Goal: Task Accomplishment & Management: Use online tool/utility

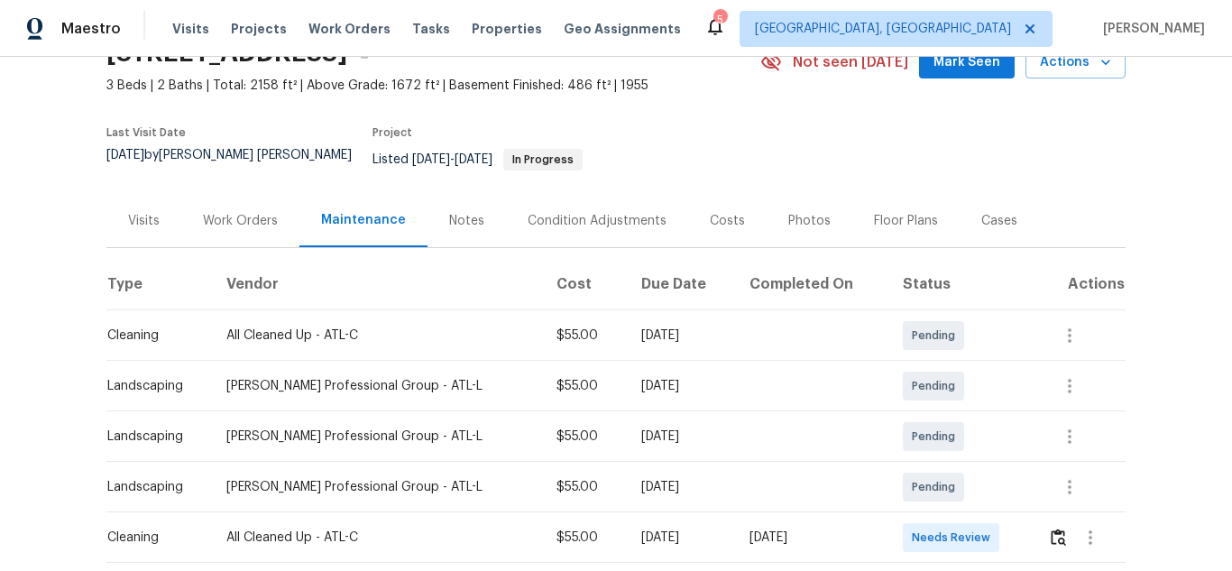
scroll to position [180, 0]
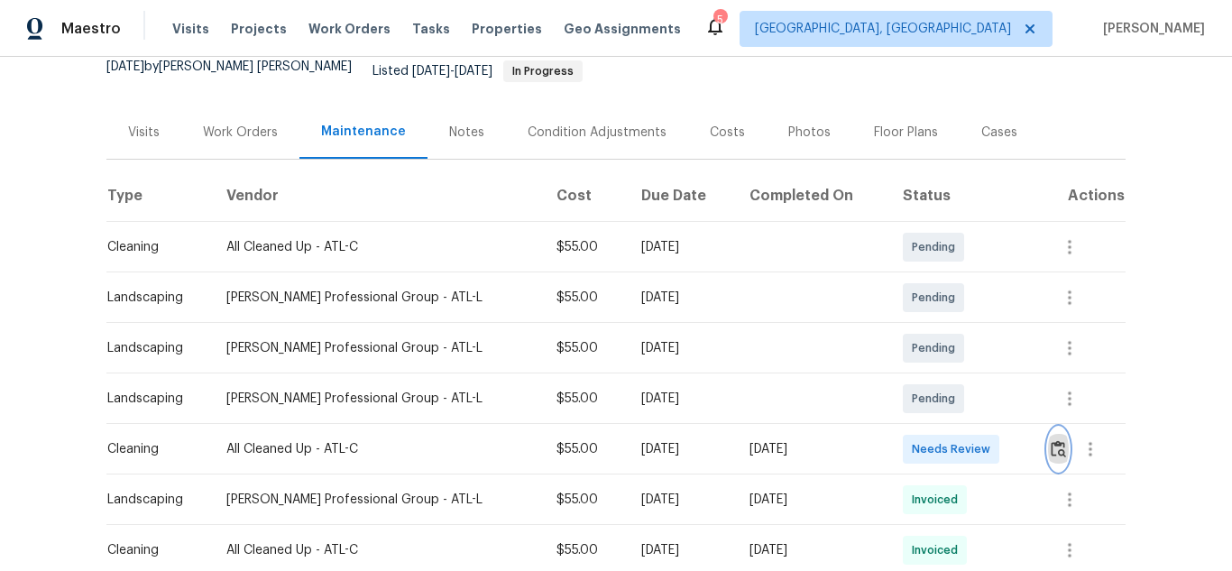
click at [1054, 440] on img "button" at bounding box center [1058, 448] width 15 height 17
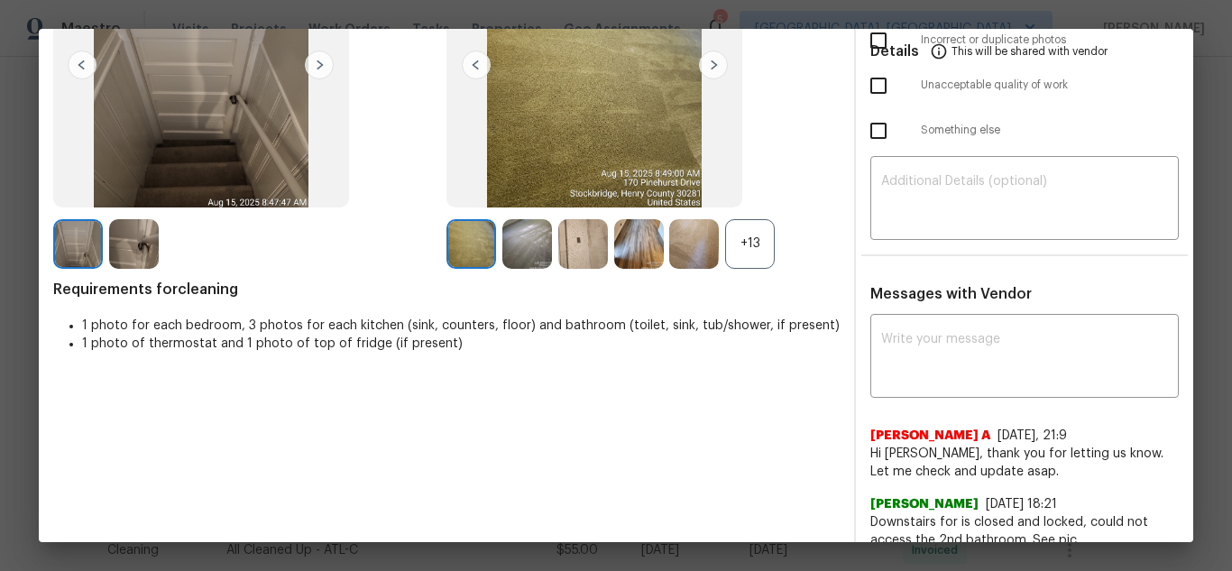
scroll to position [235, 0]
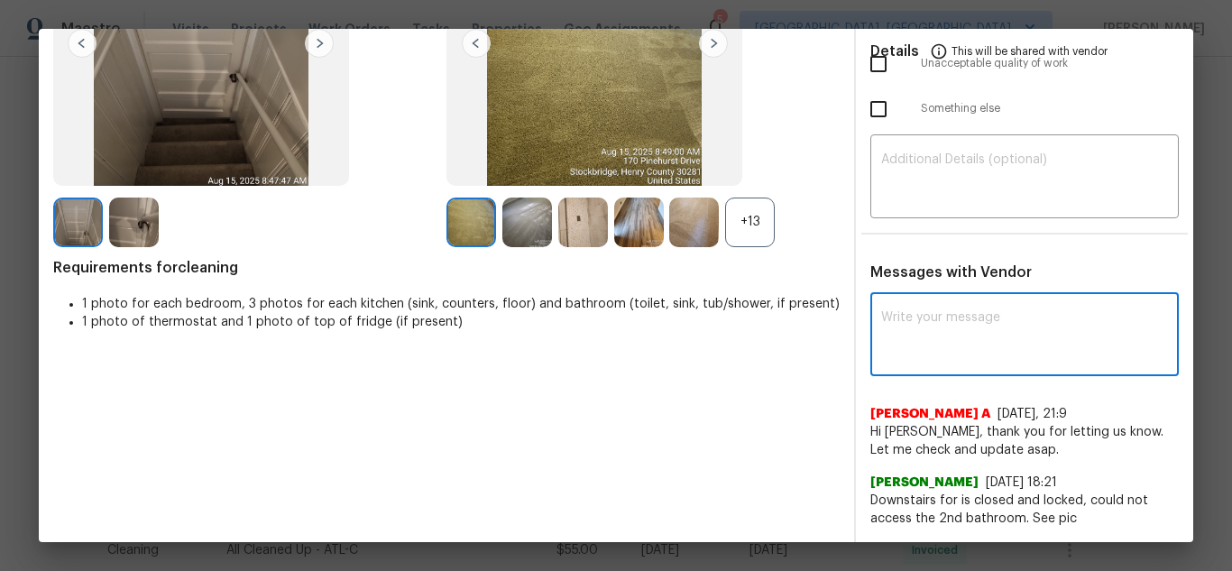
click at [960, 337] on textarea at bounding box center [1024, 336] width 287 height 51
paste textarea "Maintenance Audit Team: Hello! Unfortunately, this Cleaning visit completed on …"
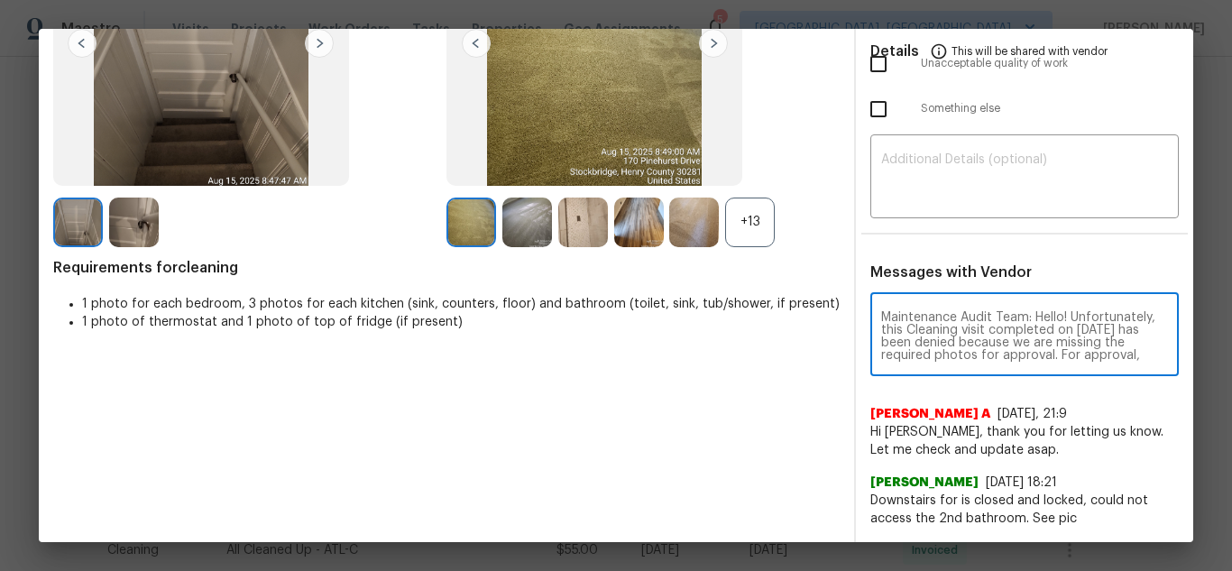
scroll to position [227, 0]
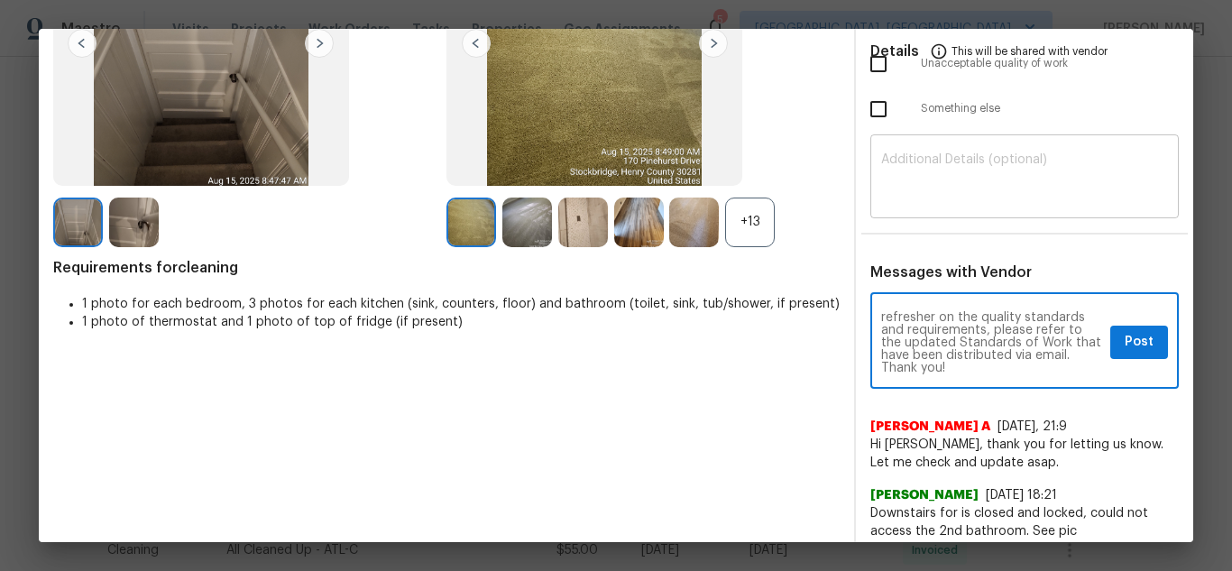
type textarea "Maintenance Audit Team: Hello! Unfortunately, this Cleaning visit completed on …"
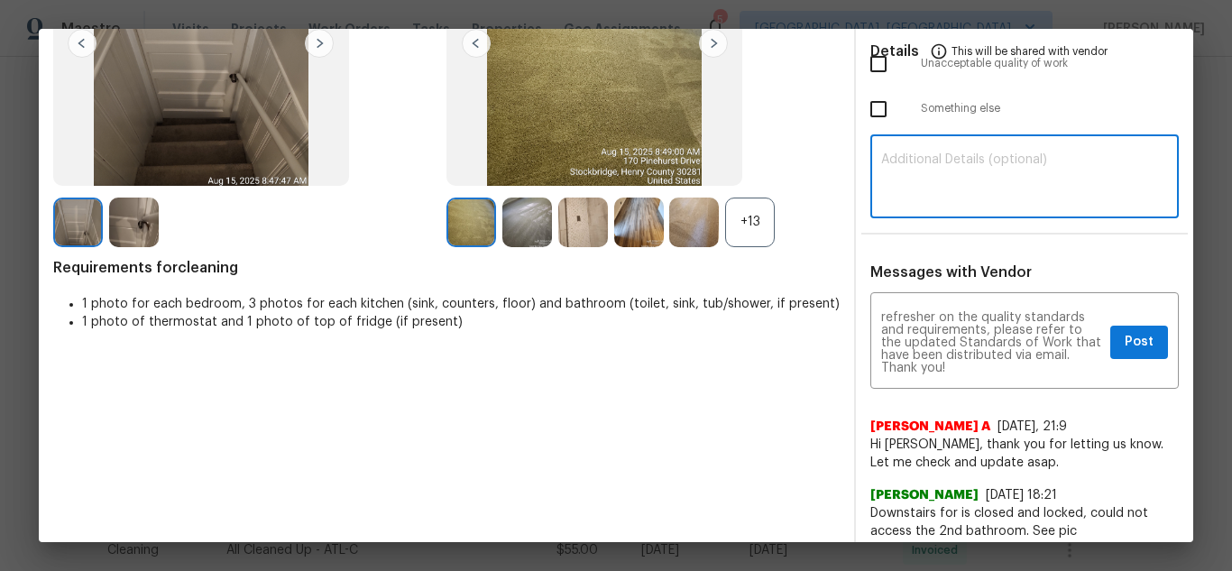
click at [965, 173] on textarea at bounding box center [1024, 178] width 287 height 51
paste textarea "Maintenance Audit Team: Hello! Unfortunately, this Cleaning visit completed on …"
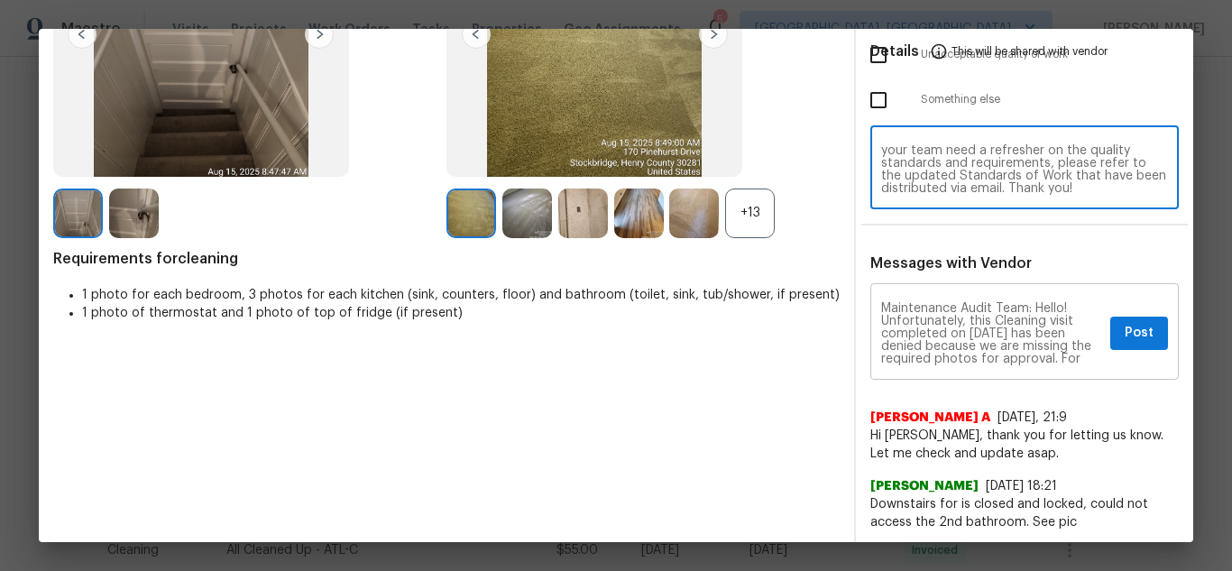
scroll to position [248, 0]
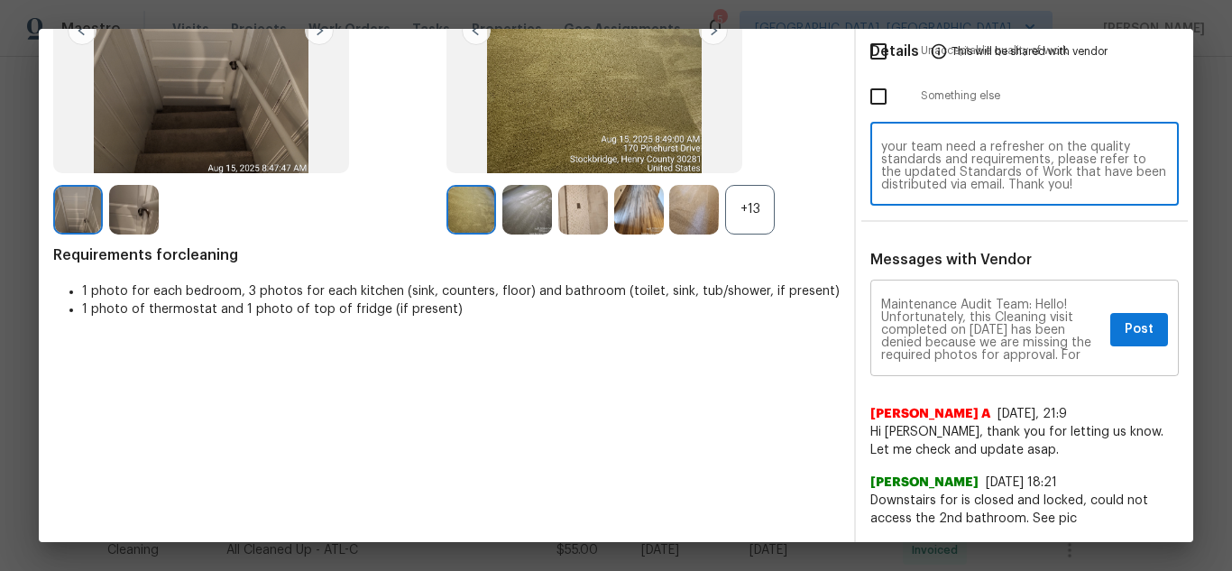
type textarea "Maintenance Audit Team: Hello! Unfortunately, this Cleaning visit completed on …"
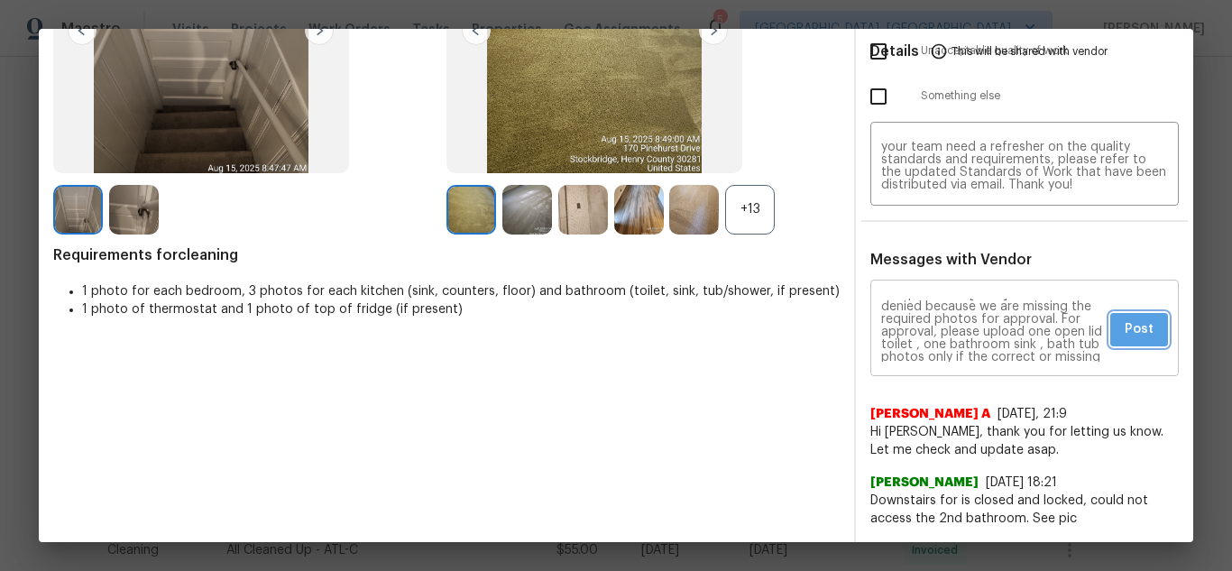
click at [1137, 333] on span "Post" at bounding box center [1139, 329] width 29 height 23
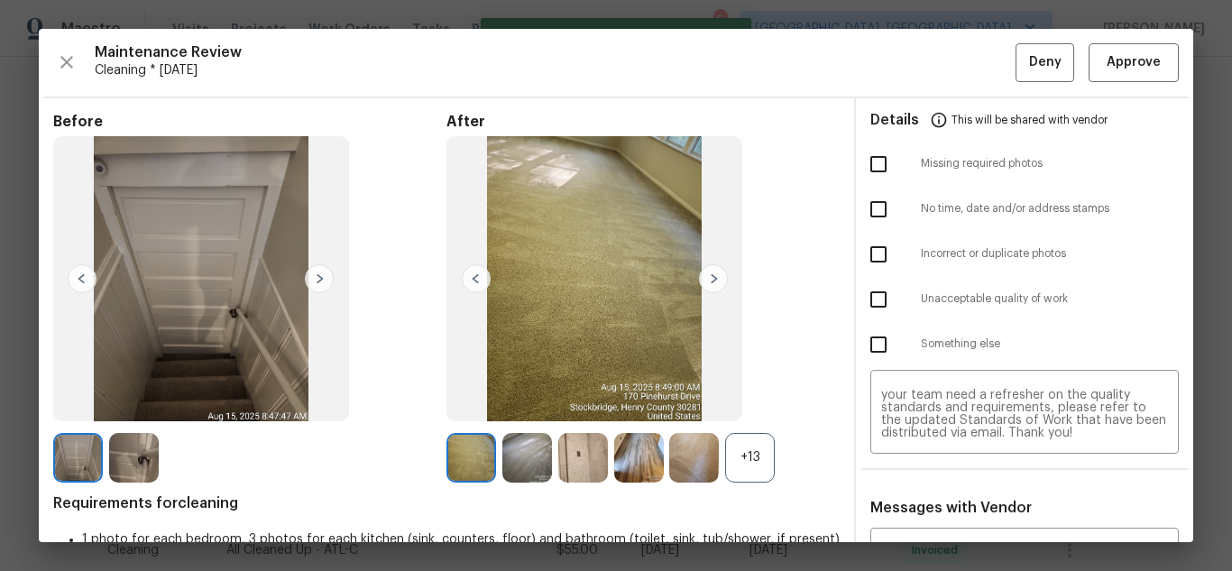
scroll to position [0, 0]
click at [860, 164] on input "checkbox" at bounding box center [879, 164] width 38 height 38
checkbox input "true"
click at [1016, 76] on button "Deny" at bounding box center [1045, 62] width 59 height 39
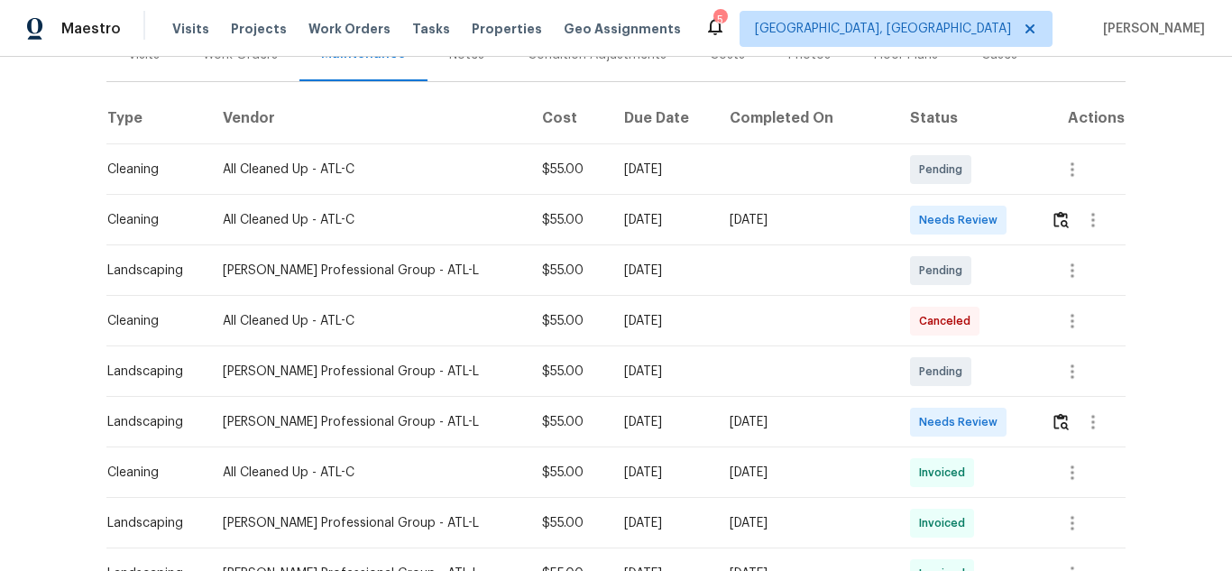
scroll to position [271, 0]
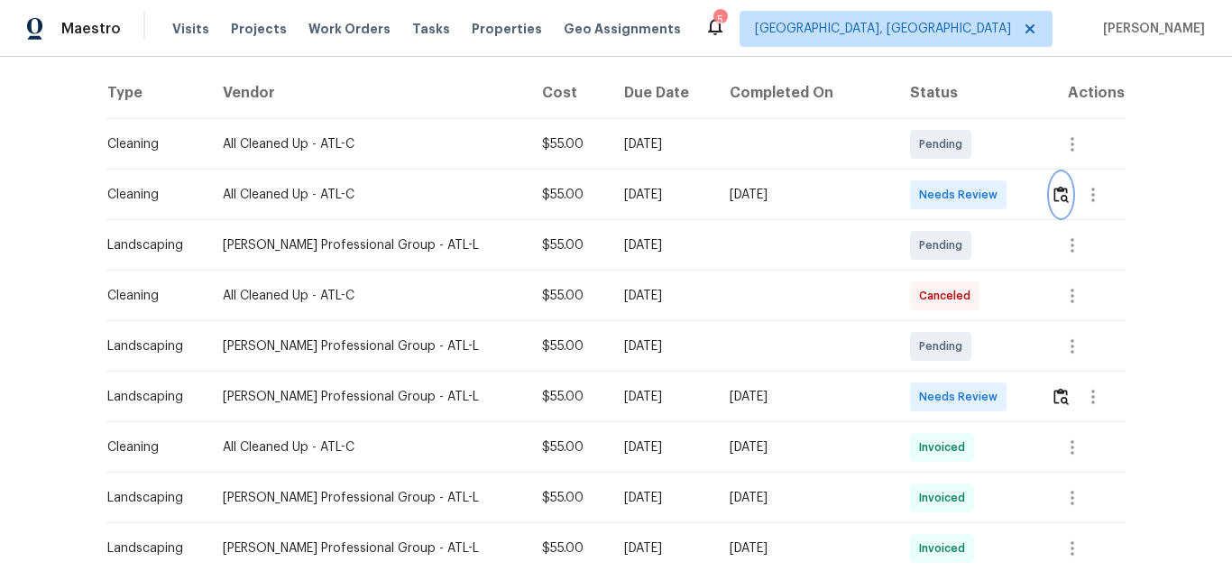
click at [1053, 197] on img "button" at bounding box center [1060, 194] width 15 height 17
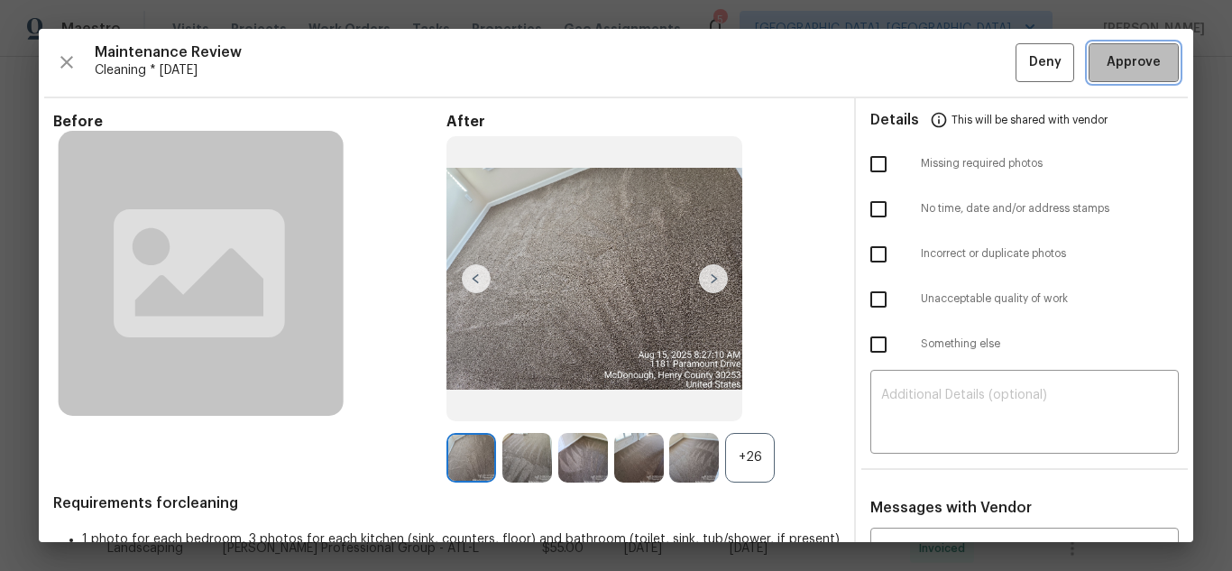
click at [1121, 58] on span "Approve" at bounding box center [1134, 62] width 54 height 23
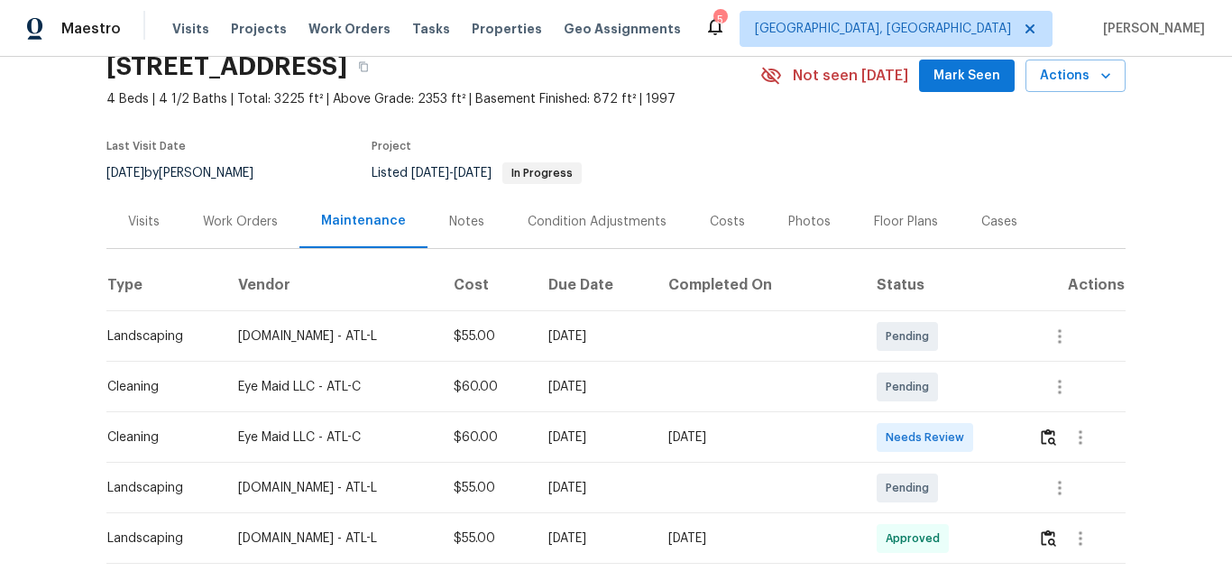
scroll to position [180, 0]
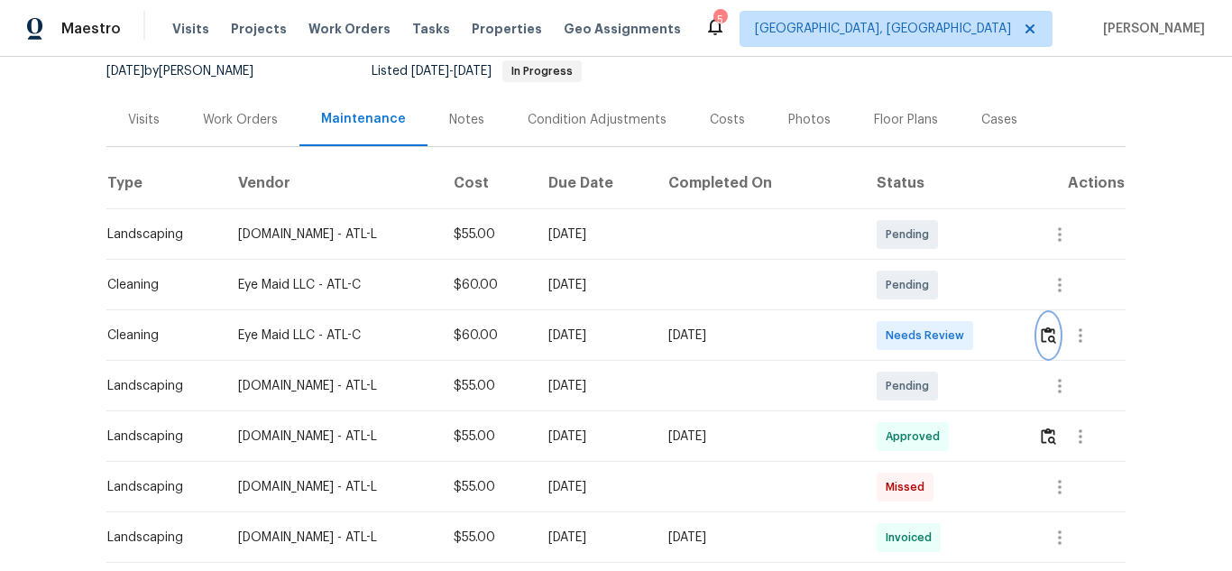
click at [1047, 336] on img "button" at bounding box center [1048, 334] width 15 height 17
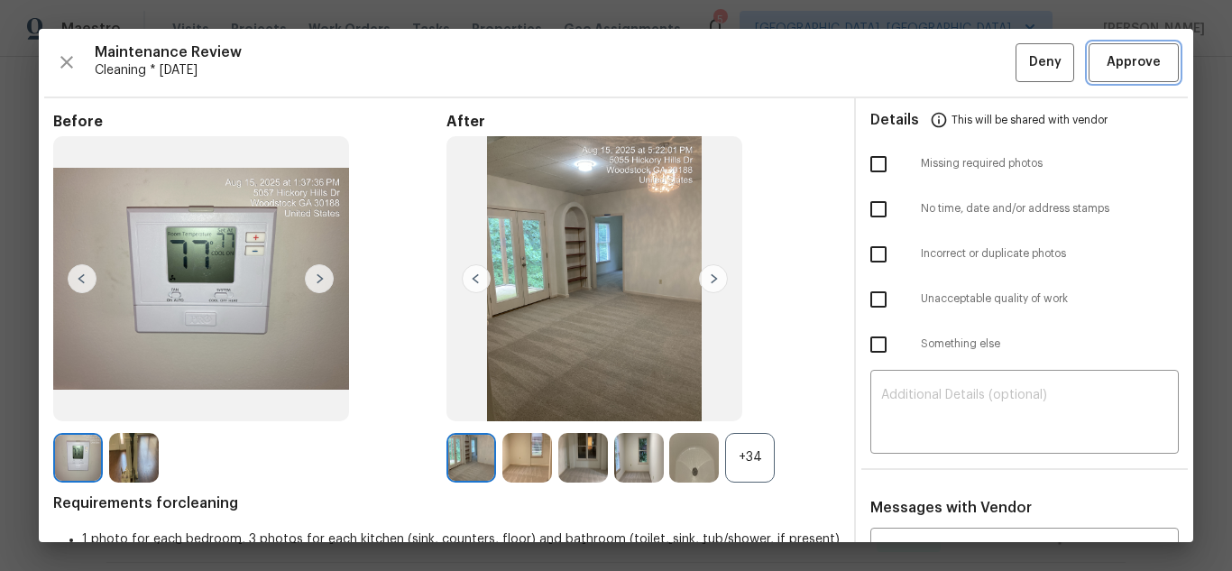
click at [1107, 69] on span "Approve" at bounding box center [1134, 62] width 54 height 23
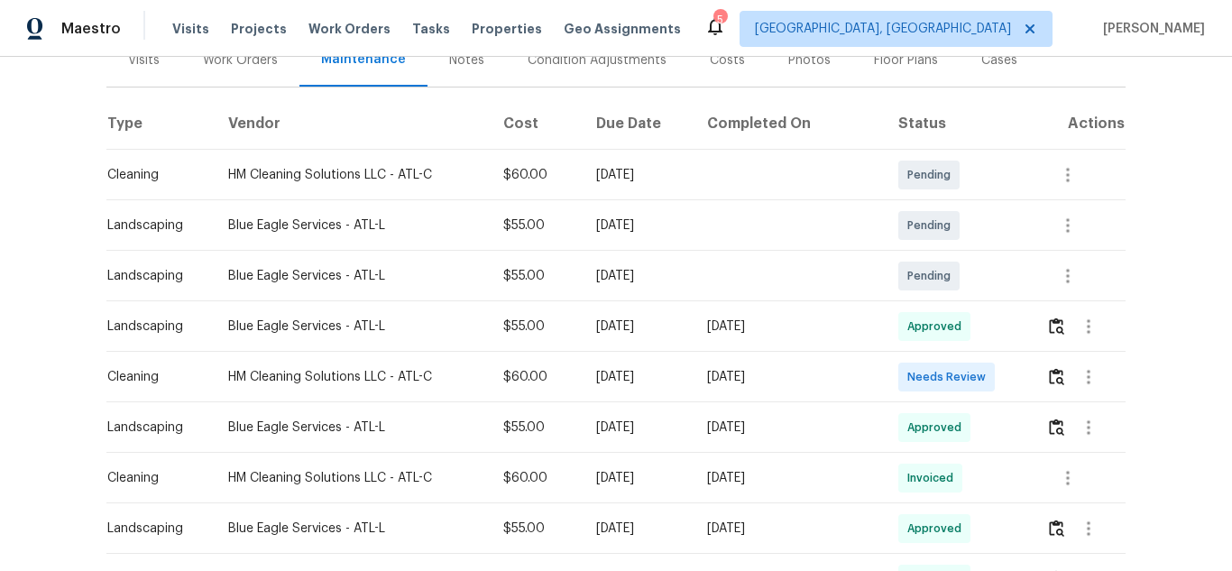
scroll to position [361, 0]
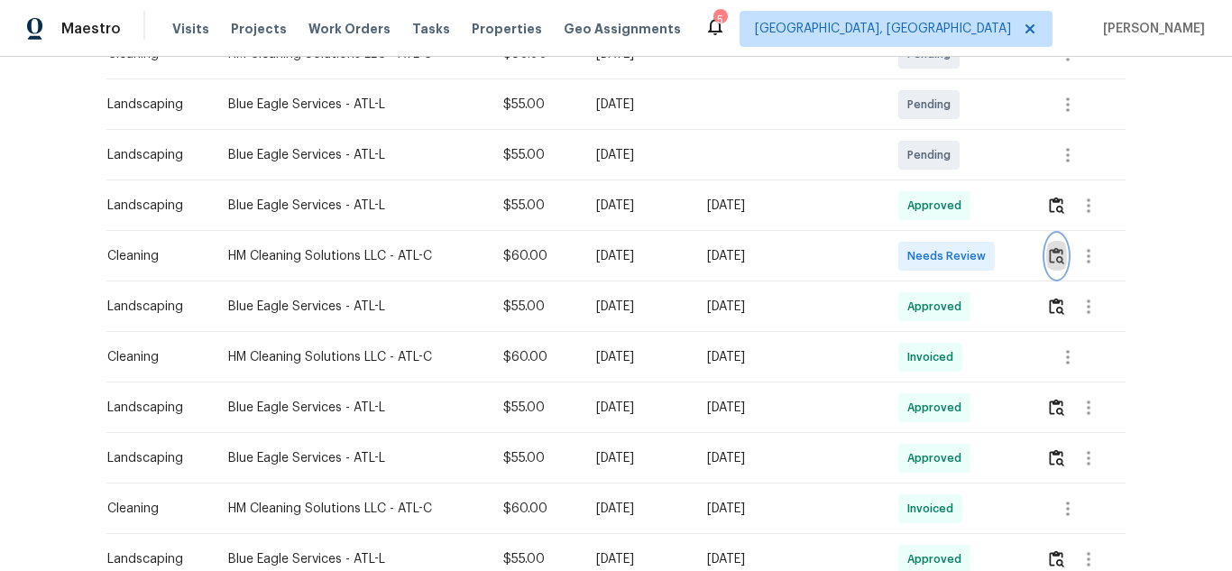
click at [1051, 264] on img "button" at bounding box center [1056, 255] width 15 height 17
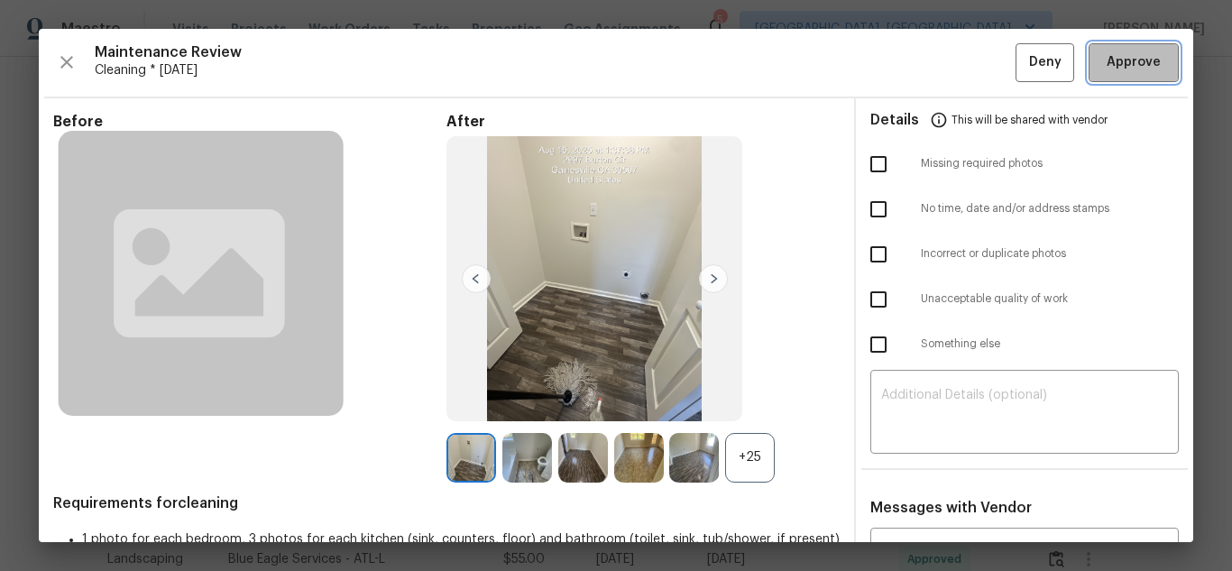
click at [1140, 62] on span "Approve" at bounding box center [1134, 62] width 54 height 23
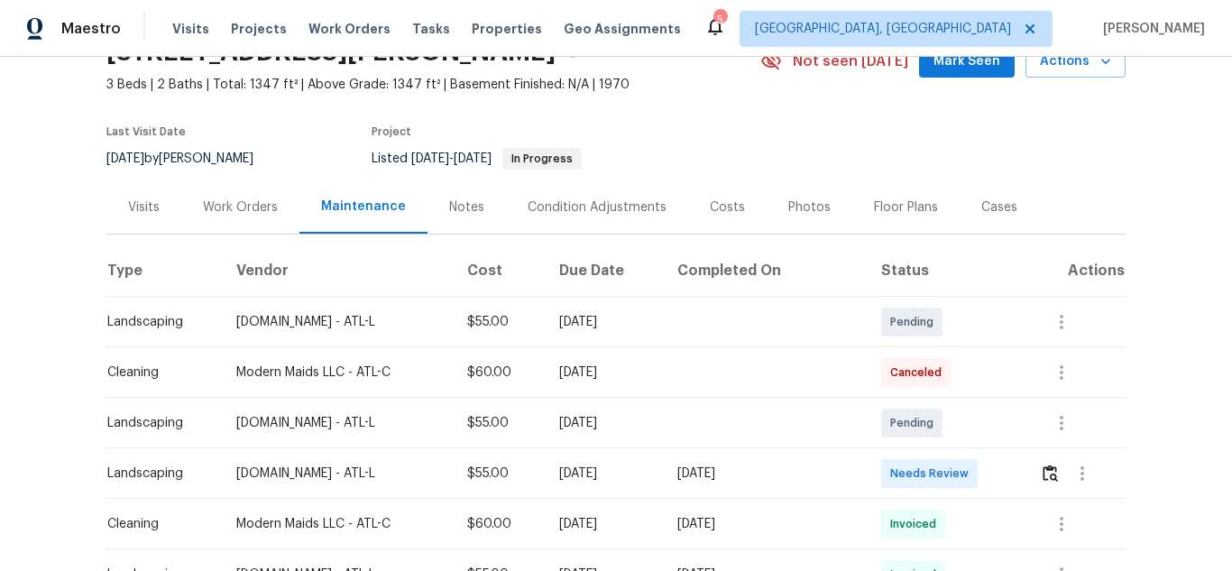
scroll to position [451, 0]
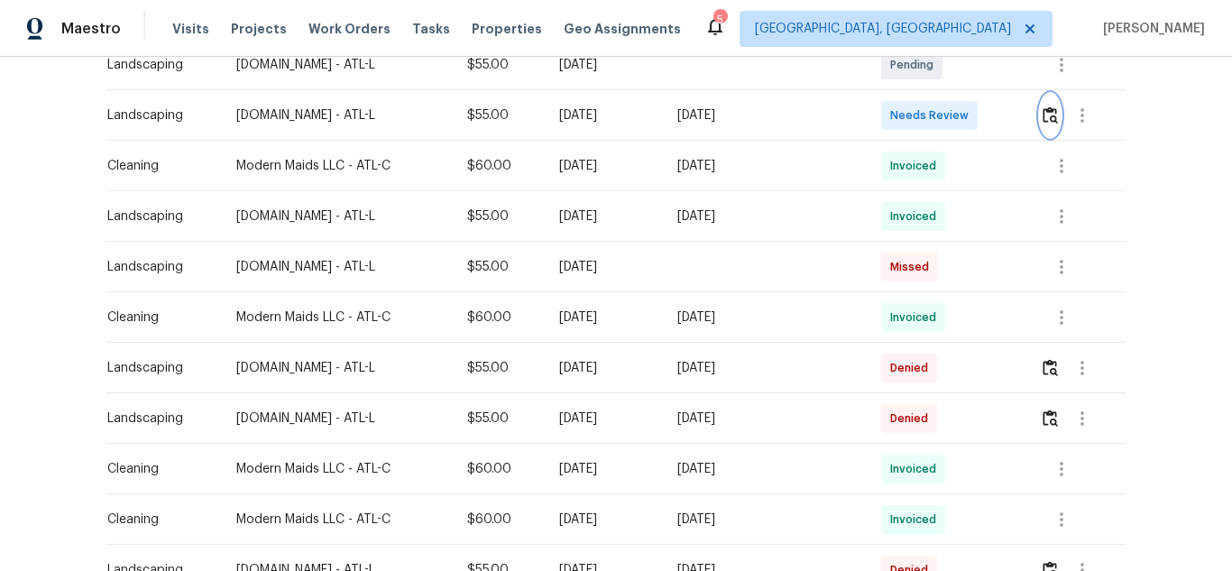
click at [1043, 121] on img "button" at bounding box center [1050, 114] width 15 height 17
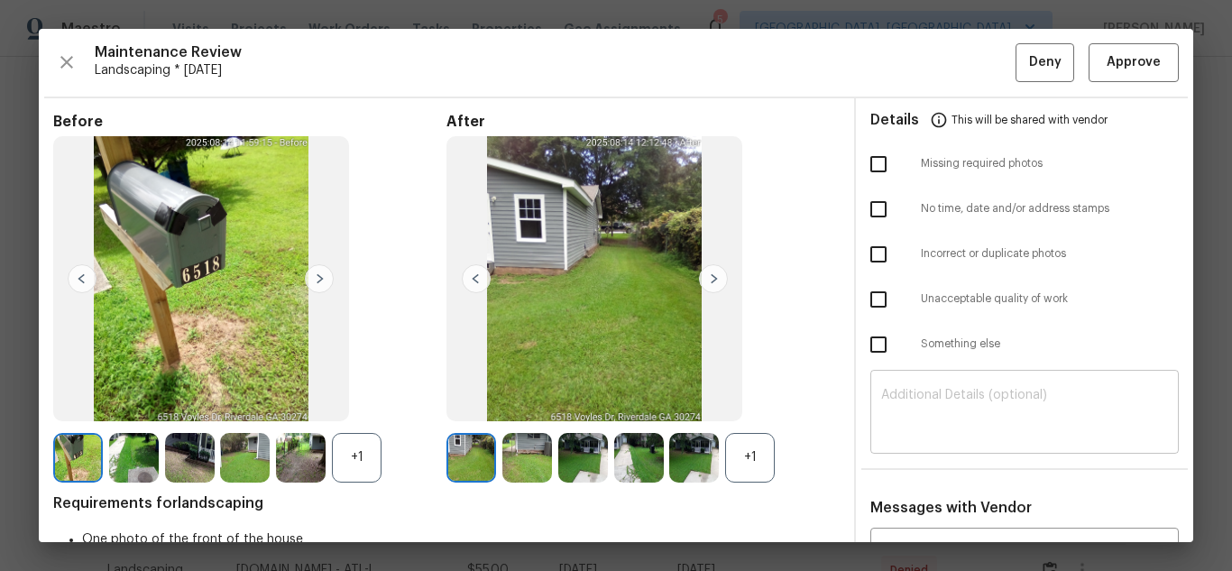
click at [977, 434] on textarea at bounding box center [1024, 414] width 287 height 51
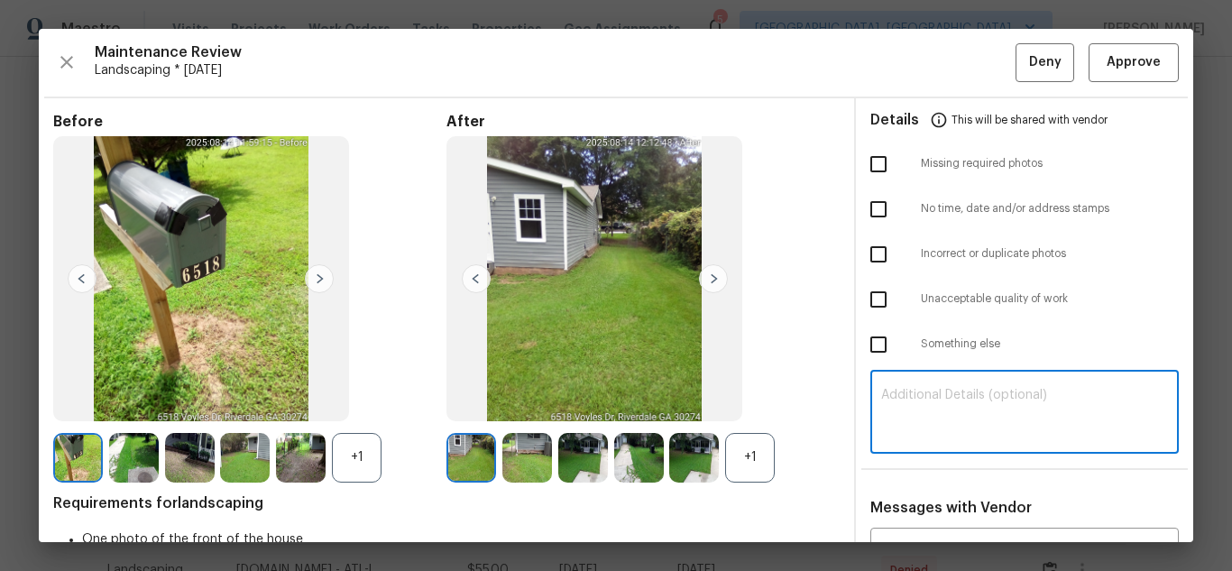
paste textarea "Maintenance Audit Team: Hello! Unfortunately, this landscaping visit completed …"
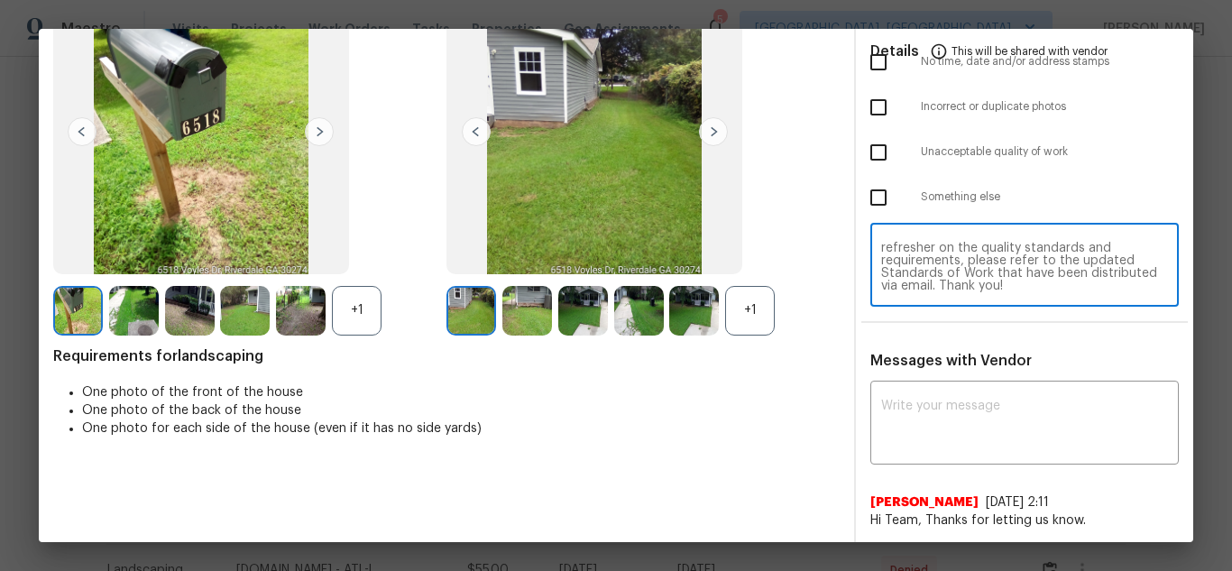
scroll to position [180, 0]
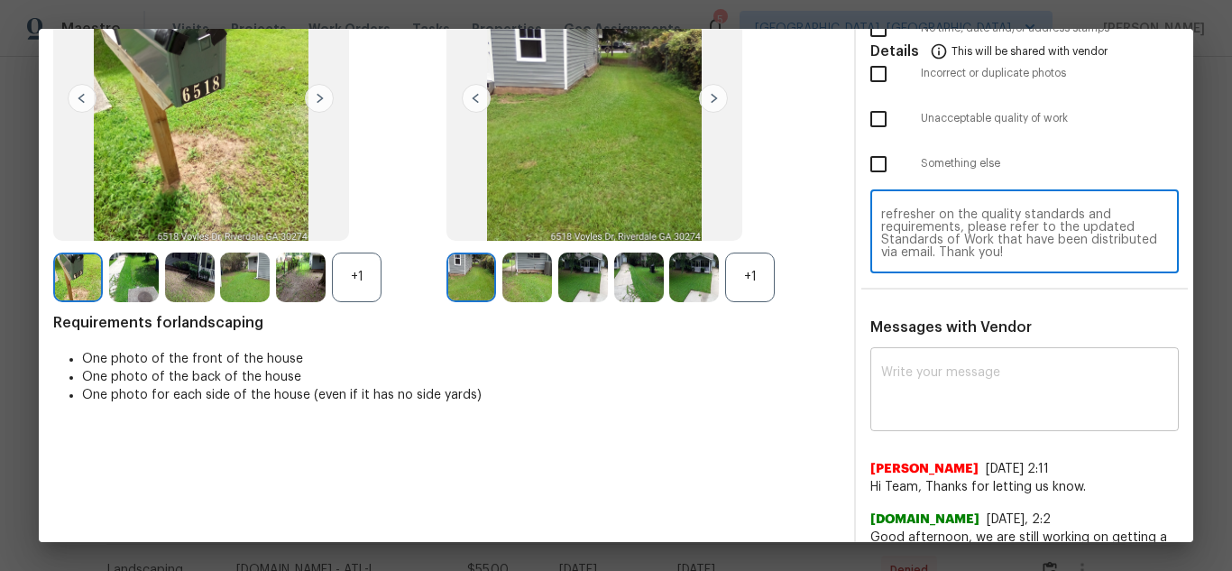
type textarea "Maintenance Audit Team: Hello! Unfortunately, this landscaping visit completed …"
click at [980, 411] on textarea at bounding box center [1024, 391] width 287 height 51
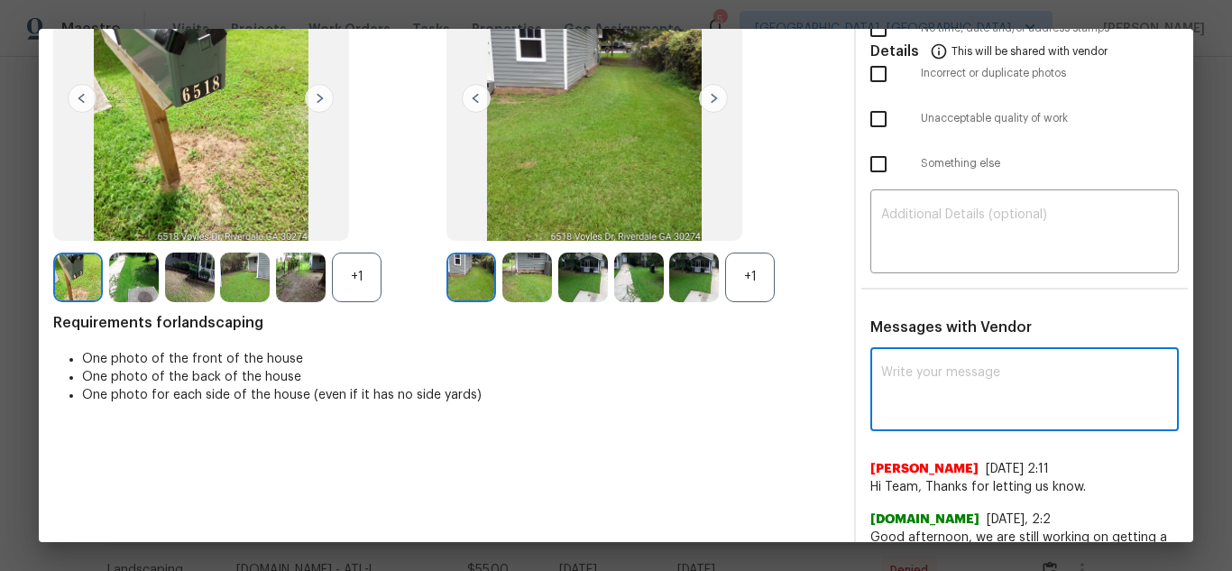
scroll to position [0, 0]
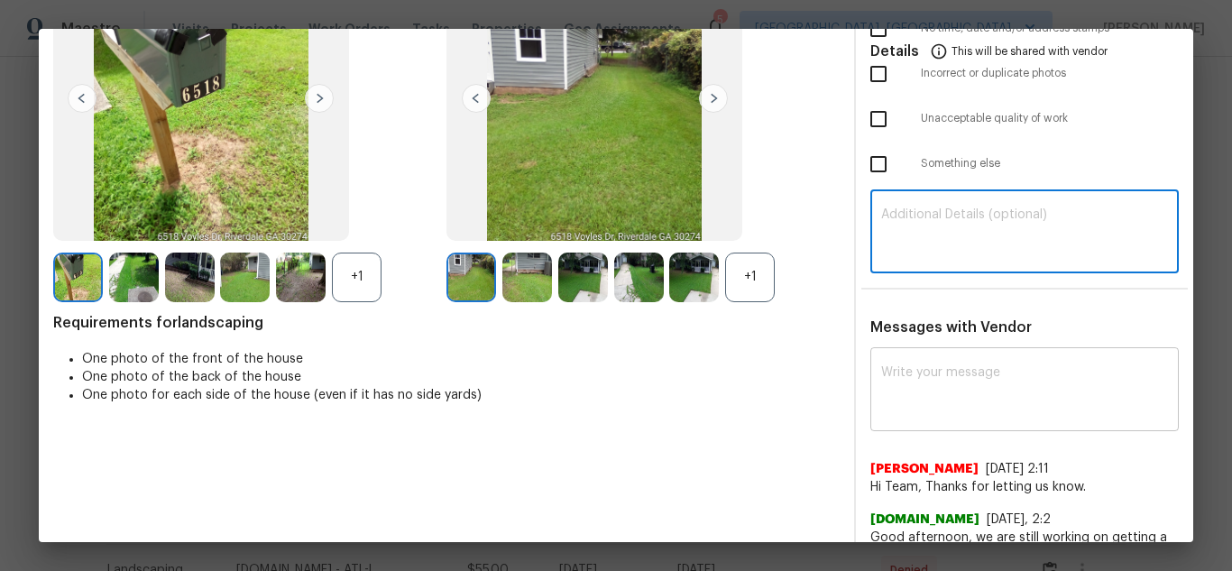
click at [991, 406] on textarea at bounding box center [1024, 391] width 287 height 51
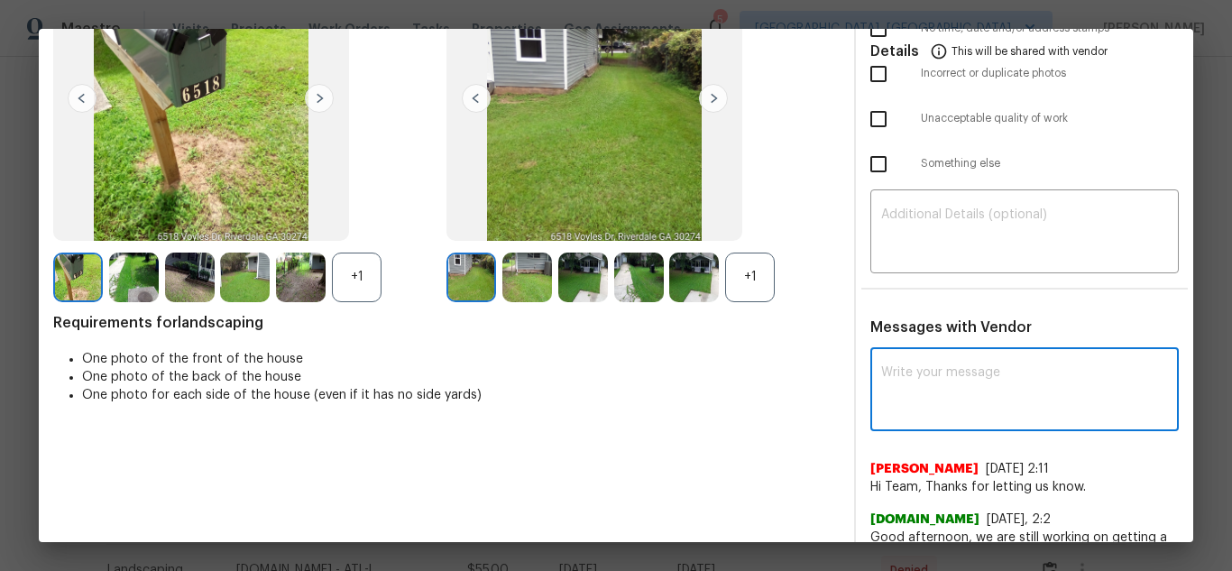
paste textarea "Maintenance Audit Team: Hello! Unfortunately, this landscaping visit completed …"
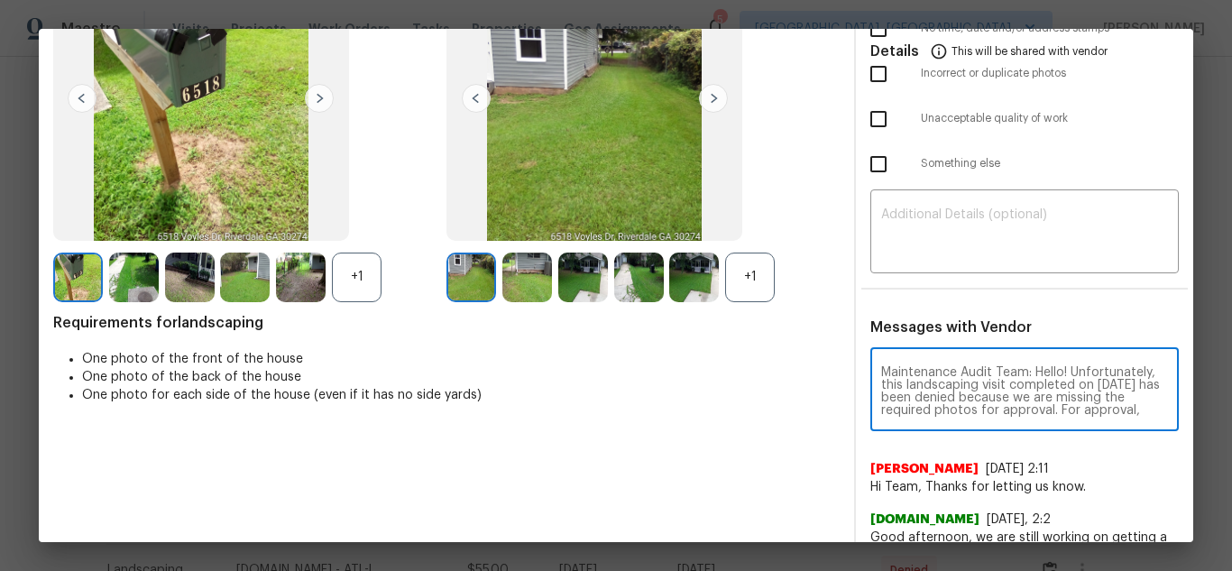
scroll to position [215, 0]
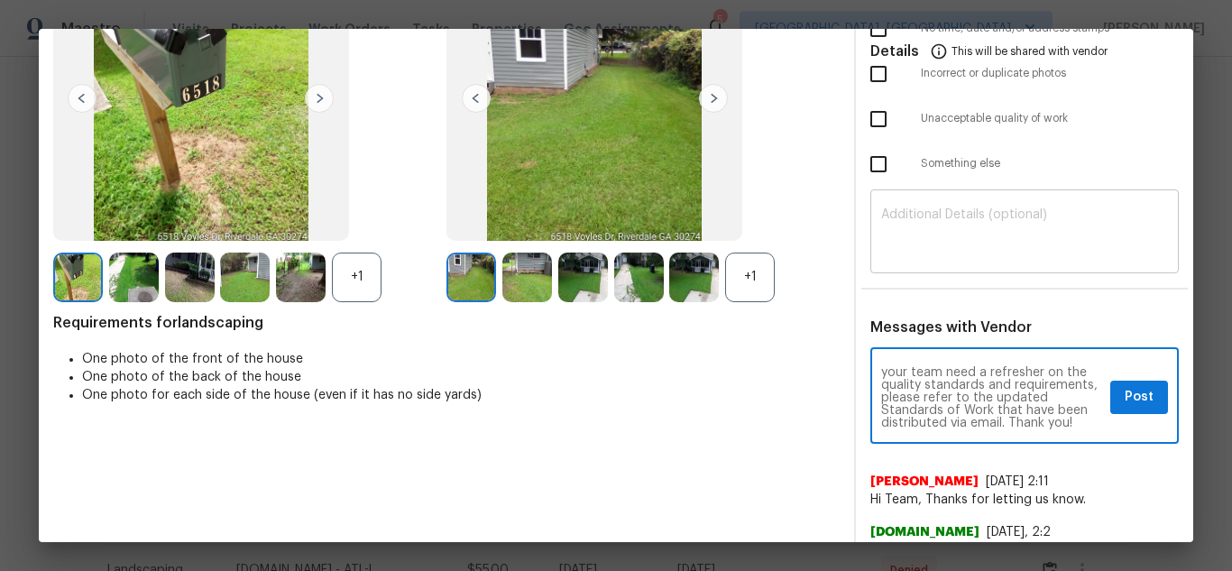
type textarea "Maintenance Audit Team: Hello! Unfortunately, this landscaping visit completed …"
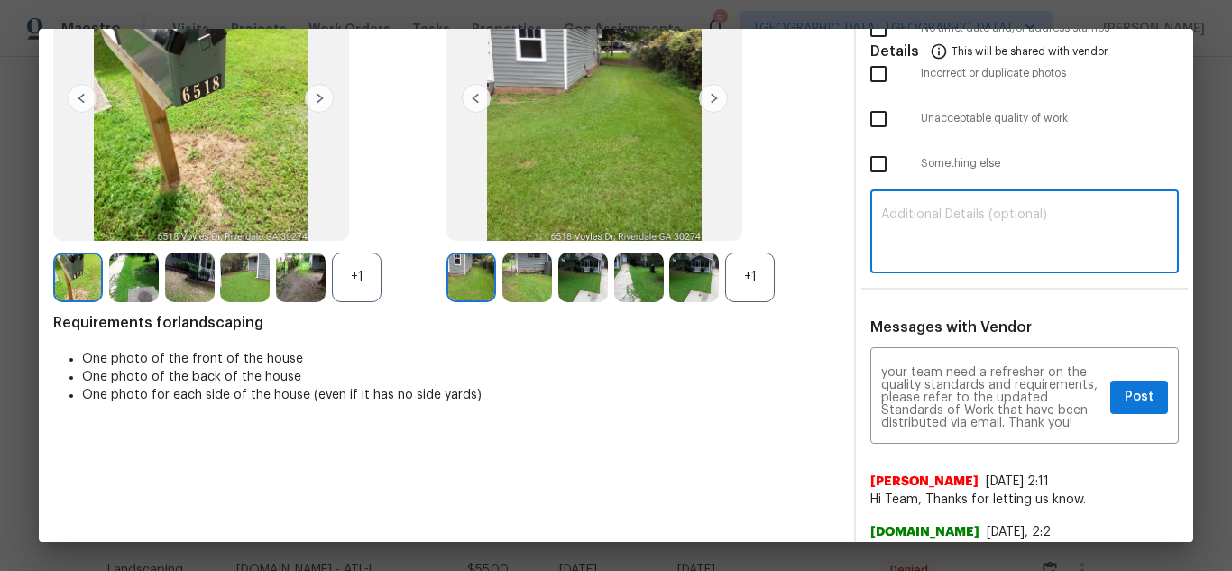
click at [990, 227] on textarea at bounding box center [1024, 233] width 287 height 51
paste textarea "Maintenance Audit Team: Hello! Unfortunately, this landscaping visit completed …"
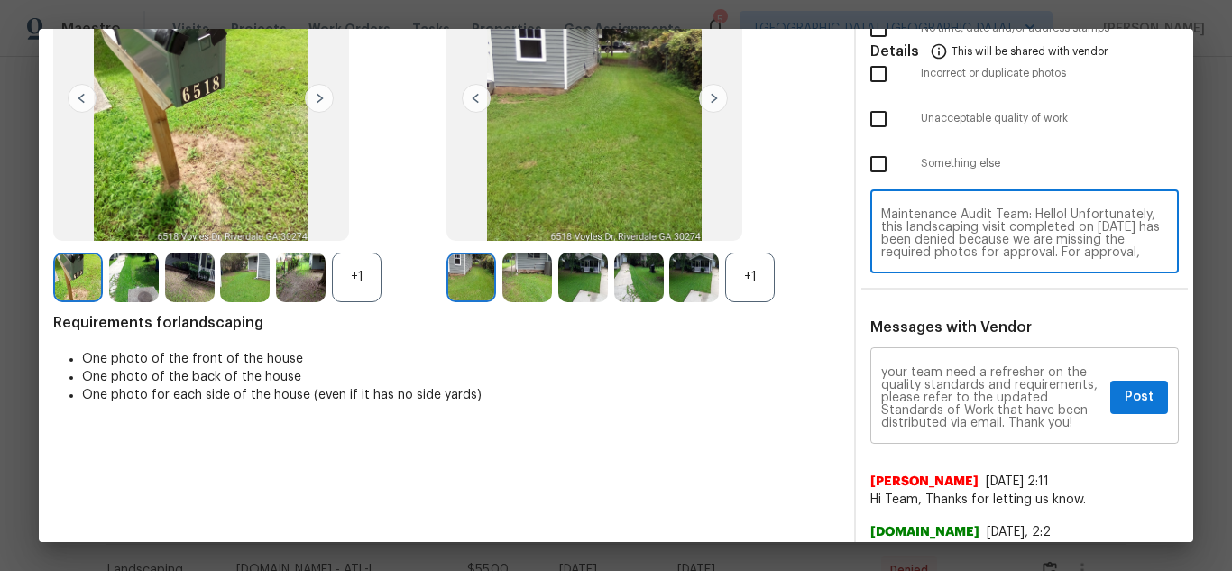
scroll to position [164, 0]
type textarea "Maintenance Audit Team: Hello! Unfortunately, this landscaping visit completed …"
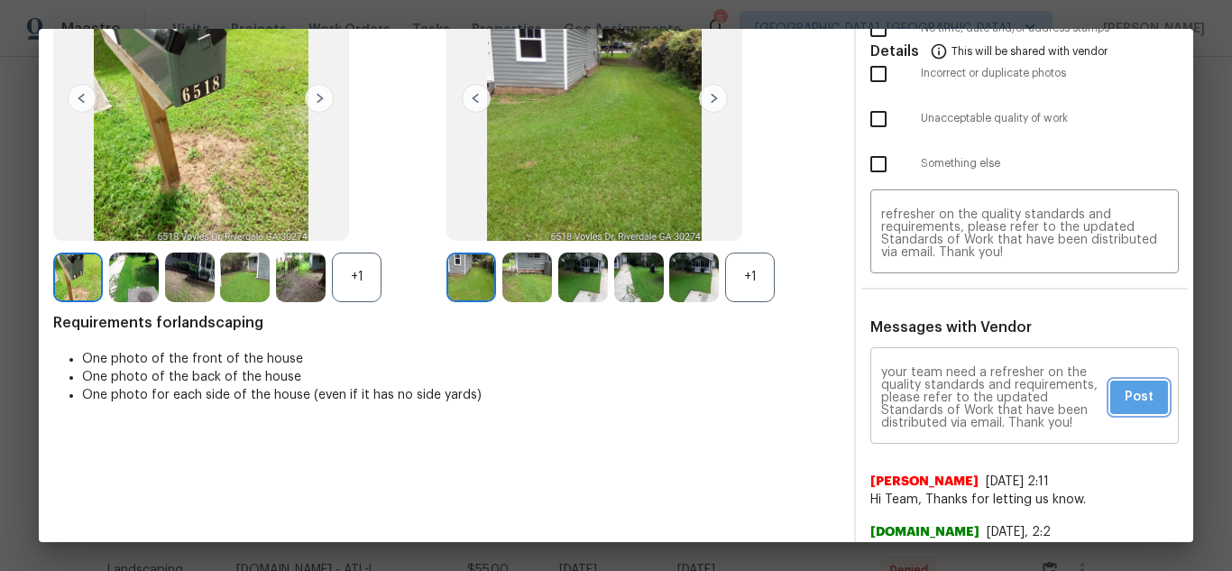
click at [1125, 408] on span "Post" at bounding box center [1139, 397] width 29 height 23
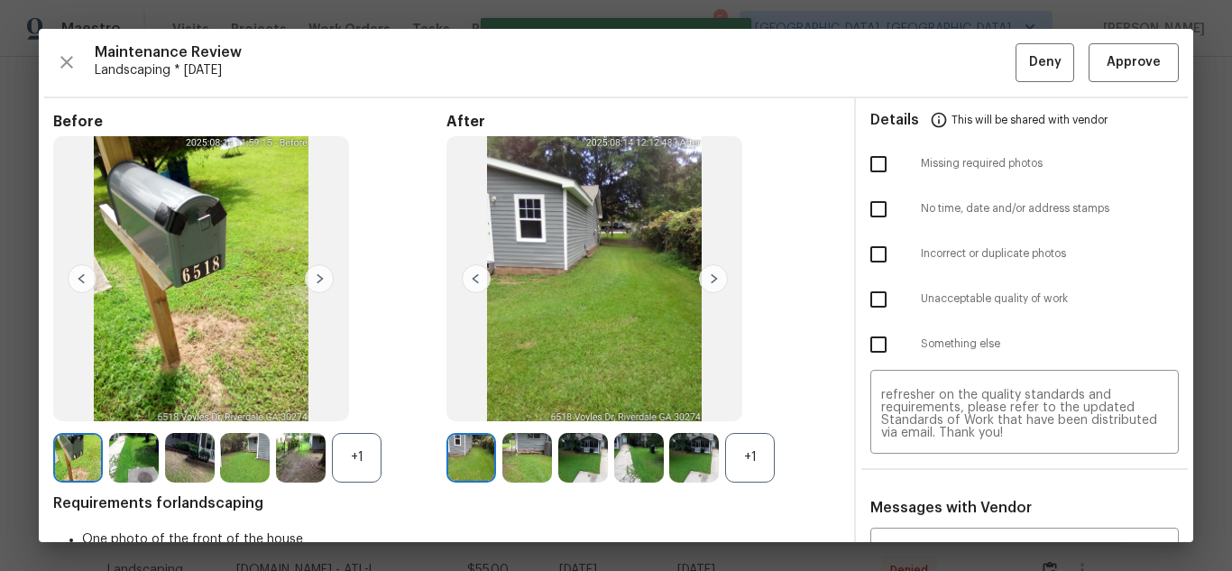
click at [860, 161] on input "checkbox" at bounding box center [879, 164] width 38 height 38
checkbox input "true"
click at [1016, 72] on button "Deny" at bounding box center [1045, 62] width 59 height 39
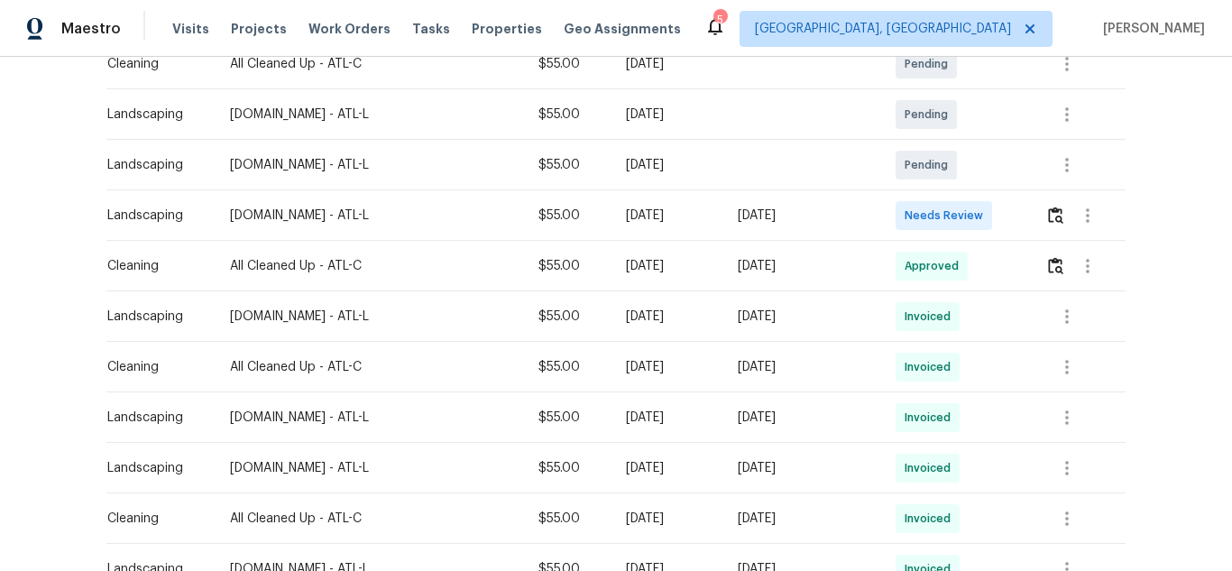
scroll to position [361, 0]
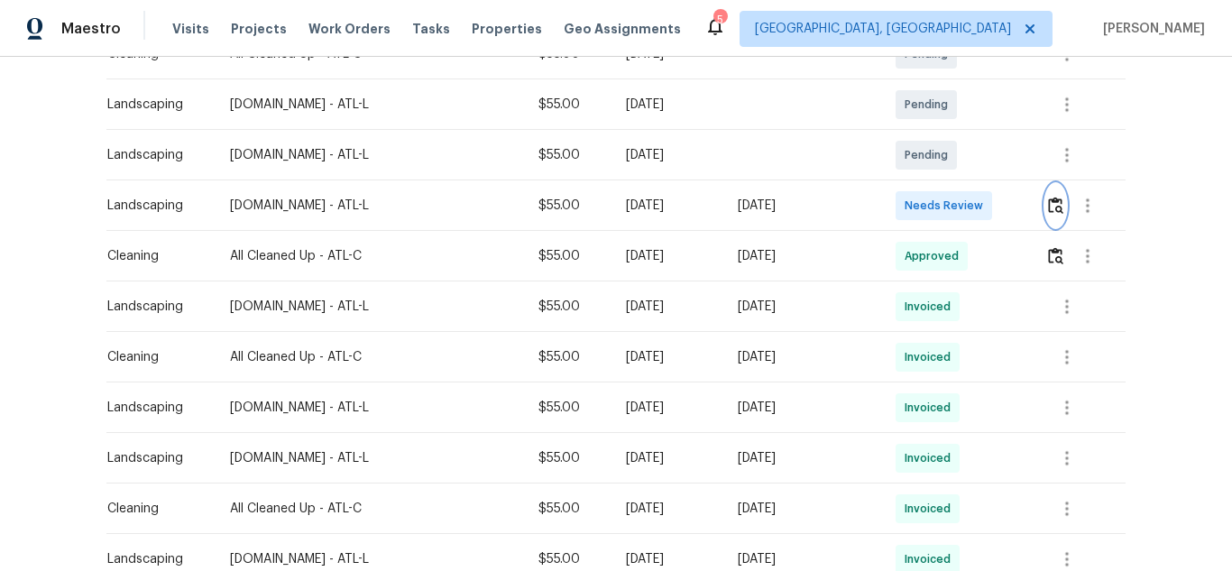
click at [1055, 202] on img "button" at bounding box center [1055, 205] width 15 height 17
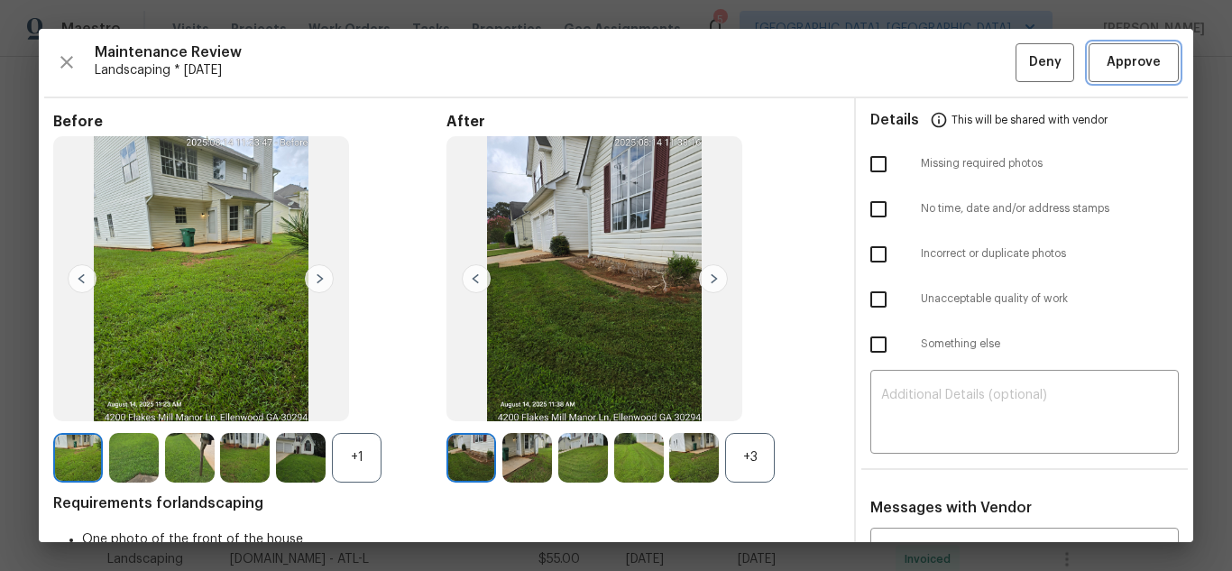
drag, startPoint x: 1104, startPoint y: 60, endPoint x: 998, endPoint y: 33, distance: 108.9
click at [1107, 60] on span "Approve" at bounding box center [1134, 62] width 54 height 23
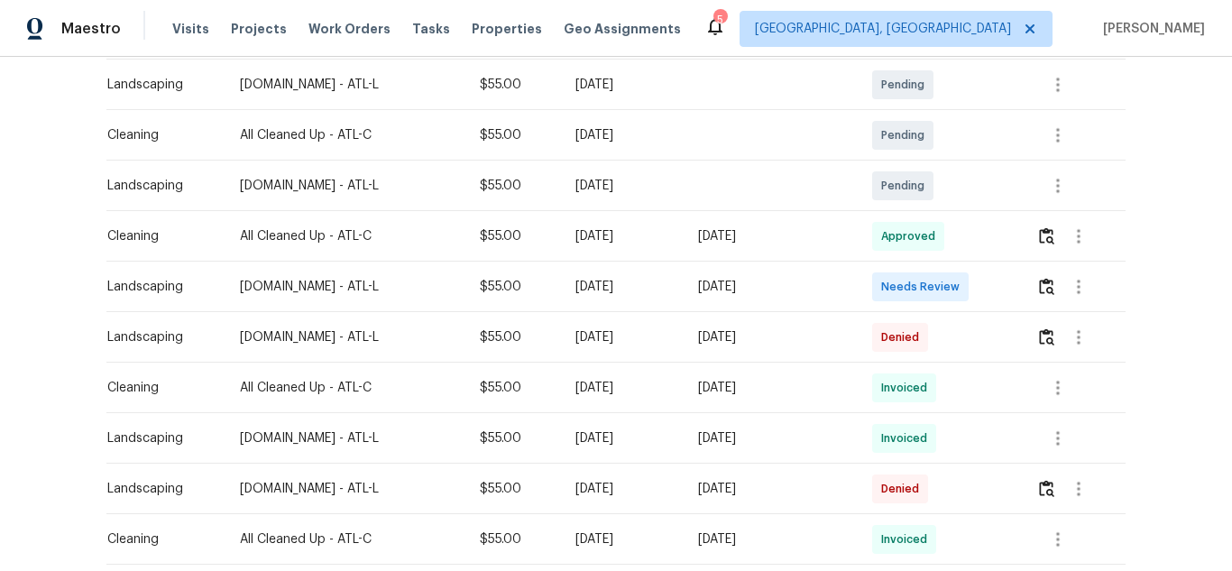
scroll to position [361, 0]
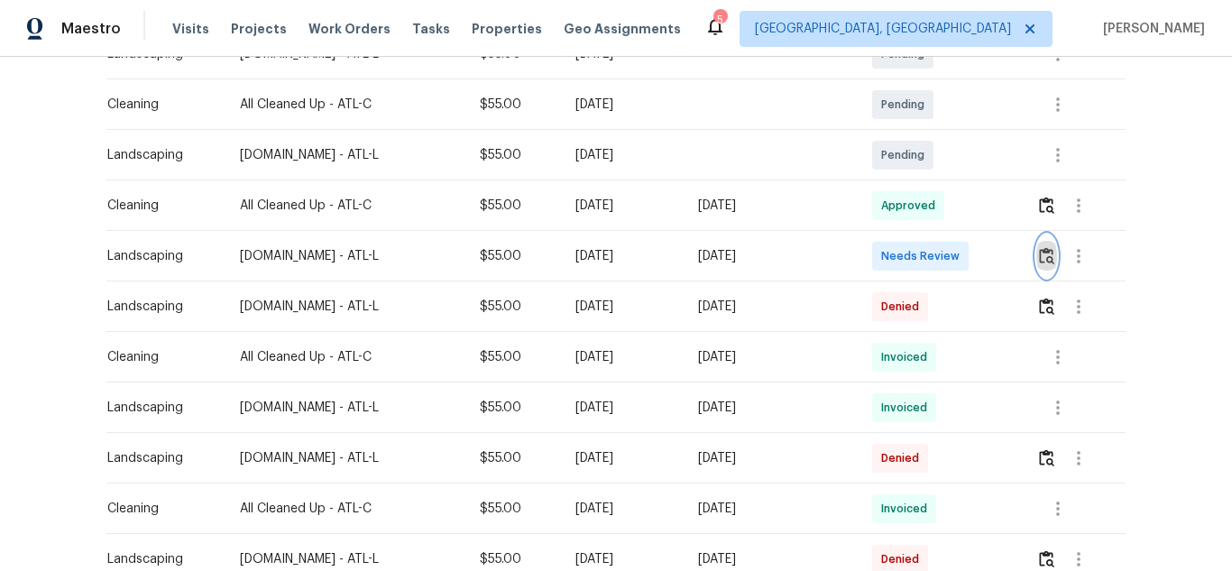
click at [1044, 258] on img "button" at bounding box center [1046, 255] width 15 height 17
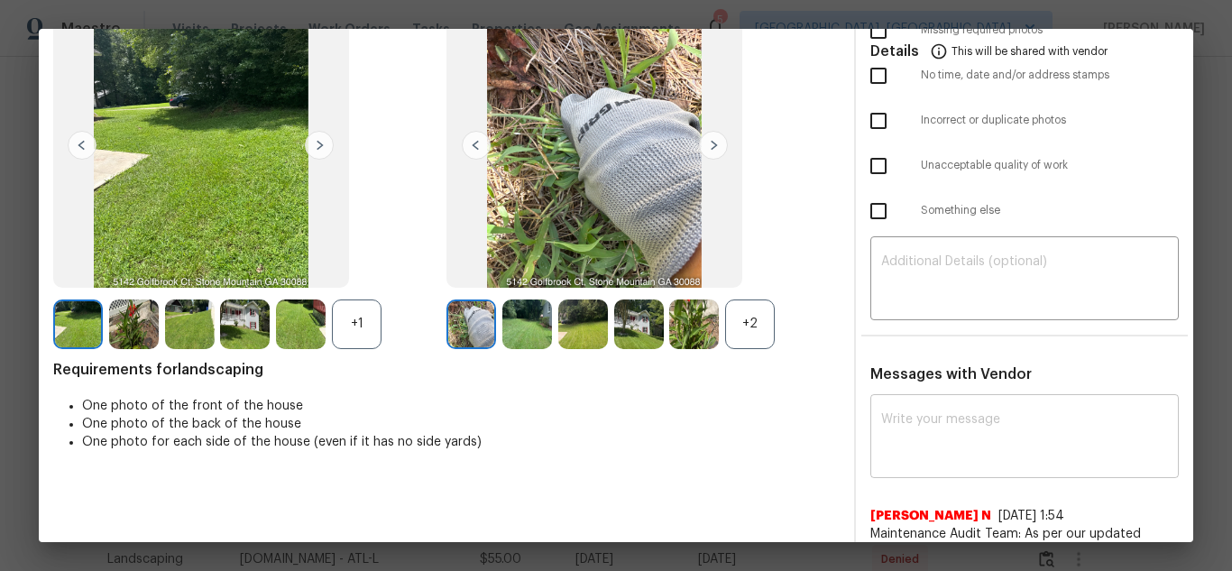
scroll to position [180, 0]
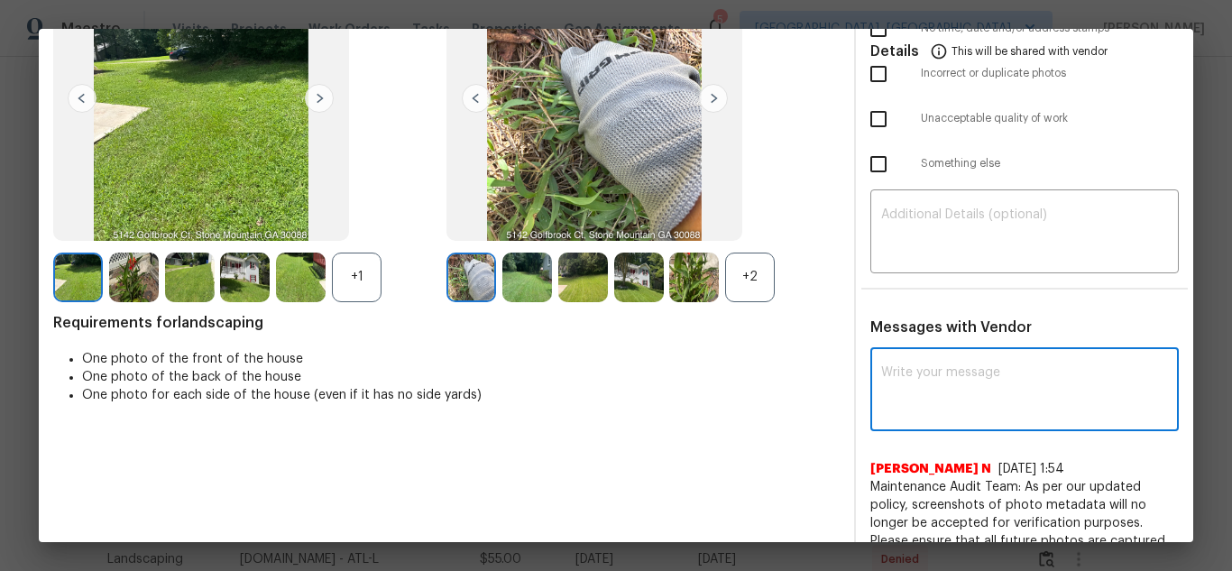
click at [937, 372] on textarea at bounding box center [1024, 391] width 287 height 51
paste textarea "Maintenance Audit Team: Hello! Unfortunately this landscaping visit completed o…"
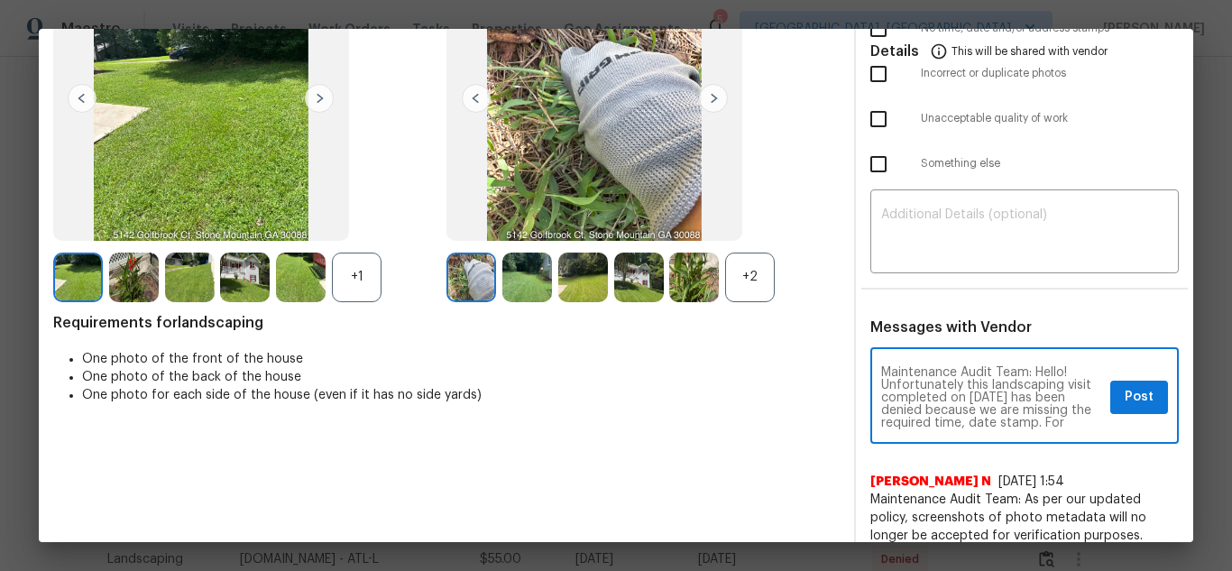
scroll to position [114, 0]
type textarea "Maintenance Audit Team: Hello! Unfortunately this landscaping visit completed o…"
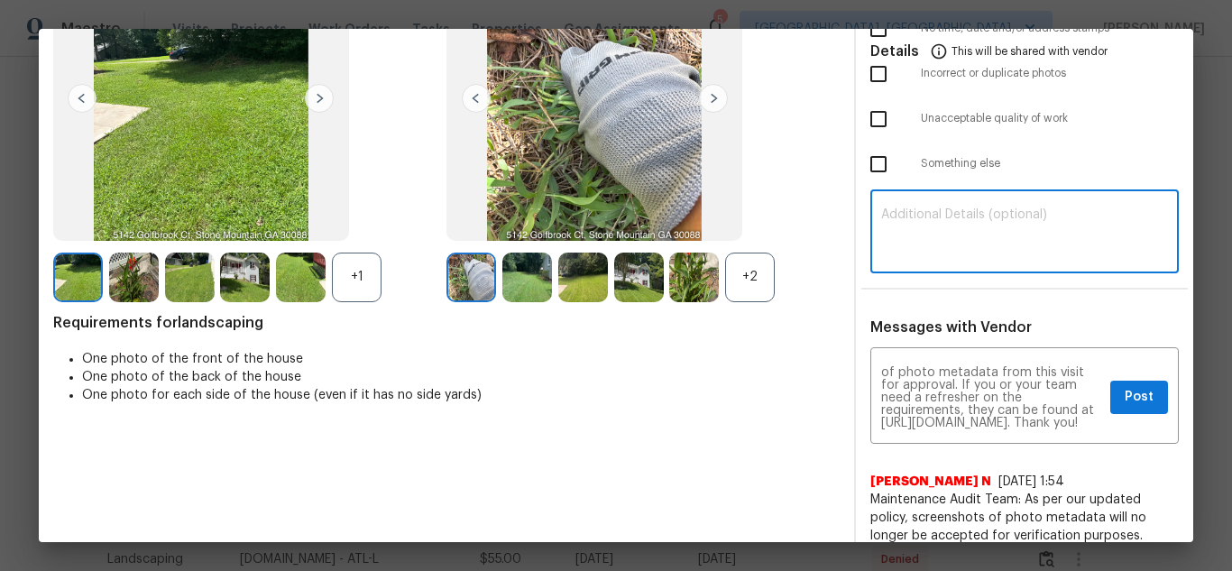
click at [943, 232] on textarea at bounding box center [1024, 233] width 287 height 51
paste textarea "Maintenance Audit Team: Hello! Unfortunately this landscaping visit completed o…"
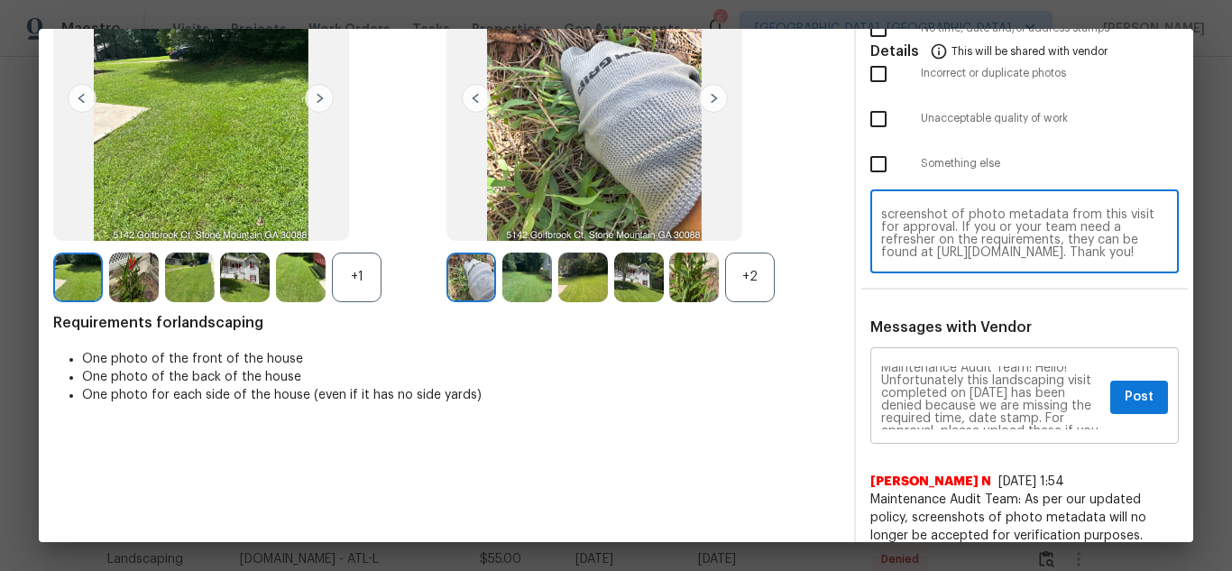
scroll to position [0, 0]
type textarea "Maintenance Audit Team: Hello! Unfortunately this landscaping visit completed o…"
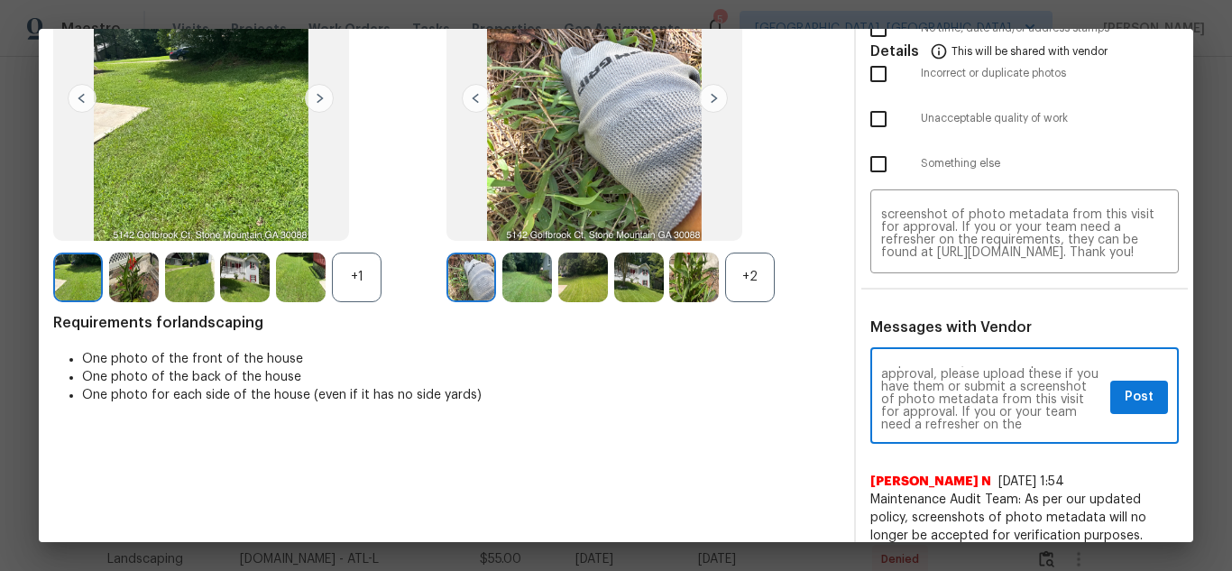
scroll to position [72, 0]
click at [1125, 400] on span "Post" at bounding box center [1139, 397] width 29 height 23
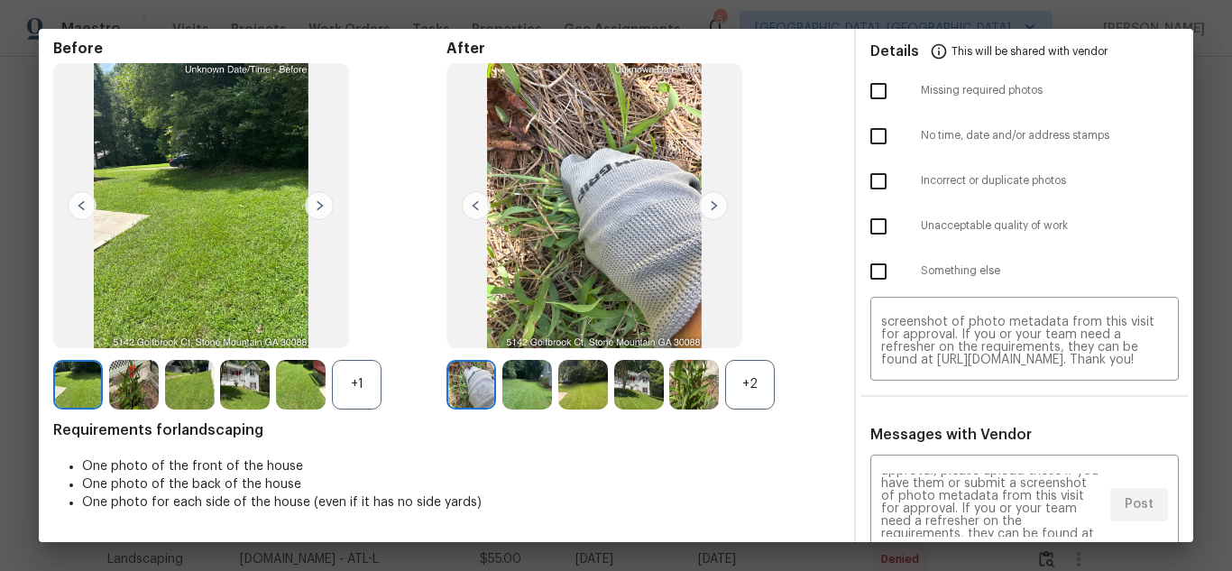
scroll to position [0, 0]
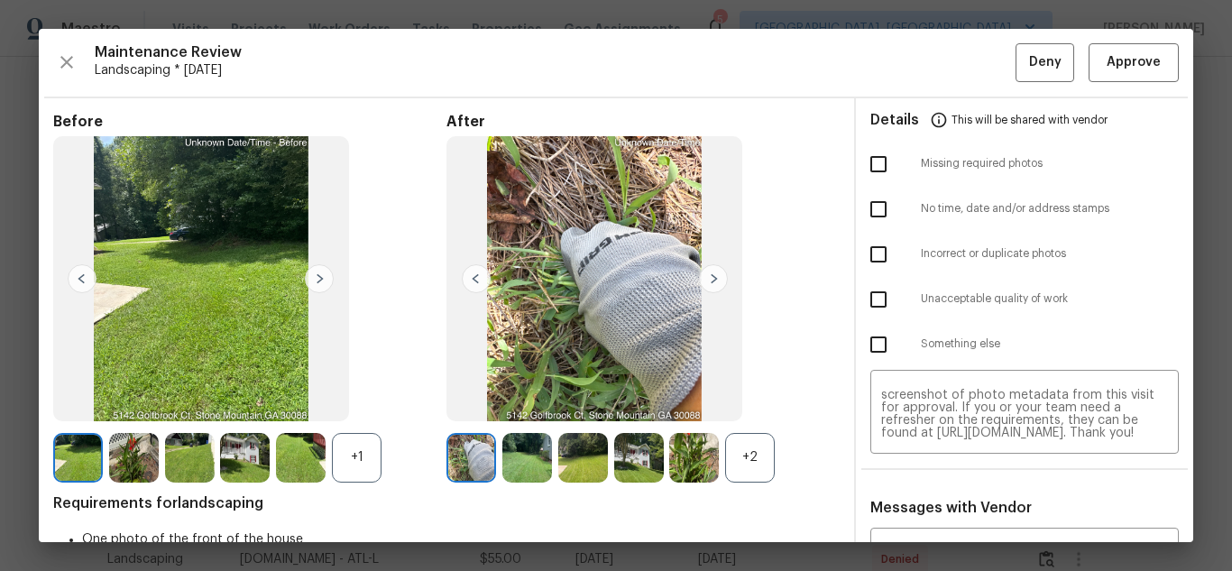
click at [874, 211] on input "checkbox" at bounding box center [879, 209] width 38 height 38
checkbox input "true"
click at [1029, 67] on span "Deny" at bounding box center [1045, 62] width 32 height 23
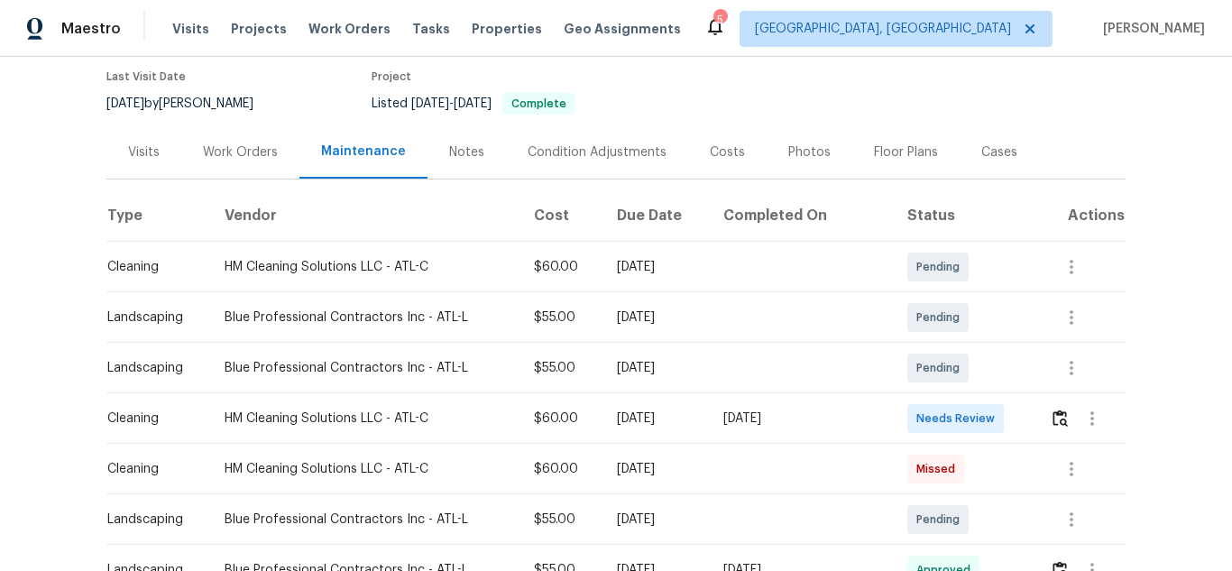
scroll to position [361, 0]
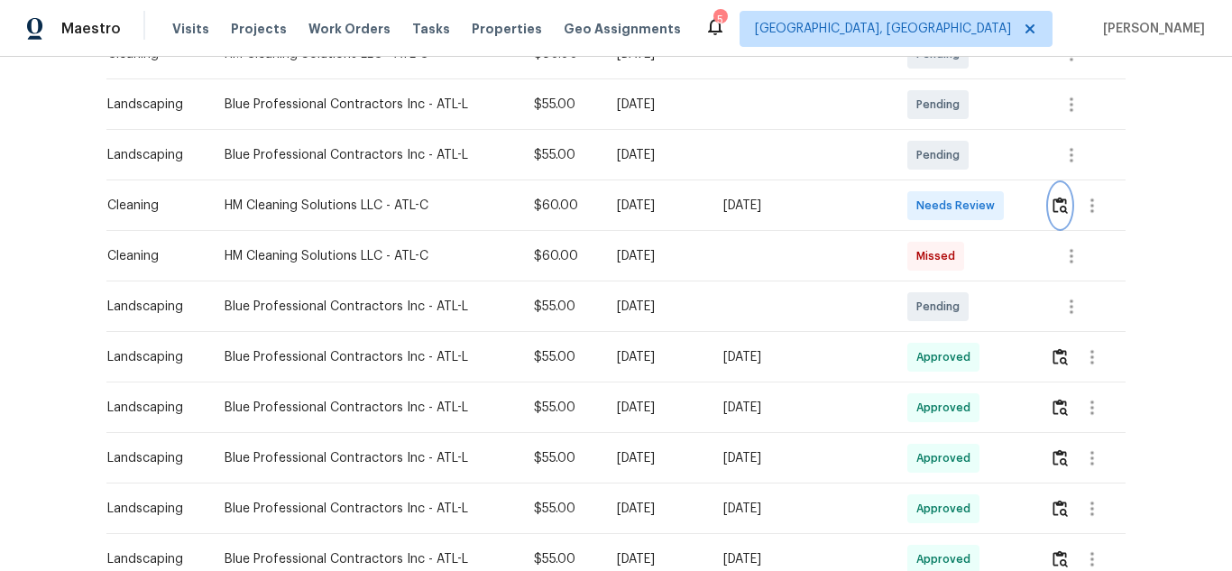
click at [1057, 216] on button "button" at bounding box center [1060, 205] width 21 height 43
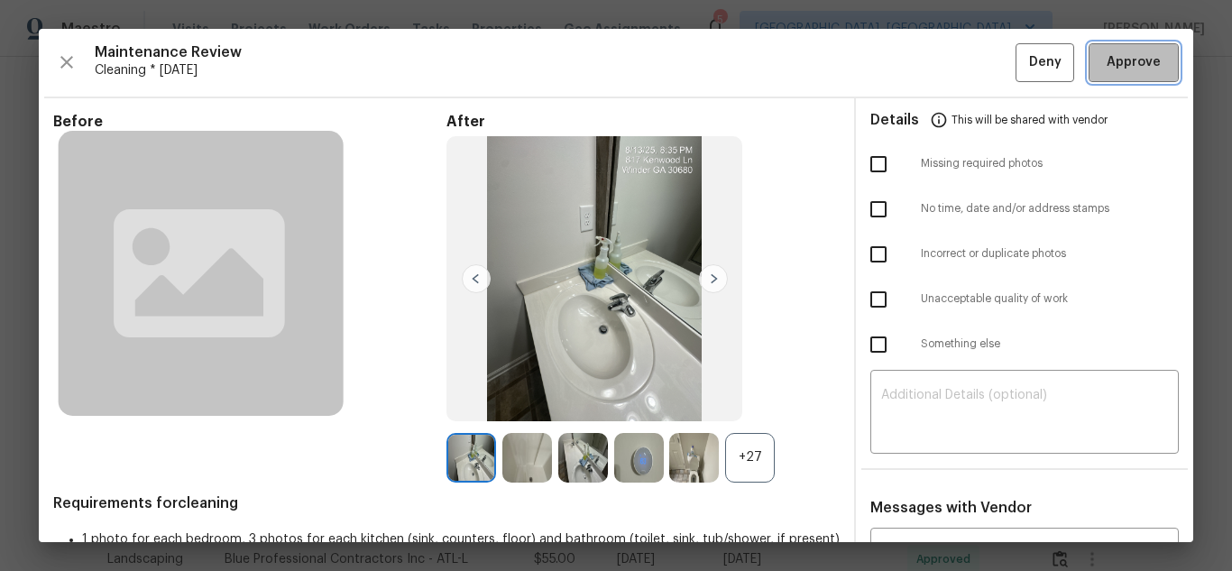
click at [1144, 70] on span "Approve" at bounding box center [1134, 62] width 54 height 23
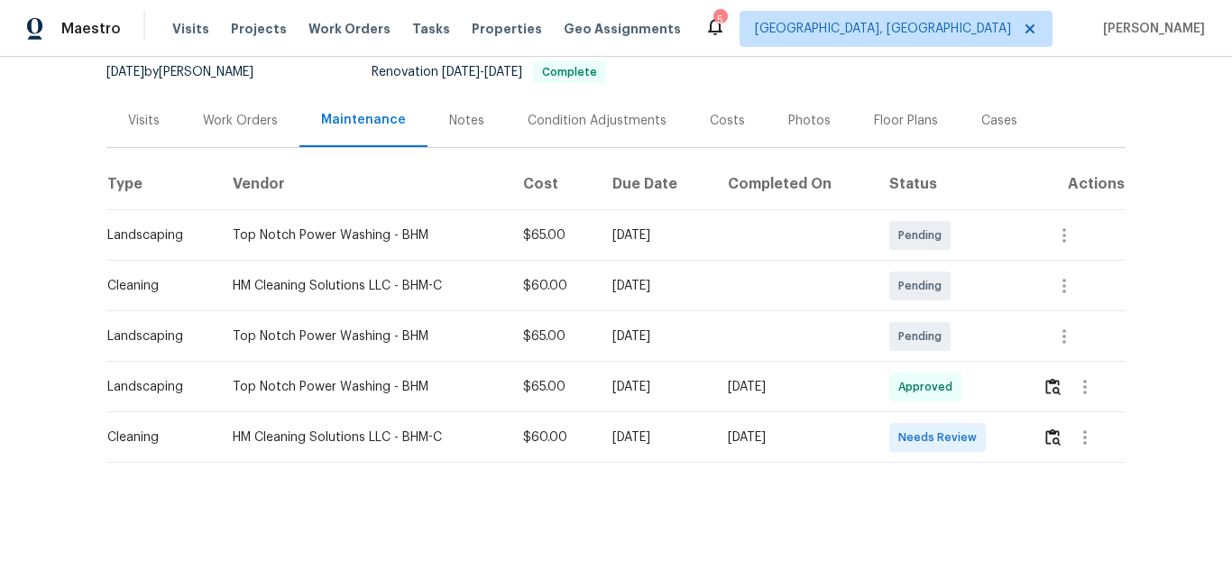
scroll to position [193, 0]
click at [1055, 428] on img "button" at bounding box center [1052, 436] width 15 height 17
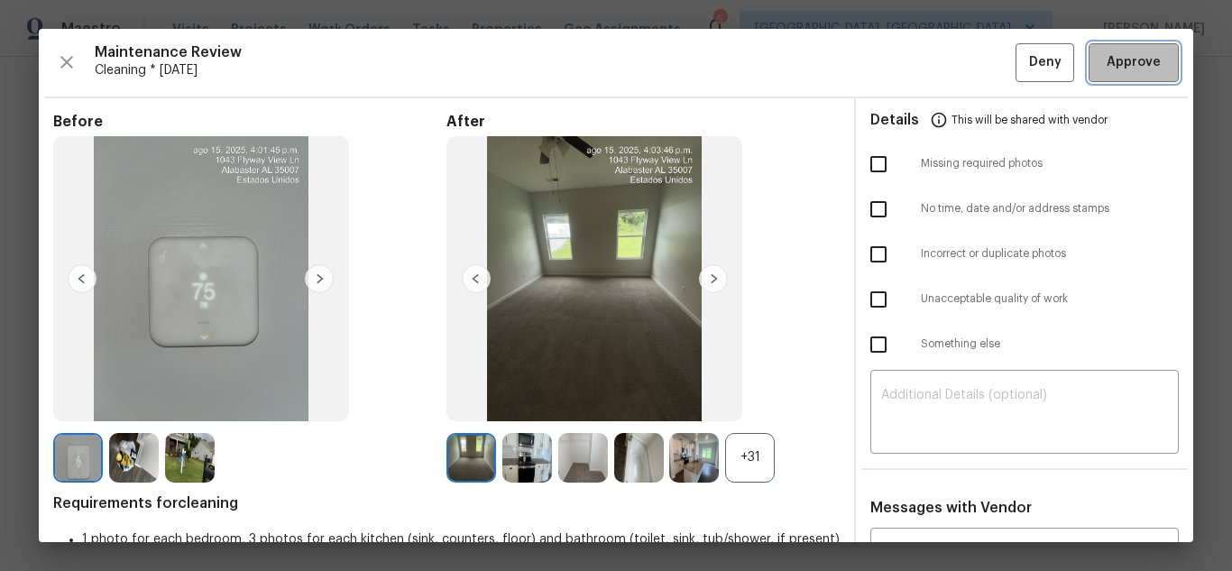
click at [1107, 63] on span "Approve" at bounding box center [1134, 62] width 54 height 23
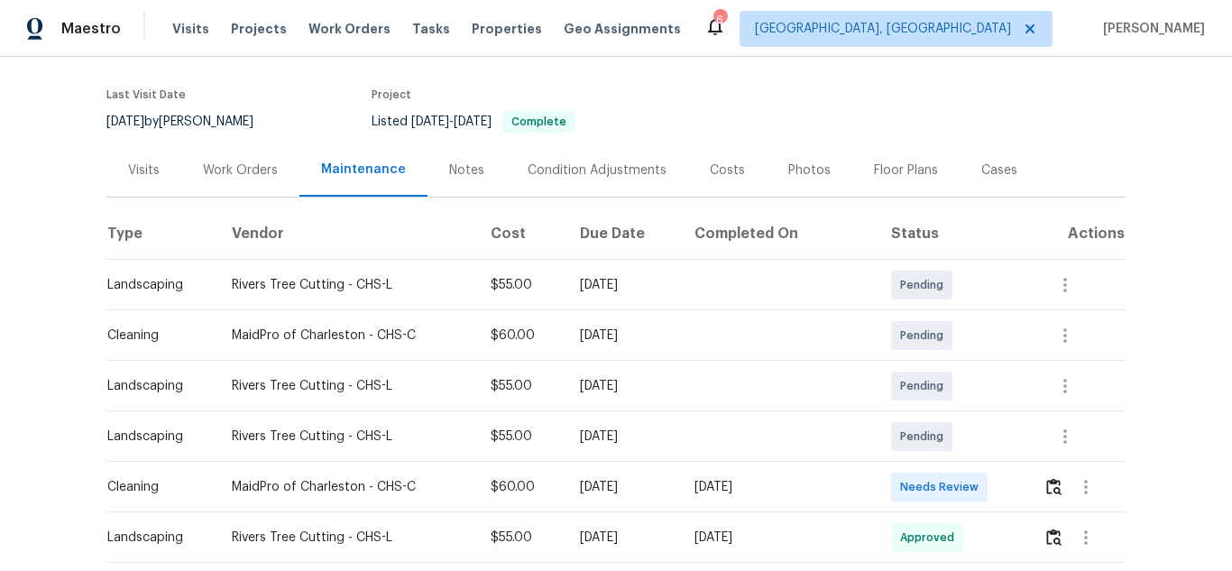
scroll to position [361, 0]
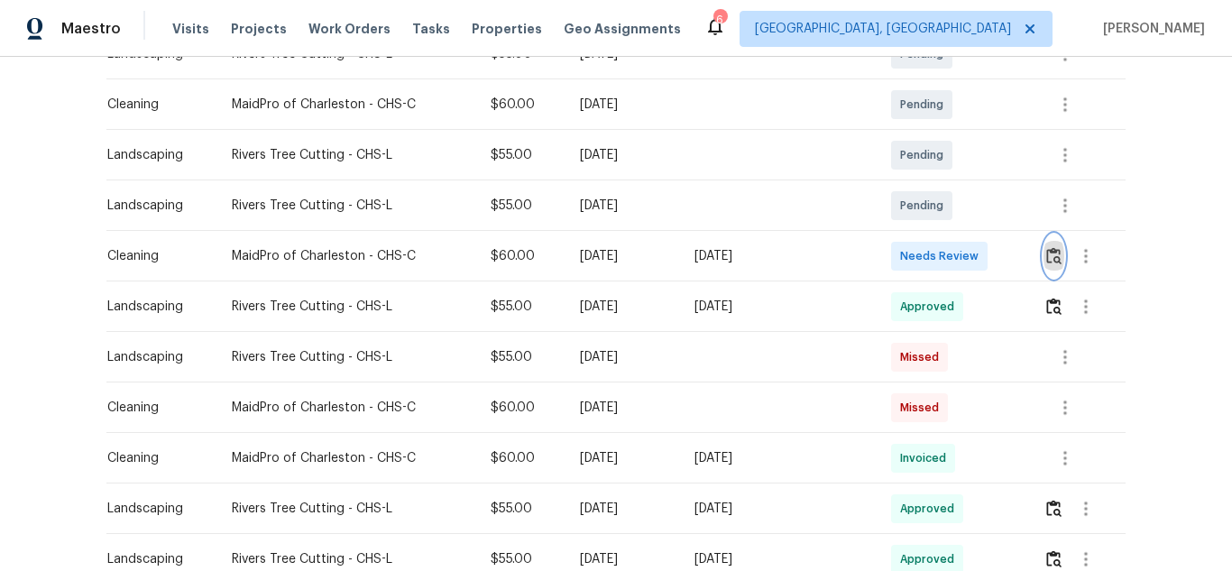
click at [1046, 247] on img "button" at bounding box center [1053, 255] width 15 height 17
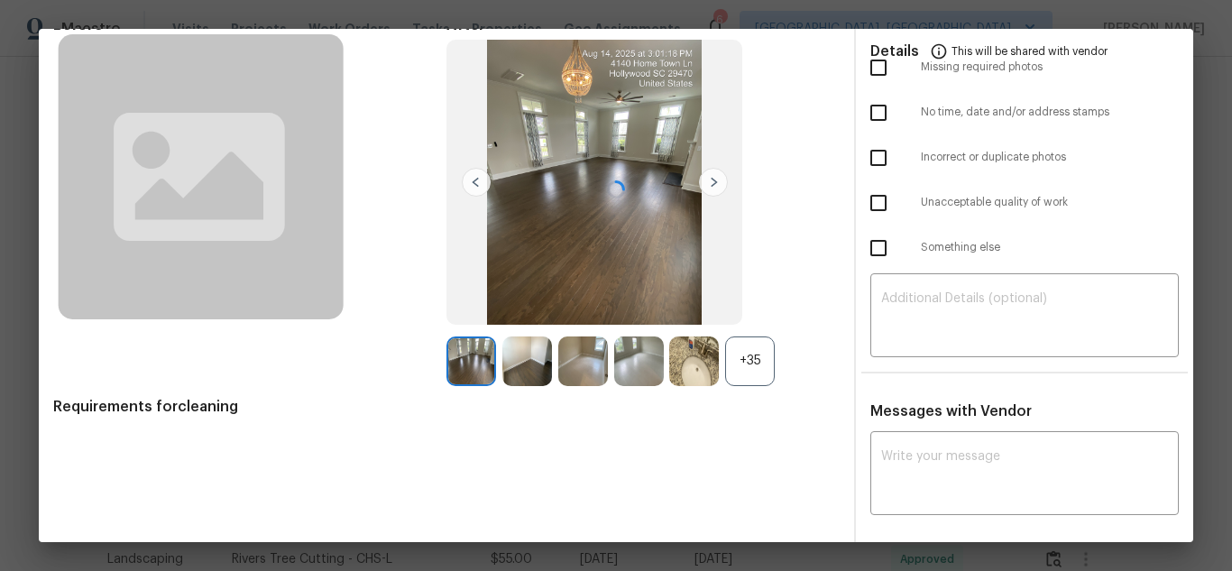
scroll to position [98, 0]
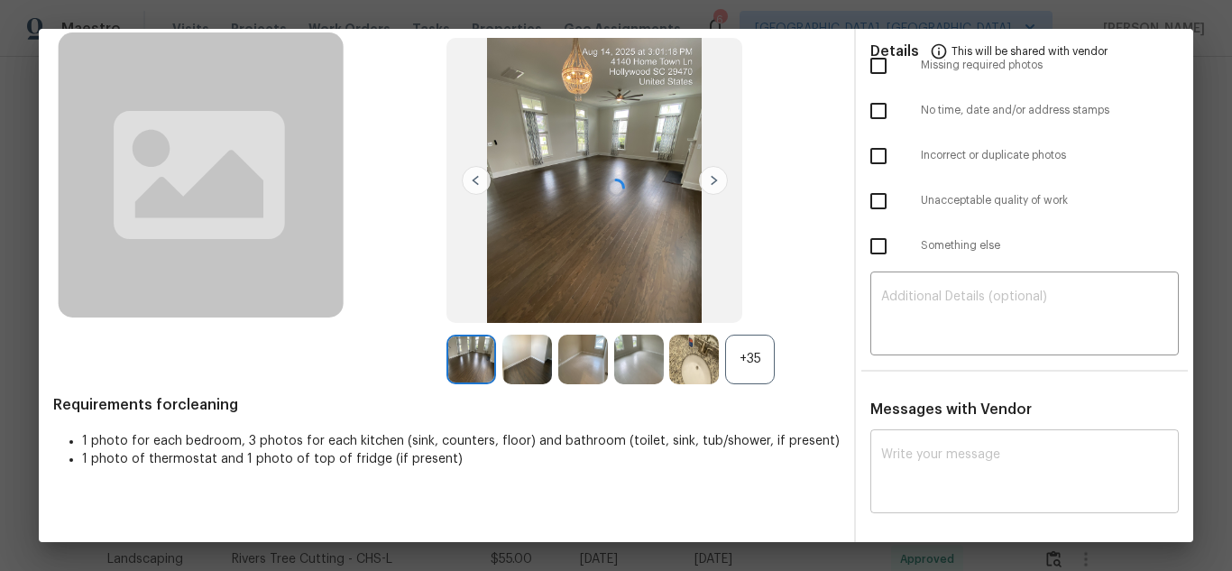
click at [963, 455] on textarea at bounding box center [1024, 473] width 287 height 51
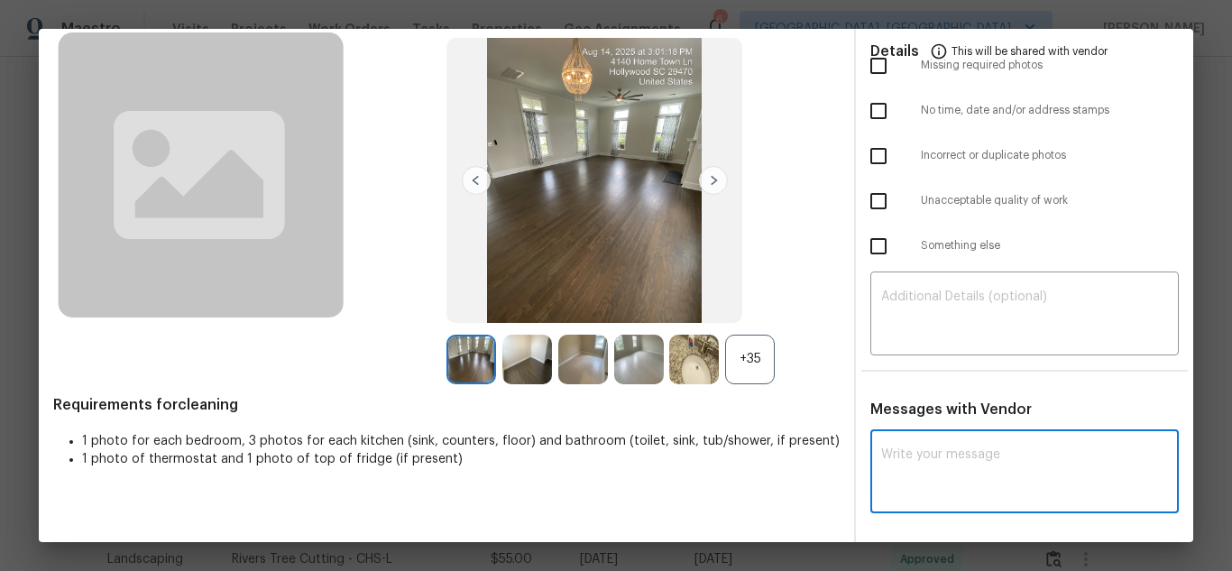
paste textarea "Maintenance Audit Team: Hello! Unfortunately, this cleaning visit completed on …"
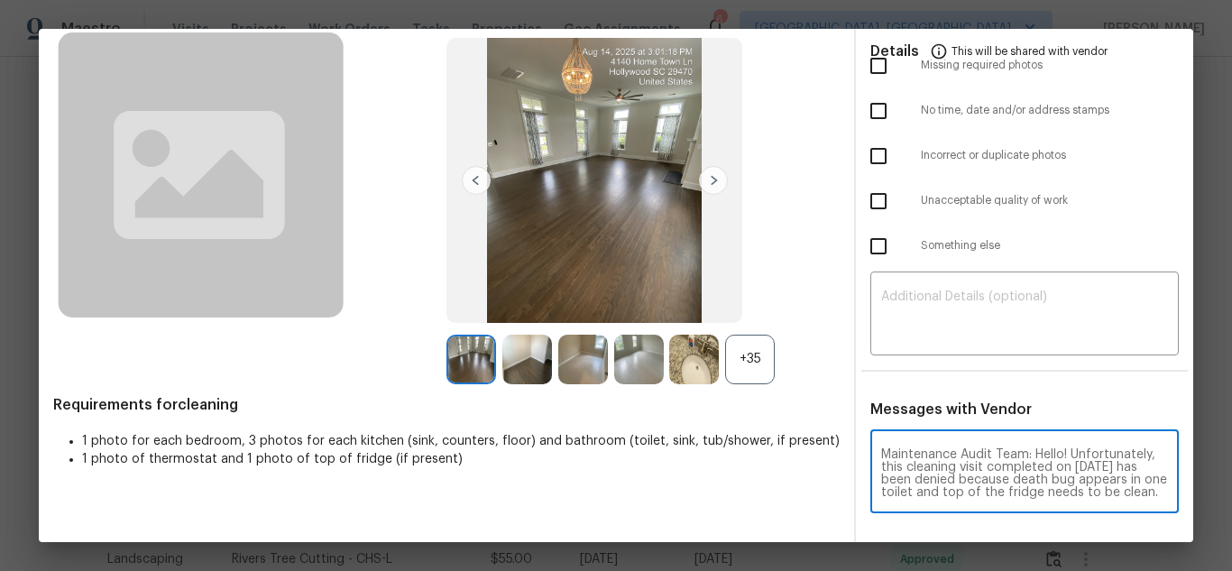
scroll to position [215, 0]
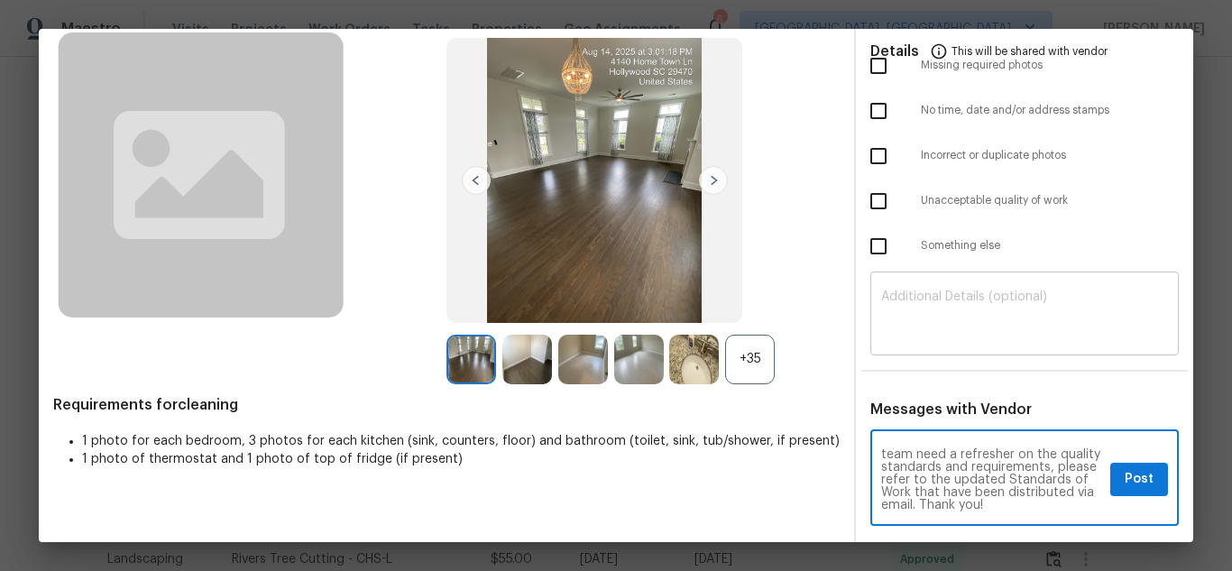
type textarea "Maintenance Audit Team: Hello! Unfortunately, this cleaning visit completed on …"
click at [960, 310] on textarea at bounding box center [1024, 315] width 287 height 51
paste textarea "Maintenance Audit Team: Hello! Unfortunately, this cleaning visit completed on …"
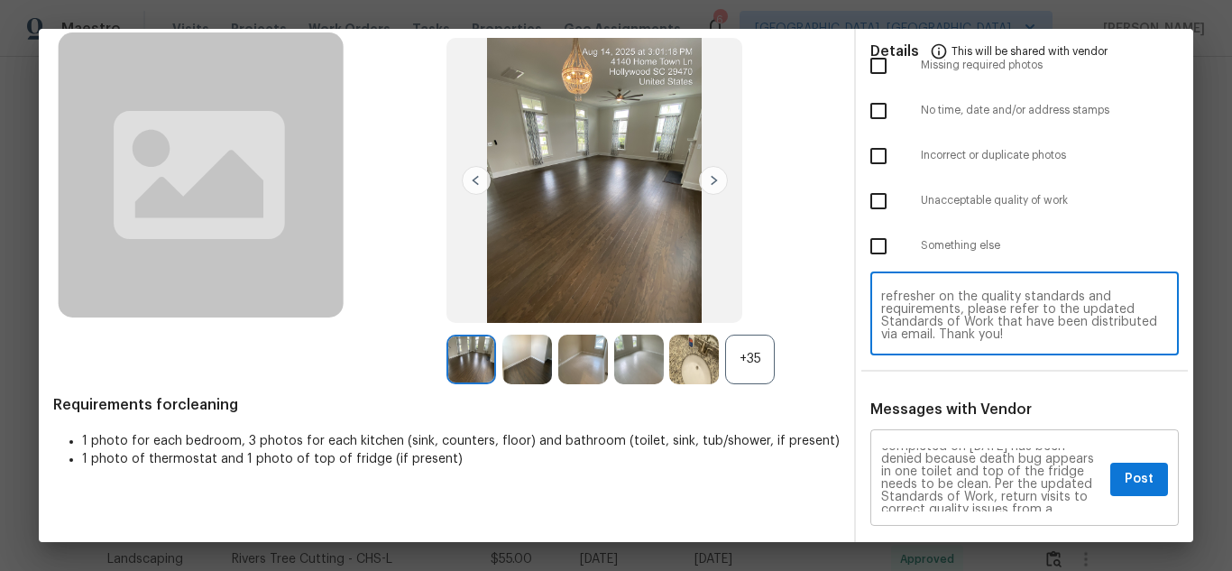
scroll to position [0, 0]
type textarea "Maintenance Audit Team: Hello! Unfortunately, this cleaning visit completed on …"
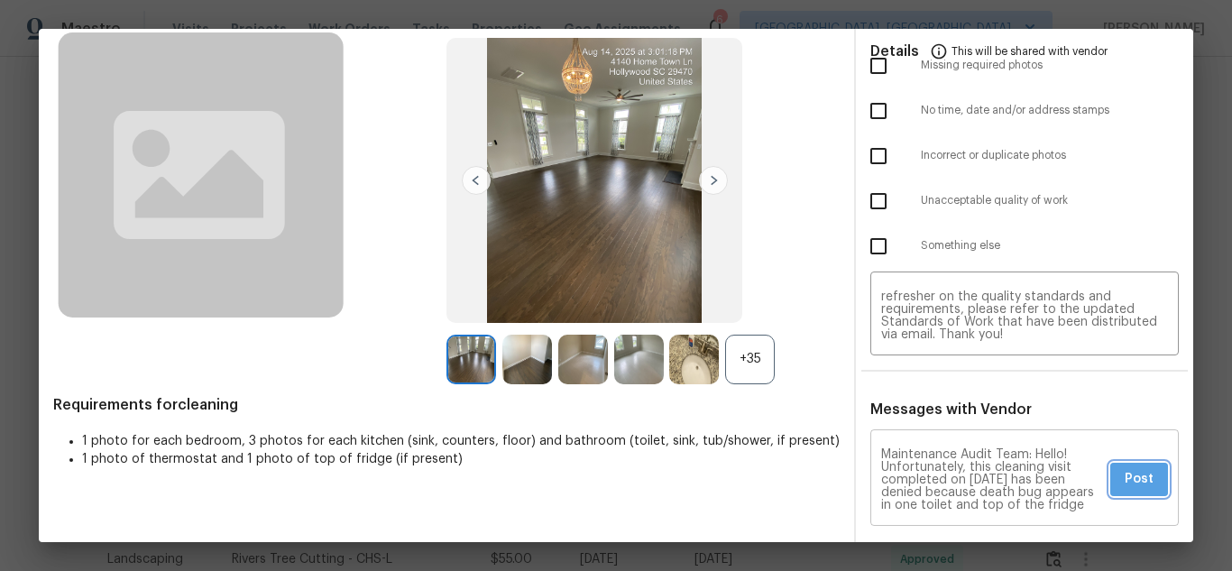
click at [1128, 470] on span "Post" at bounding box center [1139, 479] width 29 height 23
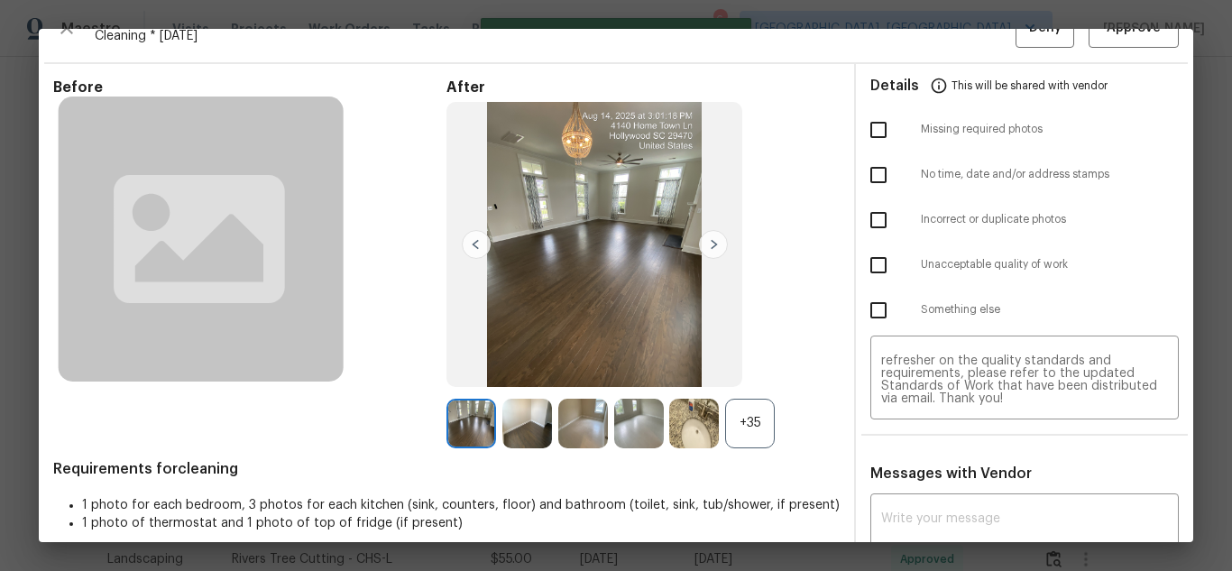
scroll to position [8, 0]
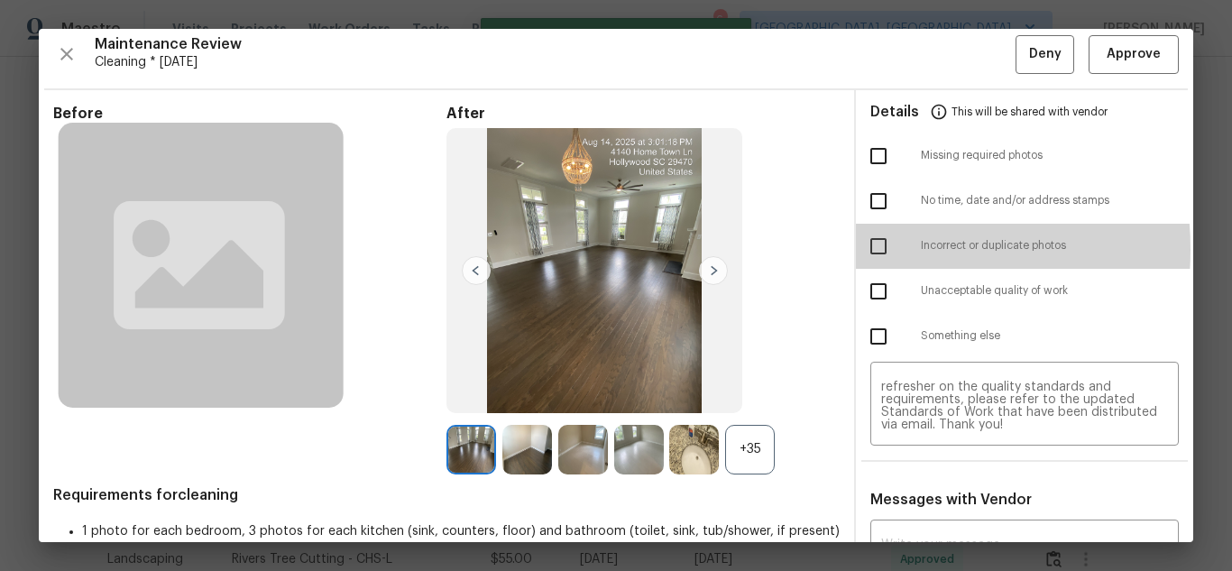
click at [862, 249] on input "checkbox" at bounding box center [879, 246] width 38 height 38
checkbox input "true"
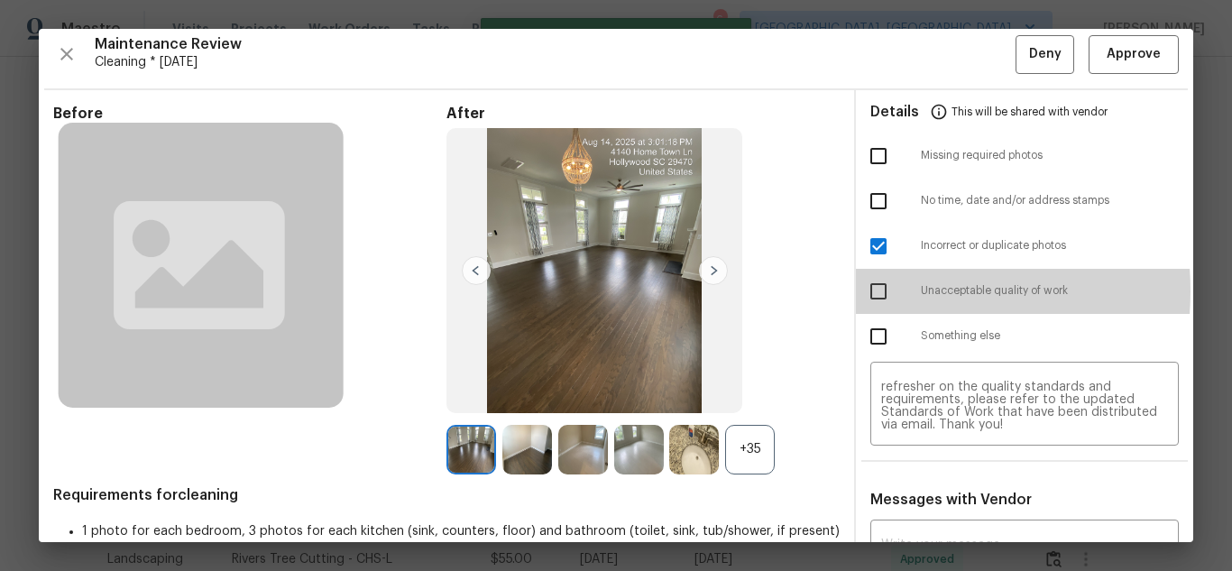
click at [869, 290] on input "checkbox" at bounding box center [879, 291] width 38 height 38
checkbox input "true"
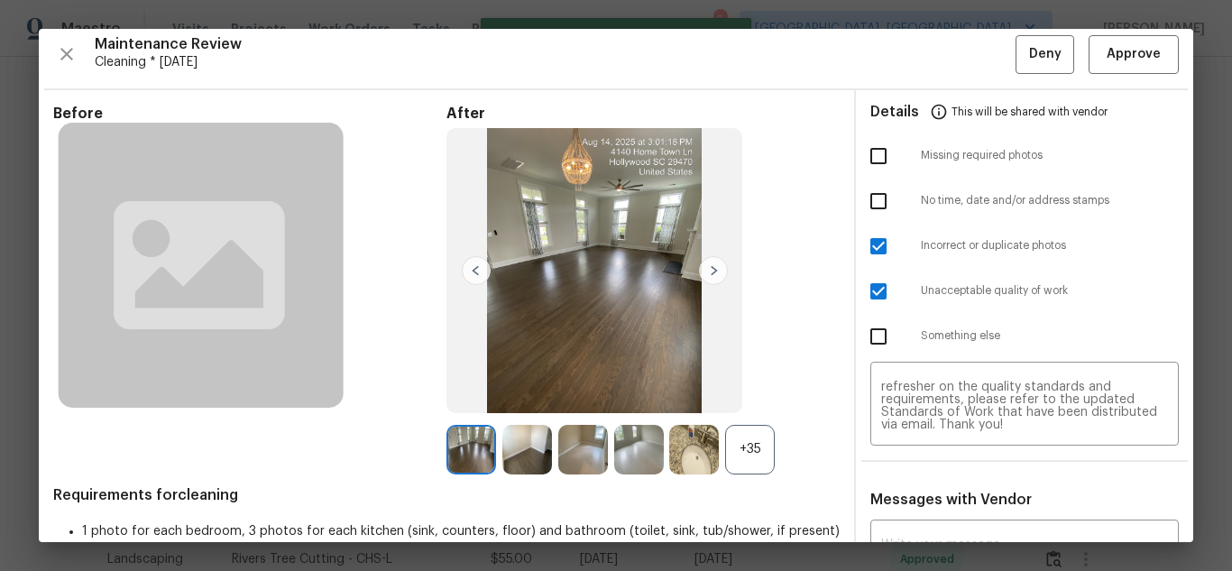
click at [875, 243] on input "checkbox" at bounding box center [879, 246] width 38 height 38
checkbox input "false"
click at [1022, 35] on button "Deny" at bounding box center [1045, 54] width 59 height 39
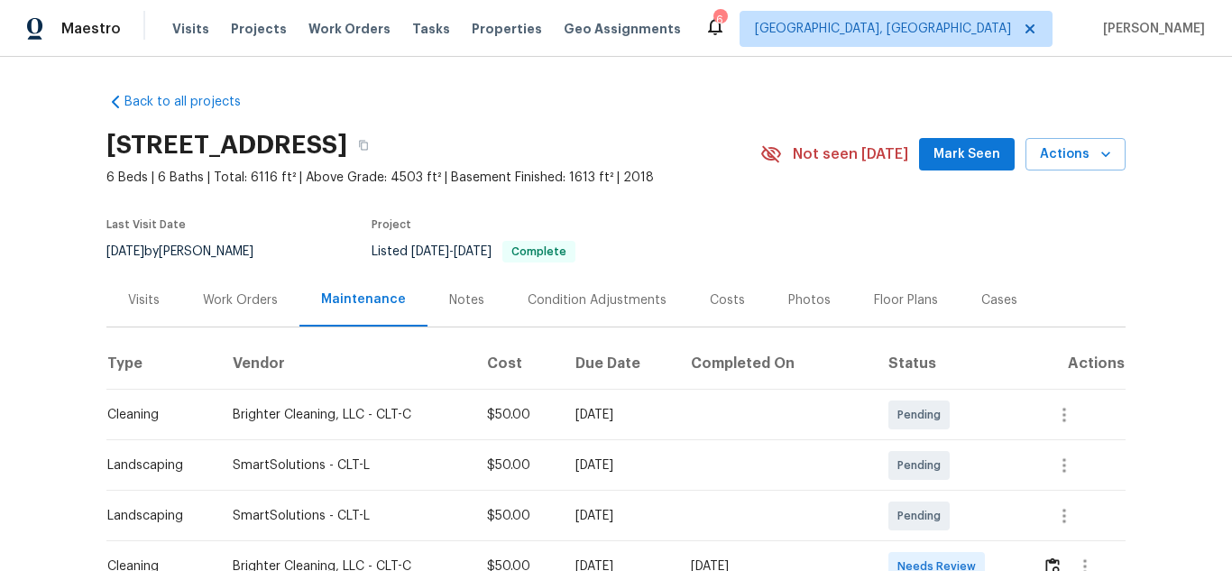
scroll to position [271, 0]
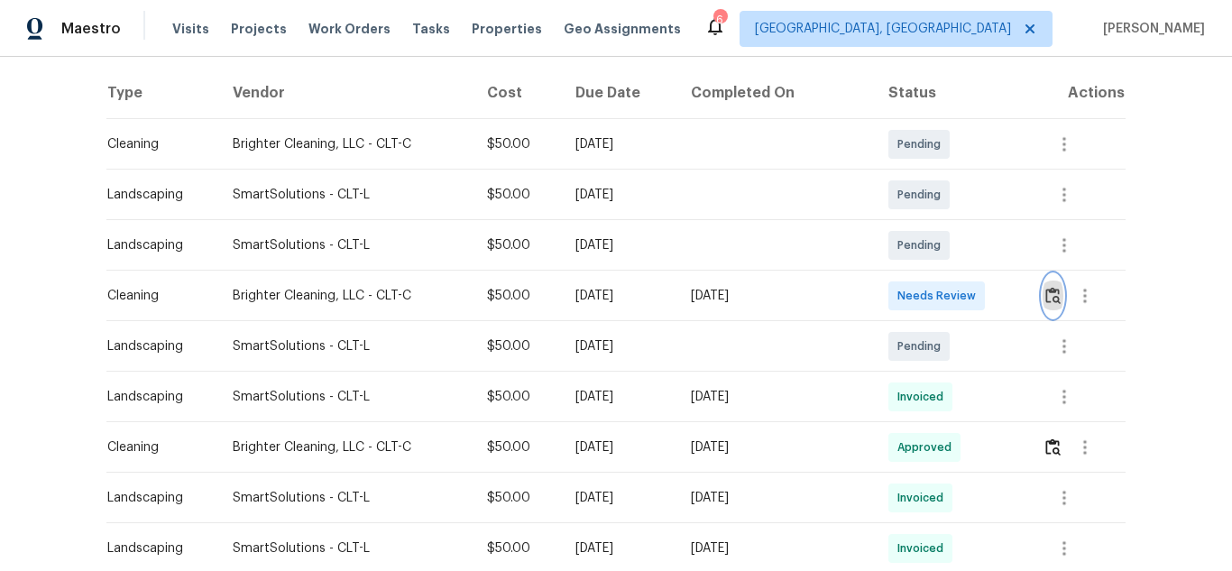
click at [1052, 296] on img "button" at bounding box center [1052, 295] width 15 height 17
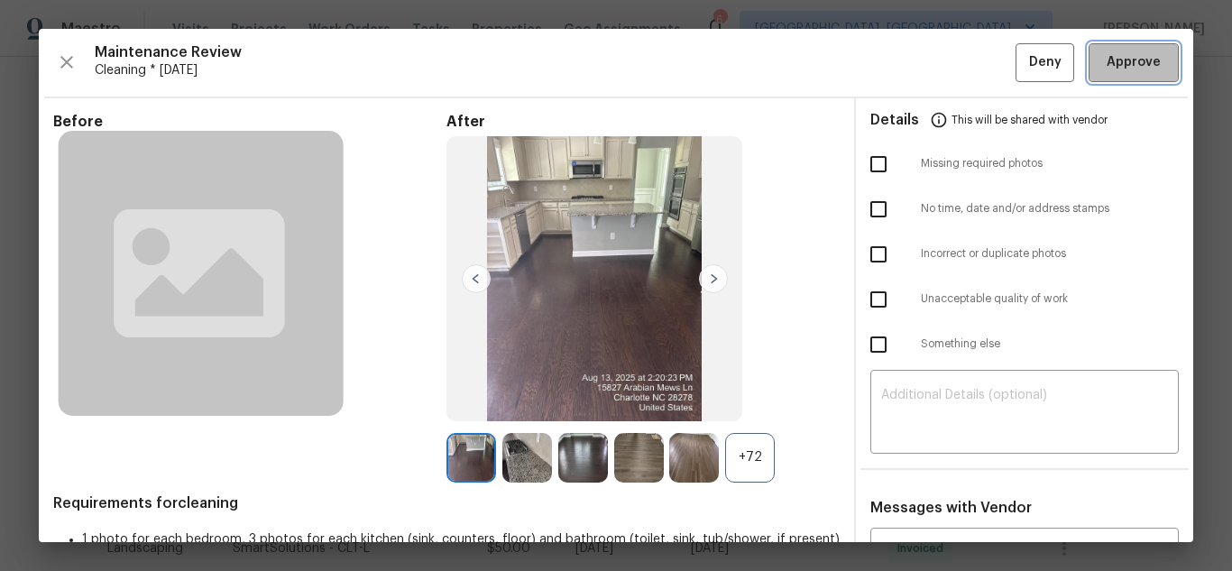
click at [1103, 68] on span "Approve" at bounding box center [1133, 62] width 61 height 23
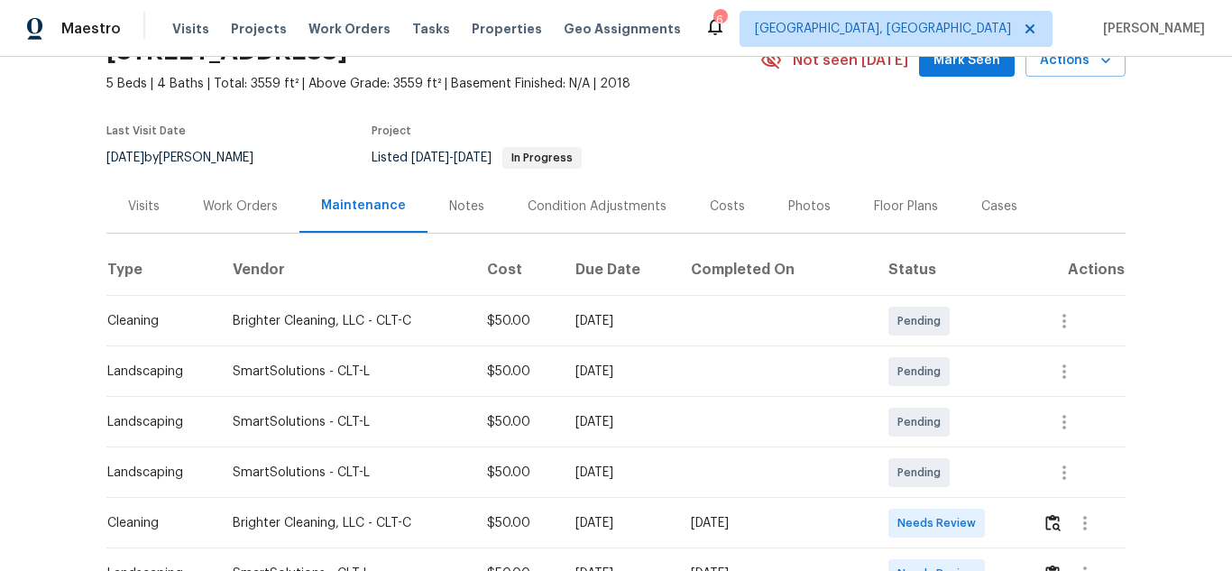
scroll to position [180, 0]
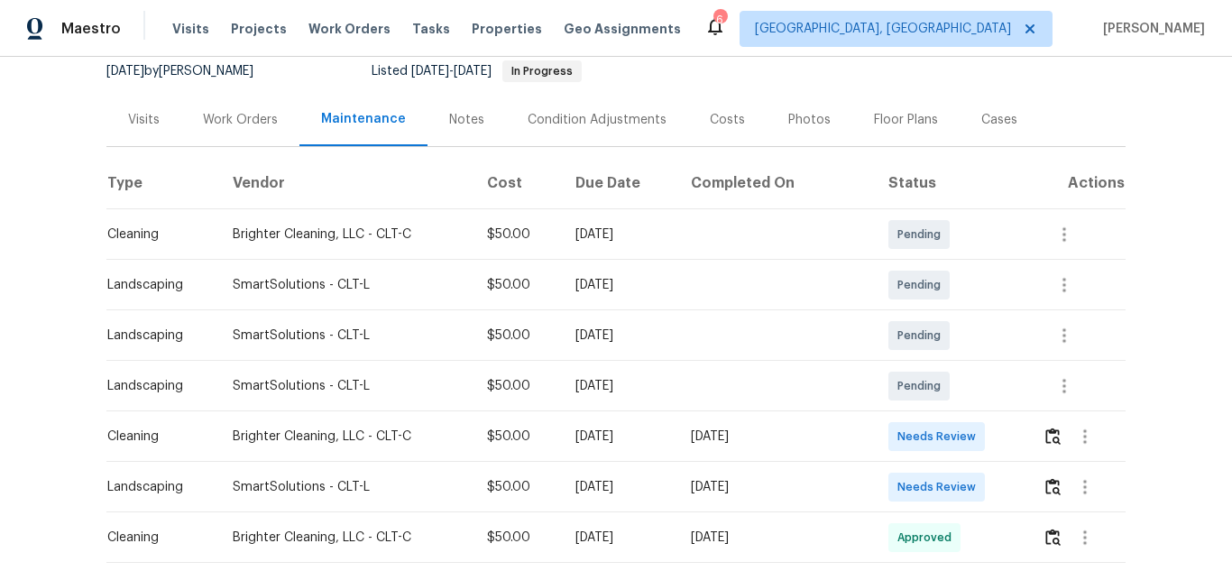
drag, startPoint x: 118, startPoint y: 436, endPoint x: 798, endPoint y: 428, distance: 680.1
click at [798, 428] on tr "Cleaning Brighter Cleaning, LLC - CLT-C $50.00 [DATE] [DATE] Needs Review" at bounding box center [615, 436] width 1019 height 51
click at [1053, 431] on img "button" at bounding box center [1052, 436] width 15 height 17
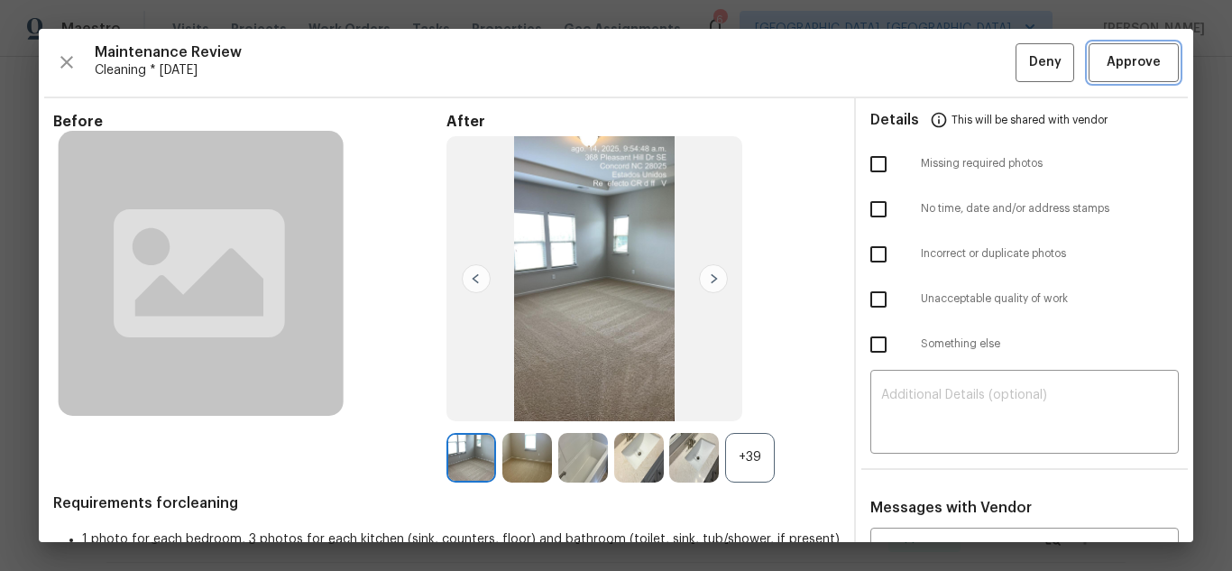
click at [1127, 69] on span "Approve" at bounding box center [1134, 62] width 54 height 23
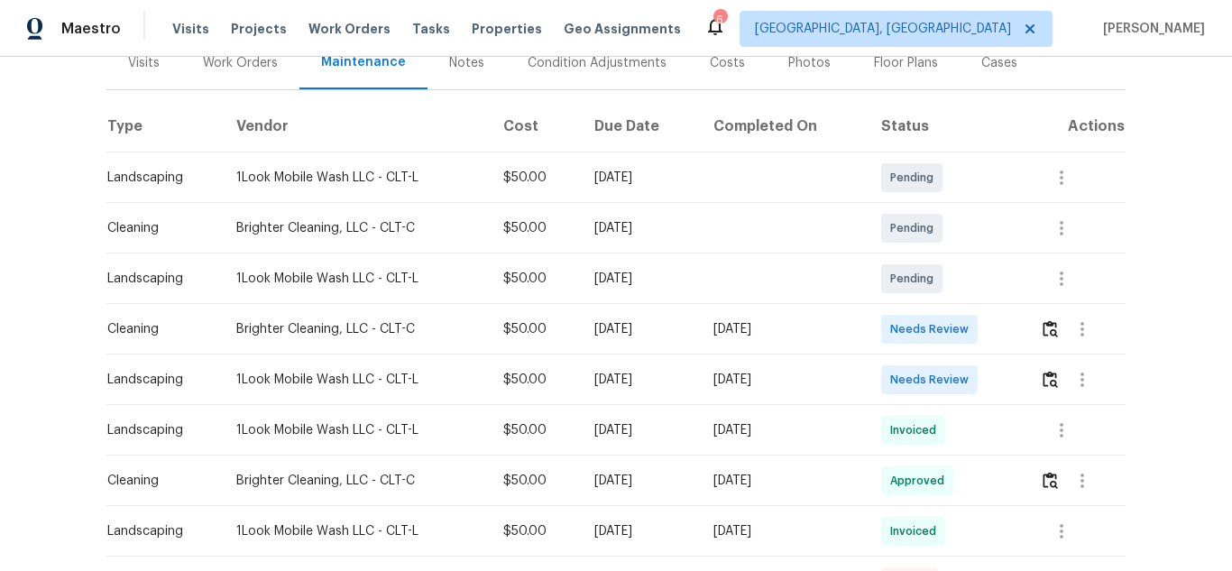
scroll to position [271, 0]
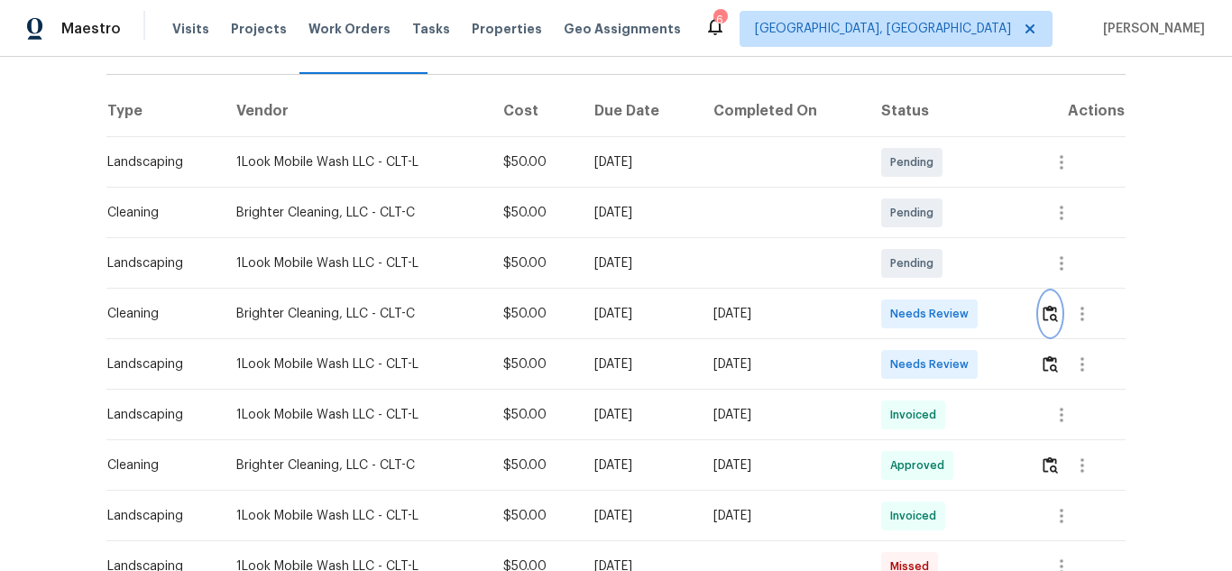
click at [1043, 305] on img "button" at bounding box center [1050, 313] width 15 height 17
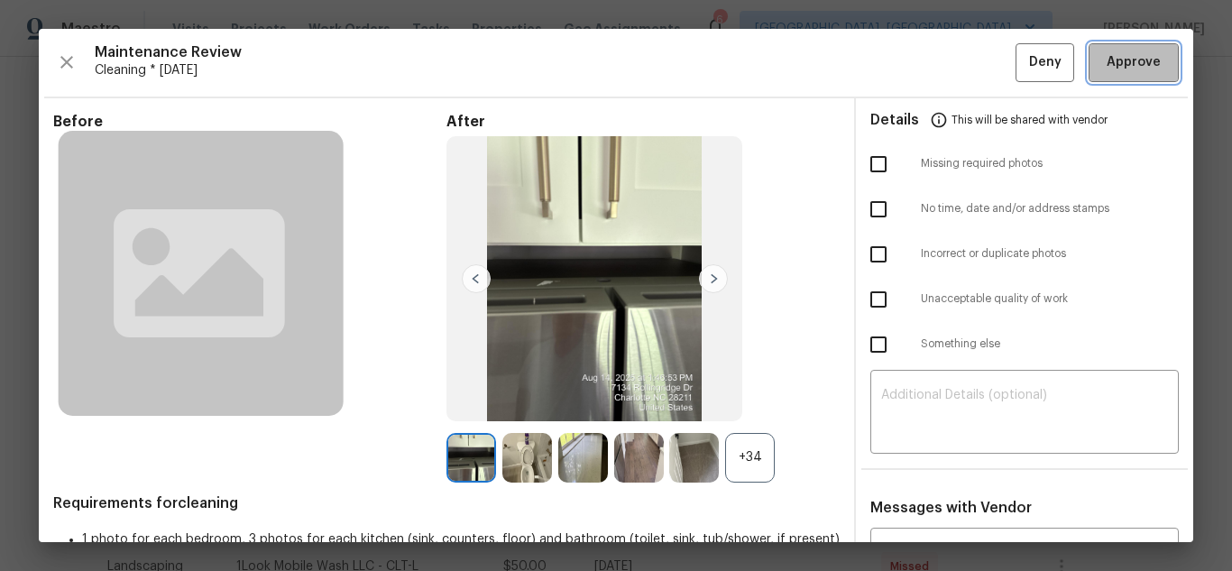
click at [1118, 76] on button "Approve" at bounding box center [1134, 62] width 90 height 39
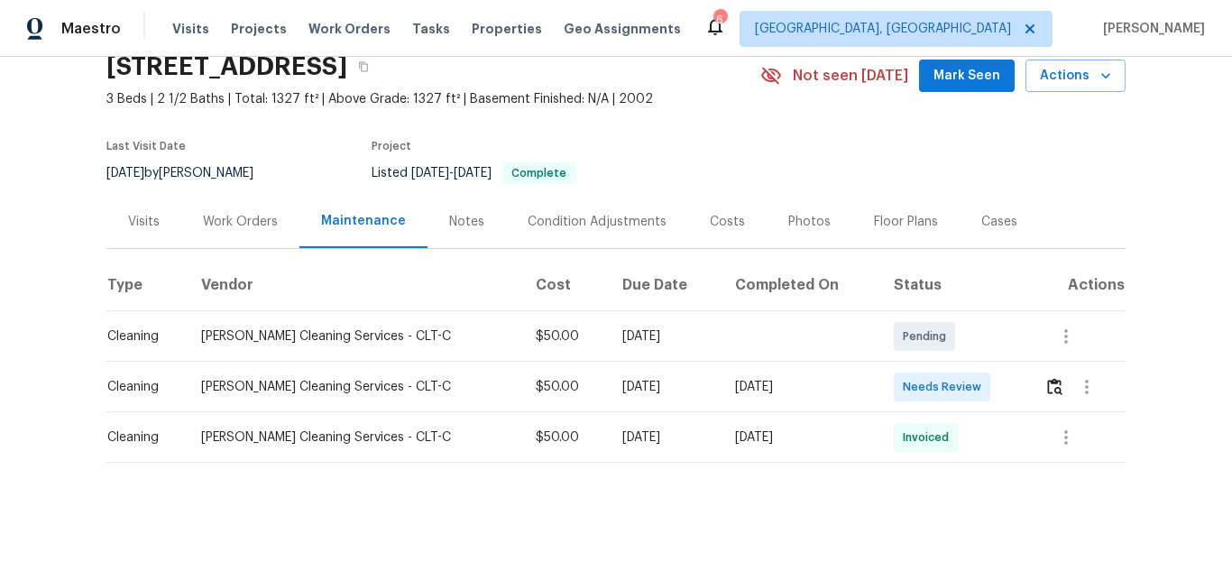
scroll to position [92, 0]
click at [1047, 378] on img "button" at bounding box center [1054, 386] width 15 height 17
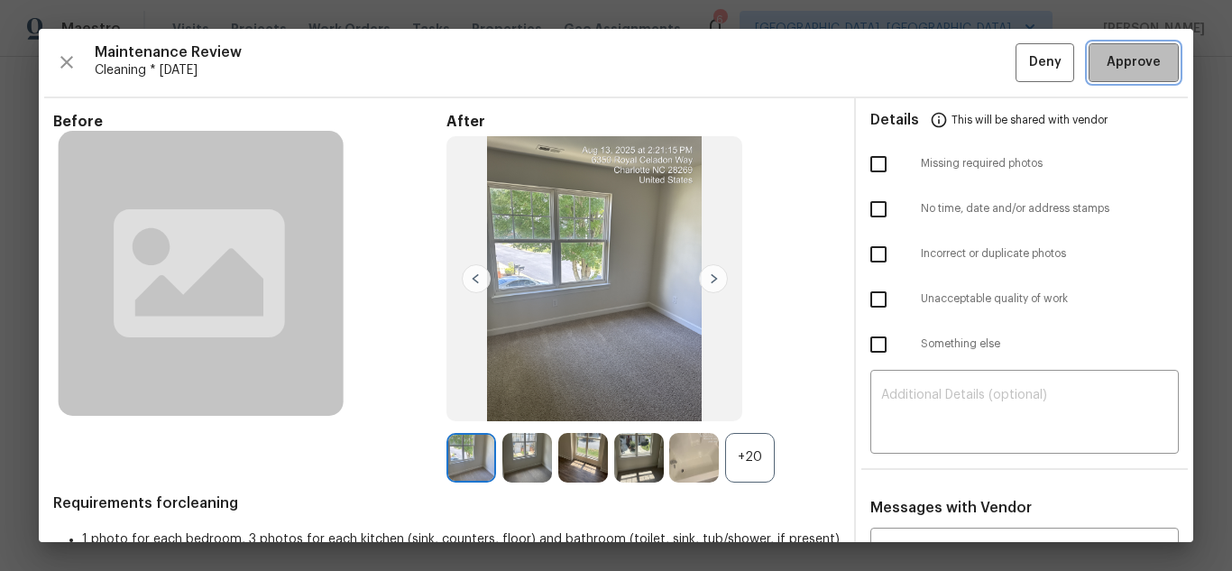
click at [1103, 58] on span "Approve" at bounding box center [1133, 62] width 61 height 23
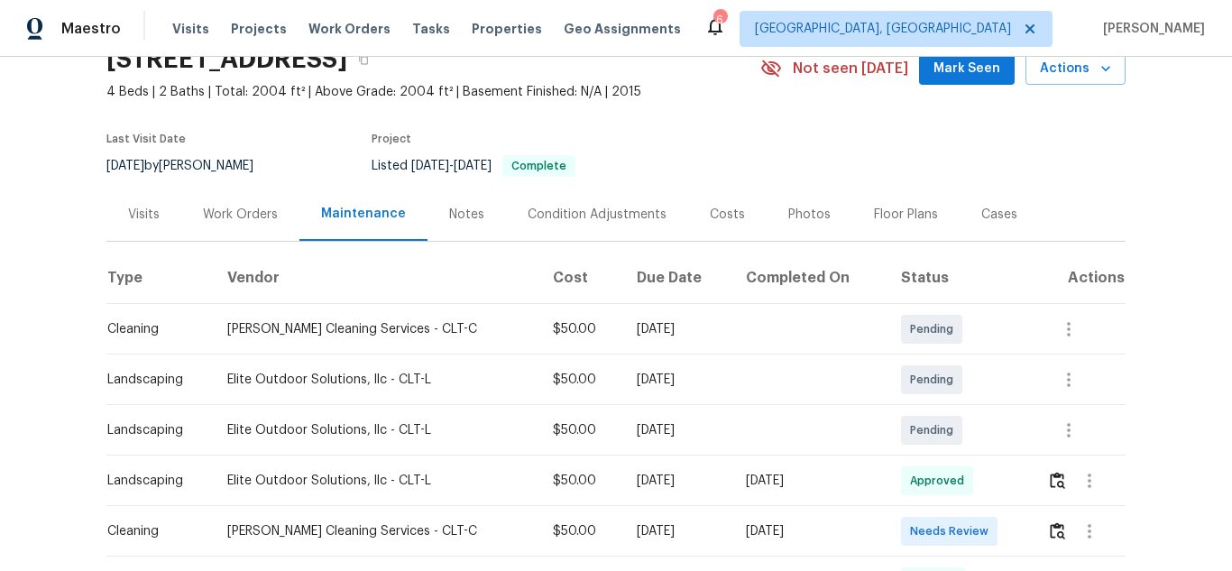
scroll to position [271, 0]
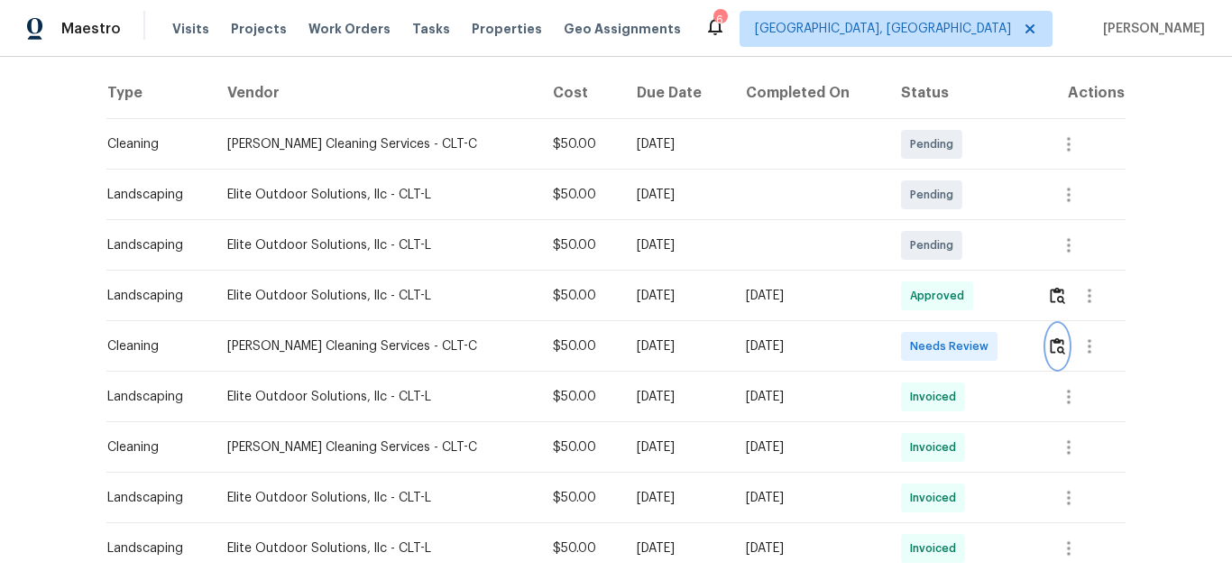
click at [1050, 354] on img "button" at bounding box center [1057, 345] width 15 height 17
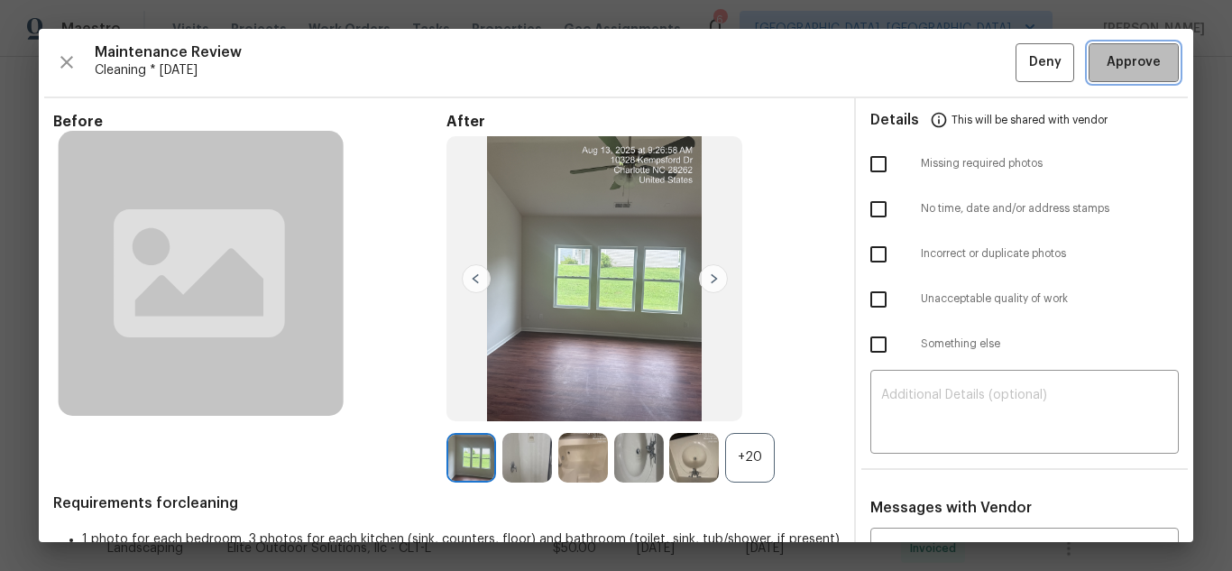
click at [1107, 69] on span "Approve" at bounding box center [1134, 62] width 54 height 23
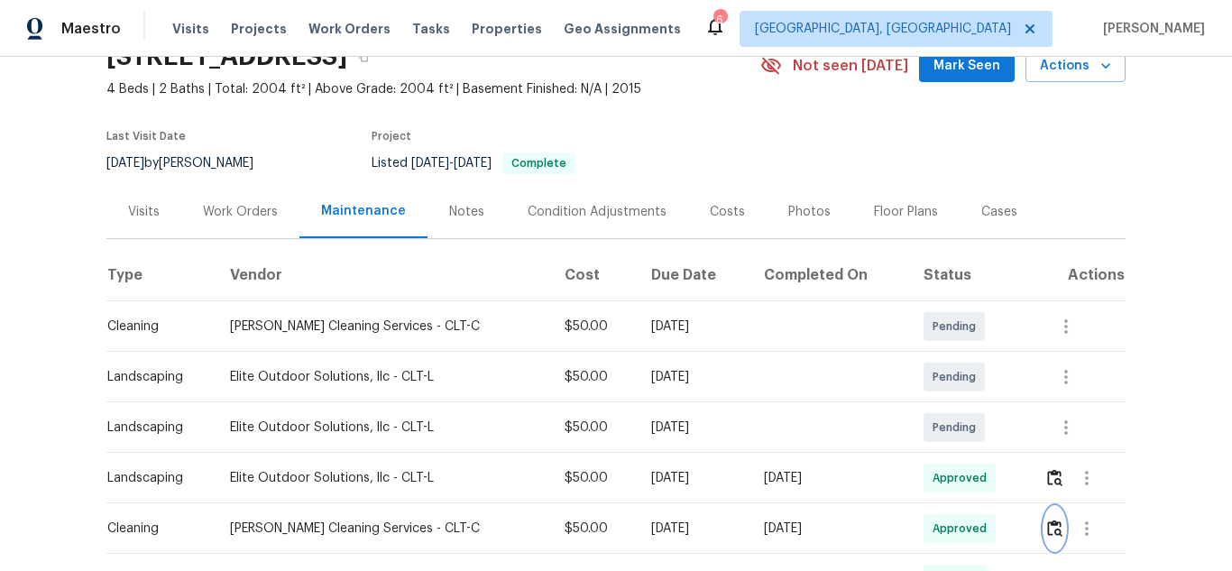
scroll to position [0, 0]
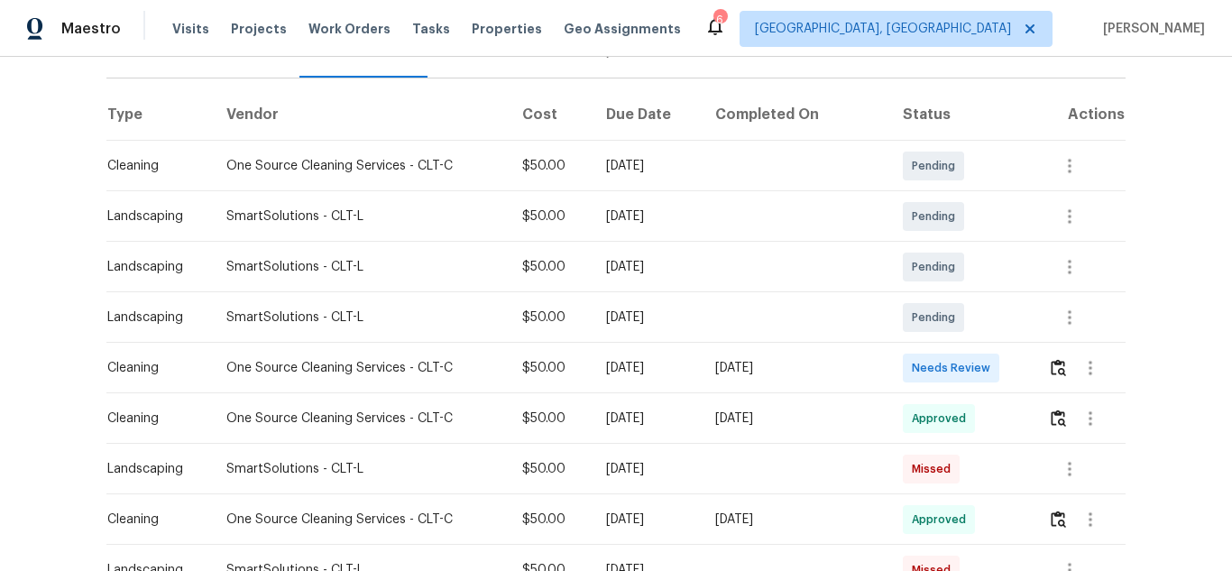
scroll to position [271, 0]
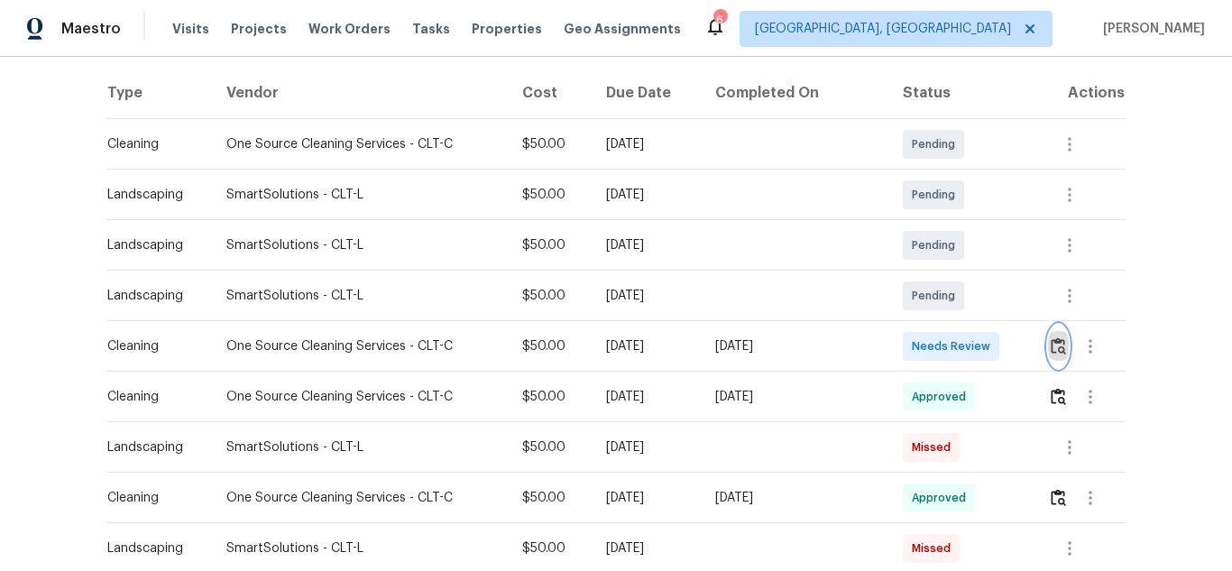
click at [1059, 349] on img "button" at bounding box center [1058, 345] width 15 height 17
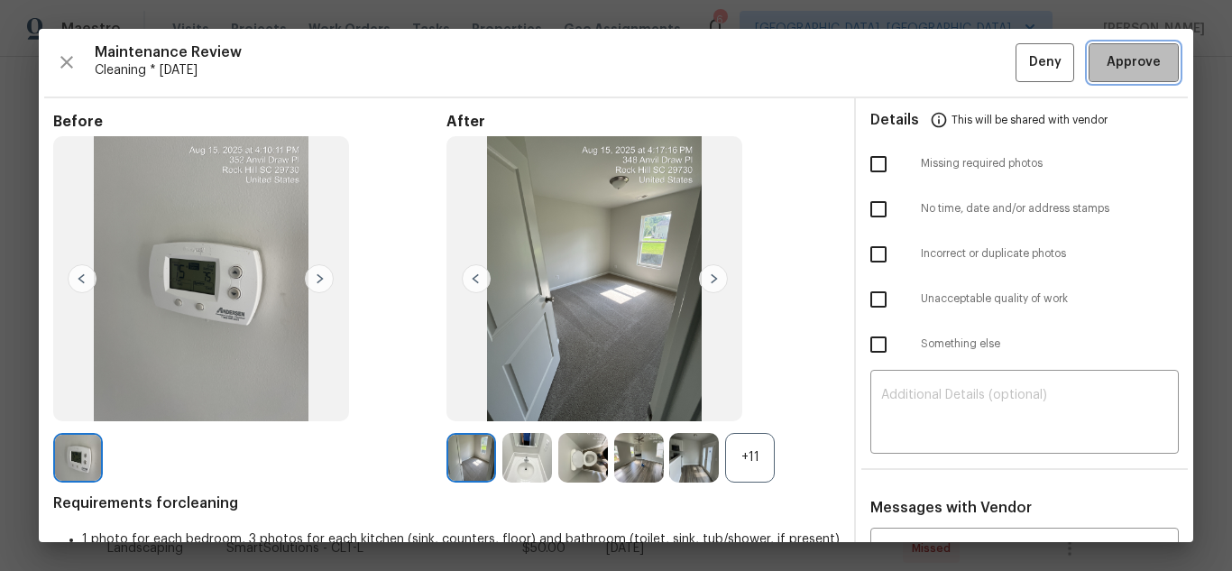
click at [1107, 64] on span "Approve" at bounding box center [1134, 62] width 54 height 23
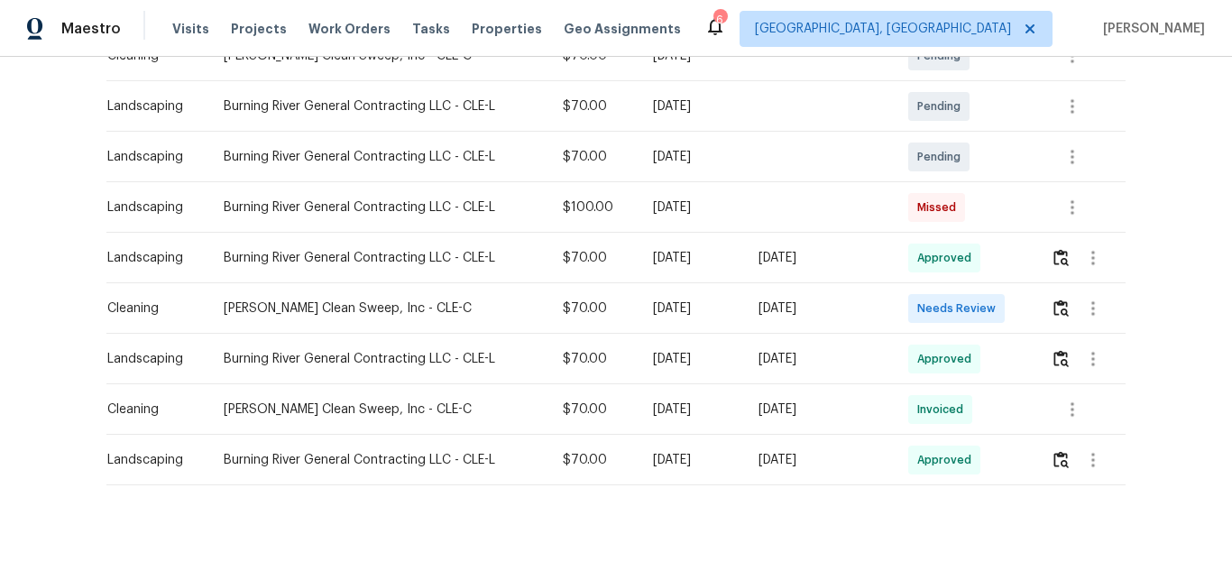
scroll to position [361, 0]
click at [1065, 318] on button "button" at bounding box center [1061, 306] width 21 height 43
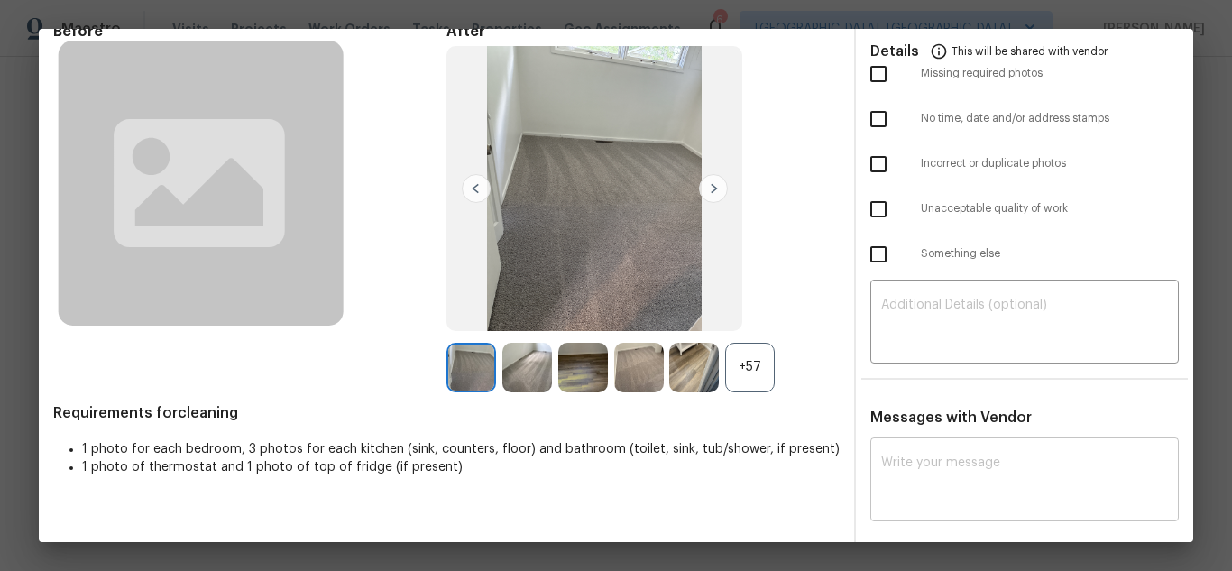
scroll to position [180, 0]
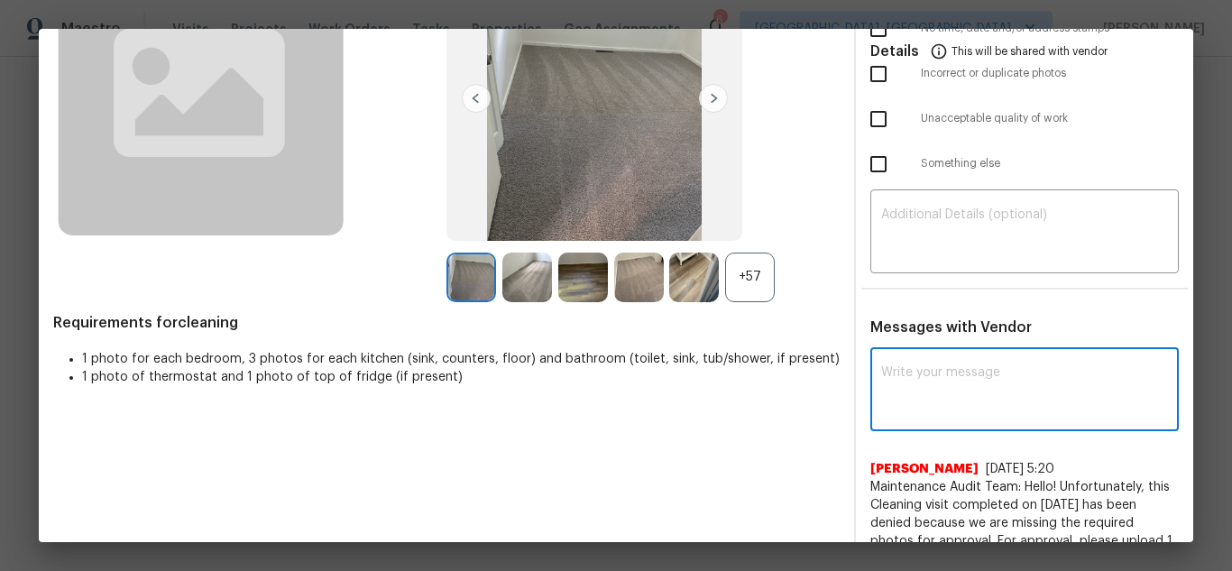
click at [988, 402] on textarea at bounding box center [1024, 391] width 287 height 51
paste textarea "Maintenance Audit Team: Hello! Unfortunately this cleaning visit completed on […"
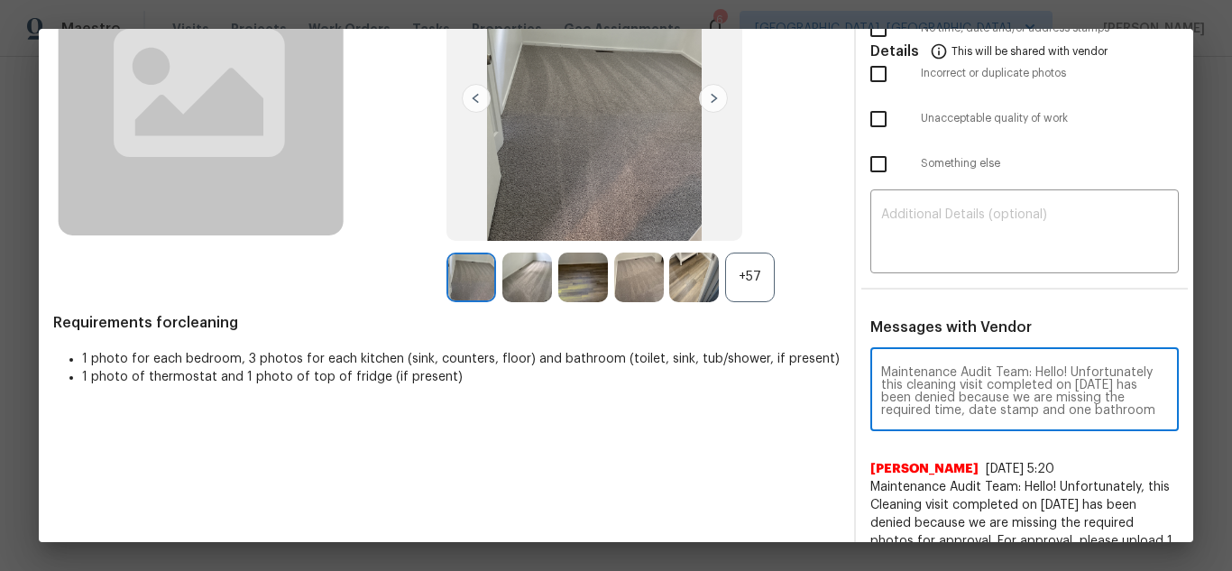
scroll to position [126, 0]
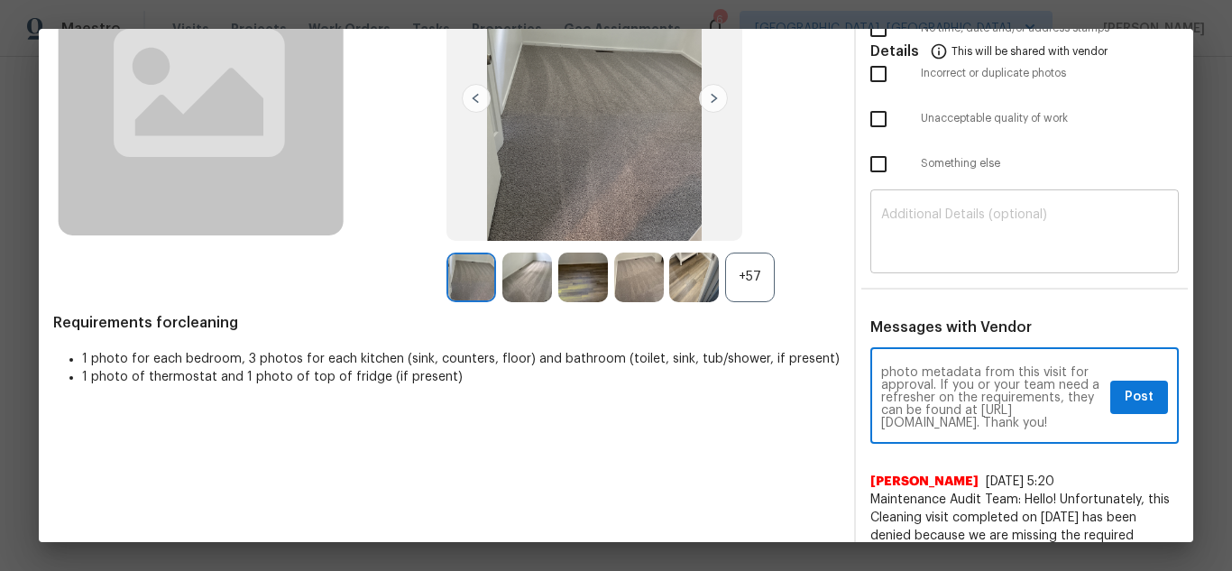
type textarea "Maintenance Audit Team: Hello! Unfortunately this cleaning visit completed on […"
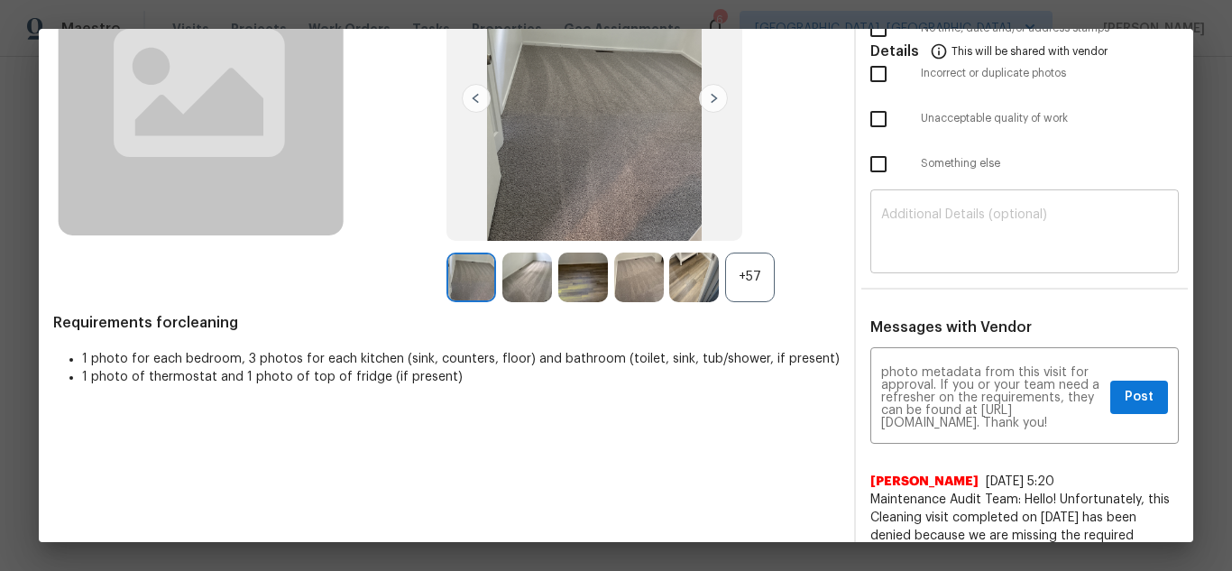
click at [1032, 265] on div "​" at bounding box center [1024, 233] width 308 height 79
paste textarea "Maintenance Audit Team: Hello! Unfortunately this cleaning visit completed on […"
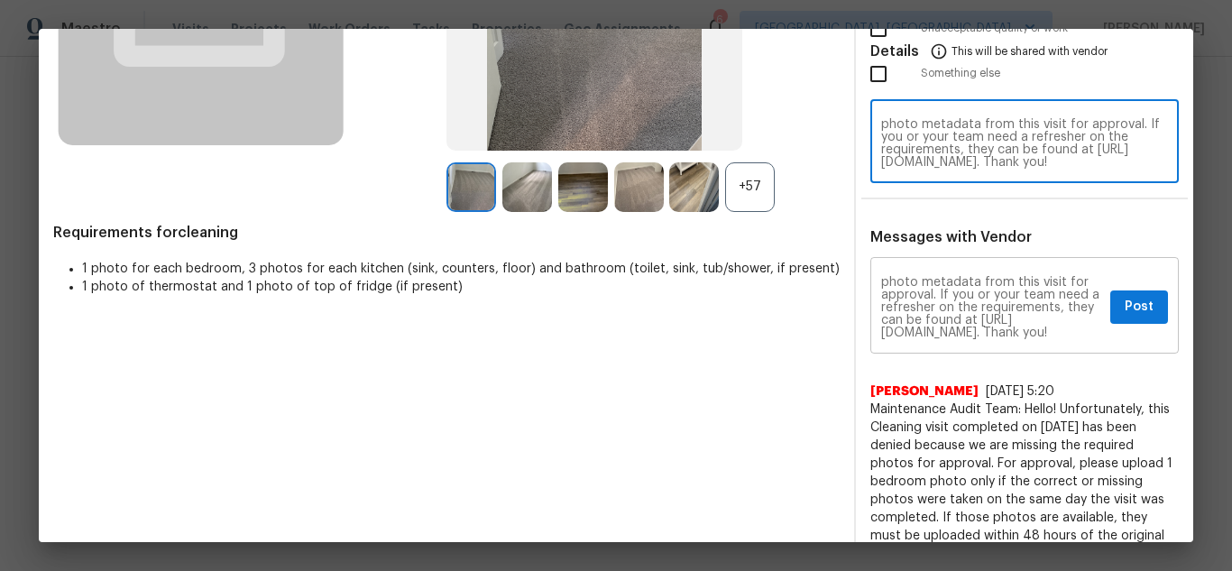
scroll to position [0, 0]
type textarea "Maintenance Audit Team: Hello! Unfortunately this cleaning visit completed on 0…"
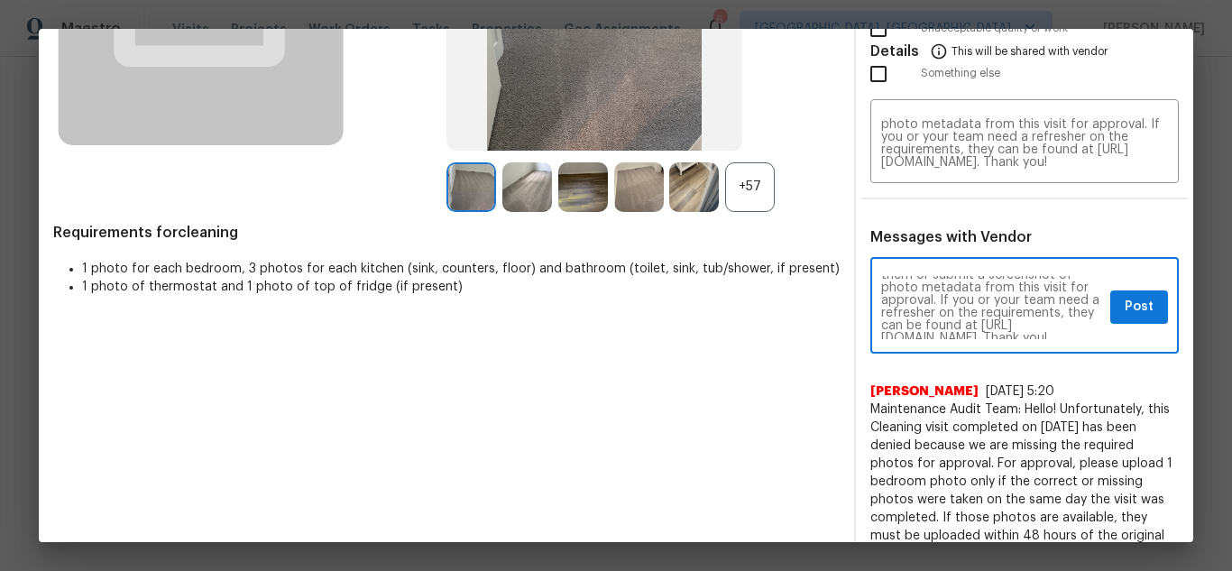
scroll to position [108, 0]
click at [1153, 311] on button "Post" at bounding box center [1139, 306] width 58 height 33
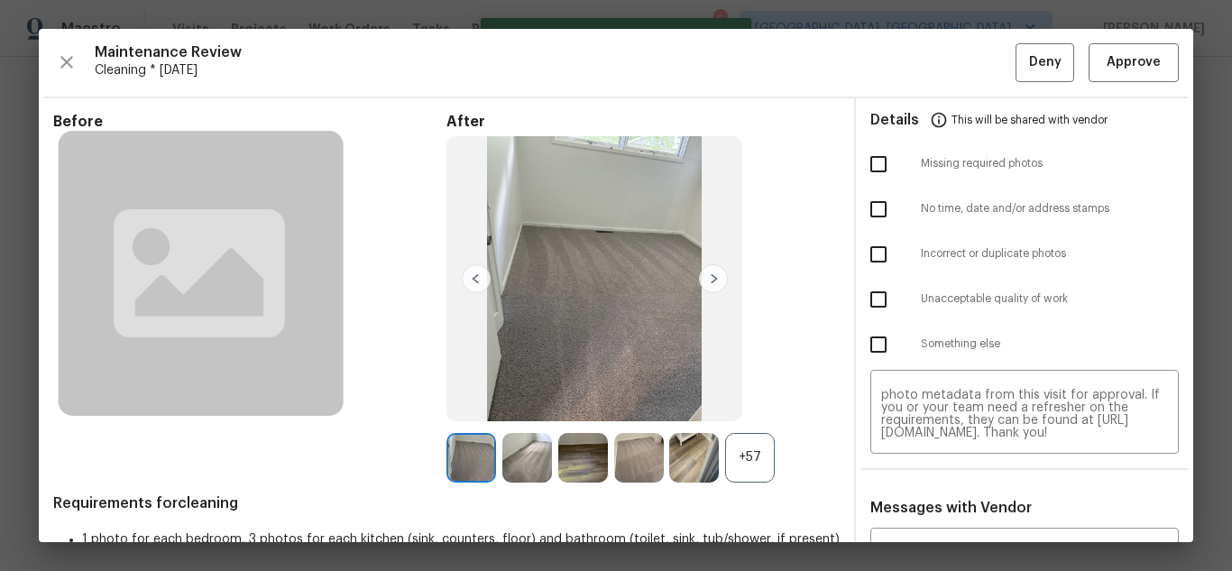
scroll to position [0, 0]
click at [871, 206] on input "checkbox" at bounding box center [879, 209] width 38 height 38
checkbox input "true"
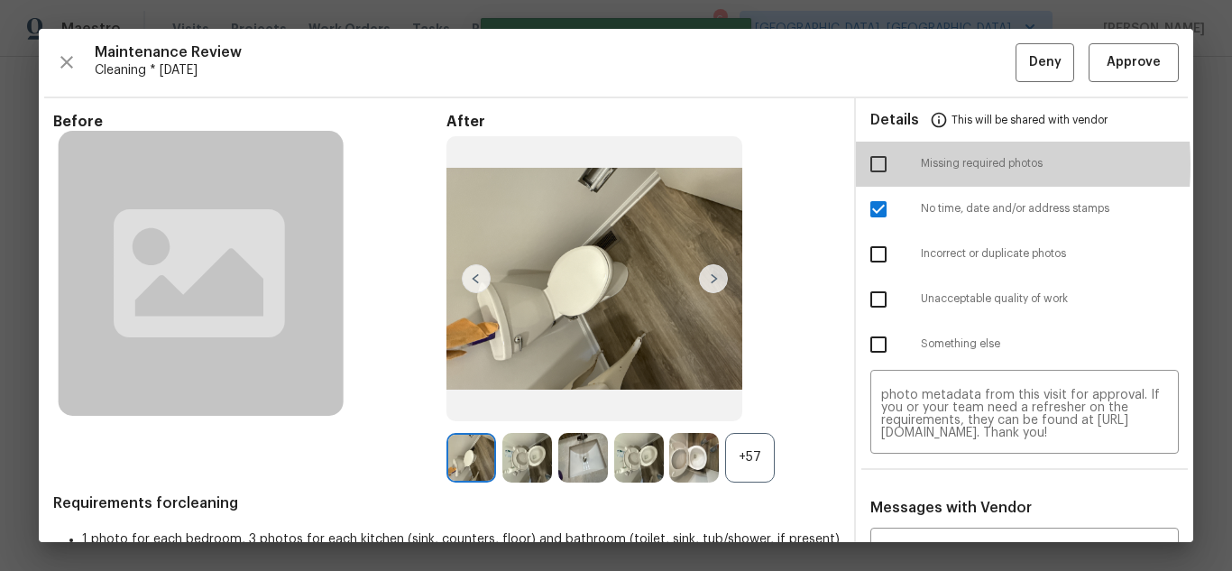
click at [865, 164] on input "checkbox" at bounding box center [879, 164] width 38 height 38
checkbox input "true"
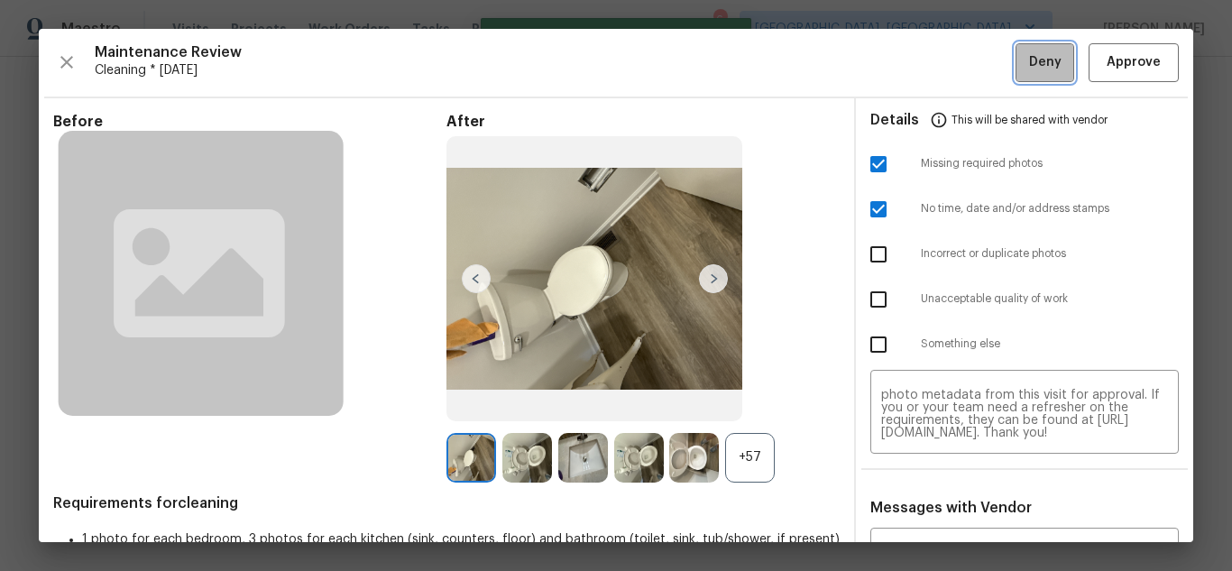
click at [1016, 62] on button "Deny" at bounding box center [1045, 62] width 59 height 39
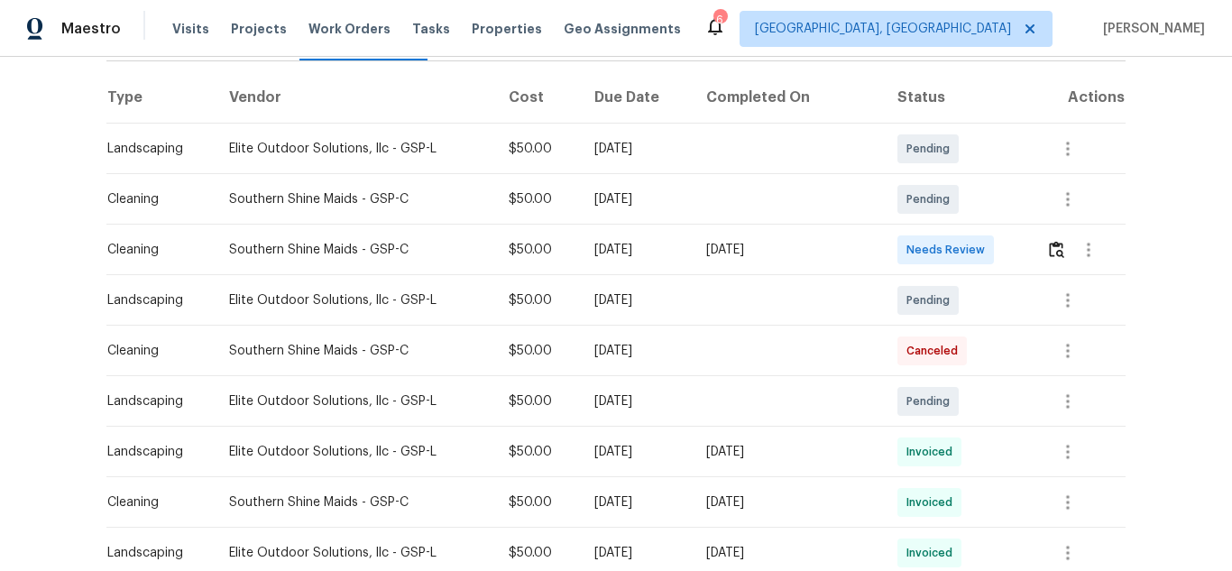
scroll to position [271, 0]
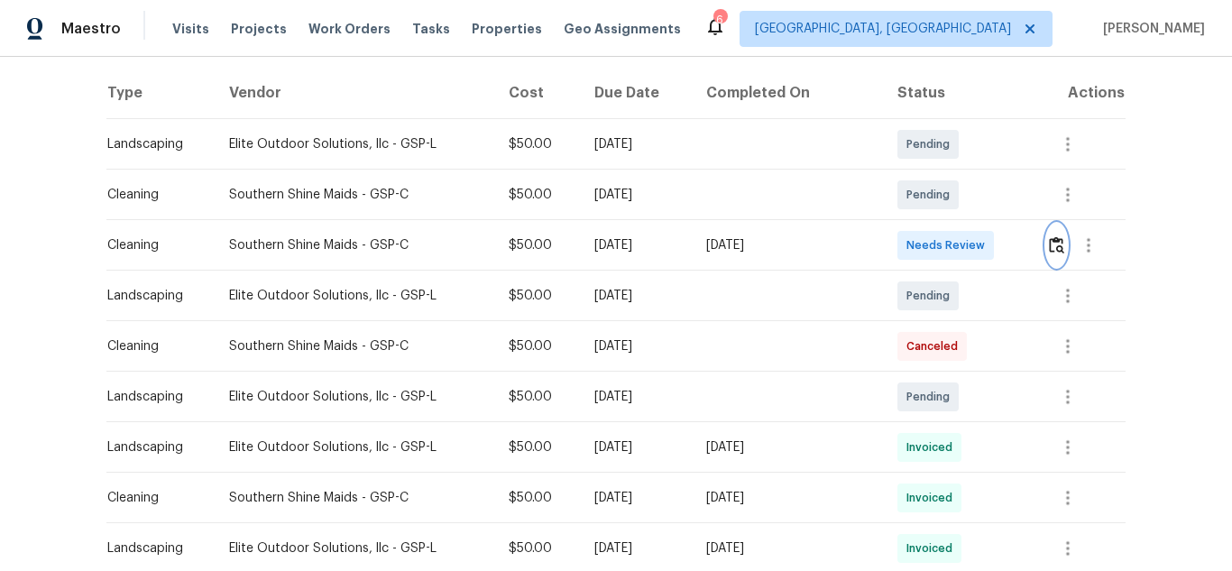
click at [1049, 243] on img "button" at bounding box center [1056, 244] width 15 height 17
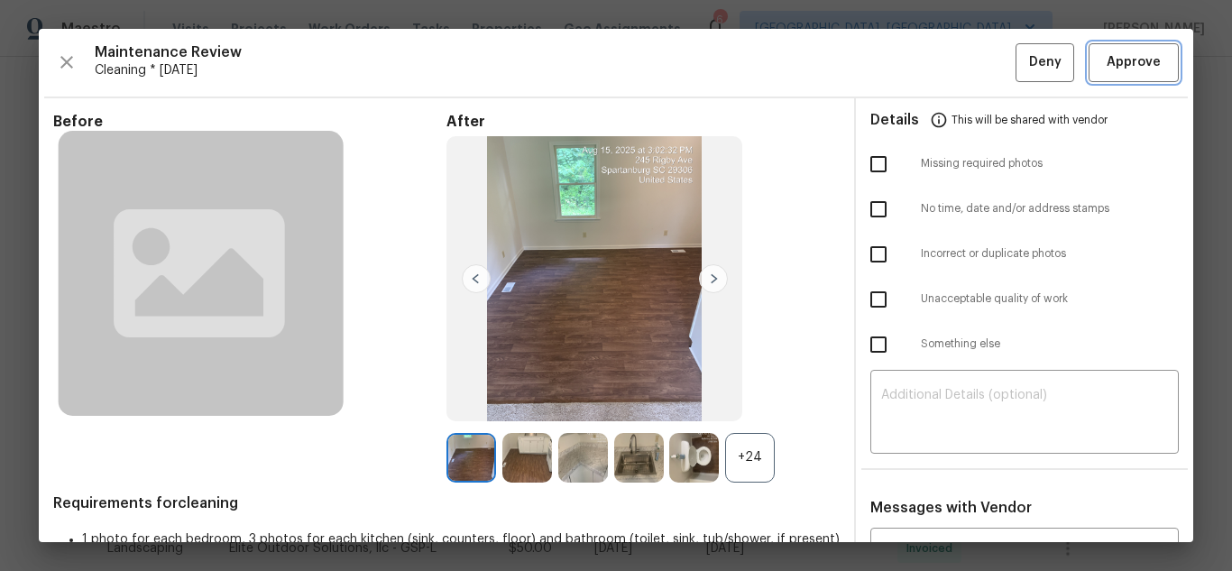
click at [1107, 59] on span "Approve" at bounding box center [1134, 62] width 54 height 23
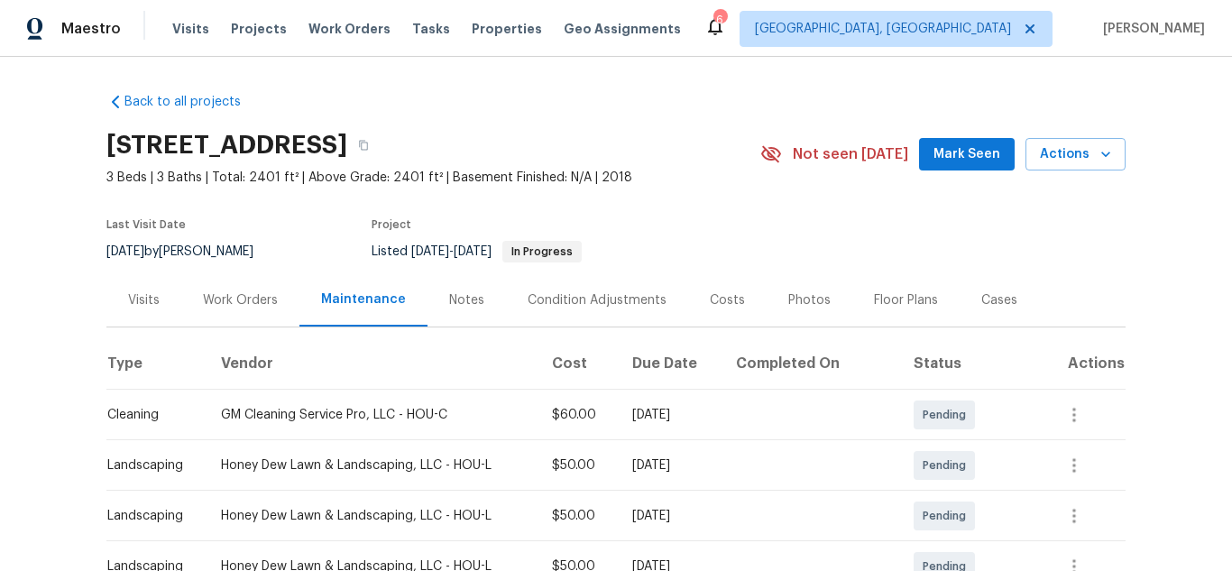
scroll to position [271, 0]
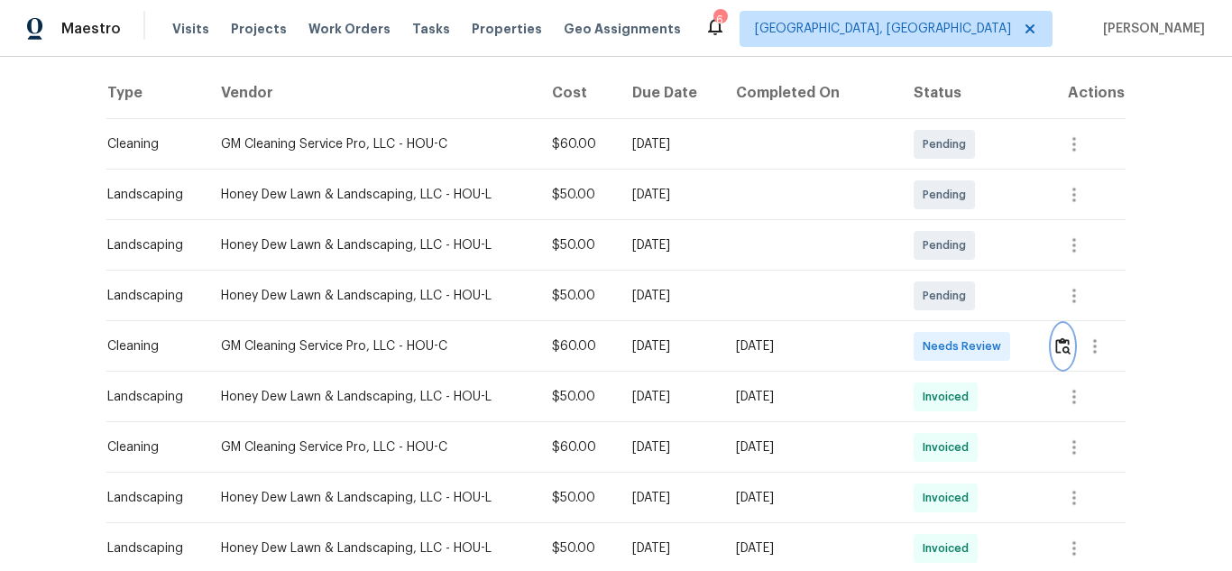
click at [1056, 353] on img "button" at bounding box center [1062, 345] width 15 height 17
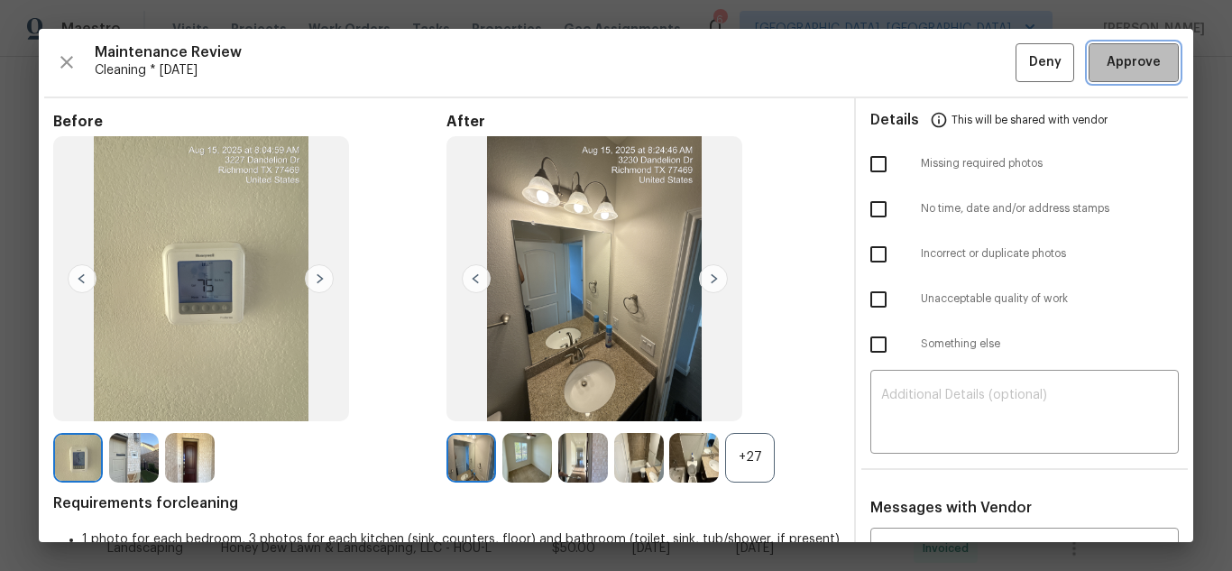
click at [1119, 64] on span "Approve" at bounding box center [1134, 62] width 54 height 23
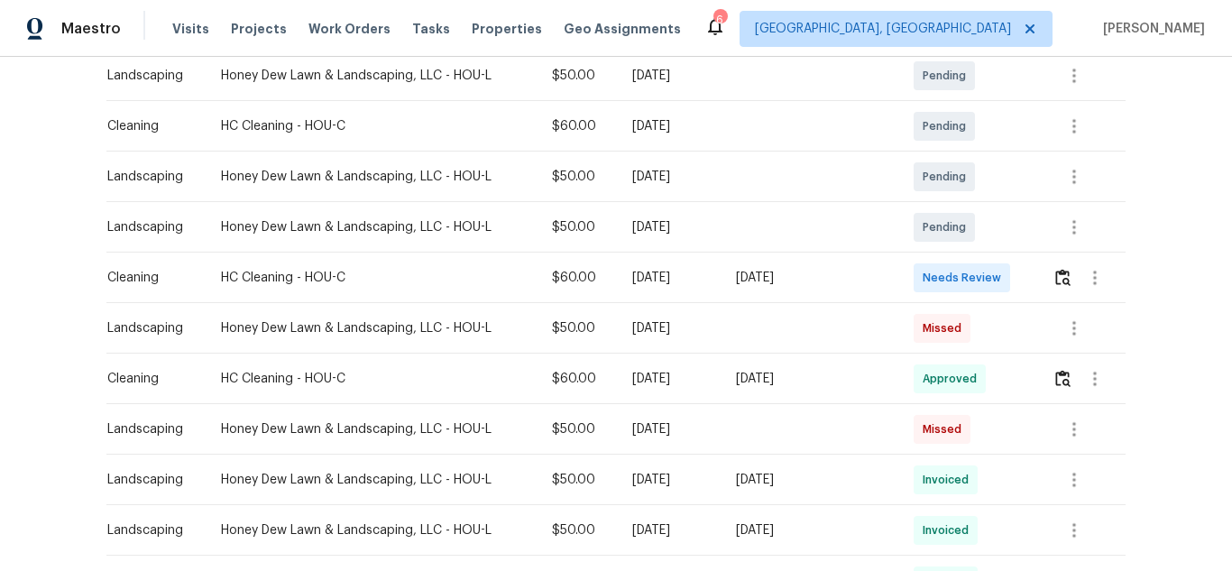
scroll to position [361, 0]
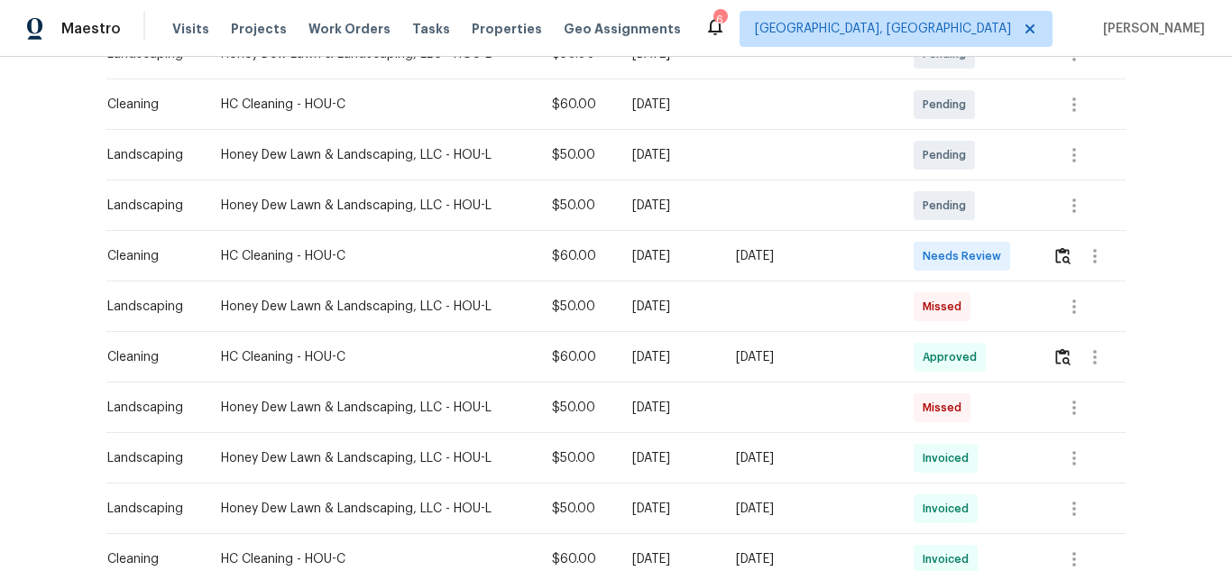
click at [1061, 246] on div at bounding box center [1089, 256] width 72 height 43
click at [1061, 246] on button "button" at bounding box center [1063, 256] width 21 height 43
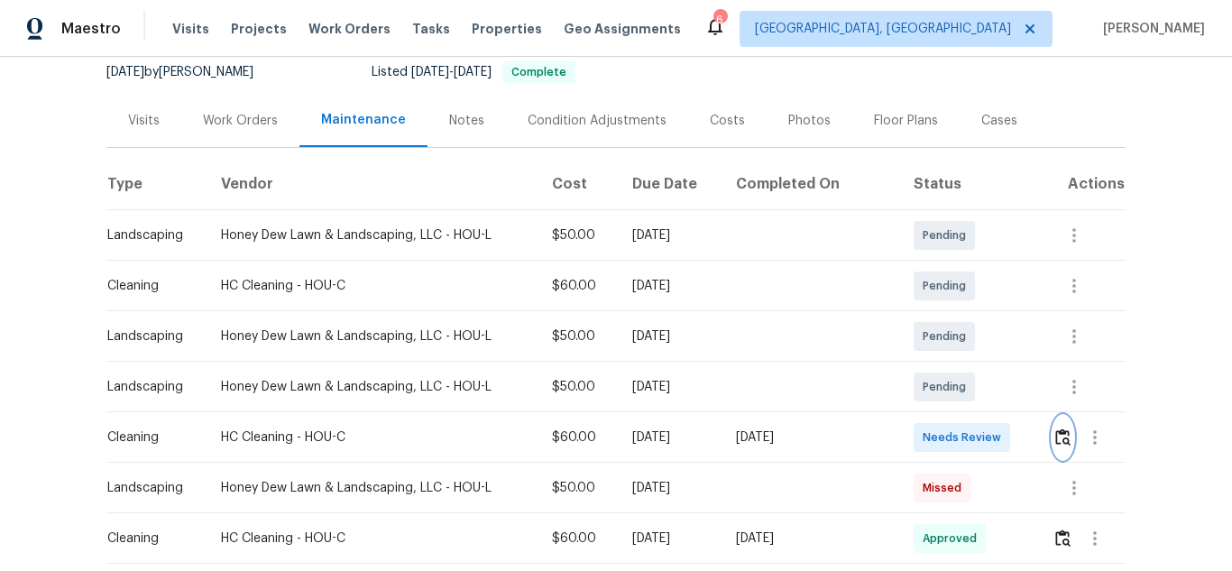
scroll to position [180, 0]
click at [1055, 437] on img "button" at bounding box center [1062, 436] width 15 height 17
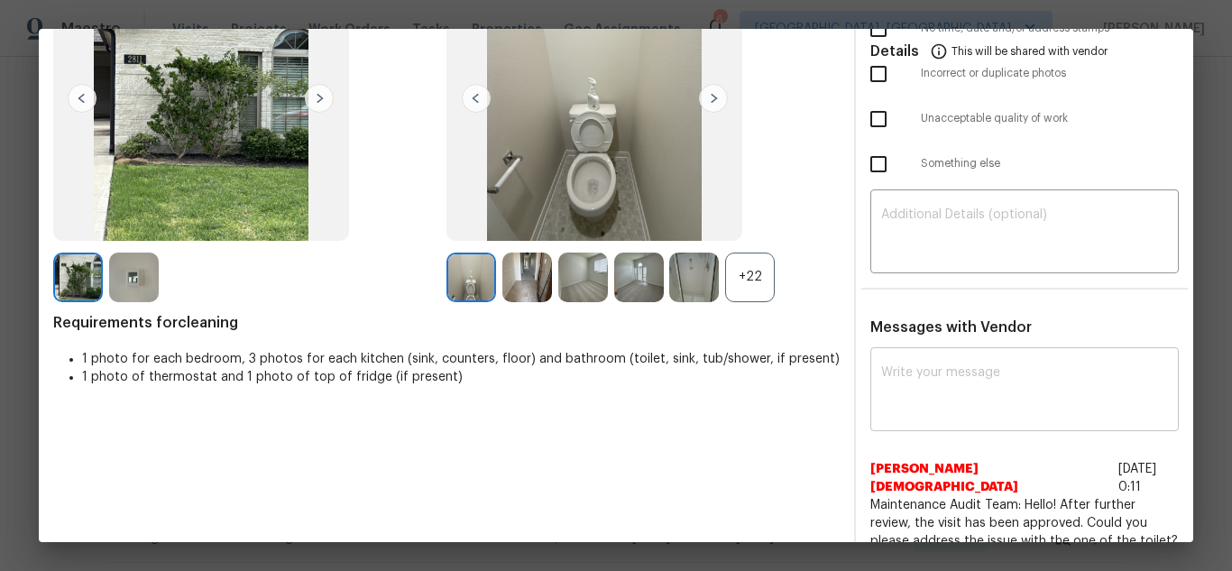
click at [993, 416] on textarea at bounding box center [1024, 391] width 287 height 51
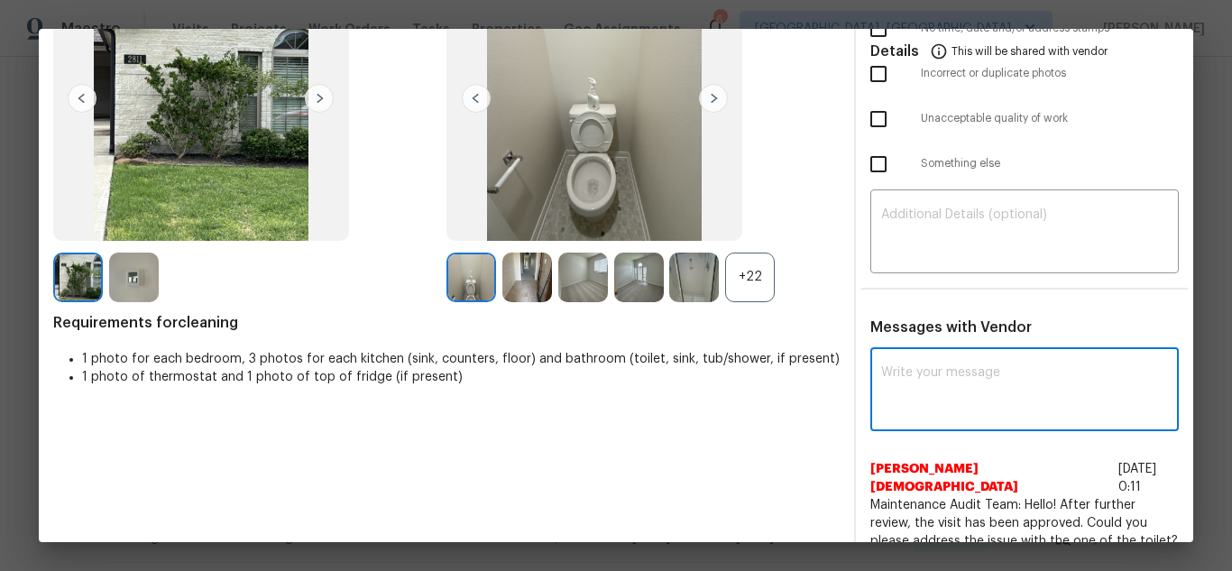
paste textarea "Maintenance Audit Team: Hello! Unfortunately, this Cleaning visit completed on …"
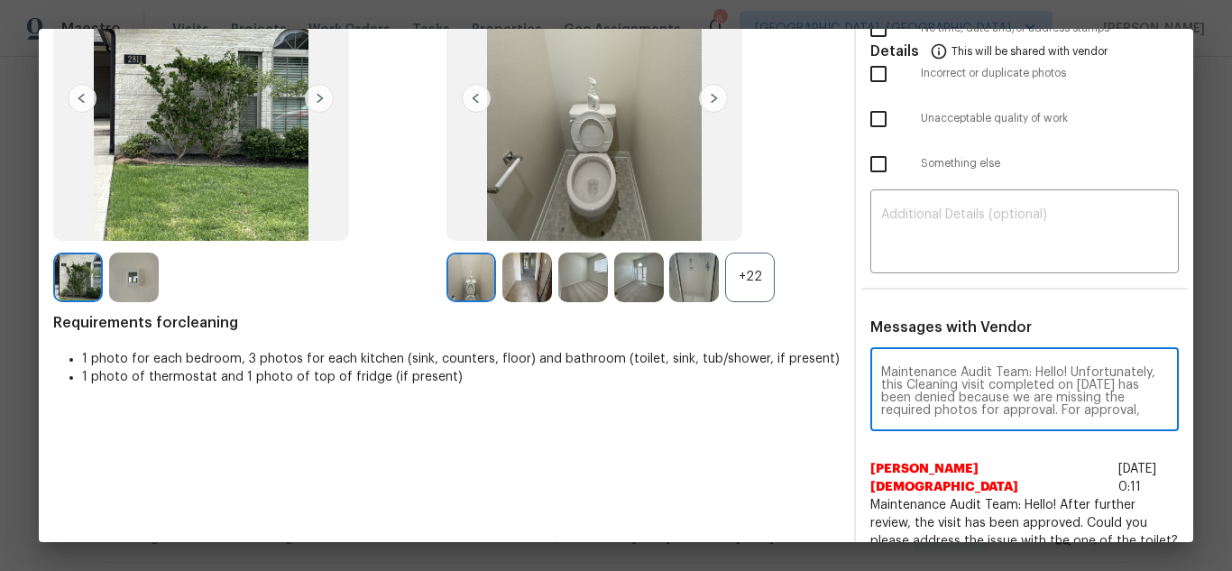
scroll to position [202, 0]
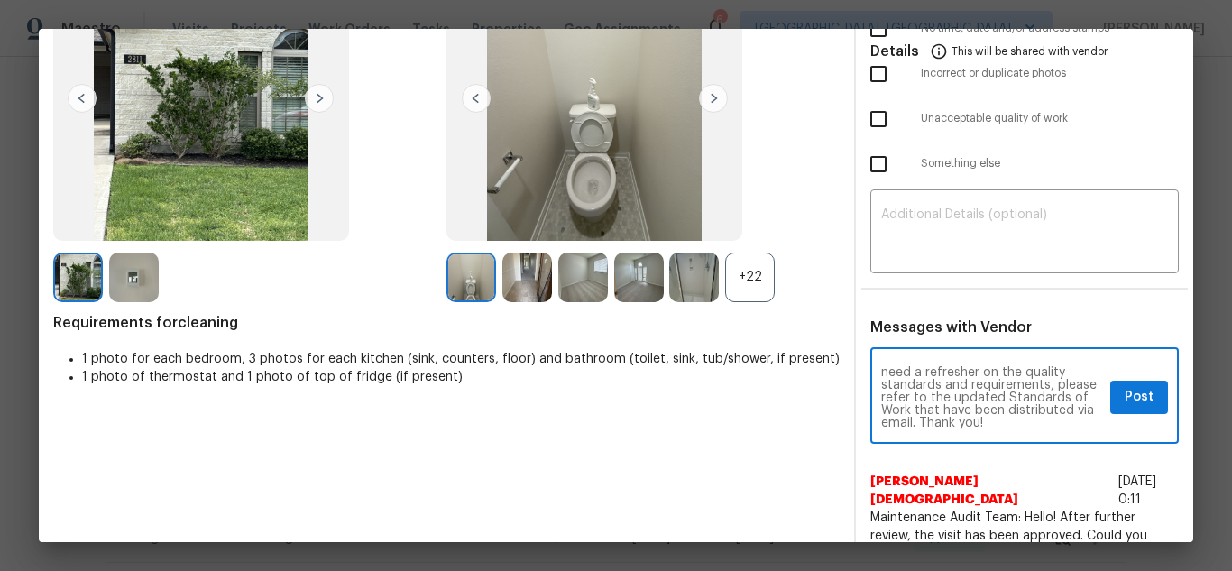
type textarea "Maintenance Audit Team: Hello! Unfortunately, this Cleaning visit completed on …"
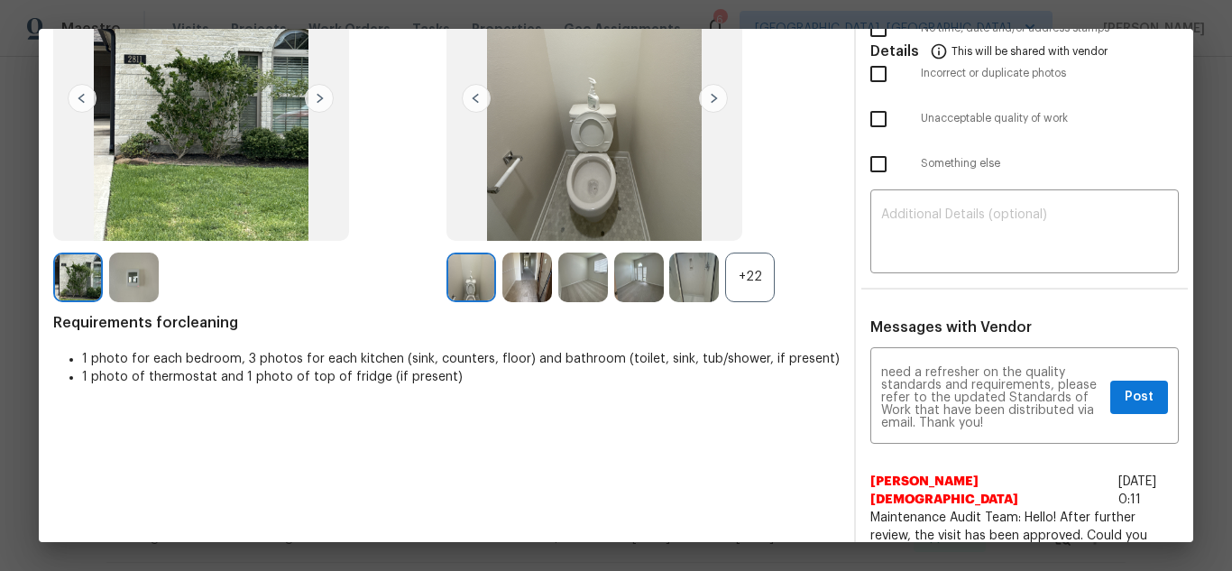
click at [1075, 244] on textarea at bounding box center [1024, 233] width 287 height 51
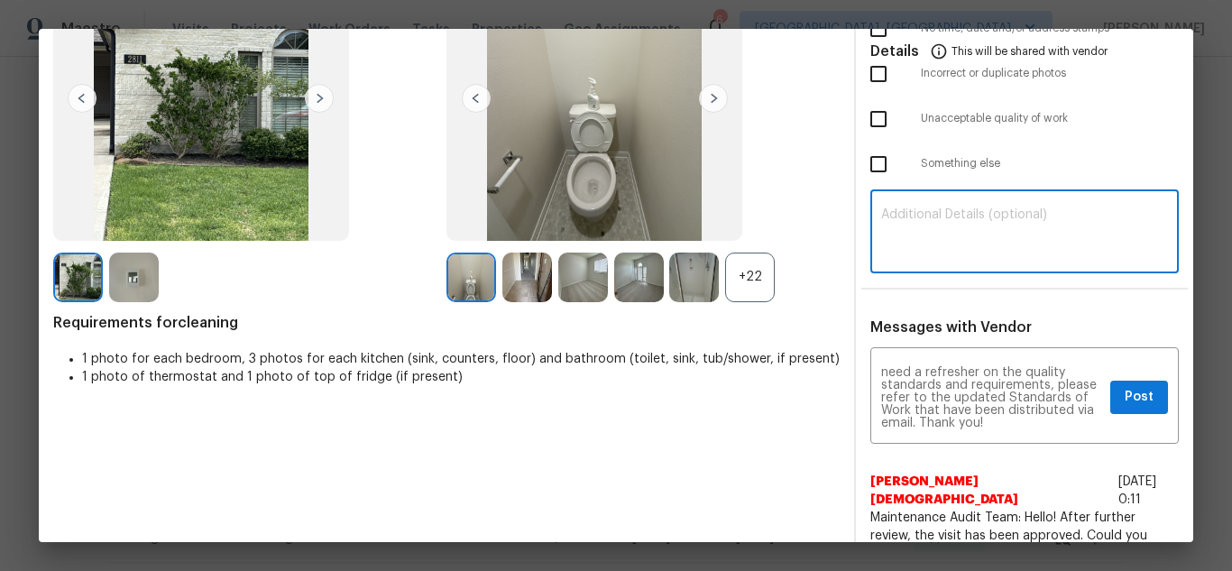
paste textarea "Maintenance Audit Team: Hello! Unfortunately, this Cleaning visit completed on …"
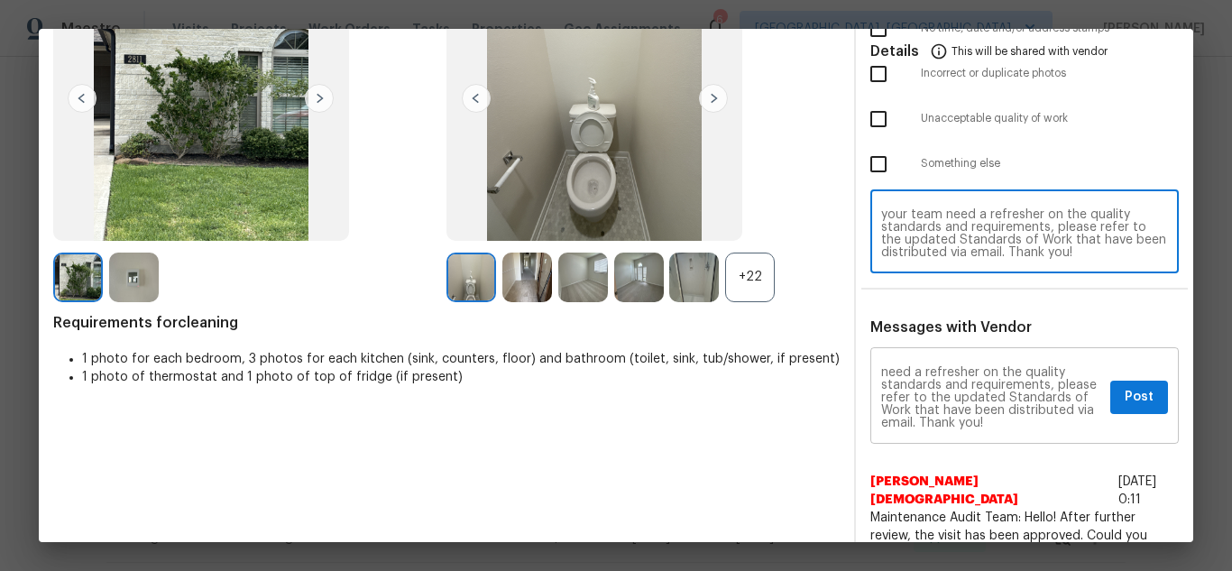
scroll to position [0, 0]
type textarea "Maintenance Audit Team: Hello! Unfortunately, this Cleaning visit completed on …"
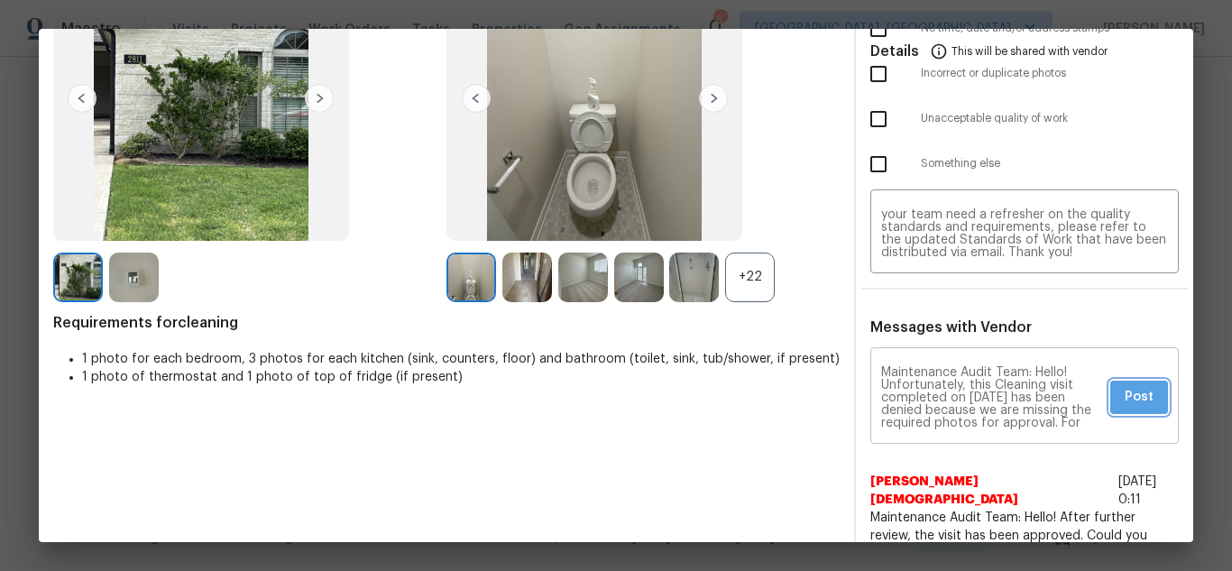
click at [1125, 402] on span "Post" at bounding box center [1139, 397] width 29 height 23
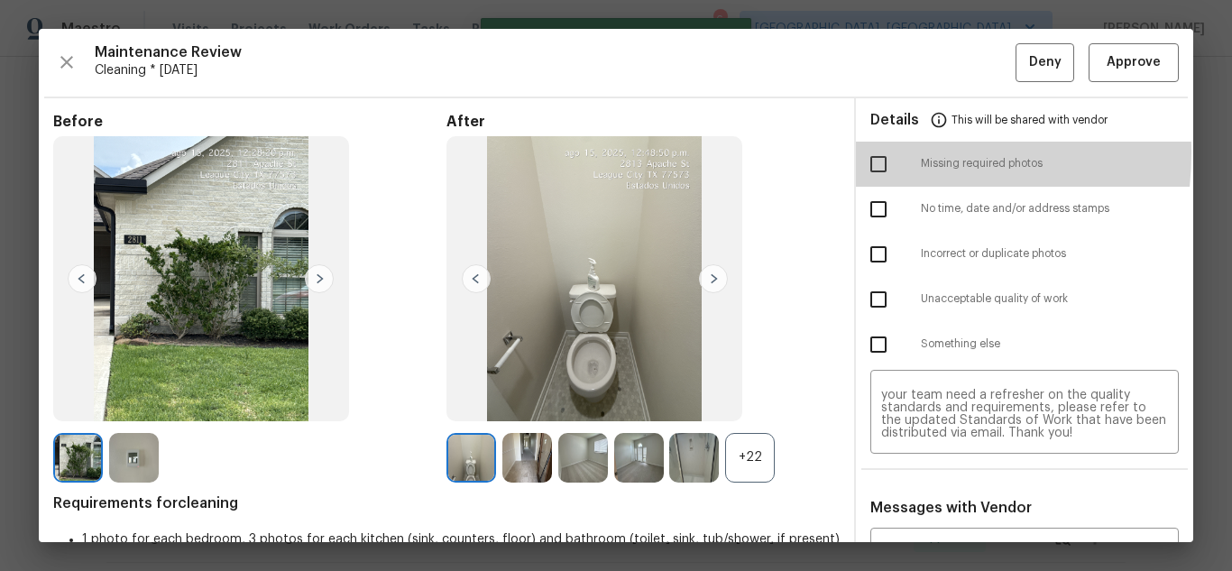
click at [868, 152] on input "checkbox" at bounding box center [879, 164] width 38 height 38
checkbox input "true"
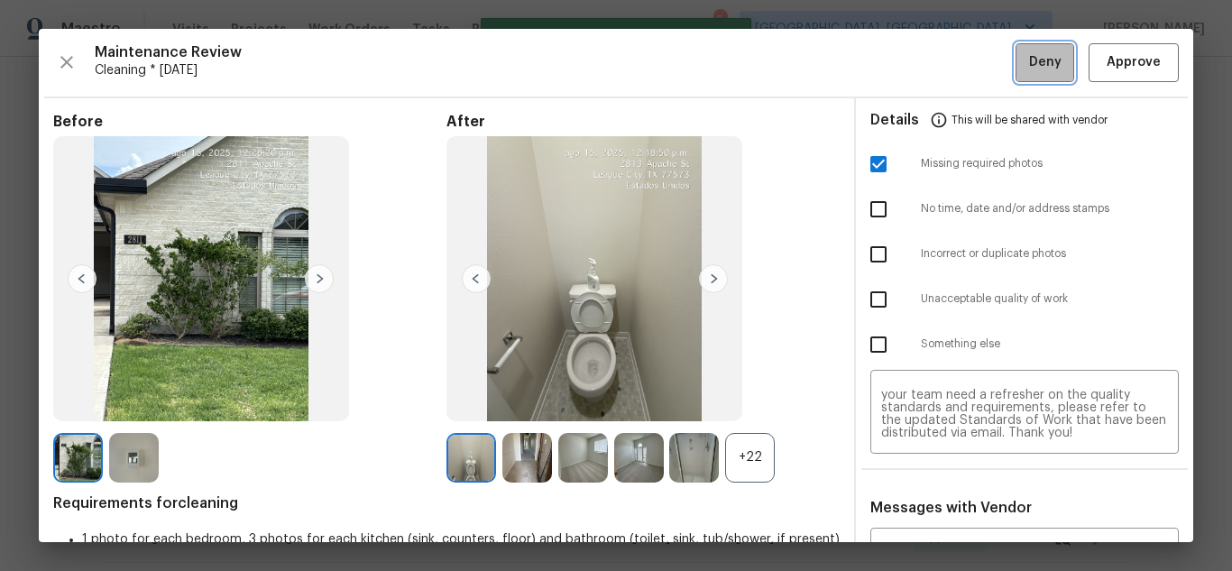
click at [1029, 69] on span "Deny" at bounding box center [1045, 62] width 32 height 23
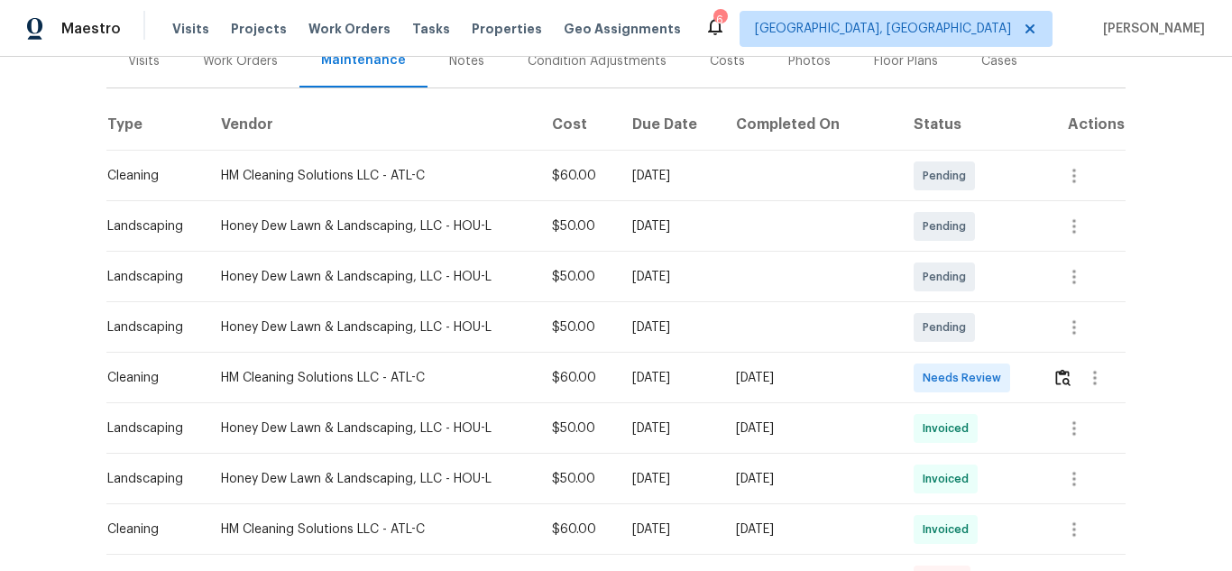
scroll to position [271, 0]
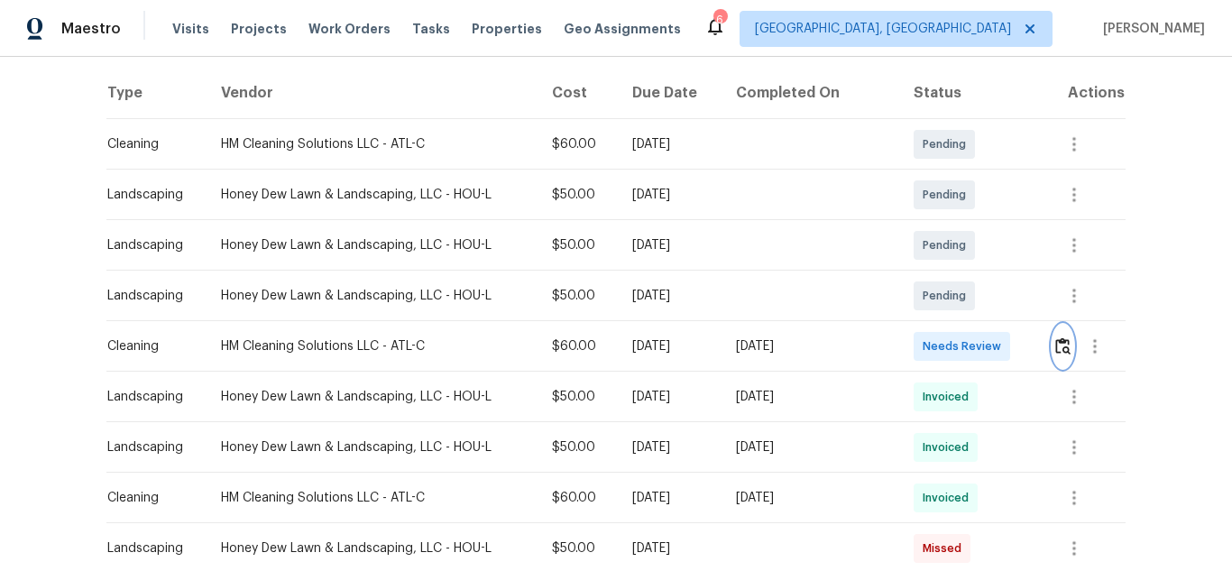
click at [1056, 340] on img "button" at bounding box center [1062, 345] width 15 height 17
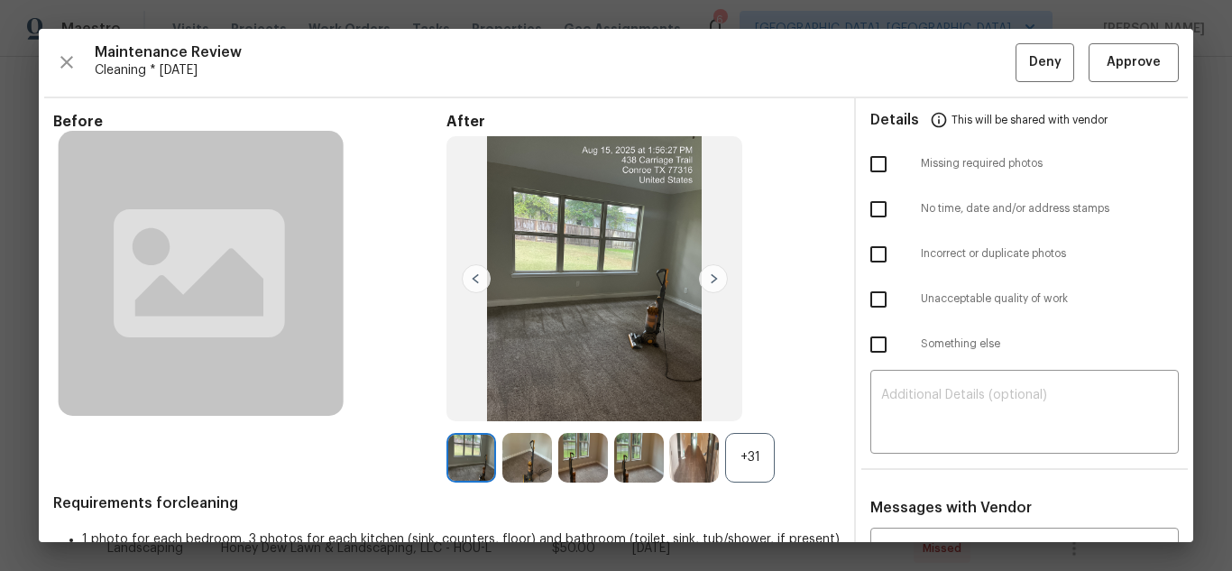
click at [1118, 82] on div "Maintenance Review Cleaning * [DATE] Deny Approve Before After +31 Requirements…" at bounding box center [616, 285] width 1154 height 513
click at [1140, 68] on span "Approve" at bounding box center [1134, 62] width 54 height 23
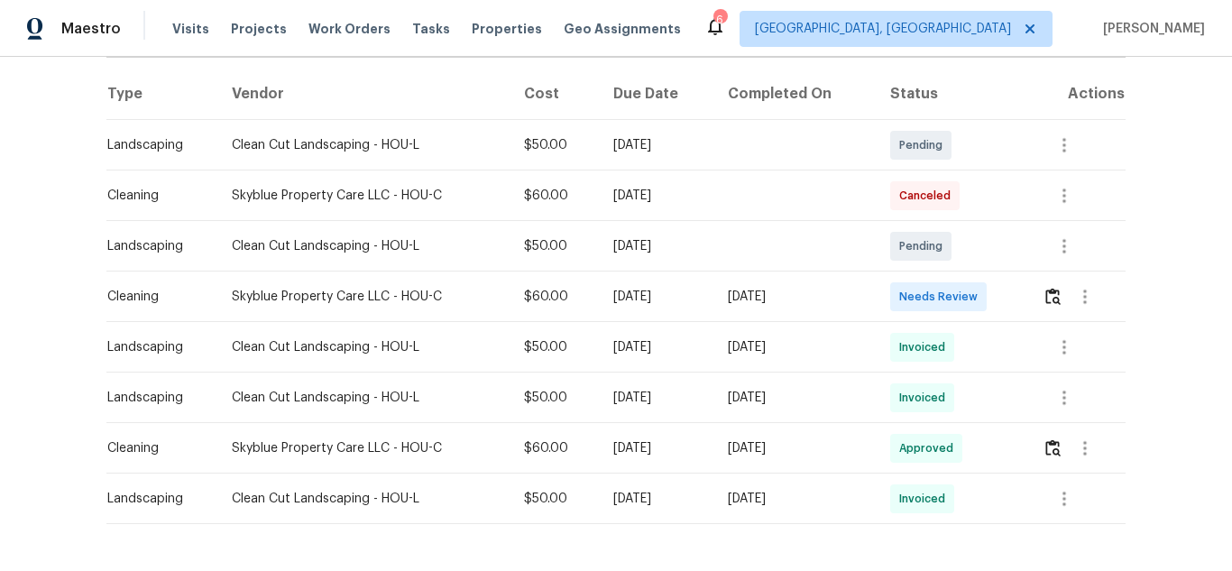
scroll to position [271, 0]
click at [1054, 307] on button "button" at bounding box center [1053, 295] width 21 height 43
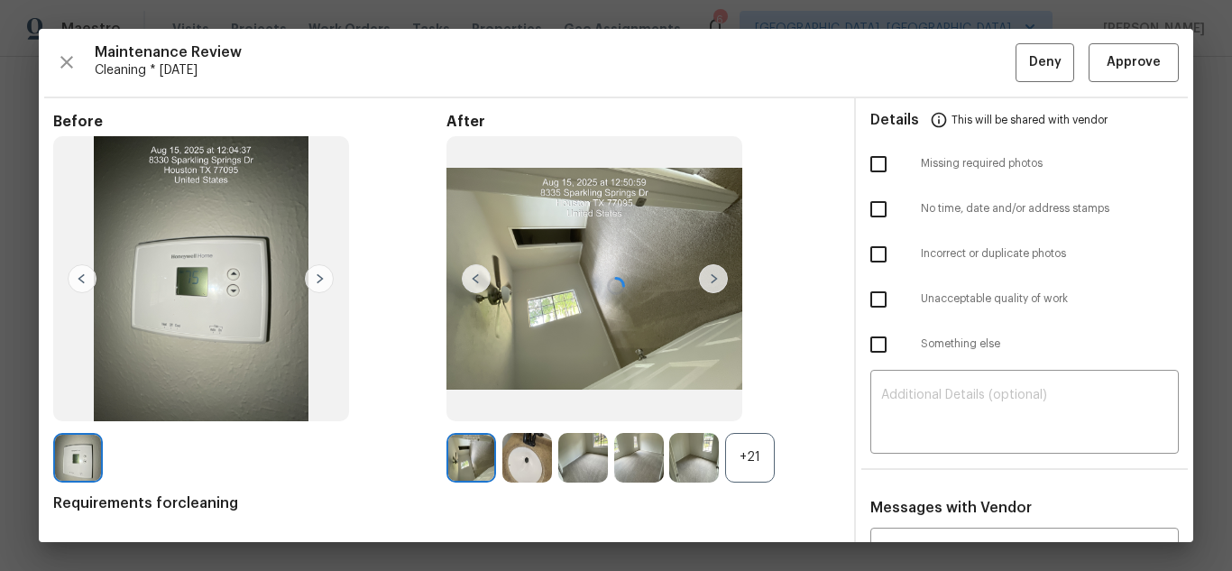
click at [1100, 59] on div at bounding box center [616, 285] width 1154 height 513
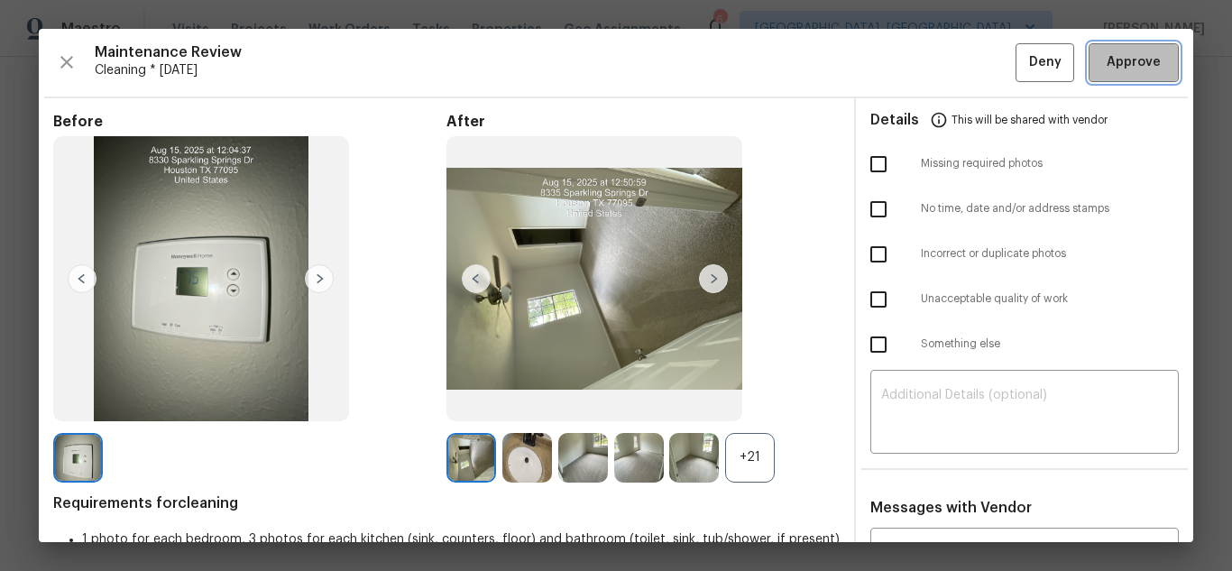
click at [1107, 60] on span "Approve" at bounding box center [1134, 62] width 54 height 23
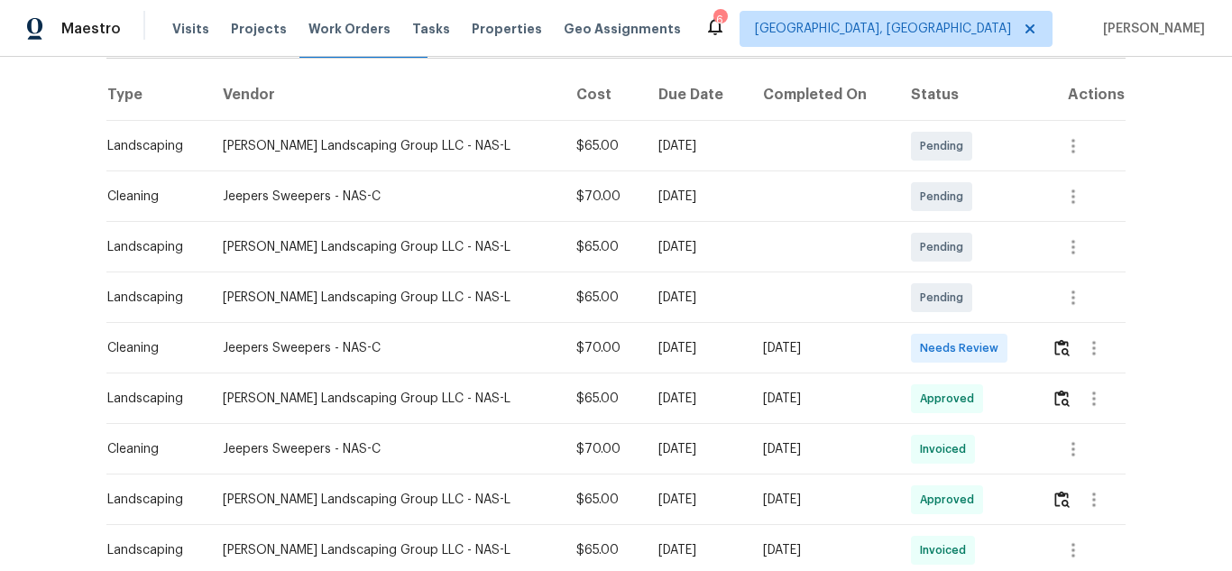
scroll to position [271, 0]
click at [1054, 340] on img "button" at bounding box center [1061, 345] width 15 height 17
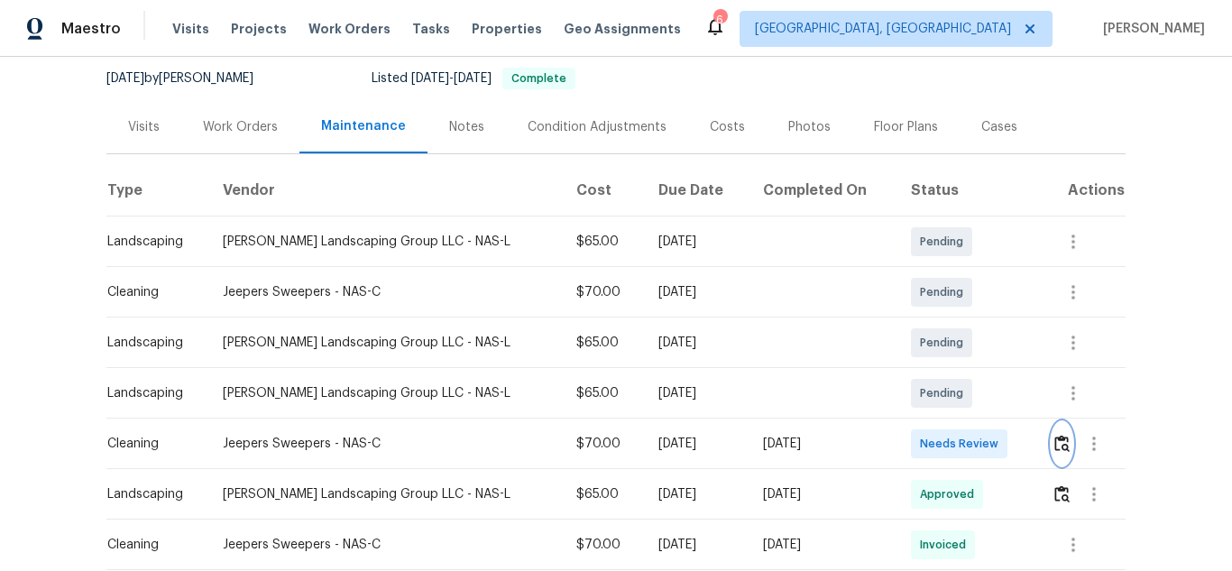
scroll to position [180, 0]
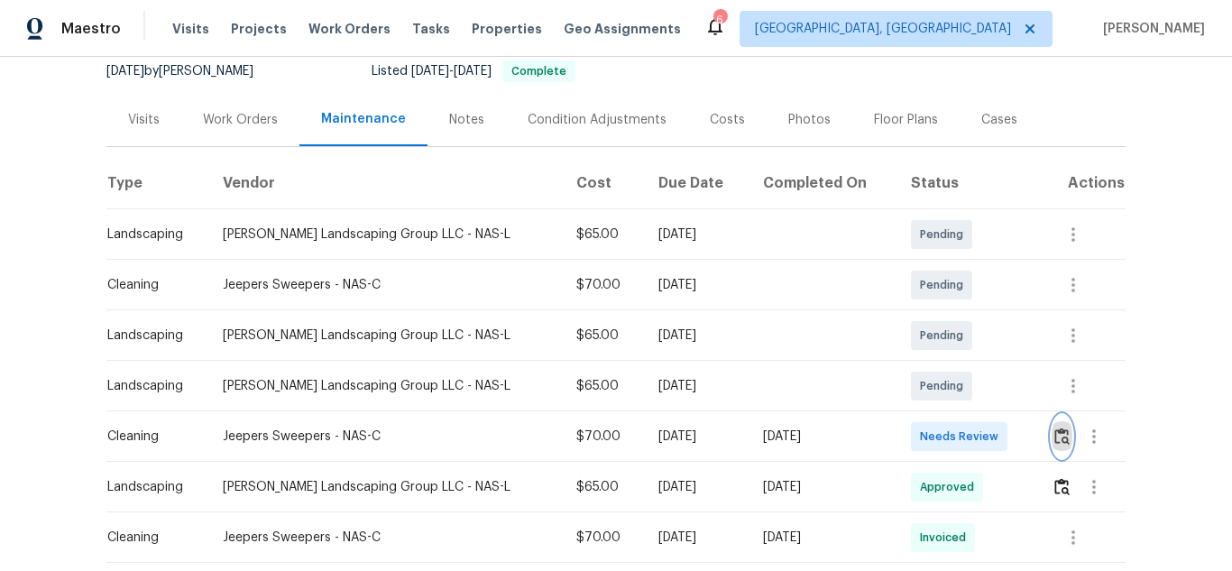
click at [1054, 432] on img "button" at bounding box center [1061, 436] width 15 height 17
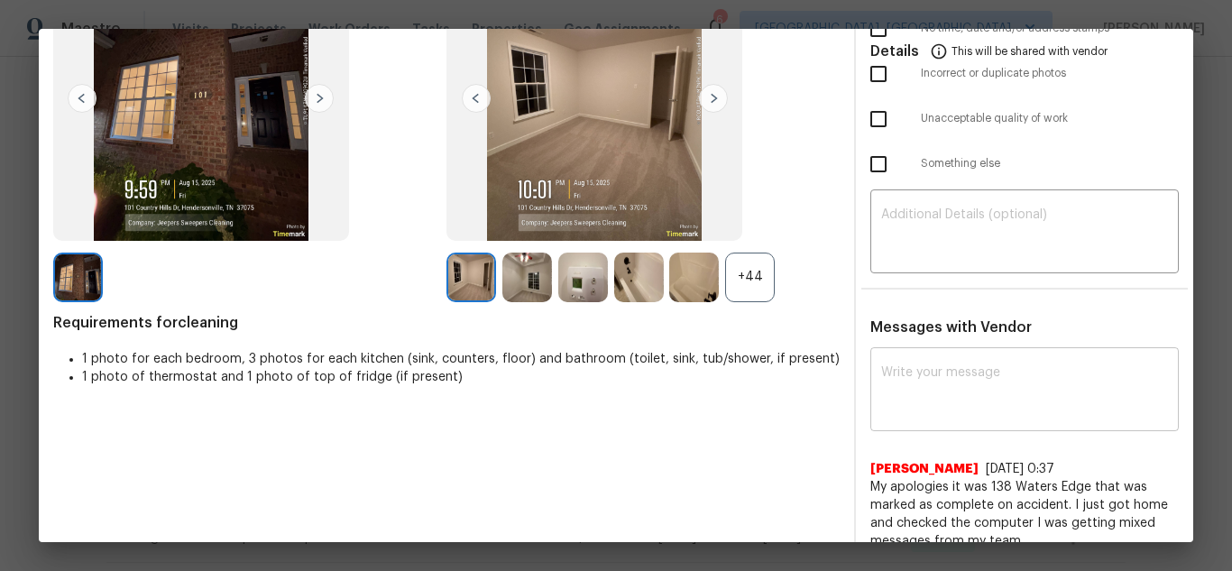
click at [939, 374] on textarea at bounding box center [1024, 391] width 287 height 51
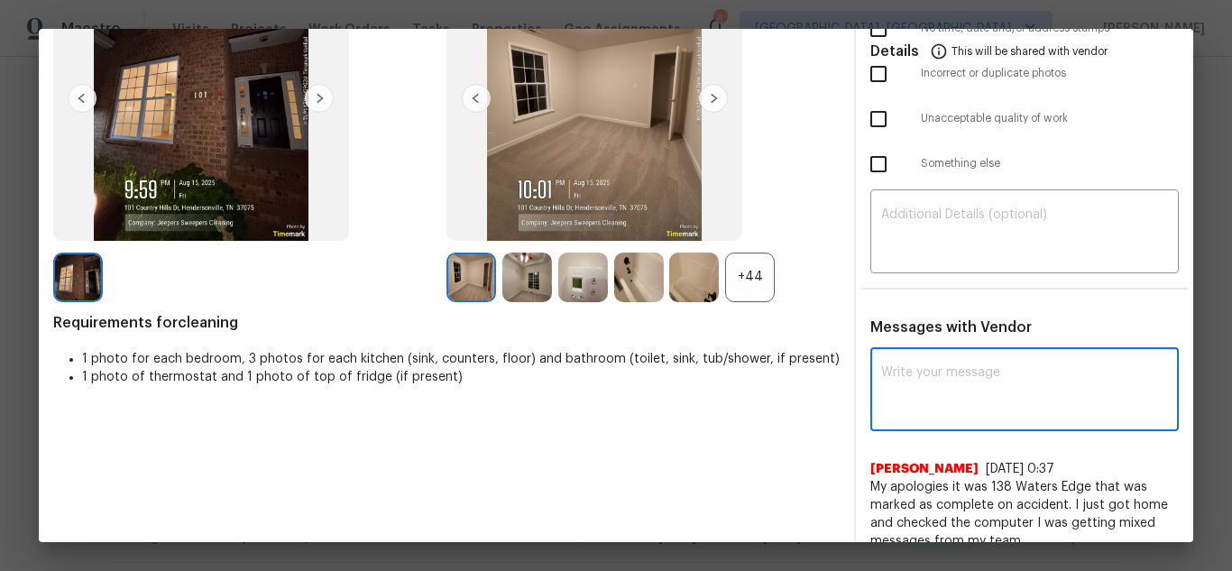
paste textarea "Maintenance Audit Team: Hello! Unfortunately, this Cleaning visit completed on …"
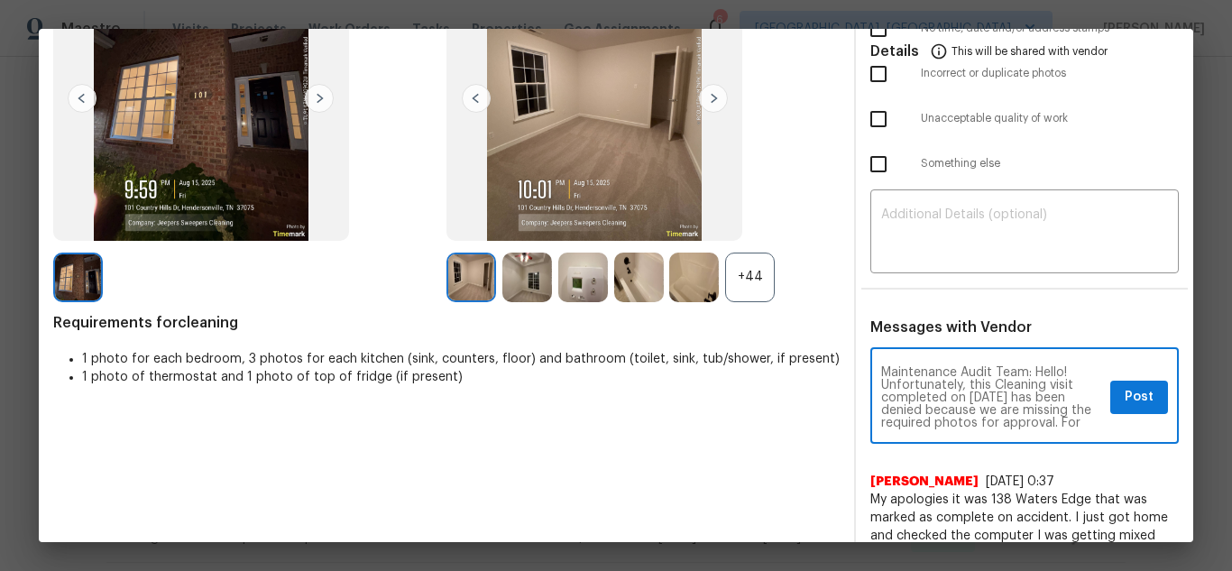
scroll to position [215, 0]
type textarea "Maintenance Audit Team: Hello! Unfortunately, this Cleaning visit completed on …"
click at [960, 240] on textarea at bounding box center [1024, 233] width 287 height 51
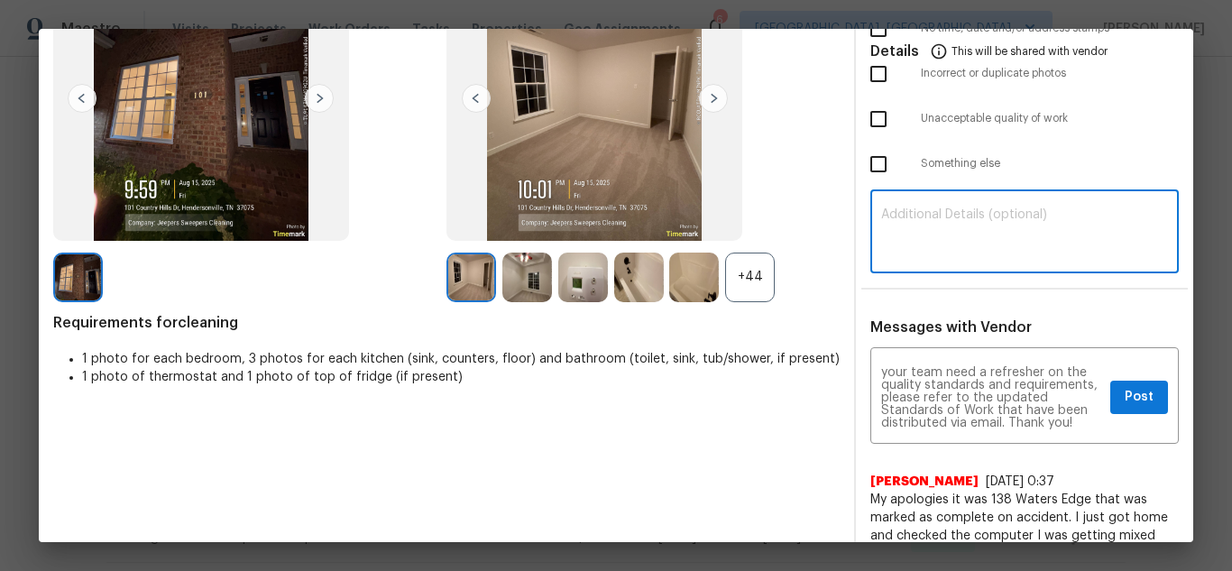
paste textarea "Maintenance Audit Team: Hello! Unfortunately, this Cleaning visit completed on …"
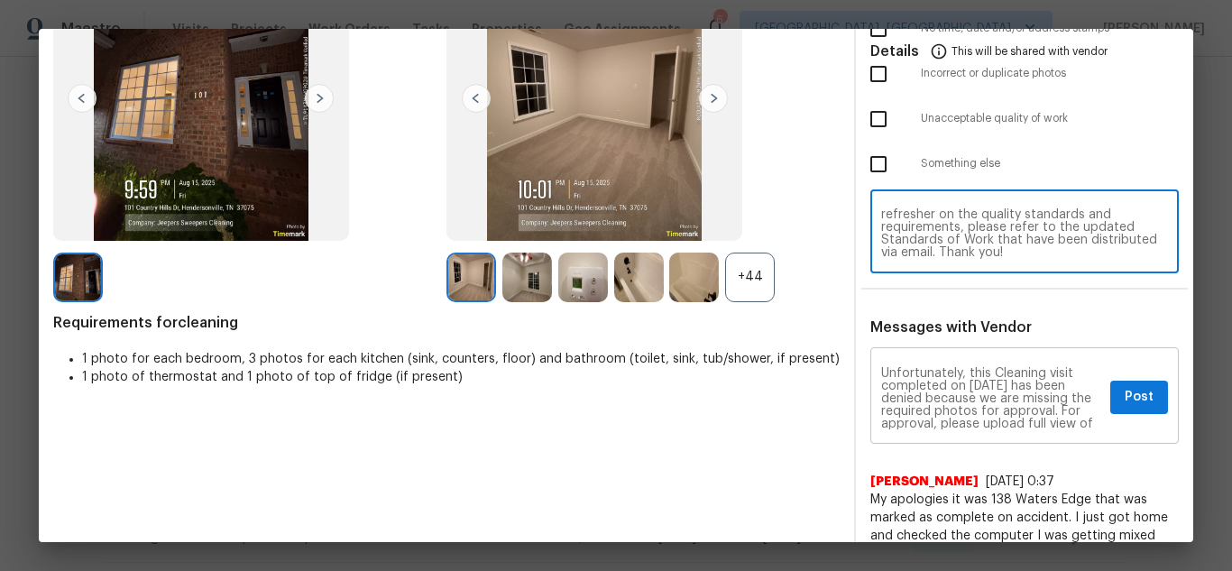
scroll to position [0, 0]
type textarea "Maintenance Audit Team: Hello! Unfortunately, this Cleaning visit completed on …"
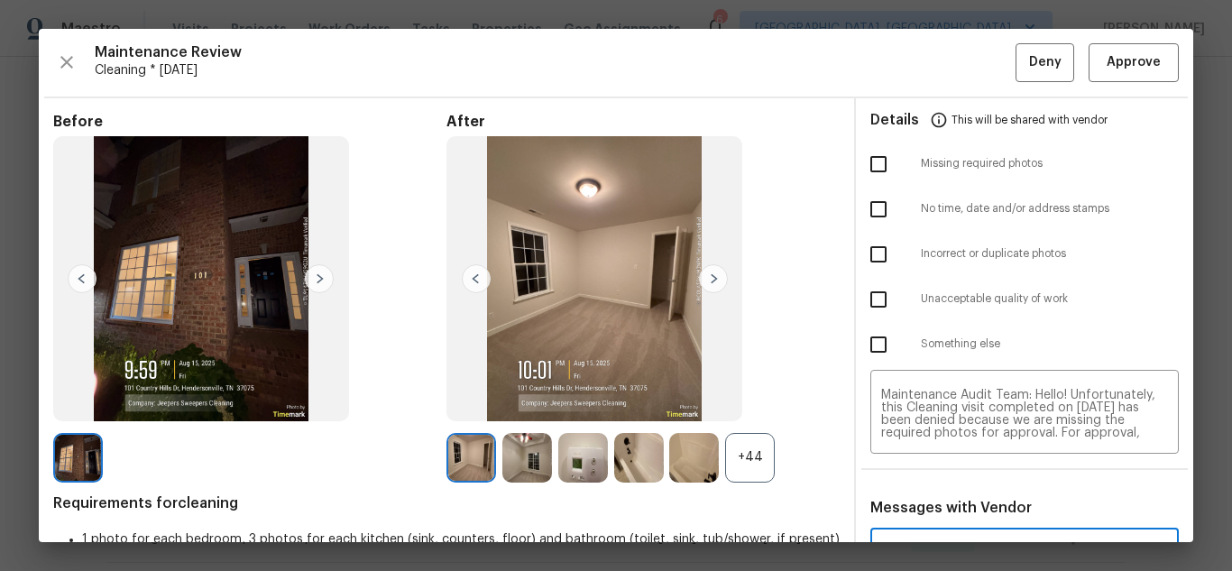
click at [860, 161] on input "checkbox" at bounding box center [879, 164] width 38 height 38
checkbox input "true"
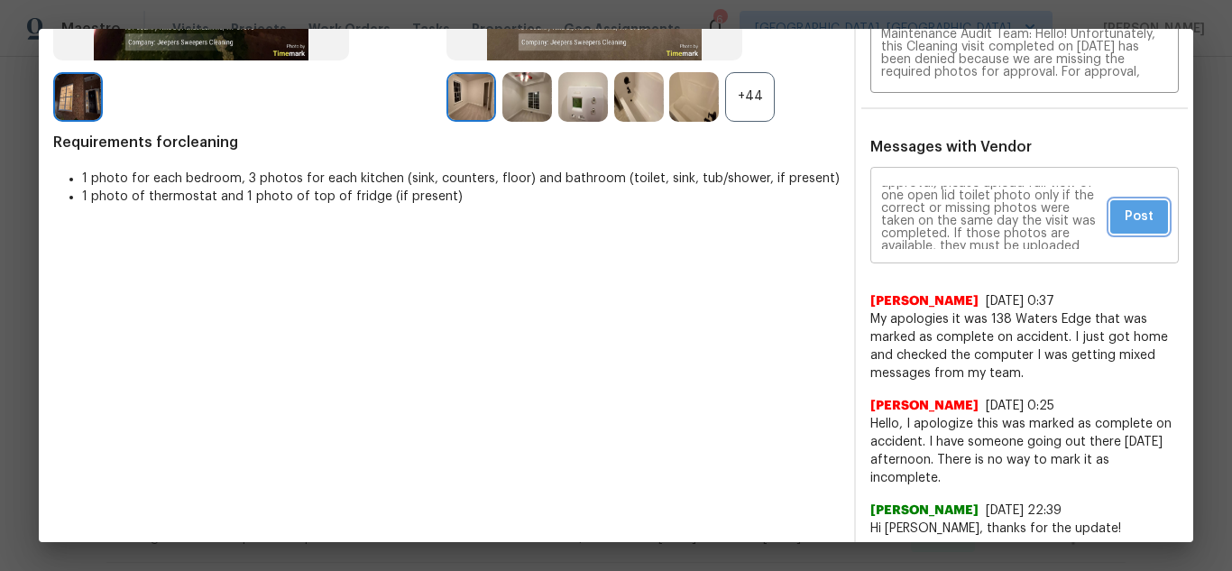
click at [1125, 226] on span "Post" at bounding box center [1139, 217] width 29 height 23
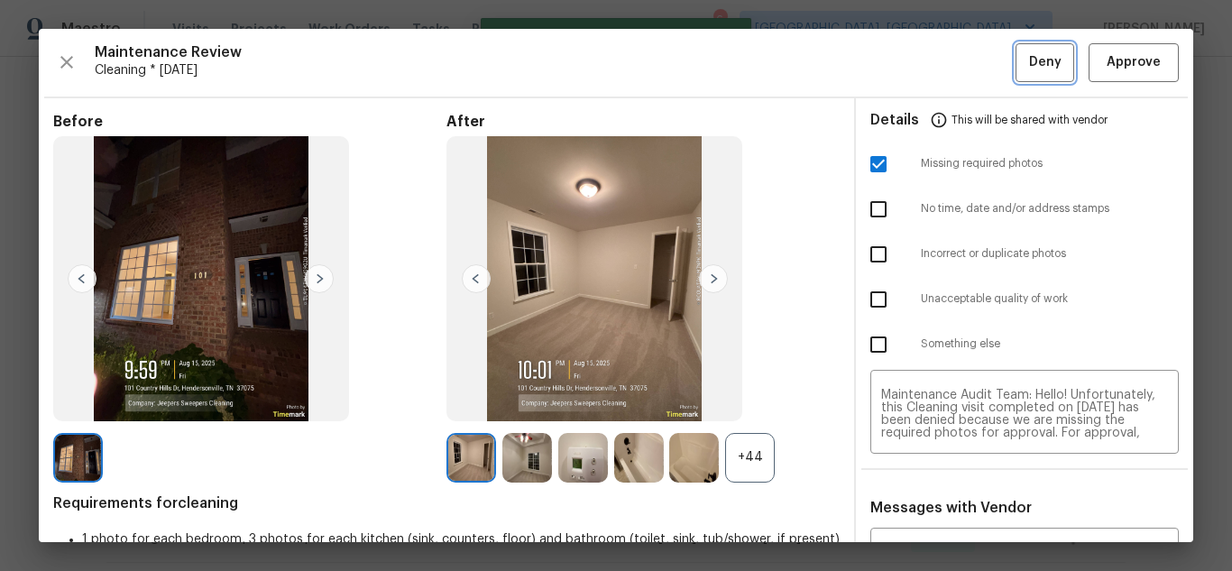
click at [1016, 52] on button "Deny" at bounding box center [1045, 62] width 59 height 39
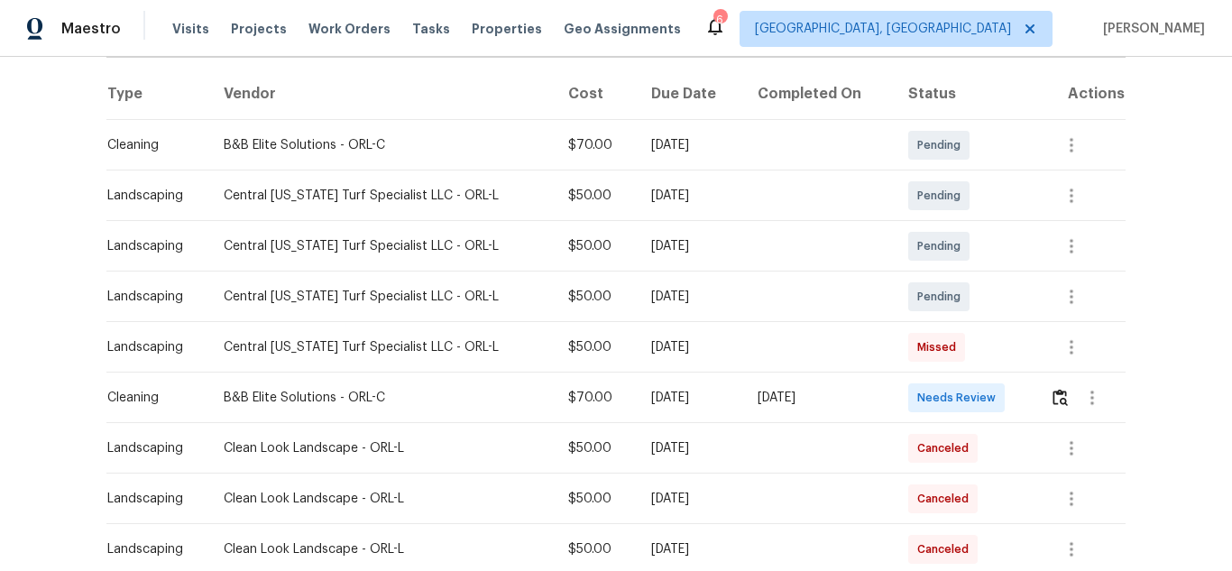
scroll to position [271, 0]
click at [1052, 406] on button "button" at bounding box center [1060, 396] width 21 height 43
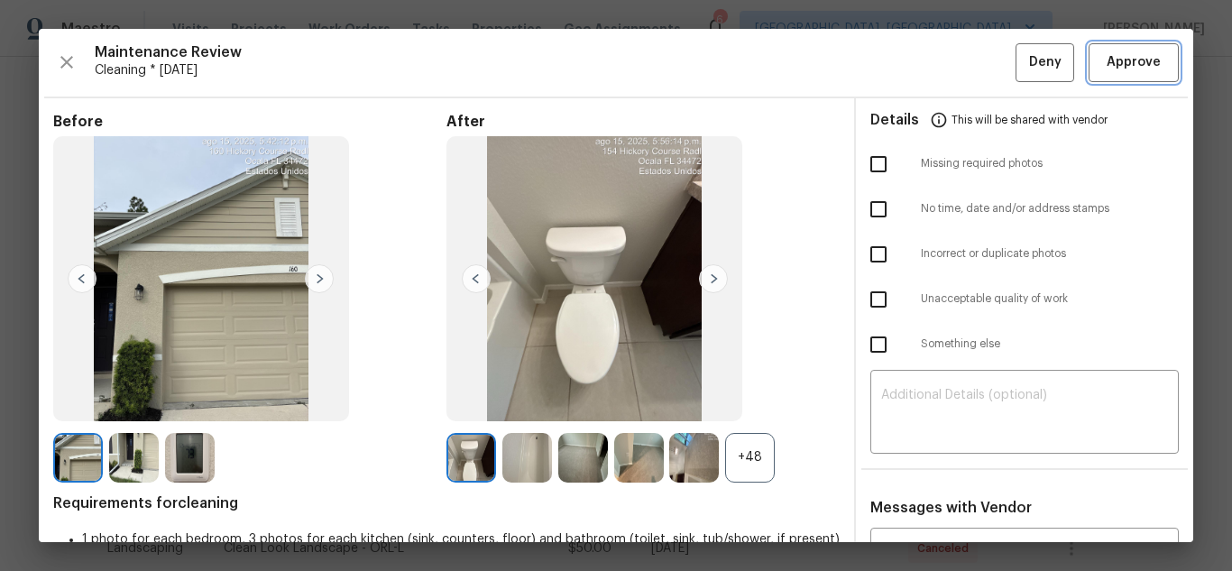
click at [1123, 73] on span "Approve" at bounding box center [1134, 62] width 54 height 23
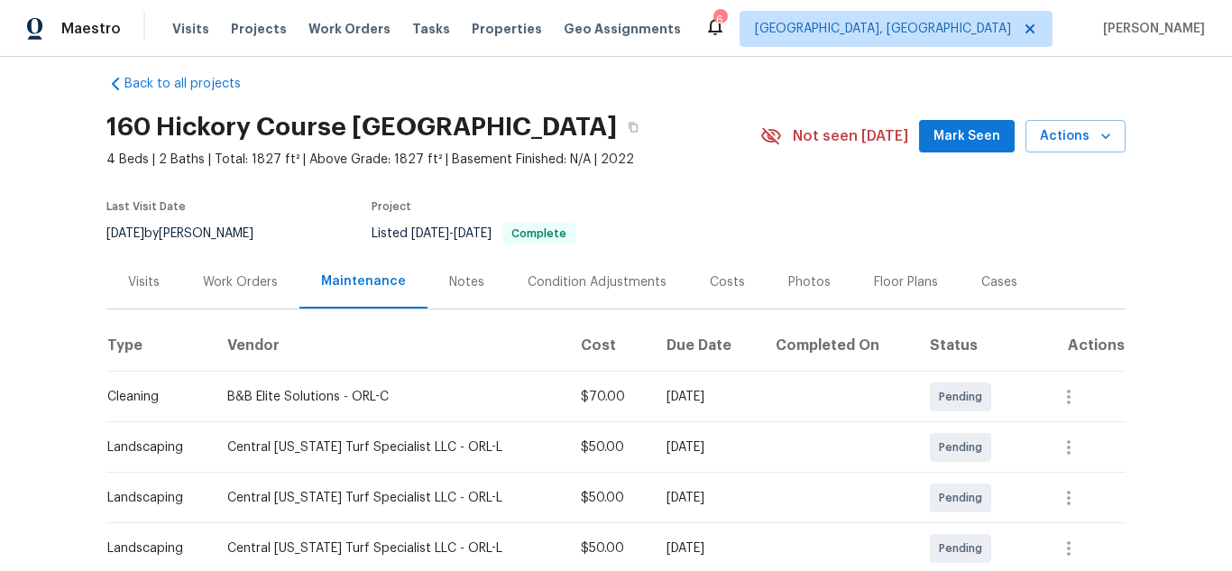
scroll to position [0, 0]
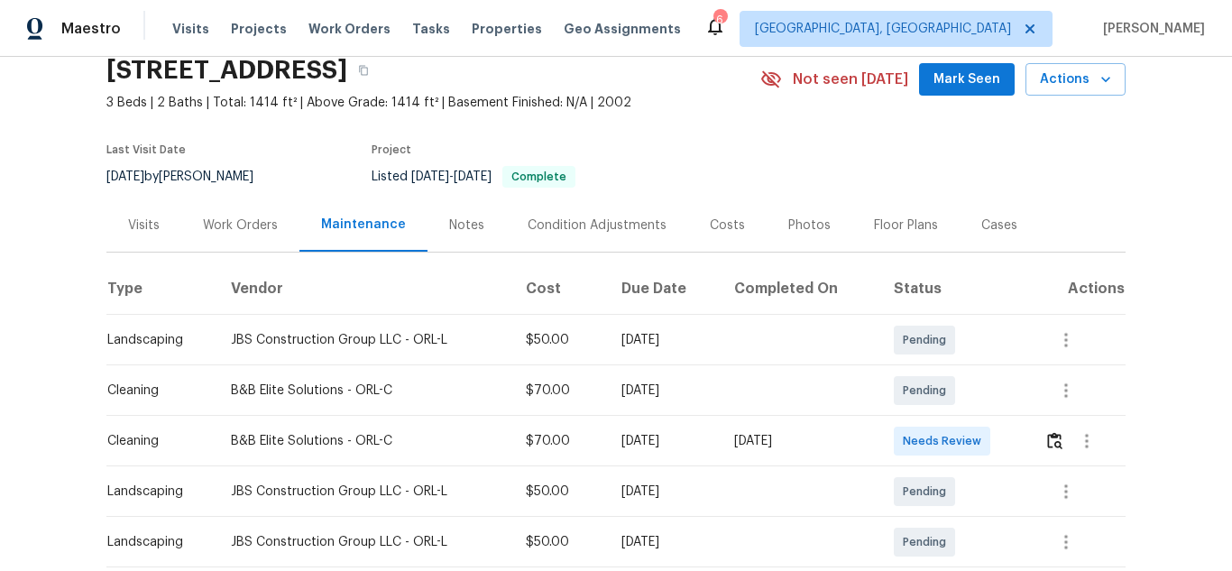
scroll to position [271, 0]
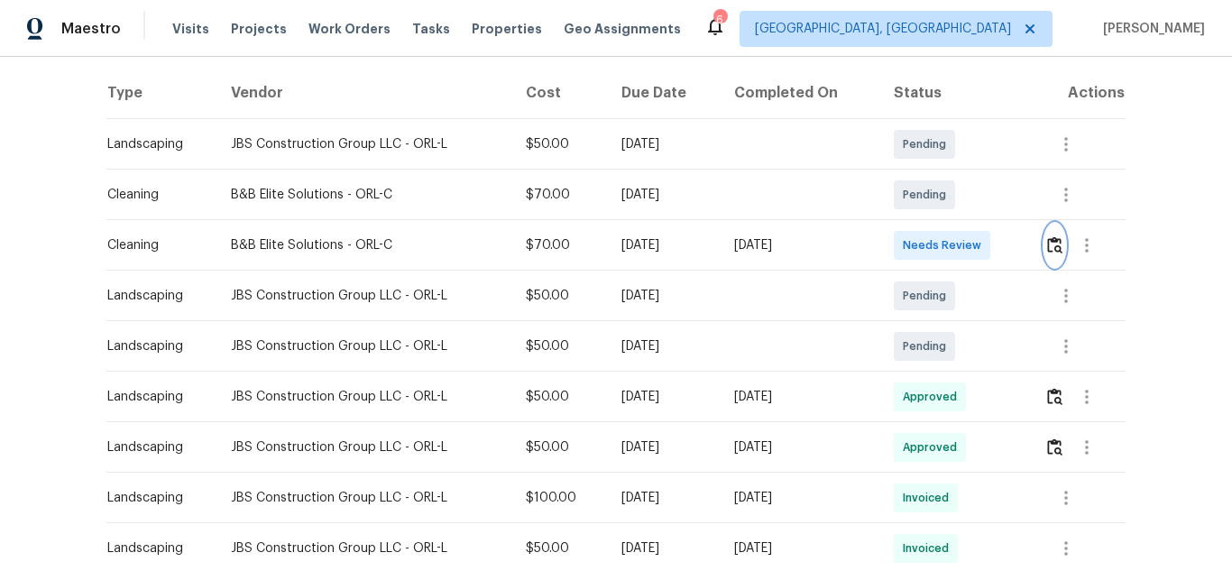
click at [1052, 240] on img "button" at bounding box center [1054, 244] width 15 height 17
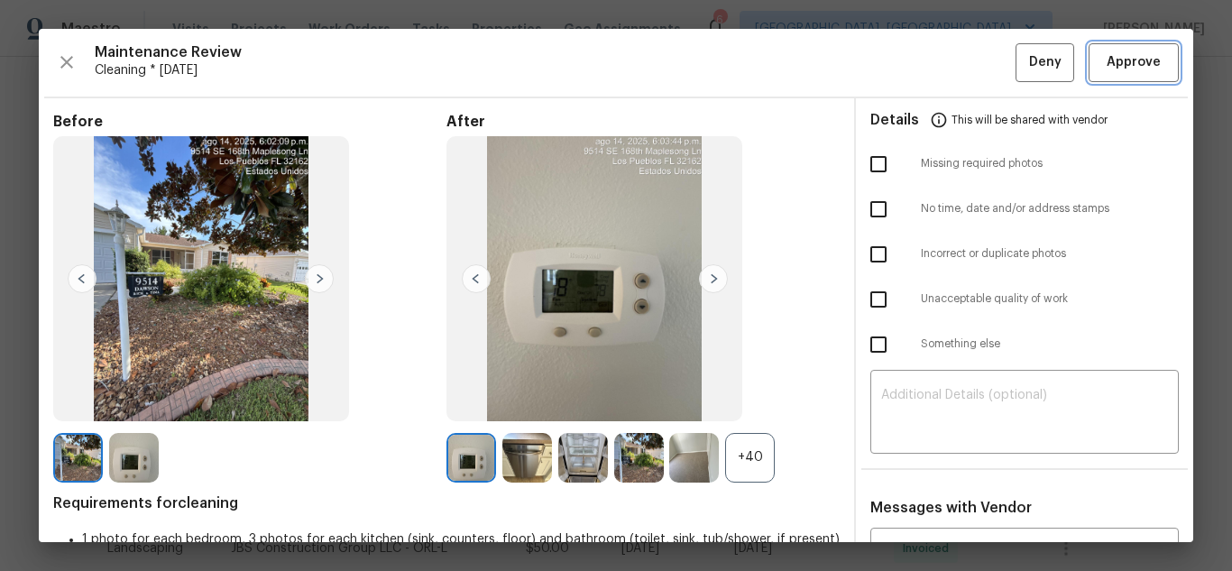
click at [1121, 63] on span "Approve" at bounding box center [1134, 62] width 54 height 23
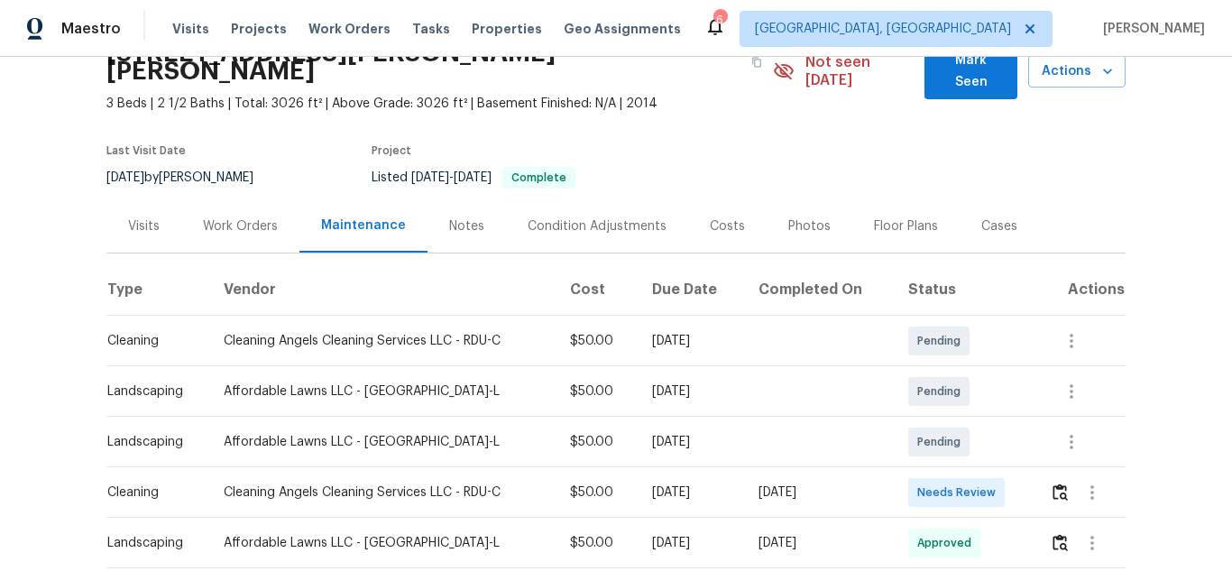
scroll to position [180, 0]
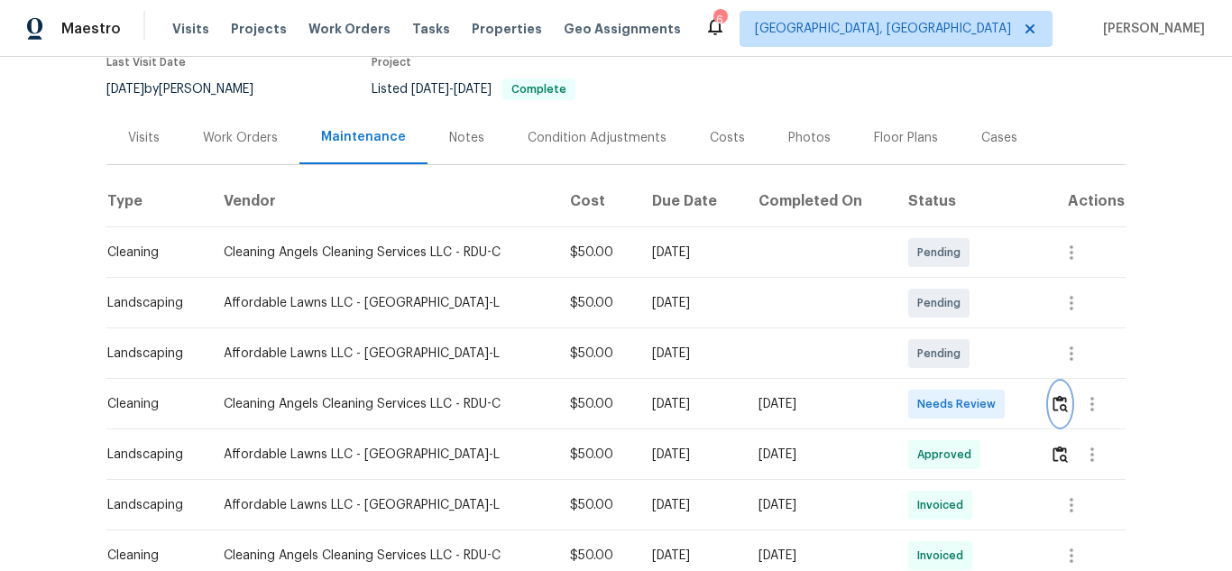
click at [1061, 395] on img "button" at bounding box center [1060, 403] width 15 height 17
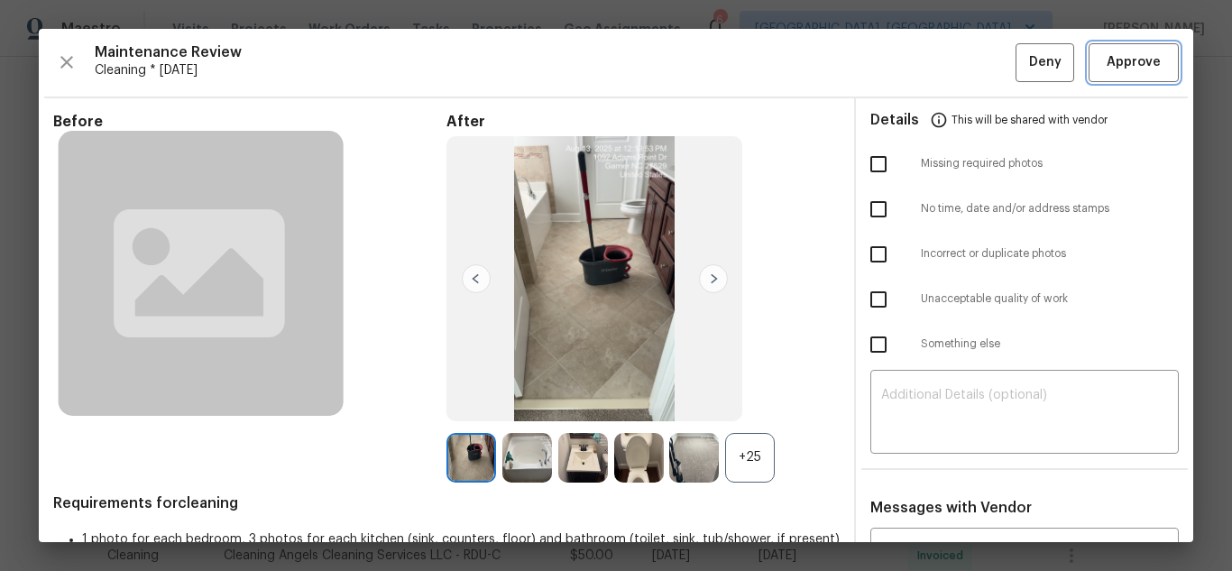
click at [1149, 65] on span "Approve" at bounding box center [1133, 62] width 61 height 23
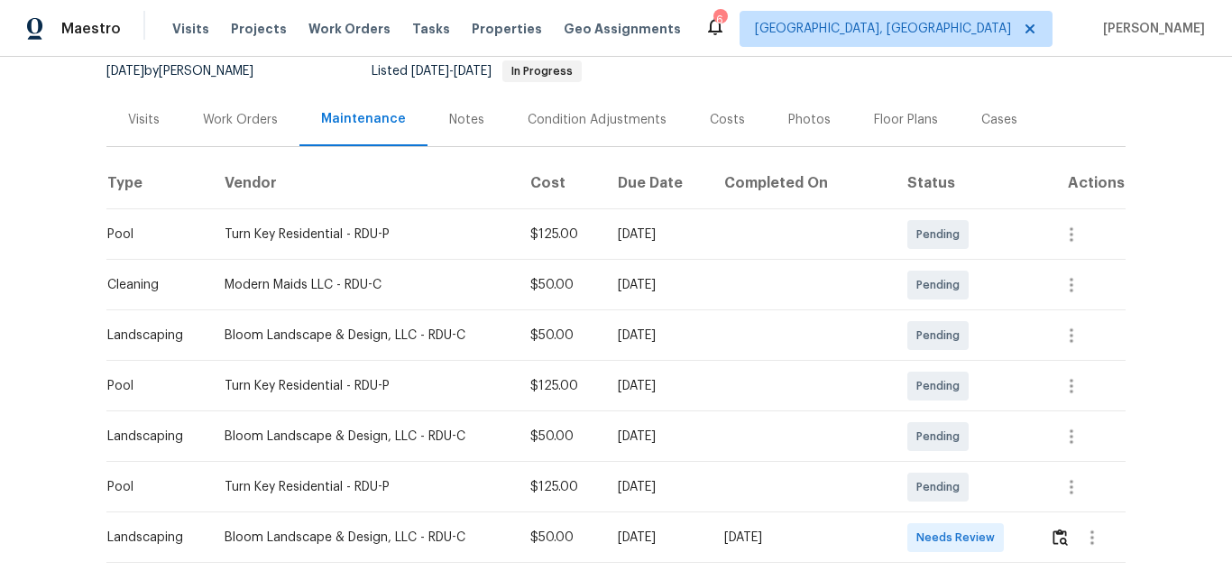
scroll to position [271, 0]
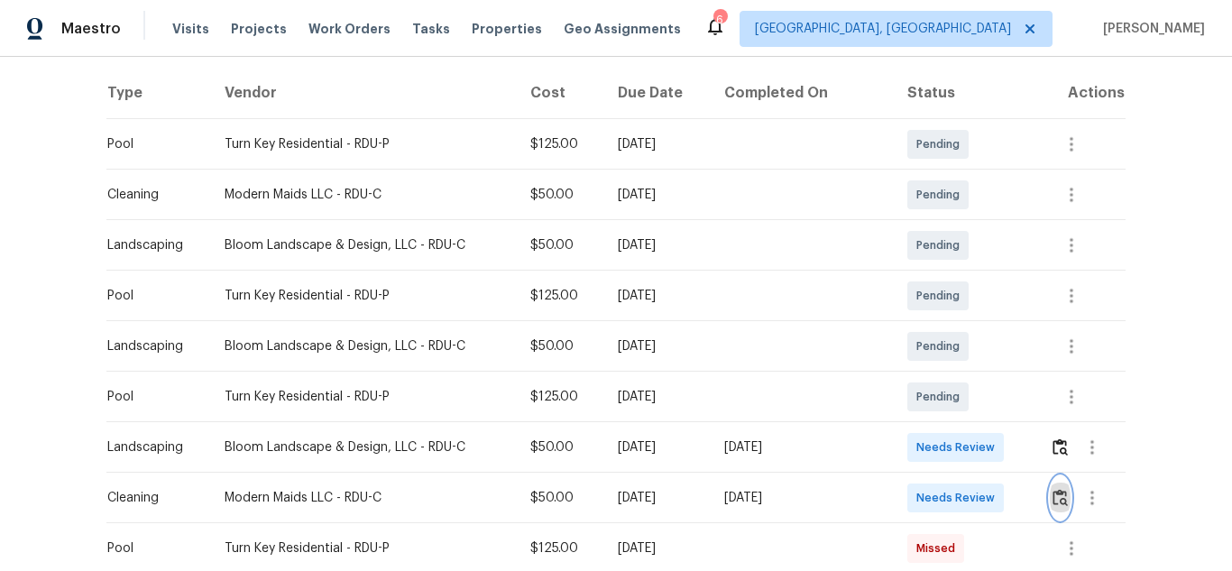
click at [1053, 497] on img "button" at bounding box center [1060, 497] width 15 height 17
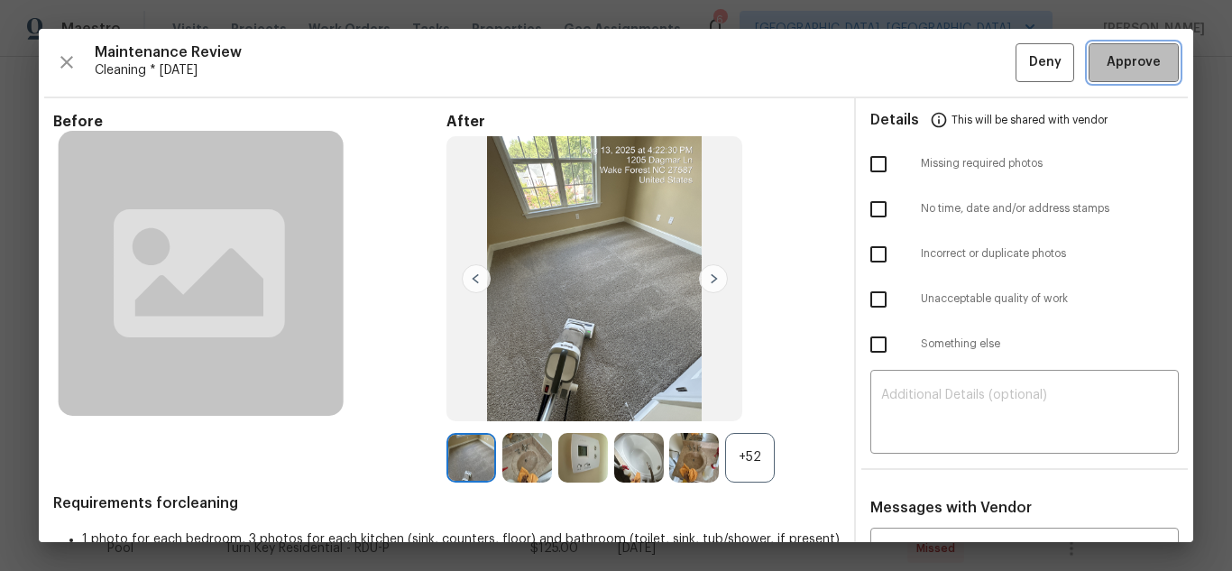
click at [1125, 70] on span "Approve" at bounding box center [1134, 62] width 54 height 23
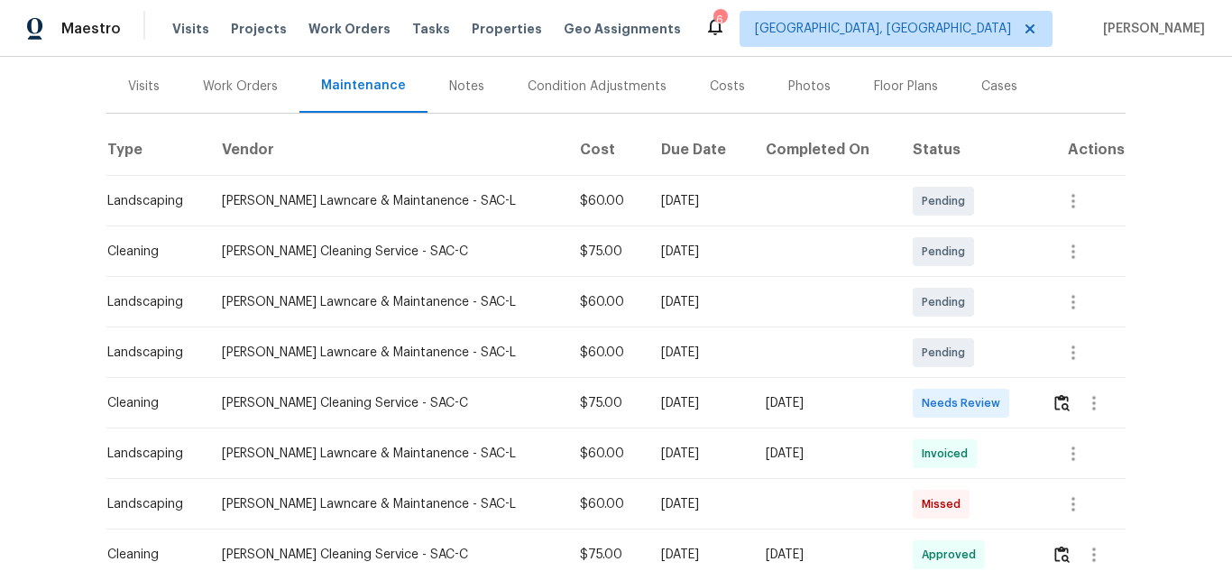
scroll to position [271, 0]
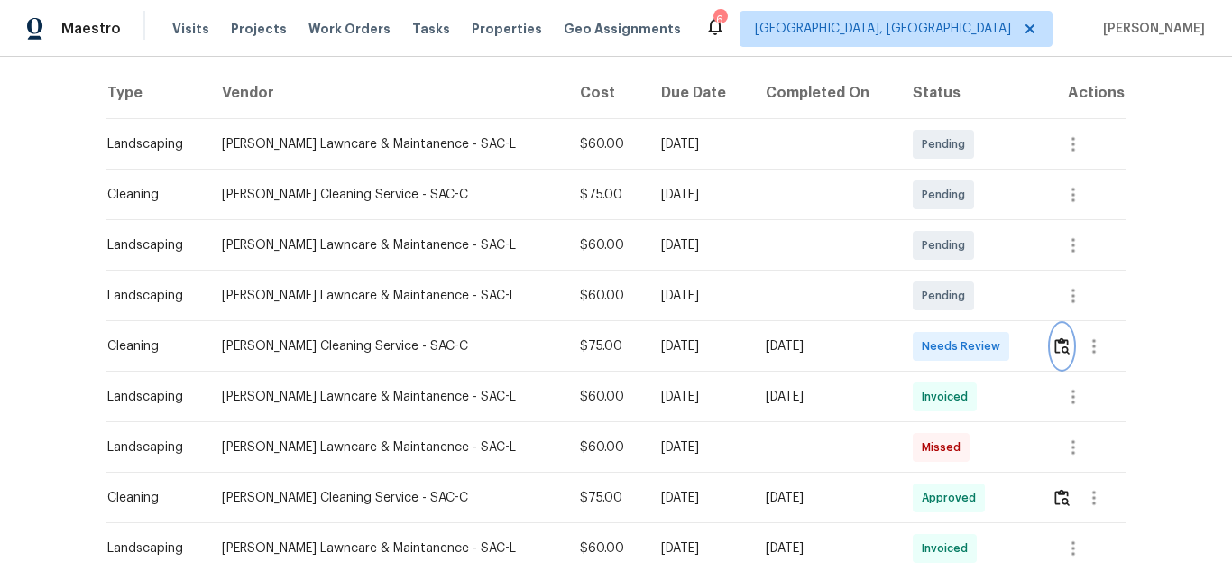
click at [1061, 345] on img "button" at bounding box center [1061, 345] width 15 height 17
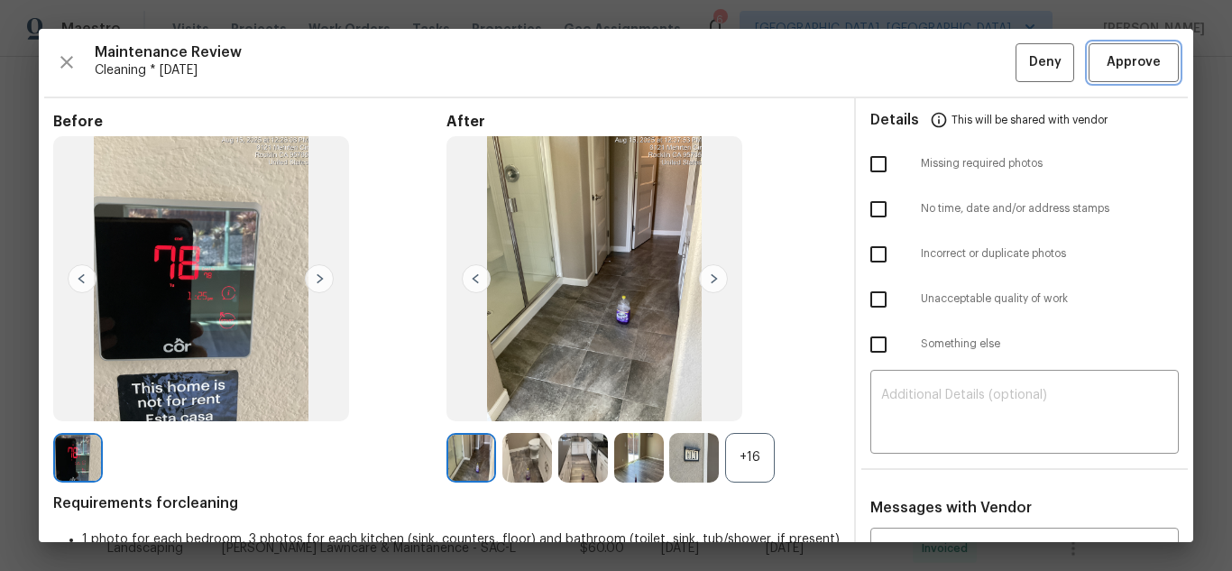
click at [1132, 71] on span "Approve" at bounding box center [1134, 62] width 54 height 23
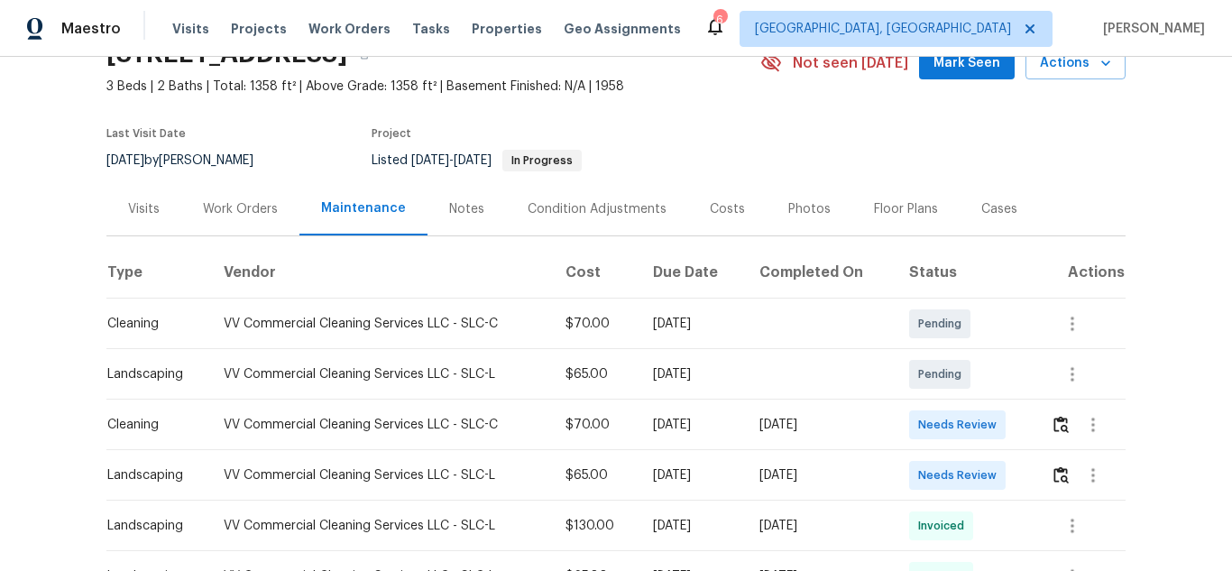
scroll to position [180, 0]
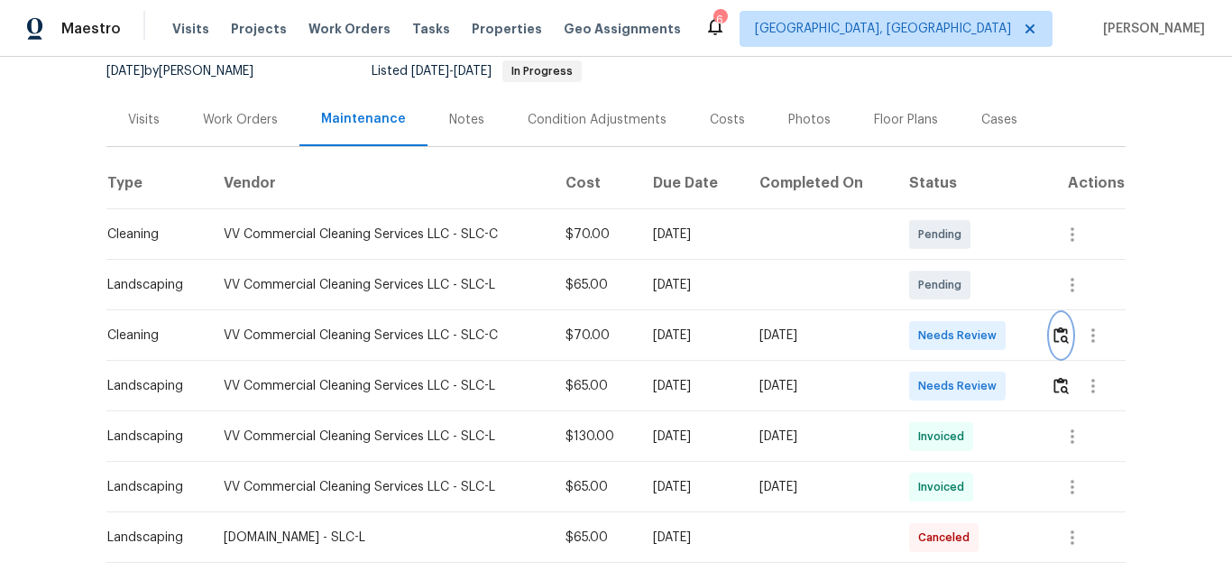
click at [1057, 340] on img "button" at bounding box center [1060, 334] width 15 height 17
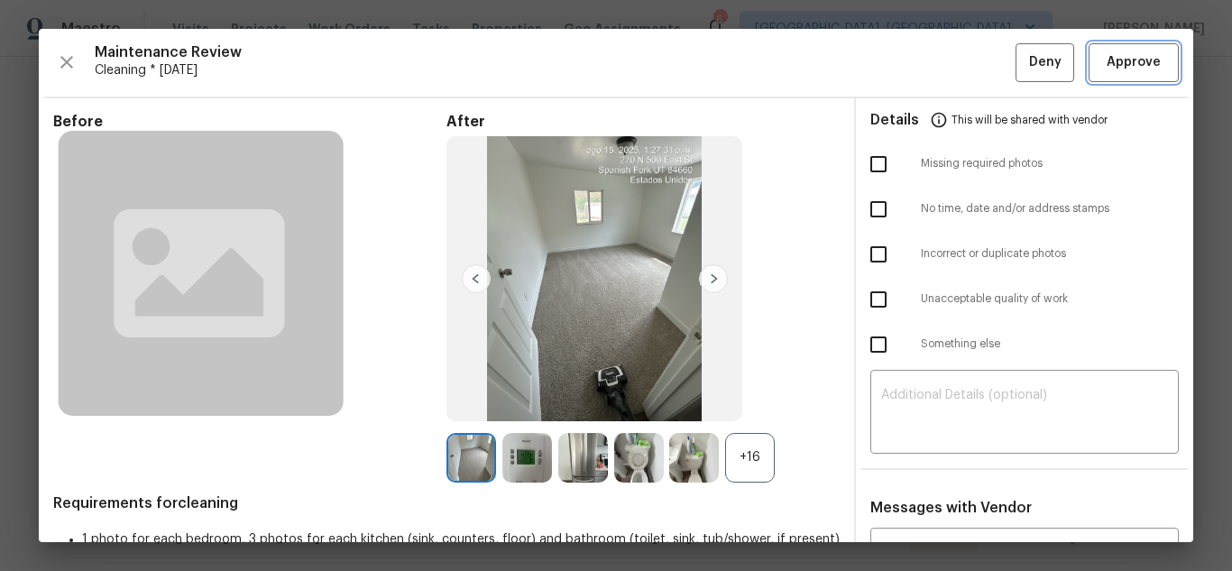
click at [1099, 76] on button "Approve" at bounding box center [1134, 62] width 90 height 39
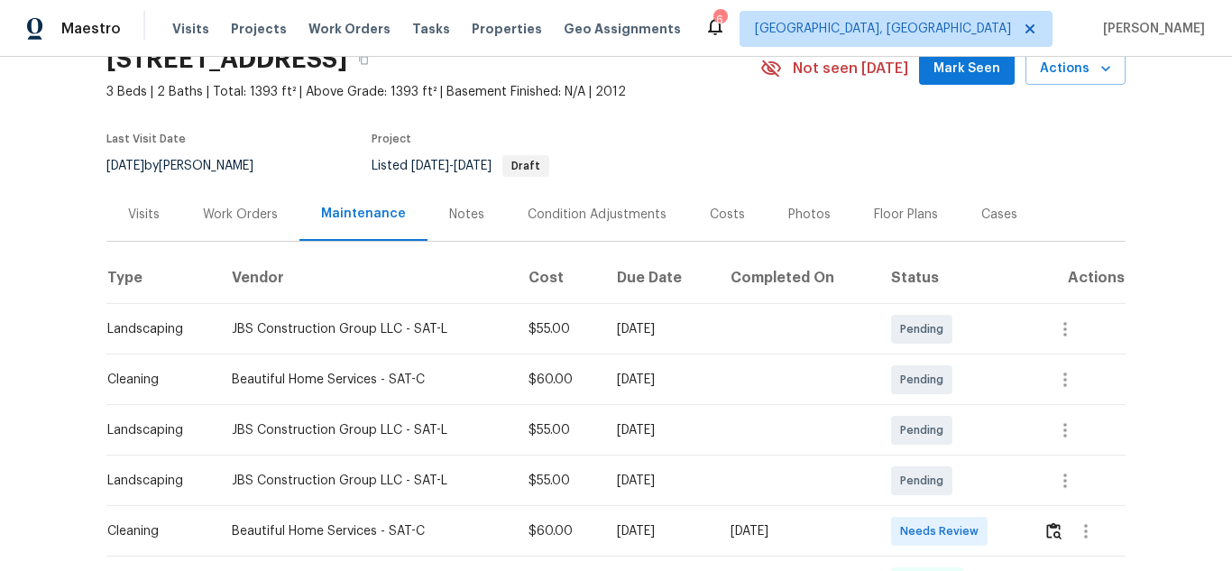
scroll to position [180, 0]
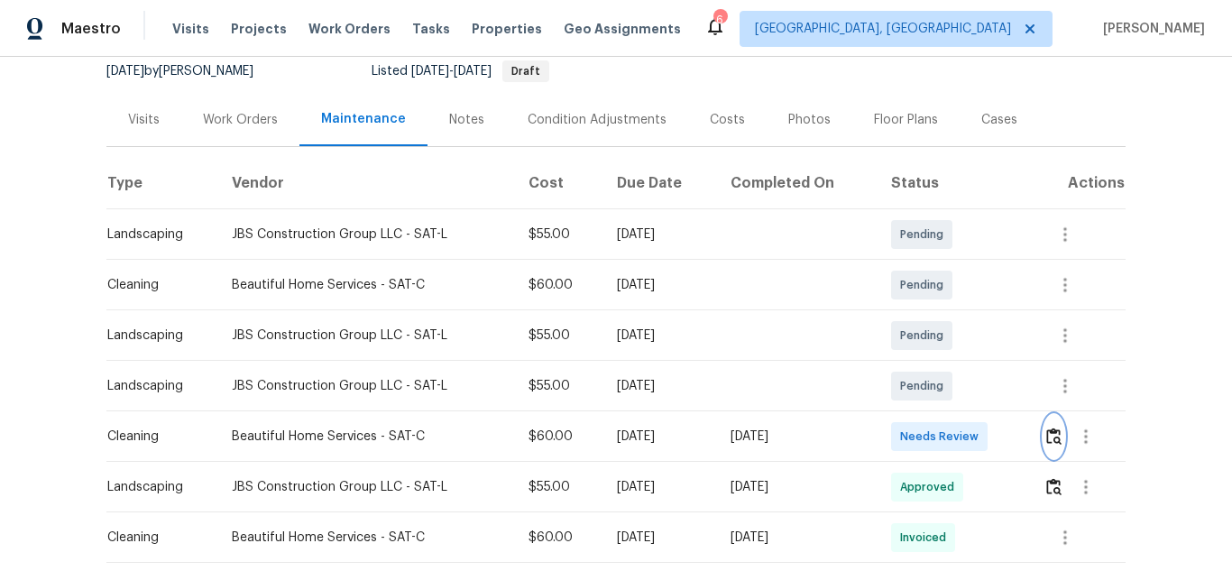
click at [1053, 435] on img "button" at bounding box center [1053, 436] width 15 height 17
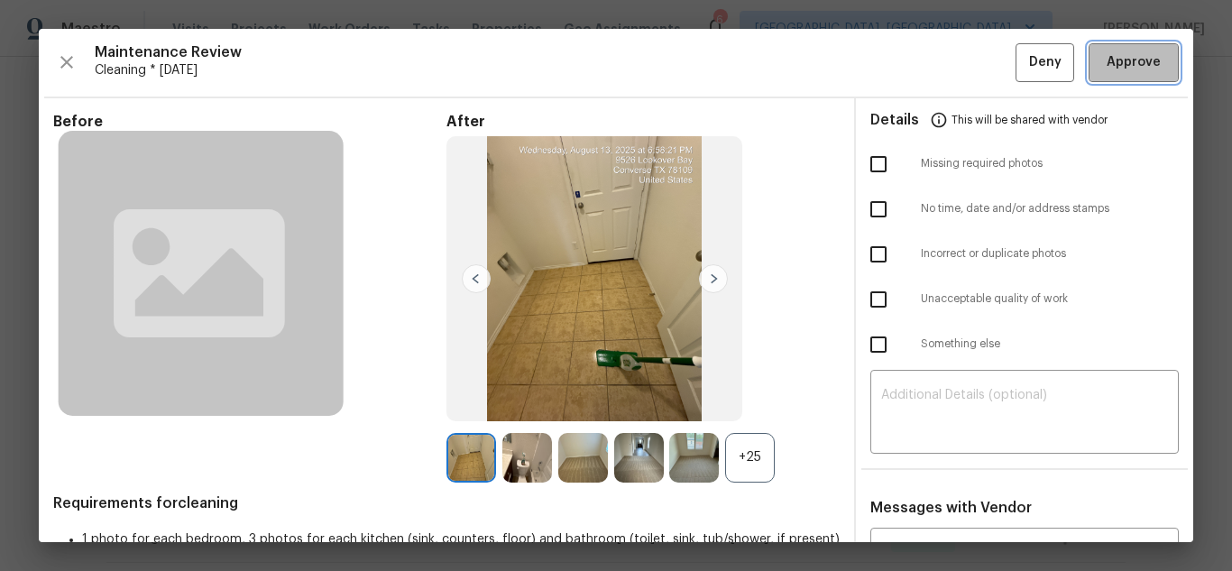
click at [1107, 56] on span "Approve" at bounding box center [1134, 62] width 54 height 23
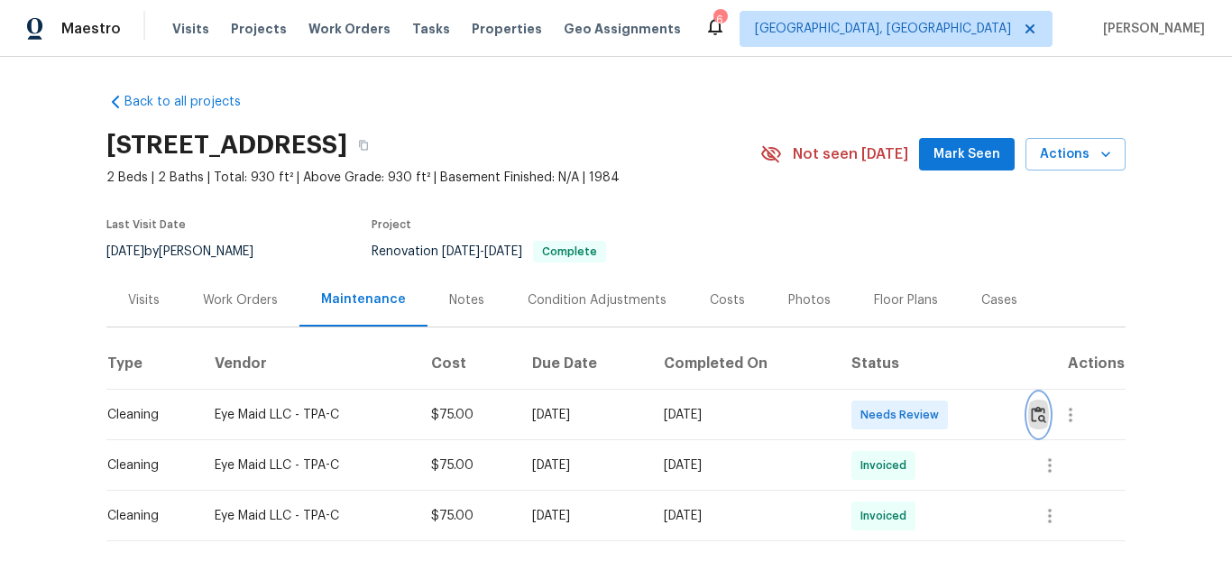
click at [1037, 409] on img "button" at bounding box center [1038, 414] width 15 height 17
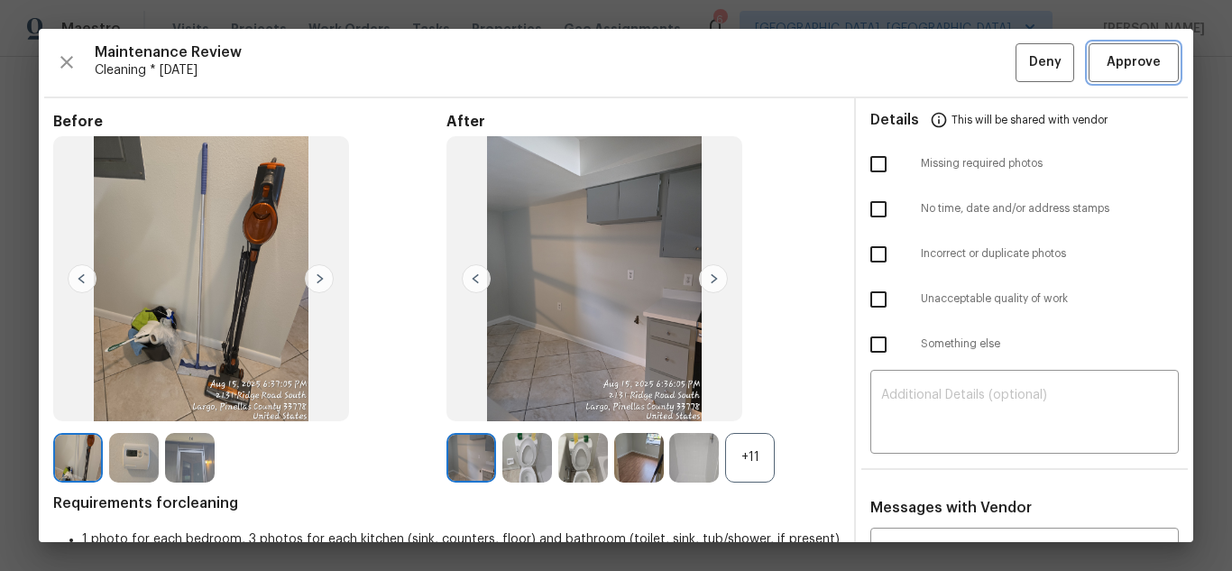
click at [1126, 68] on span "Approve" at bounding box center [1134, 62] width 54 height 23
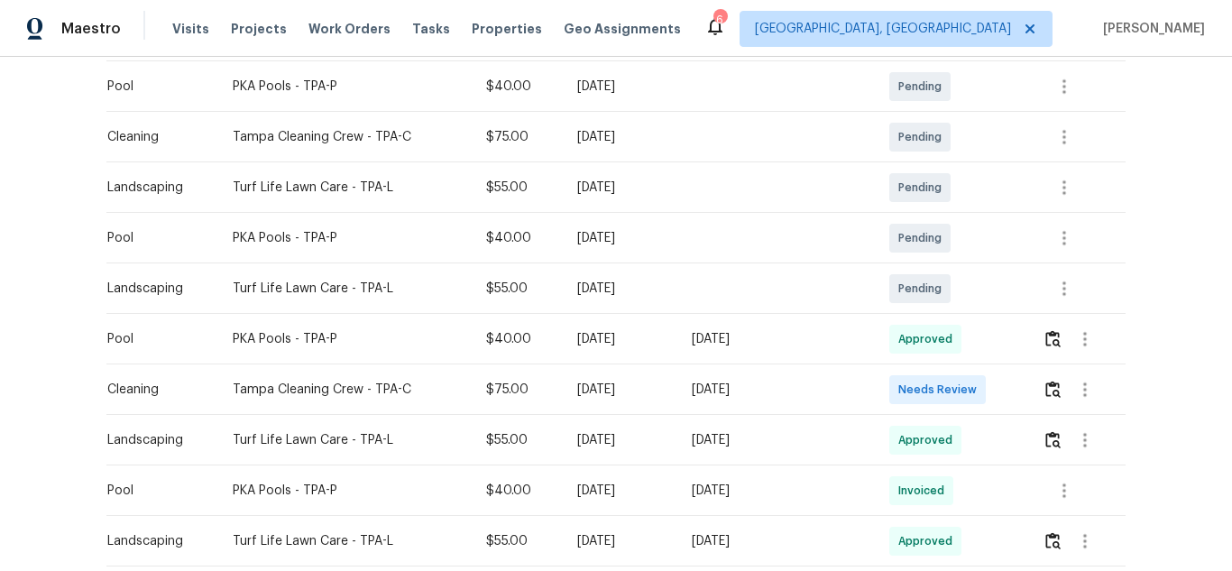
scroll to position [361, 0]
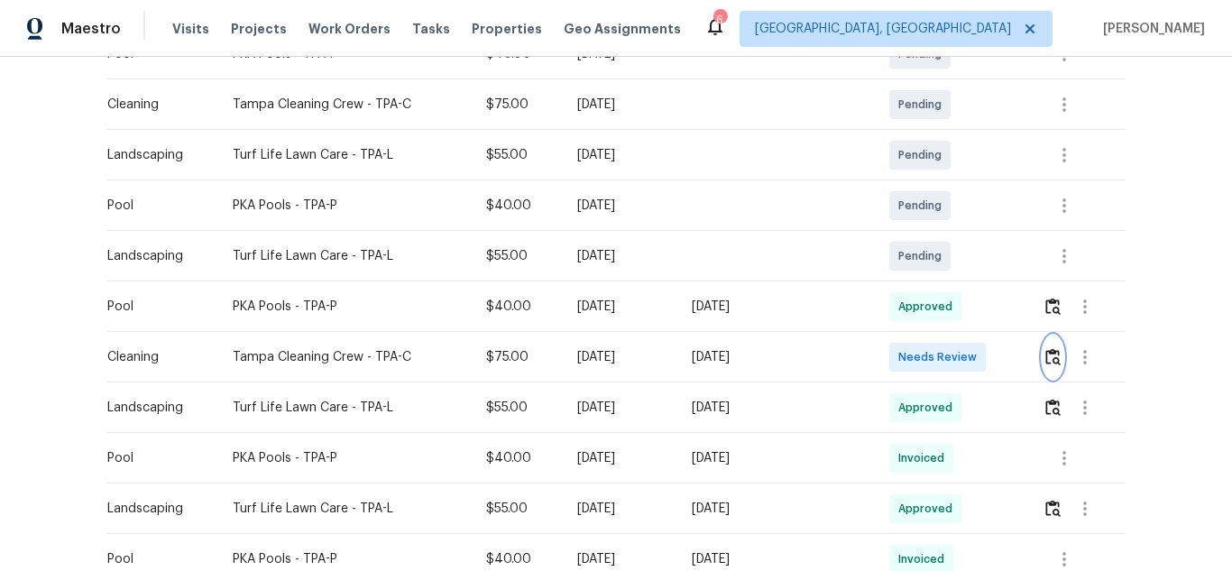
click at [1045, 356] on img "button" at bounding box center [1052, 356] width 15 height 17
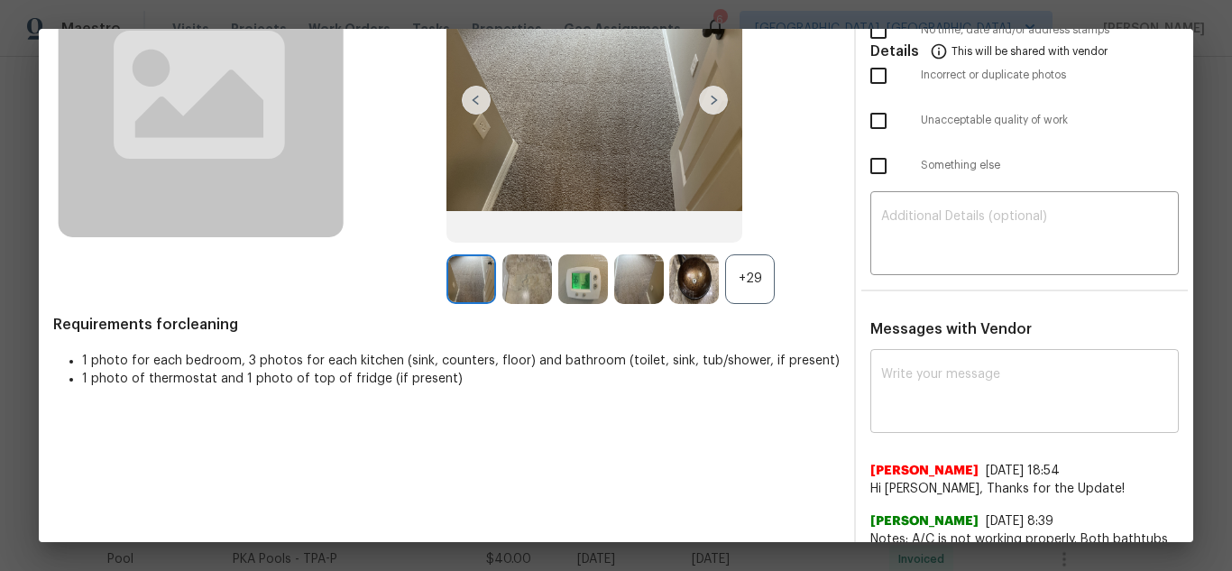
scroll to position [180, 0]
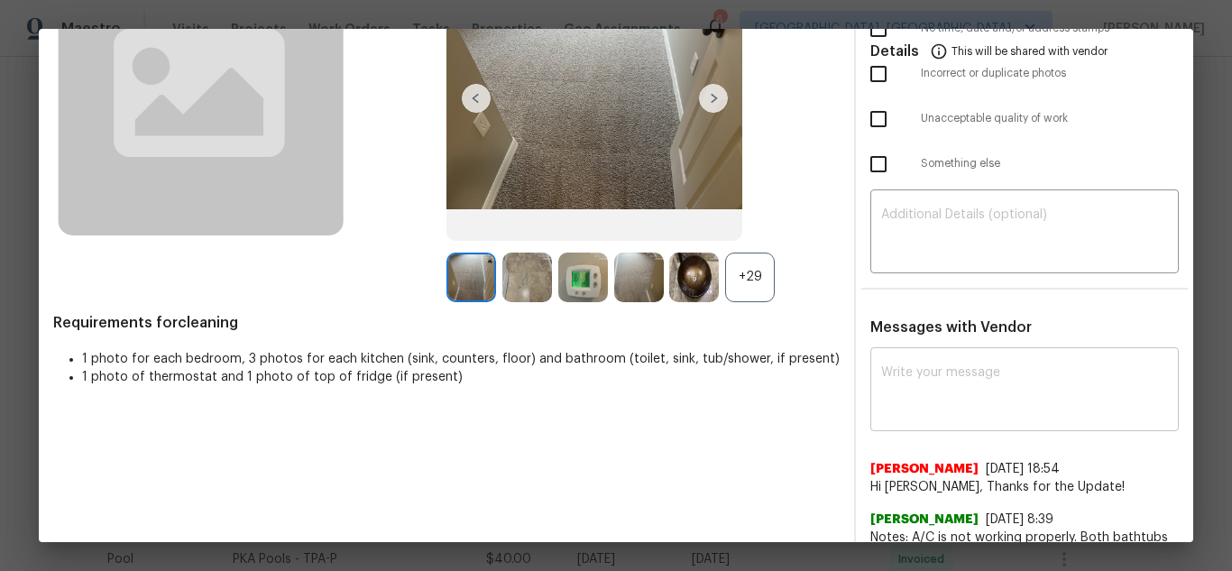
click at [930, 403] on textarea at bounding box center [1024, 391] width 287 height 51
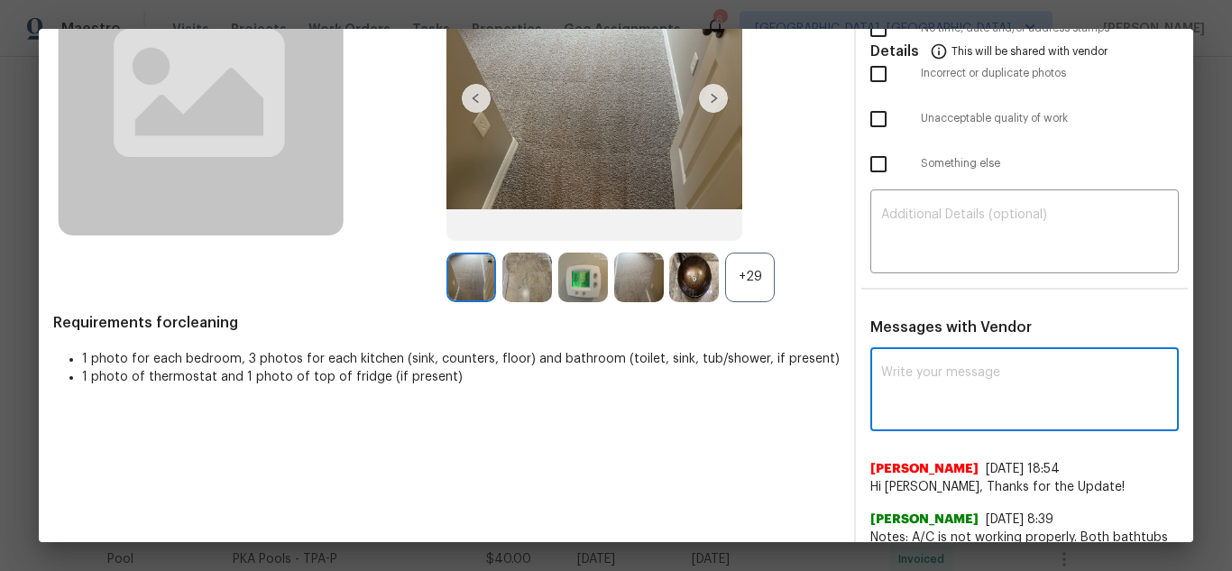
paste textarea "Maintenance Audit Team: Hello! Unfortunately, this Cleaning visit completed on …"
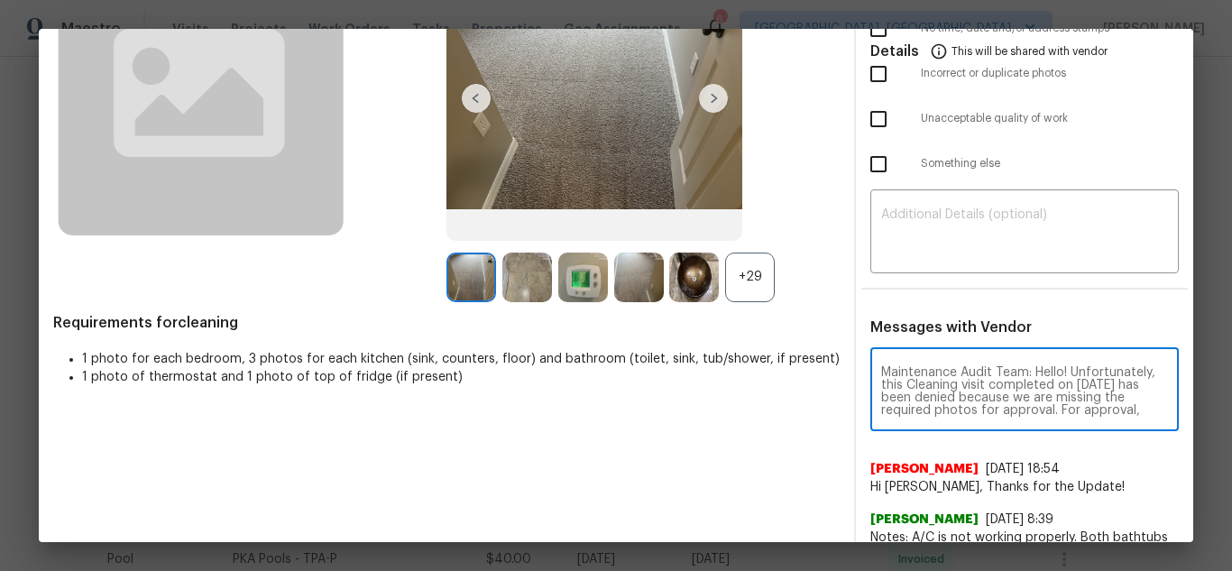
scroll to position [215, 0]
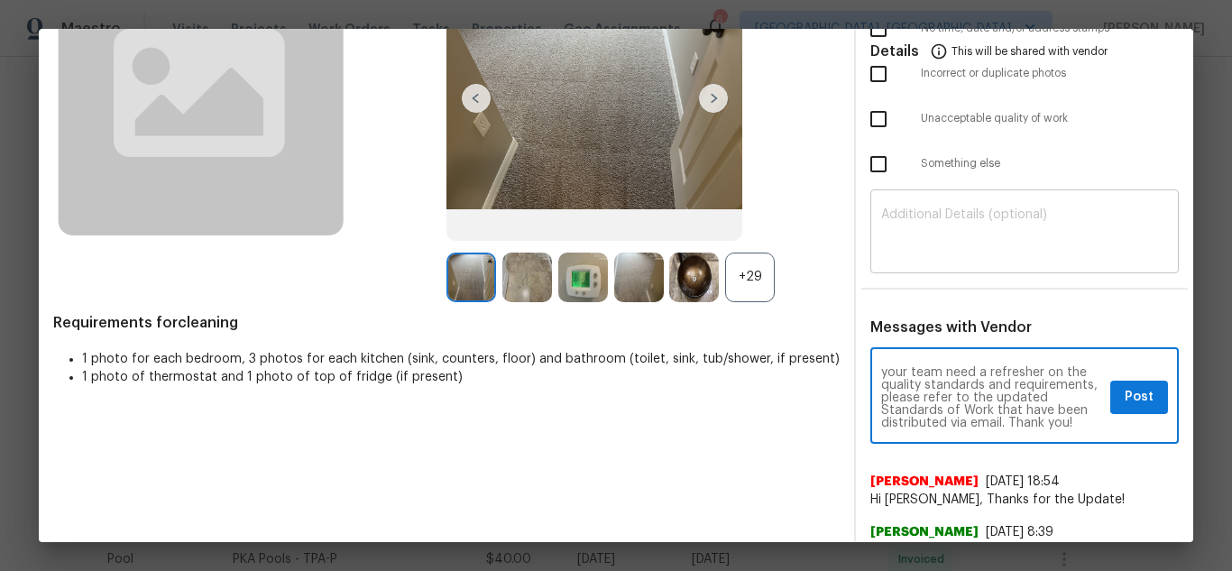
type textarea "Maintenance Audit Team: Hello! Unfortunately, this Cleaning visit completed on …"
click at [973, 228] on textarea at bounding box center [1024, 233] width 287 height 51
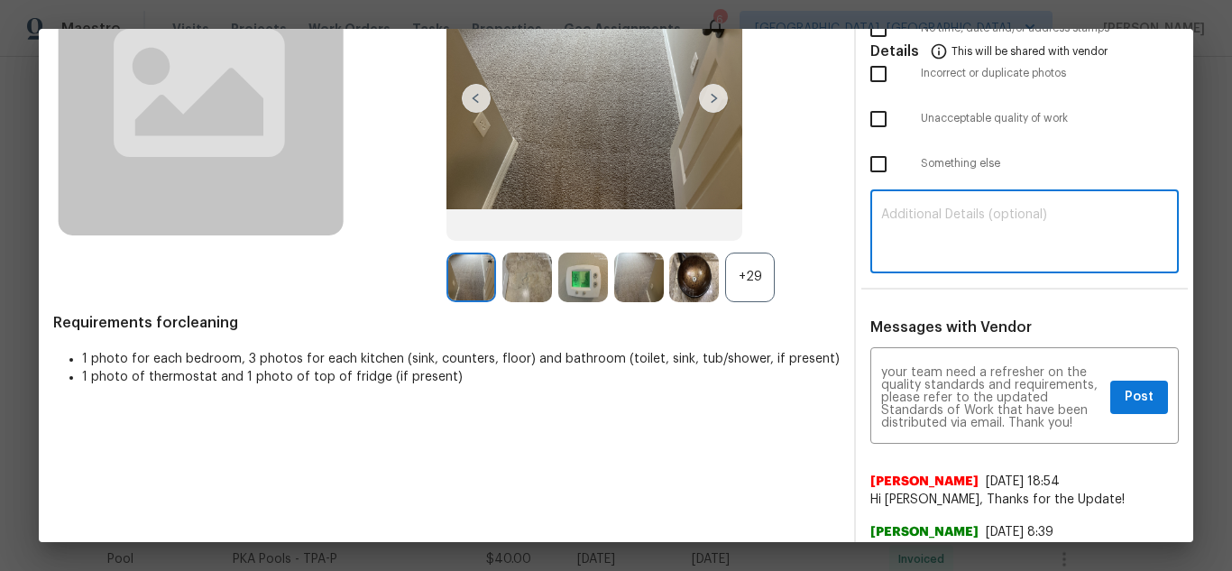
paste textarea "Maintenance Audit Team: Hello! Unfortunately, this Cleaning visit completed on …"
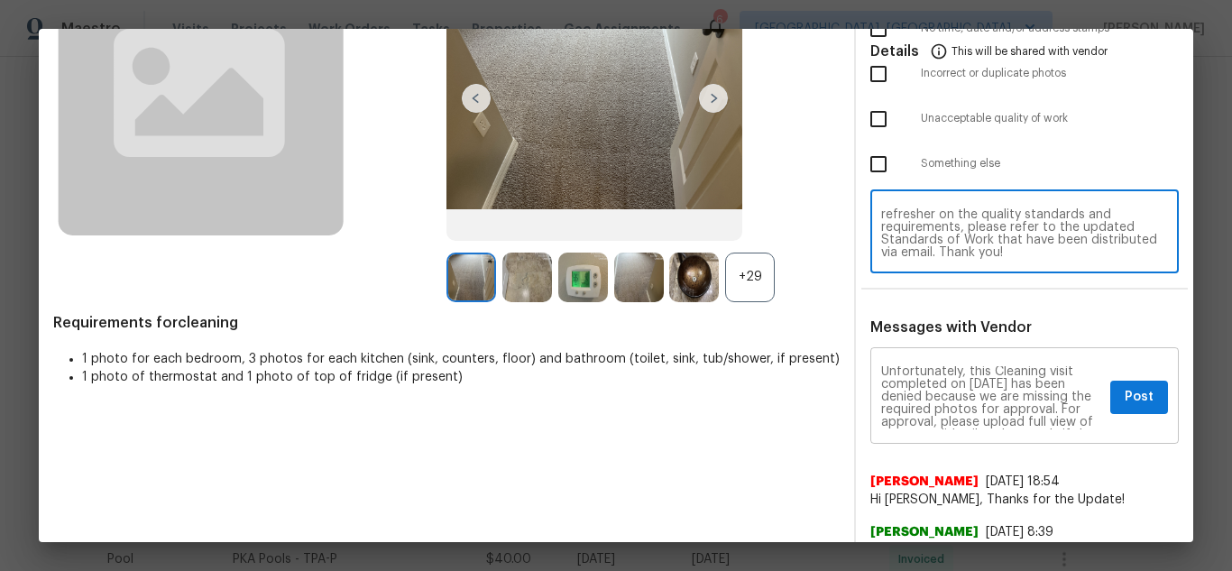
scroll to position [0, 0]
type textarea "Maintenance Audit Team: Hello! Unfortunately, this Cleaning visit completed on …"
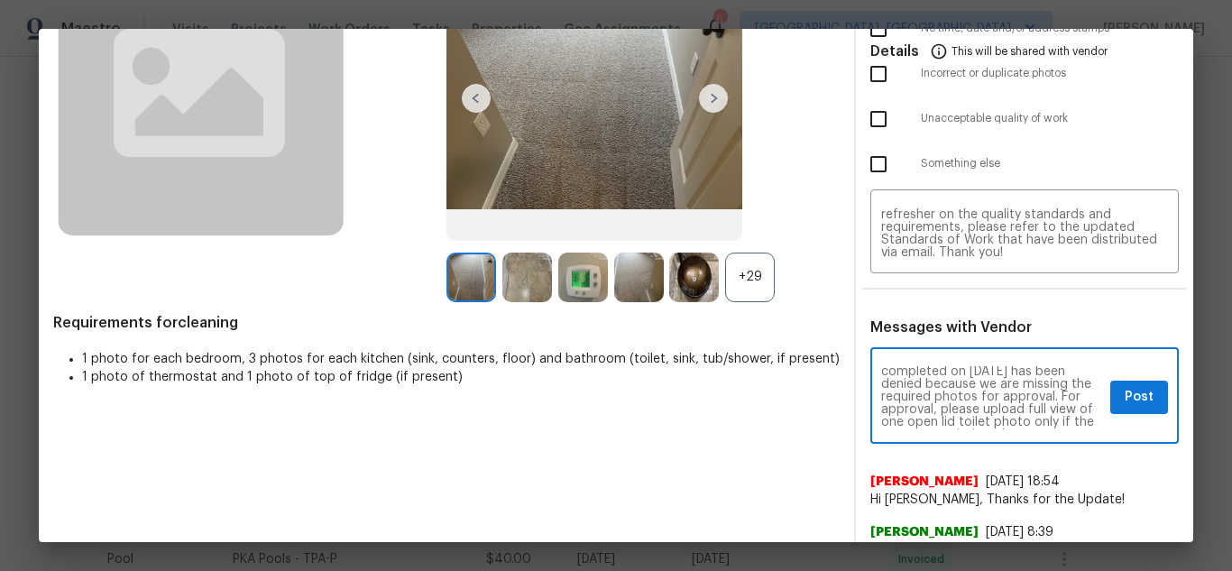
scroll to position [36, 0]
click at [1125, 391] on span "Post" at bounding box center [1139, 397] width 29 height 23
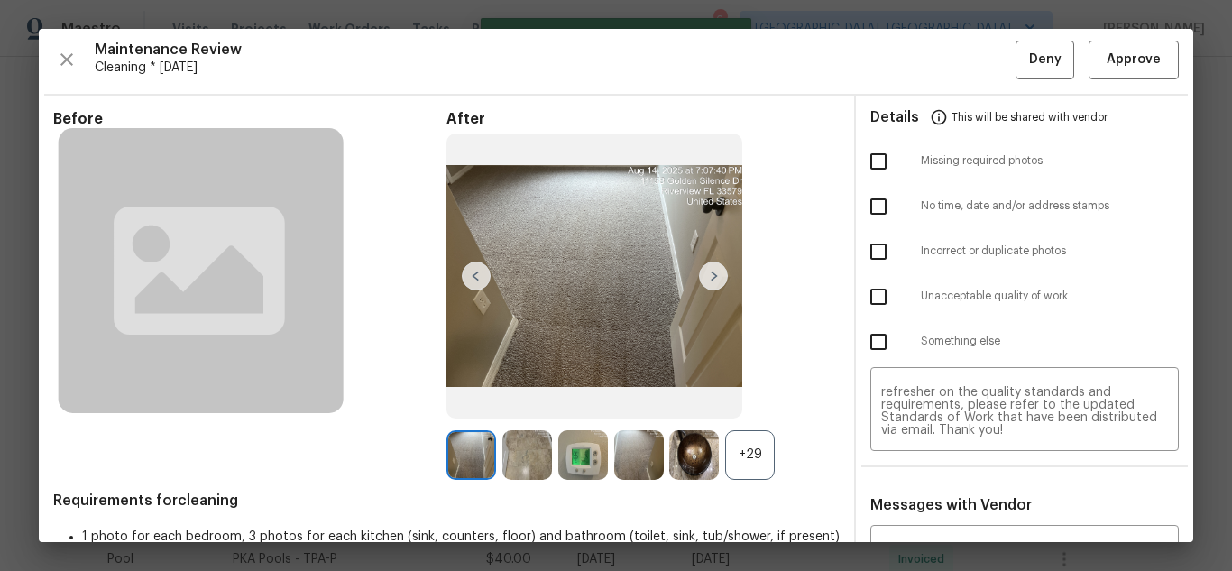
scroll to position [0, 0]
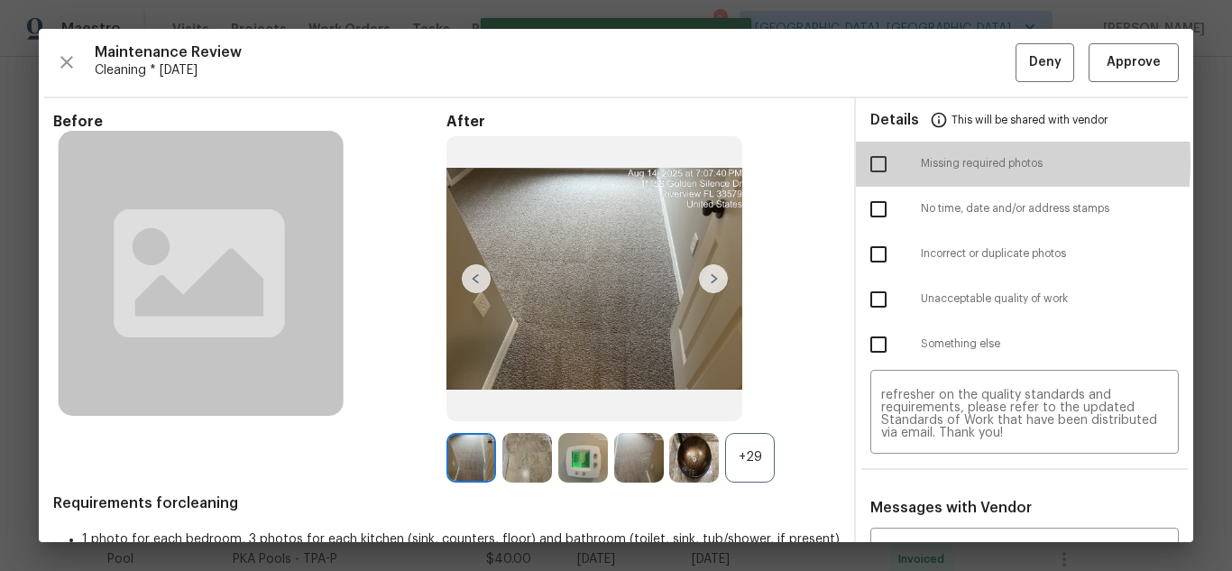
click at [875, 161] on input "checkbox" at bounding box center [879, 164] width 38 height 38
checkbox input "true"
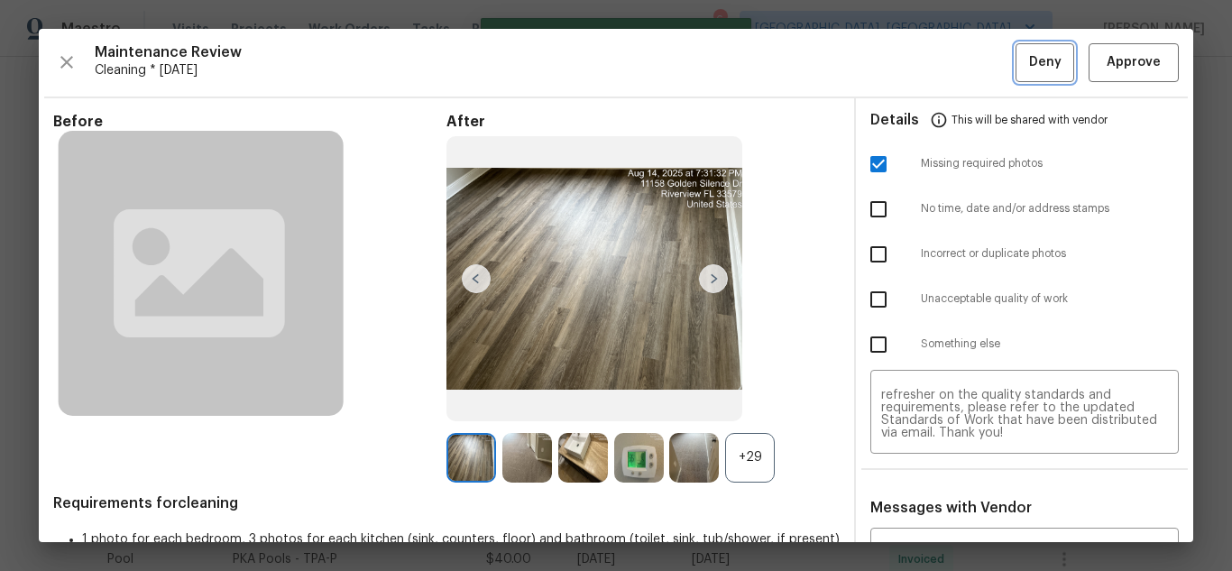
click at [1016, 44] on button "Deny" at bounding box center [1045, 62] width 59 height 39
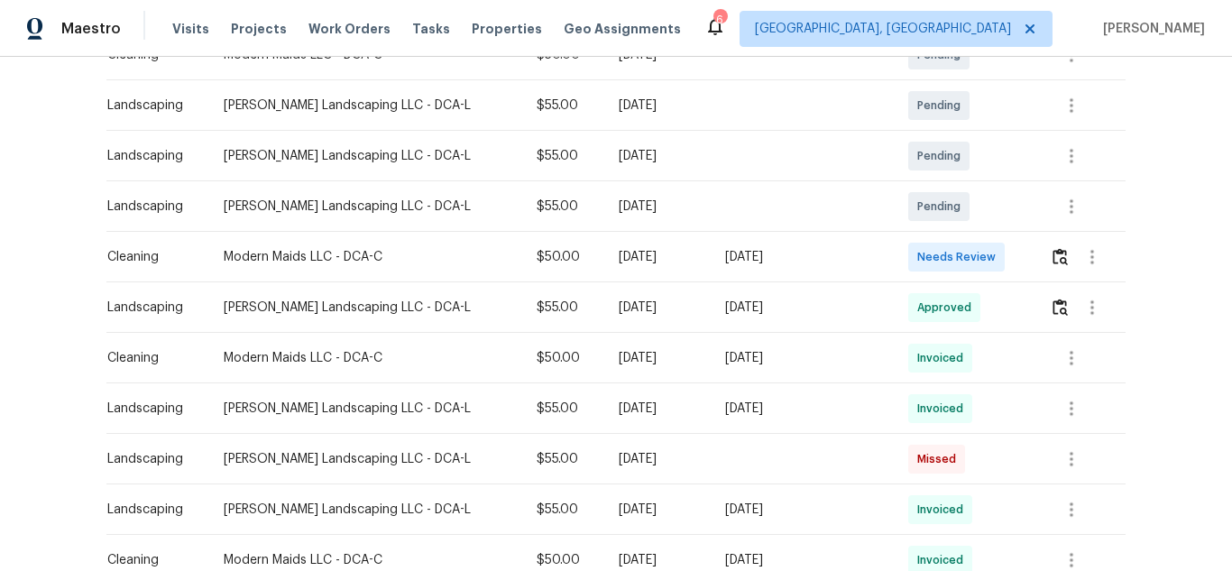
scroll to position [361, 0]
click at [1071, 253] on button "button" at bounding box center [1092, 256] width 43 height 43
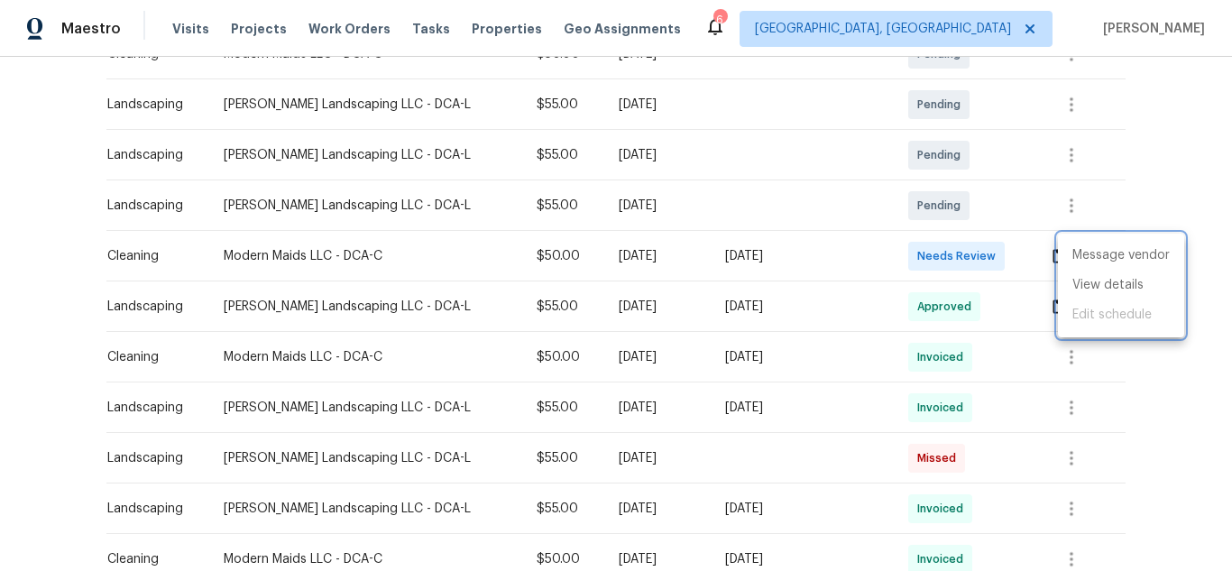
click at [1050, 253] on div at bounding box center [616, 285] width 1232 height 571
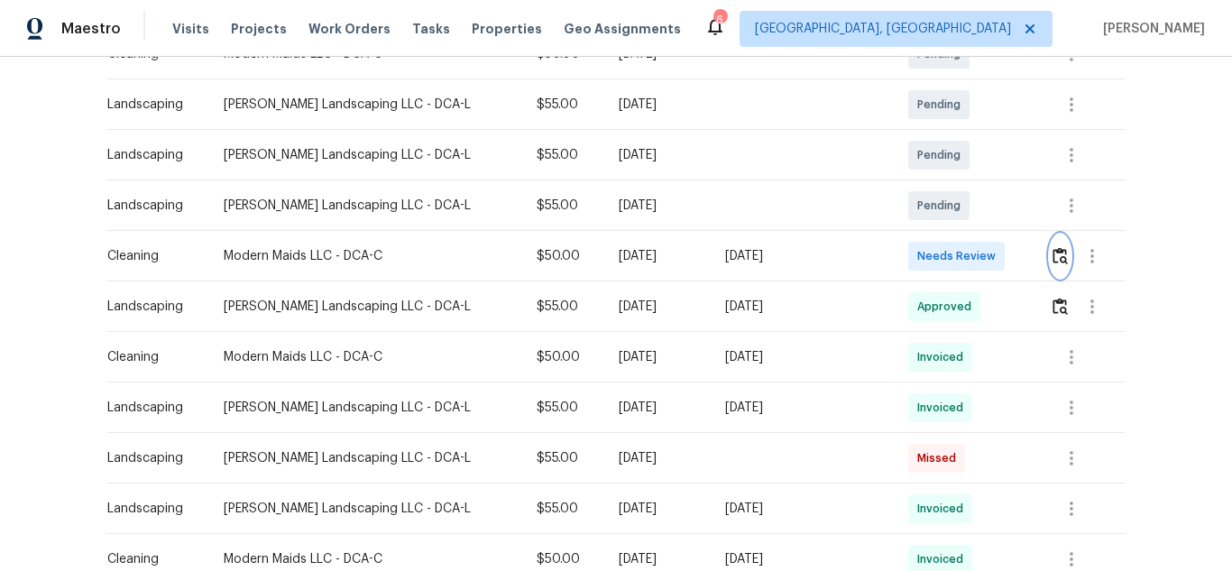
click at [1050, 267] on button "button" at bounding box center [1060, 256] width 21 height 43
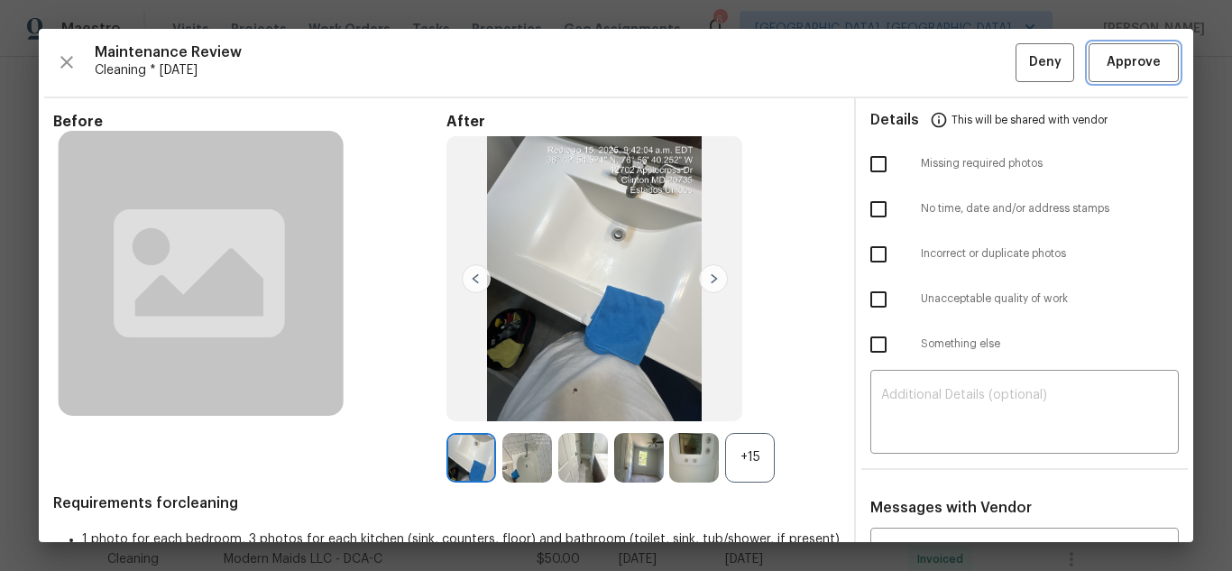
click at [1141, 58] on span "Approve" at bounding box center [1134, 62] width 54 height 23
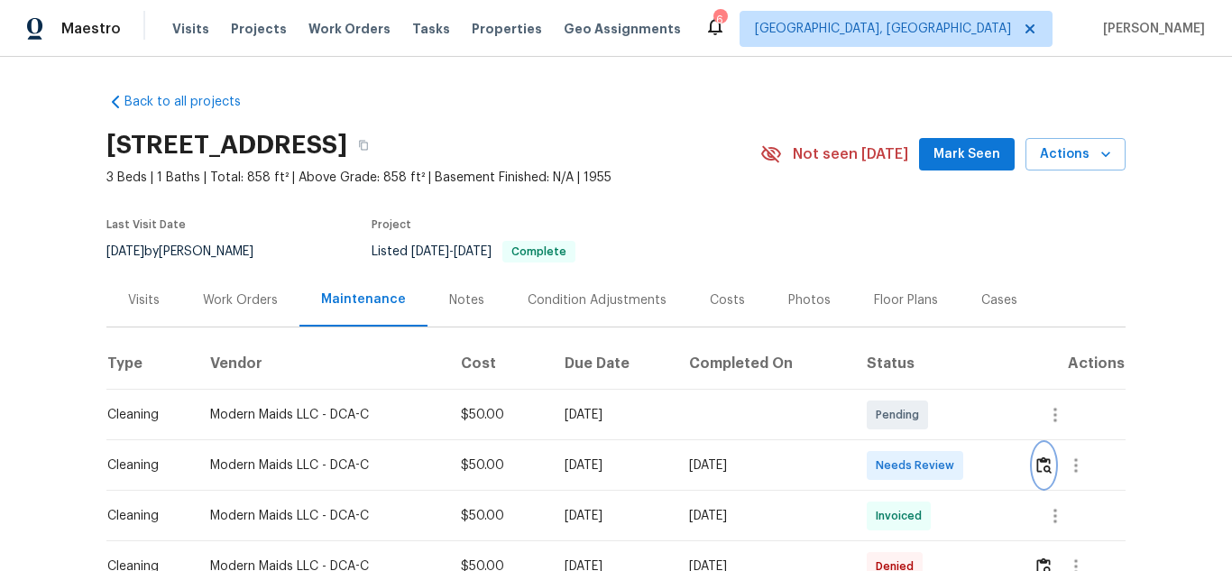
click at [1043, 462] on img "button" at bounding box center [1043, 464] width 15 height 17
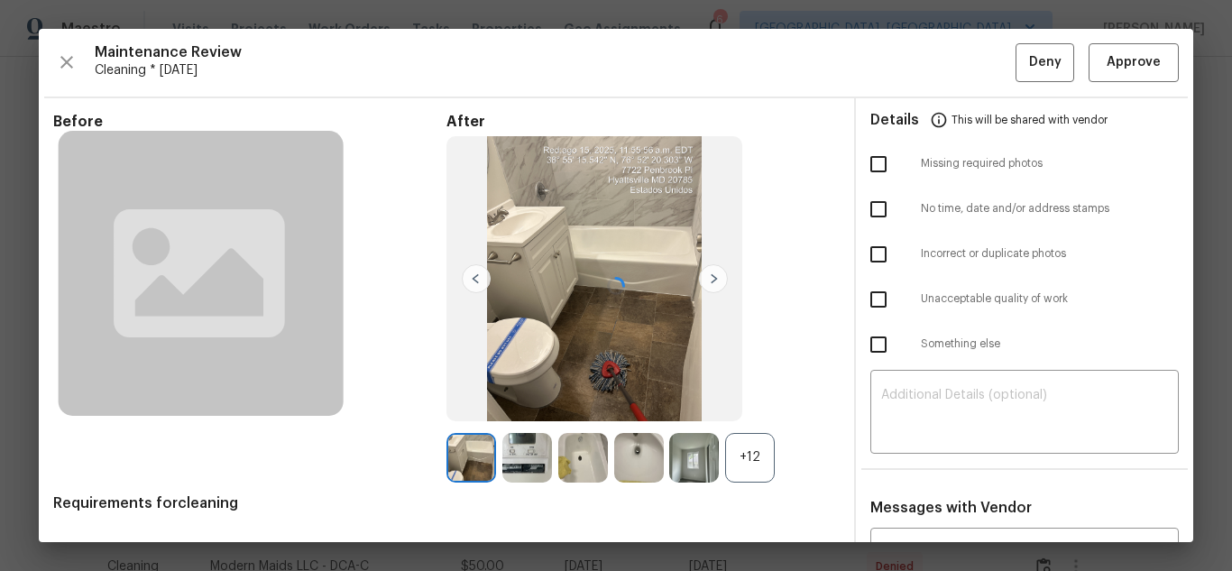
click at [1104, 61] on div at bounding box center [616, 285] width 1154 height 513
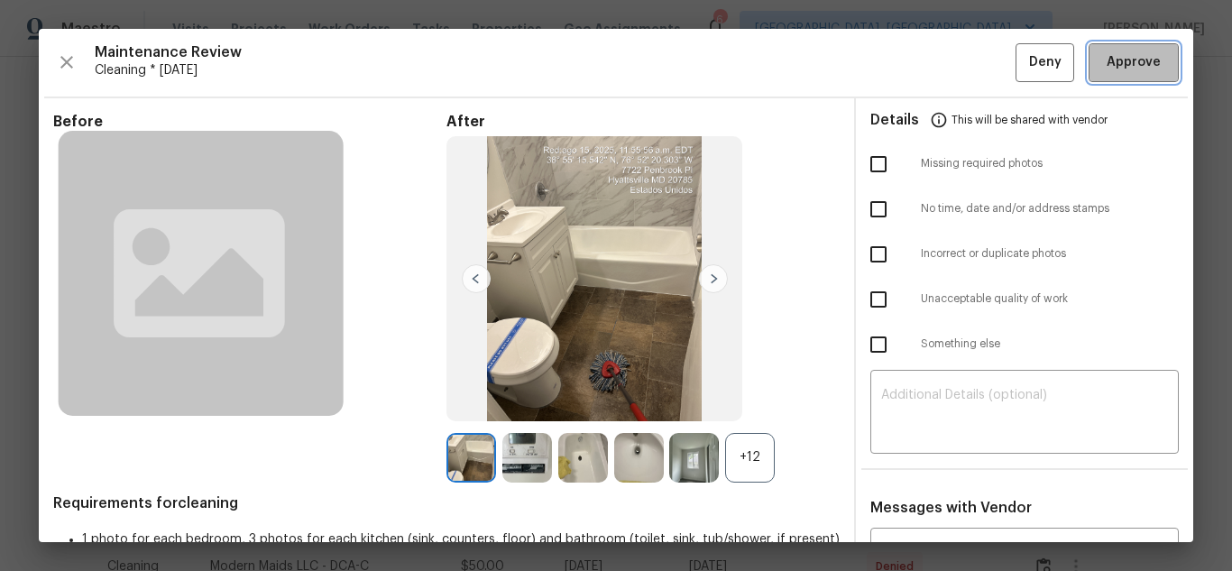
click at [1119, 75] on button "Approve" at bounding box center [1134, 62] width 90 height 39
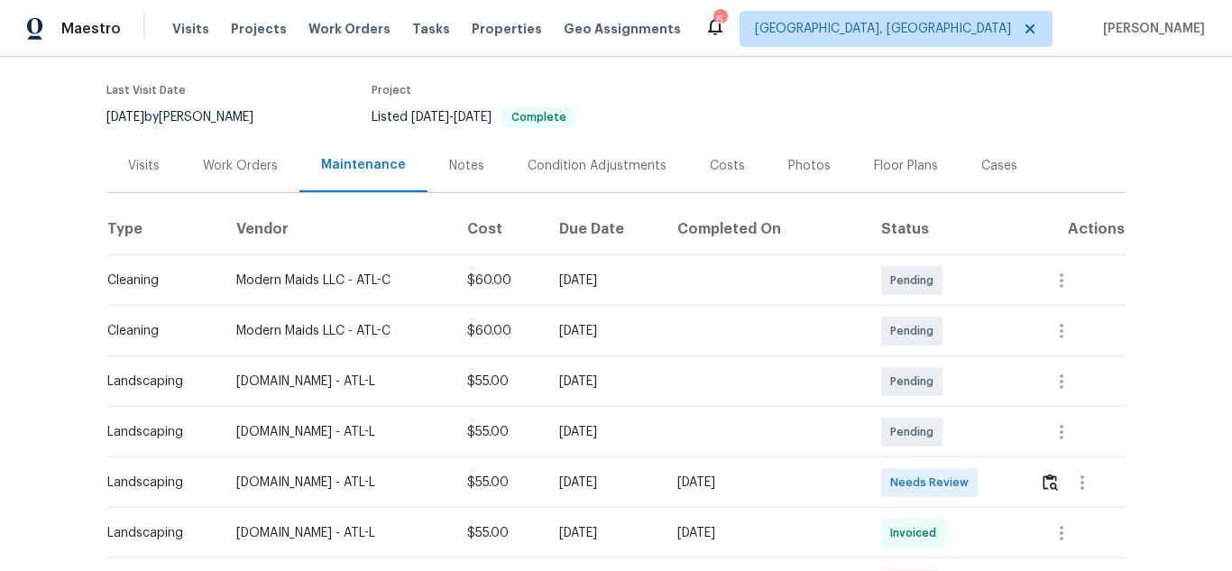
scroll to position [271, 0]
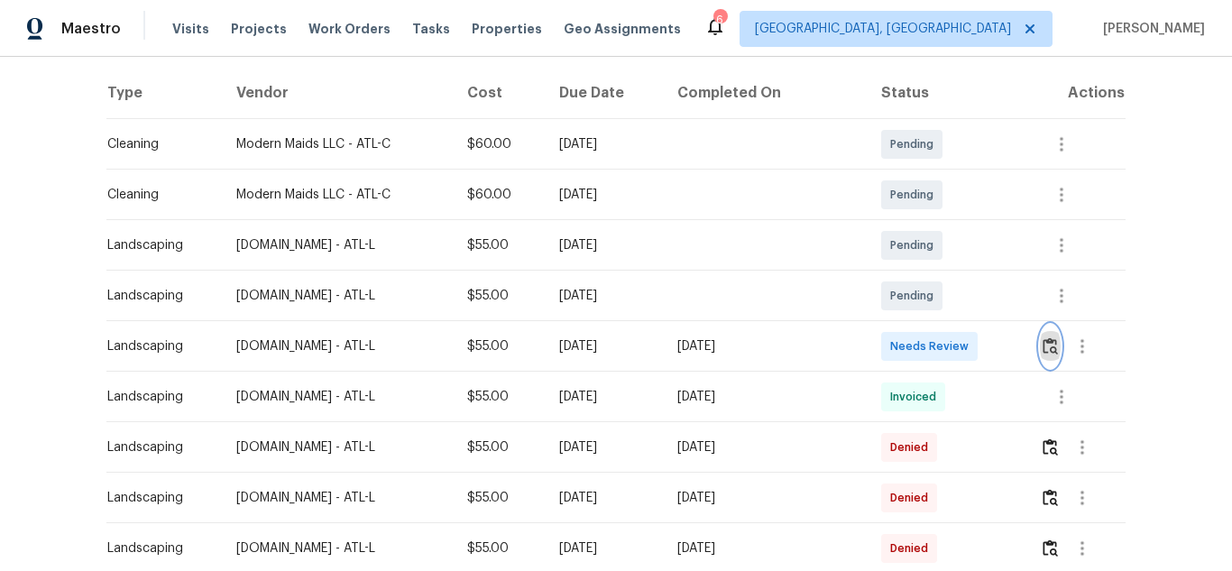
click at [1044, 348] on img "button" at bounding box center [1050, 345] width 15 height 17
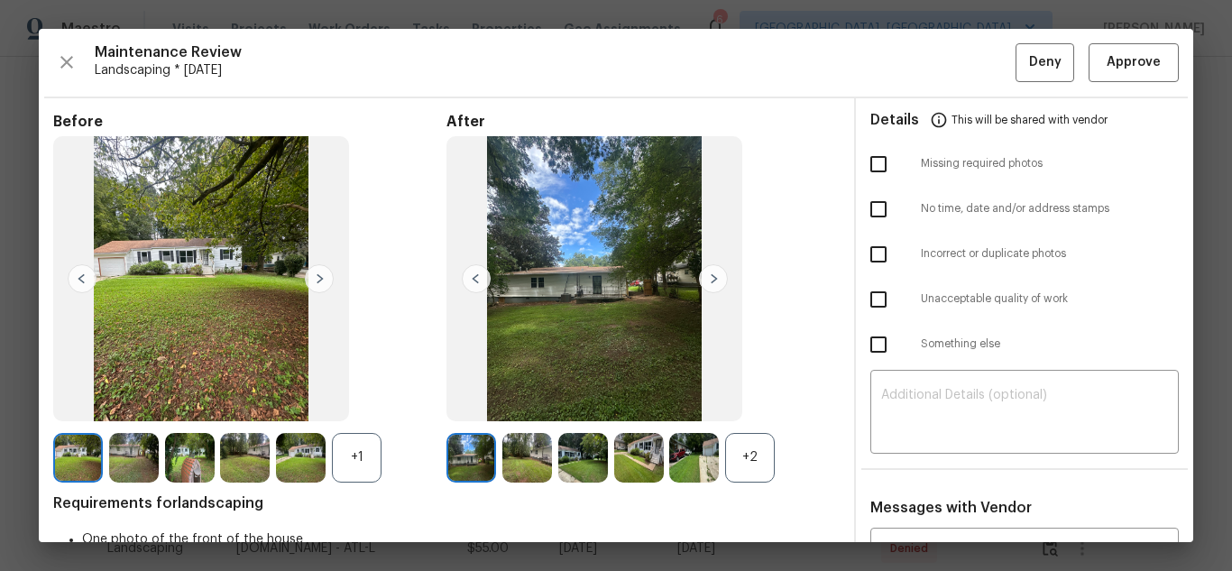
click at [711, 284] on img at bounding box center [713, 278] width 29 height 29
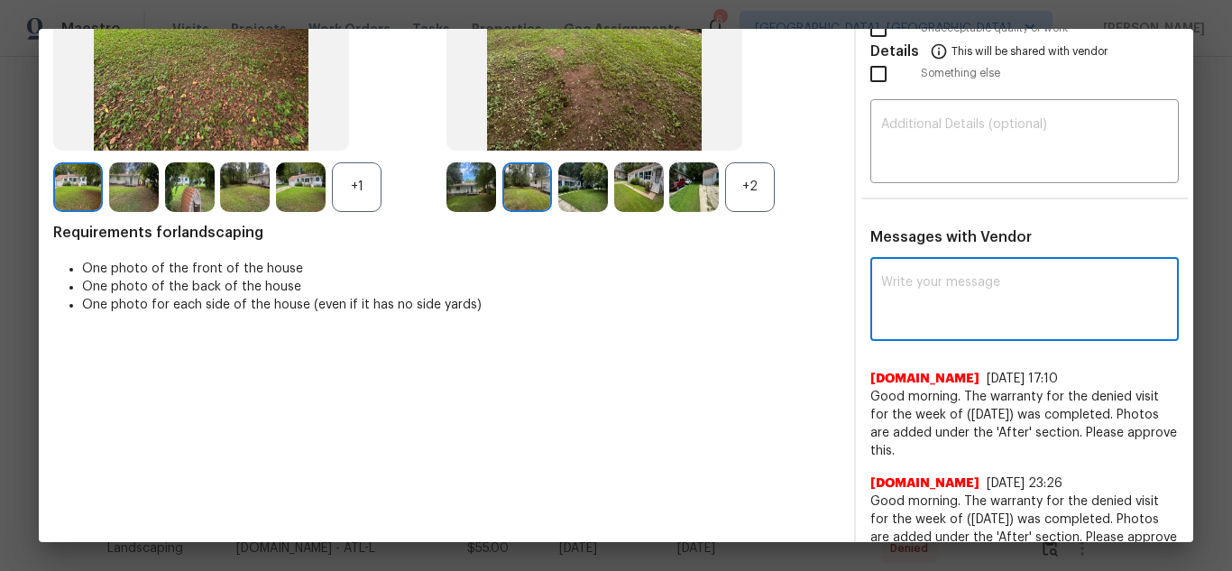
click at [928, 317] on textarea at bounding box center [1024, 301] width 287 height 51
paste textarea "Maintenance Audit Team: Hello! Unfortunately this landscaping visit completed o…"
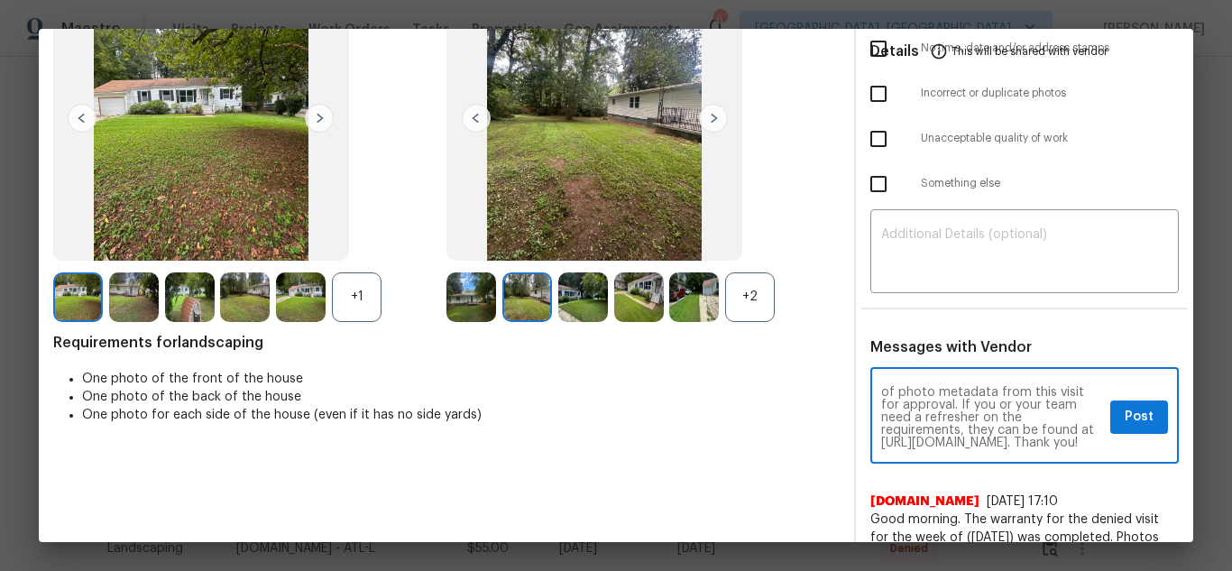
scroll to position [90, 0]
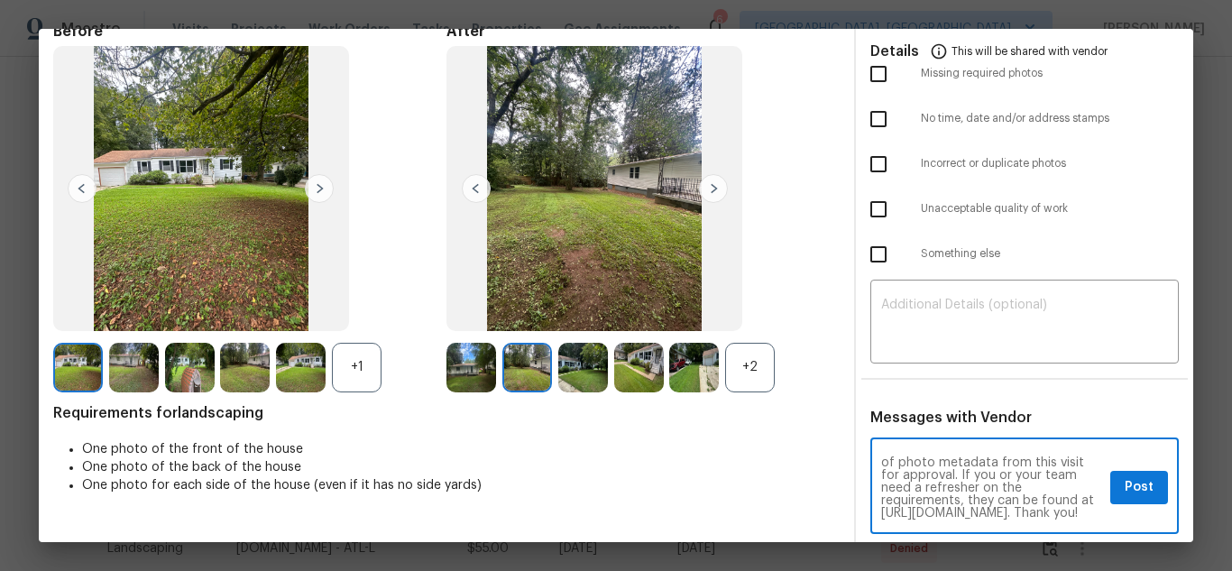
type textarea "Maintenance Audit Team: Hello! Unfortunately this landscaping visit completed o…"
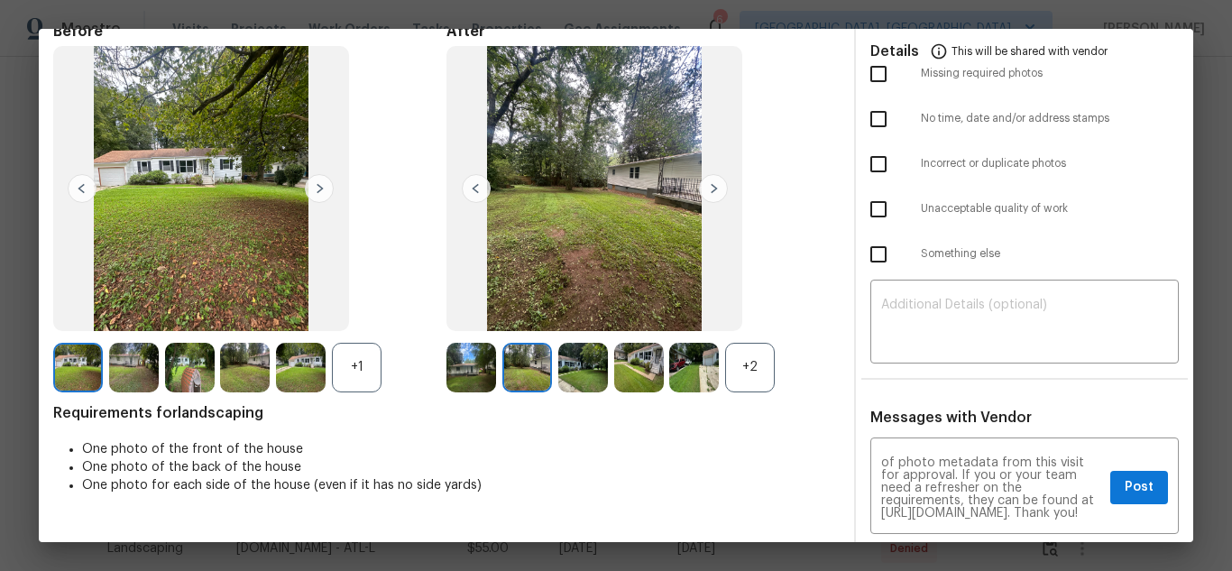
click at [717, 194] on img at bounding box center [713, 188] width 29 height 29
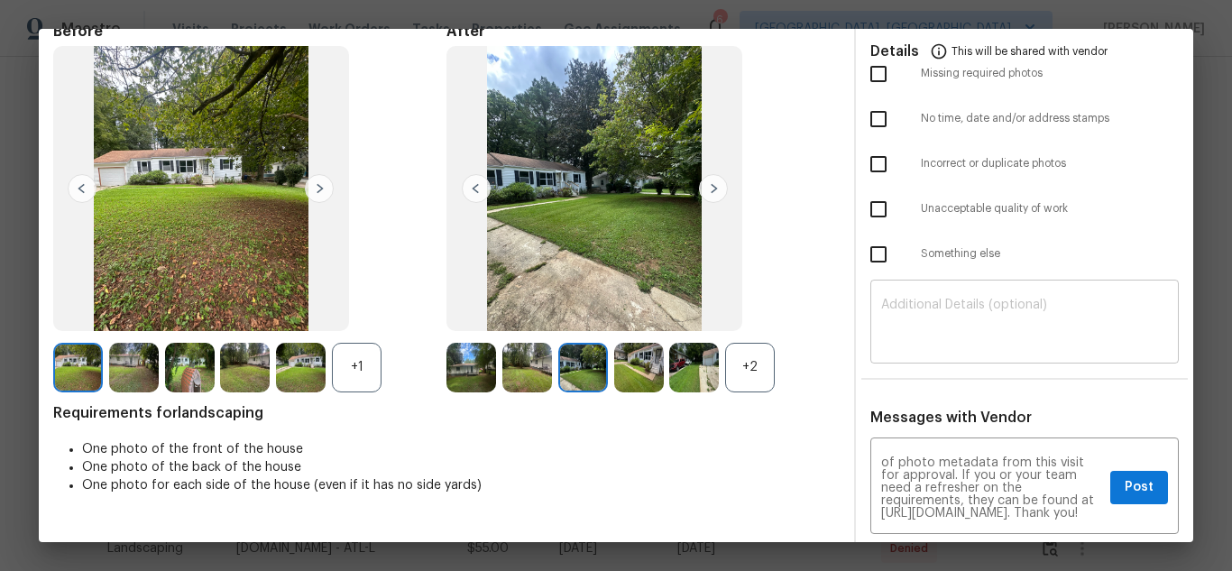
click at [974, 337] on textarea at bounding box center [1024, 324] width 287 height 51
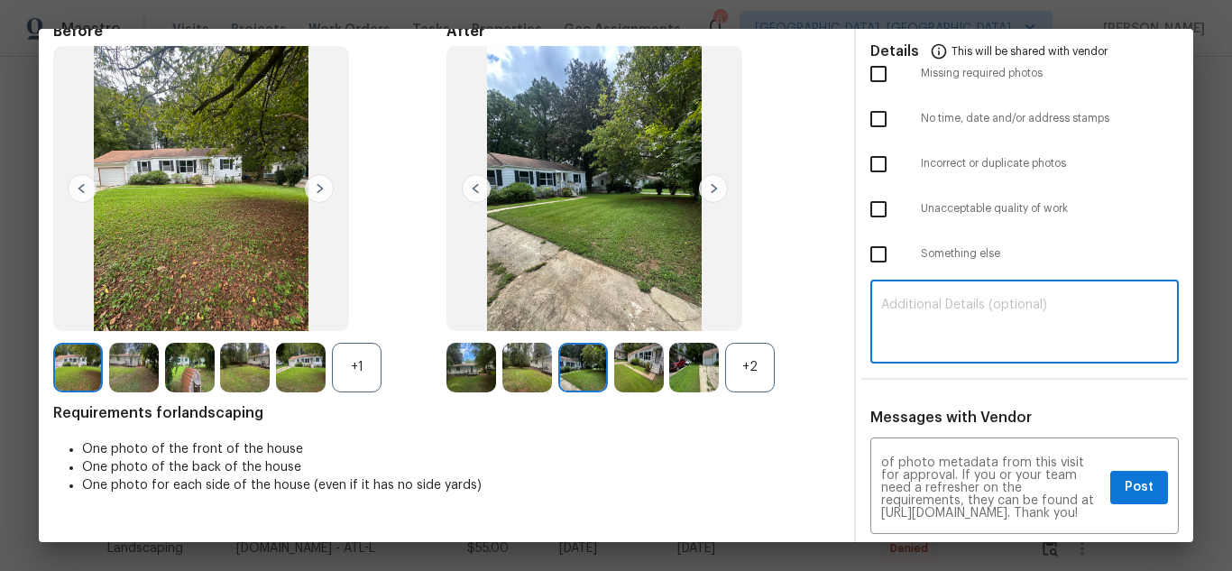
paste textarea "Maintenance Audit Team: Hello! Unfortunately this landscaping visit completed o…"
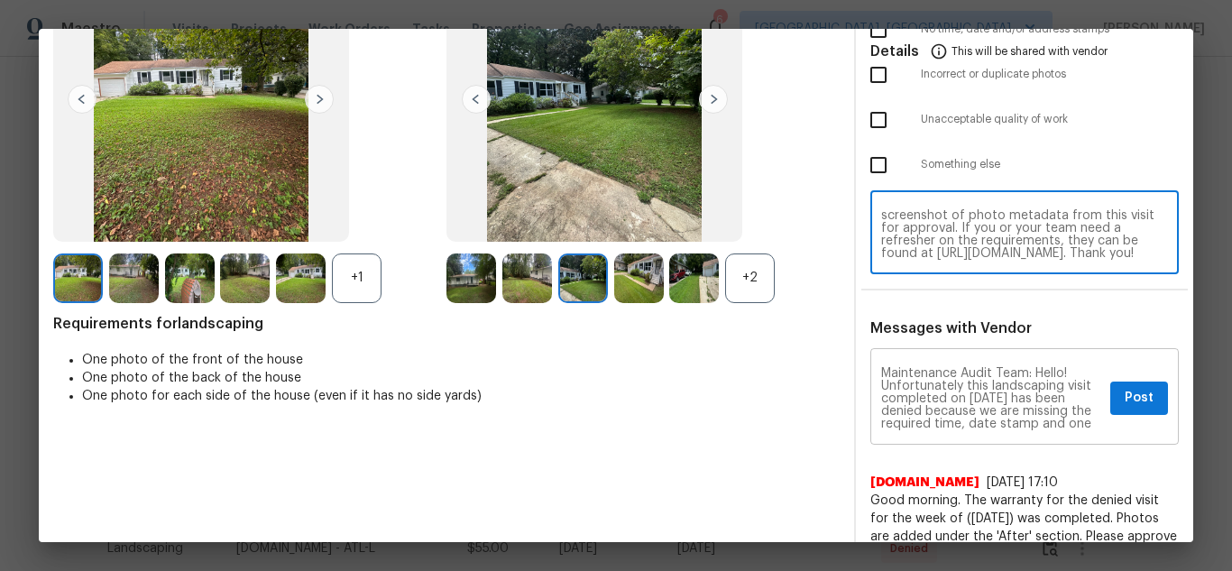
scroll to position [180, 0]
type textarea "Maintenance Audit Team: Hello! Unfortunately this landscaping visit completed o…"
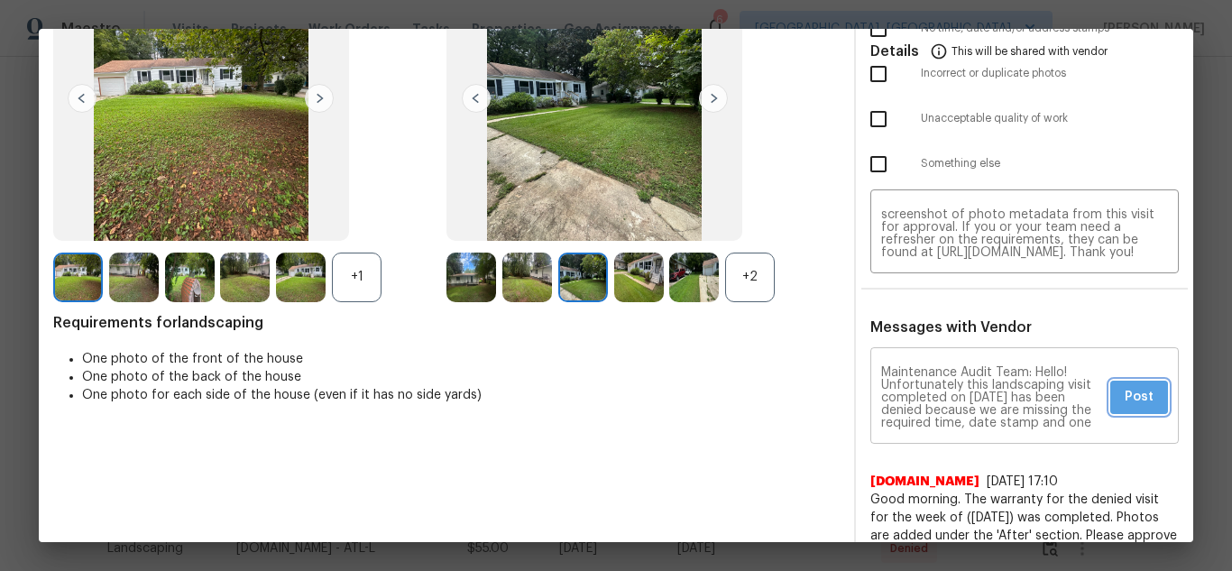
click at [1110, 401] on button "Post" at bounding box center [1139, 397] width 58 height 33
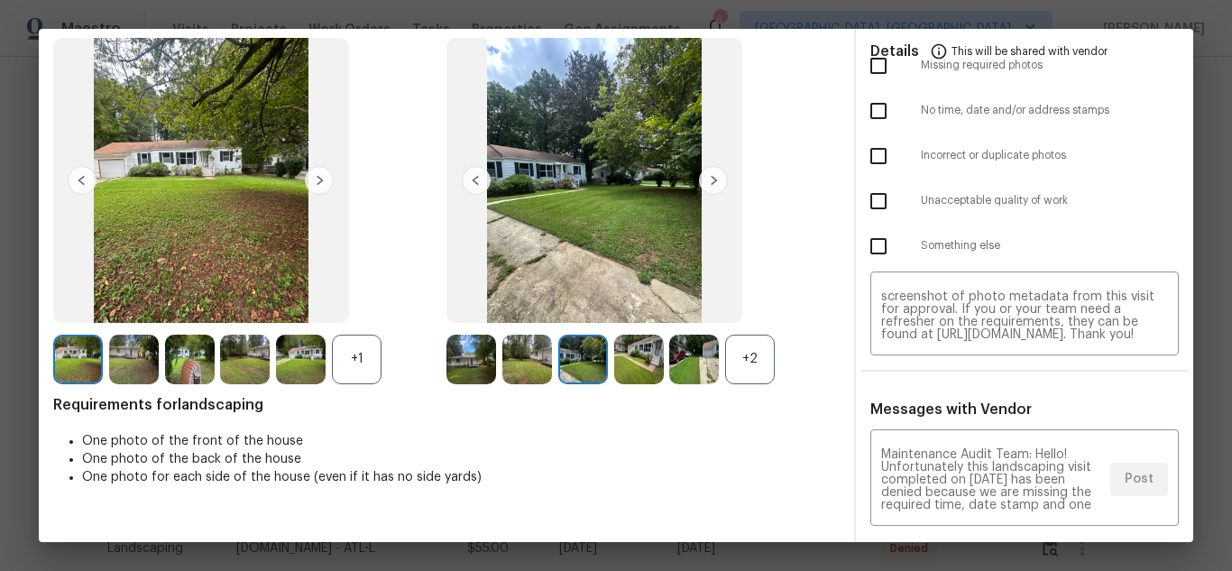
scroll to position [0, 0]
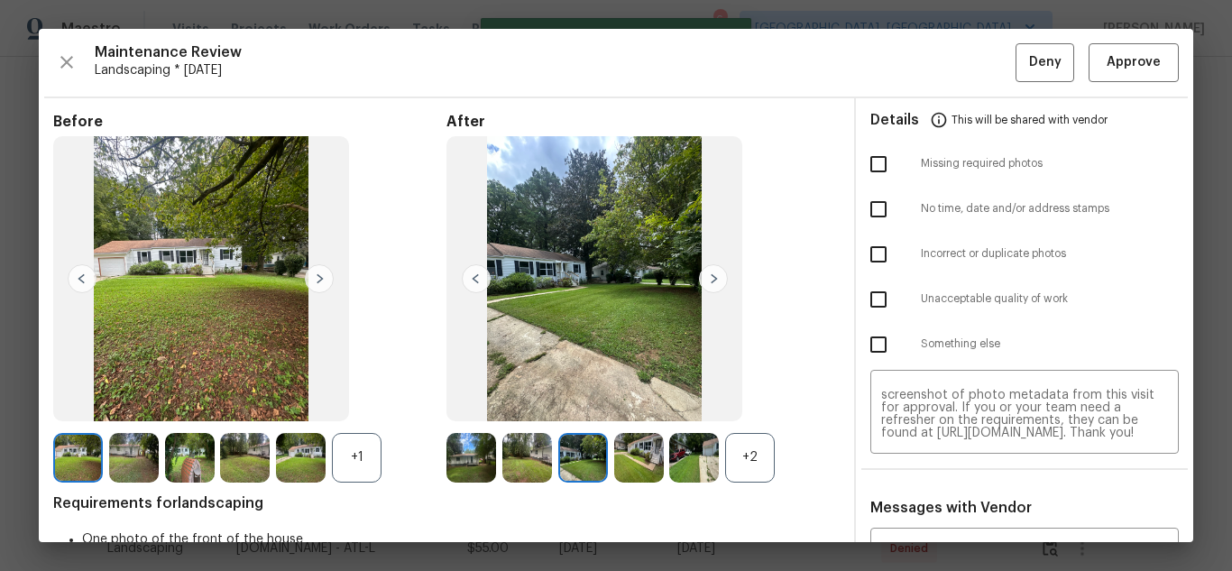
click at [867, 171] on input "checkbox" at bounding box center [879, 164] width 38 height 38
checkbox input "true"
click at [867, 213] on input "checkbox" at bounding box center [879, 209] width 38 height 38
checkbox input "true"
click at [1029, 69] on span "Deny" at bounding box center [1045, 62] width 32 height 23
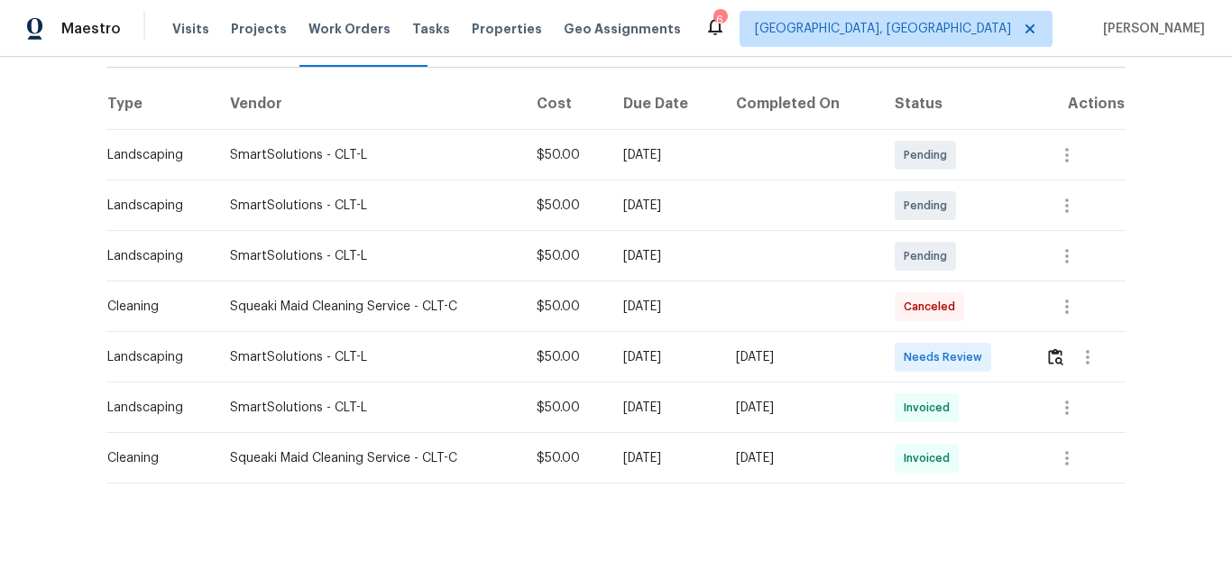
scroll to position [271, 0]
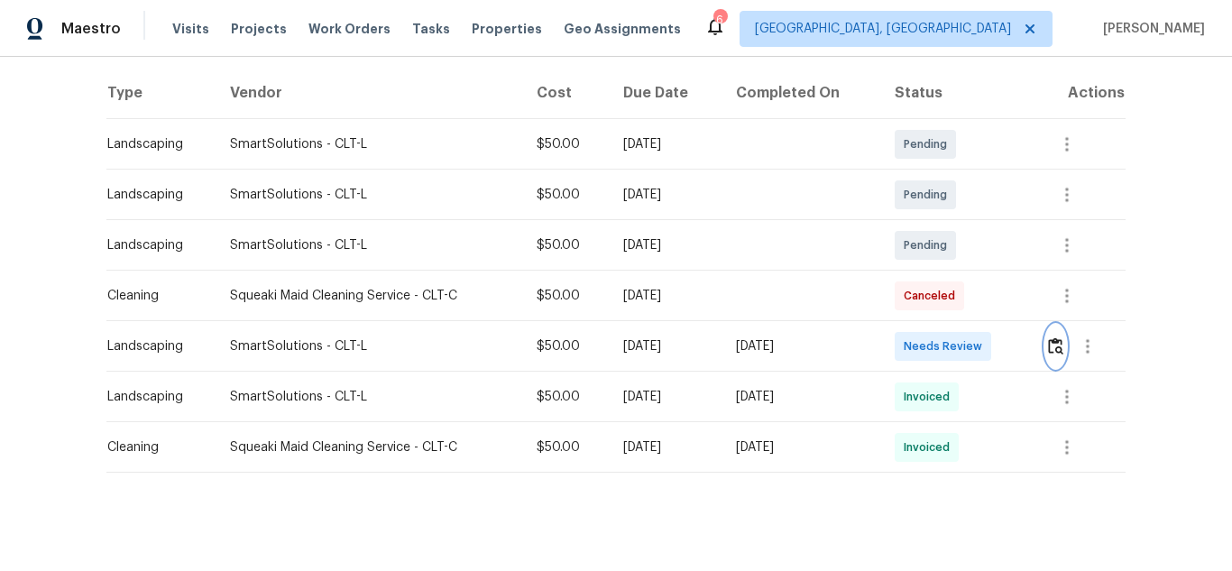
click at [1058, 346] on img "button" at bounding box center [1055, 345] width 15 height 17
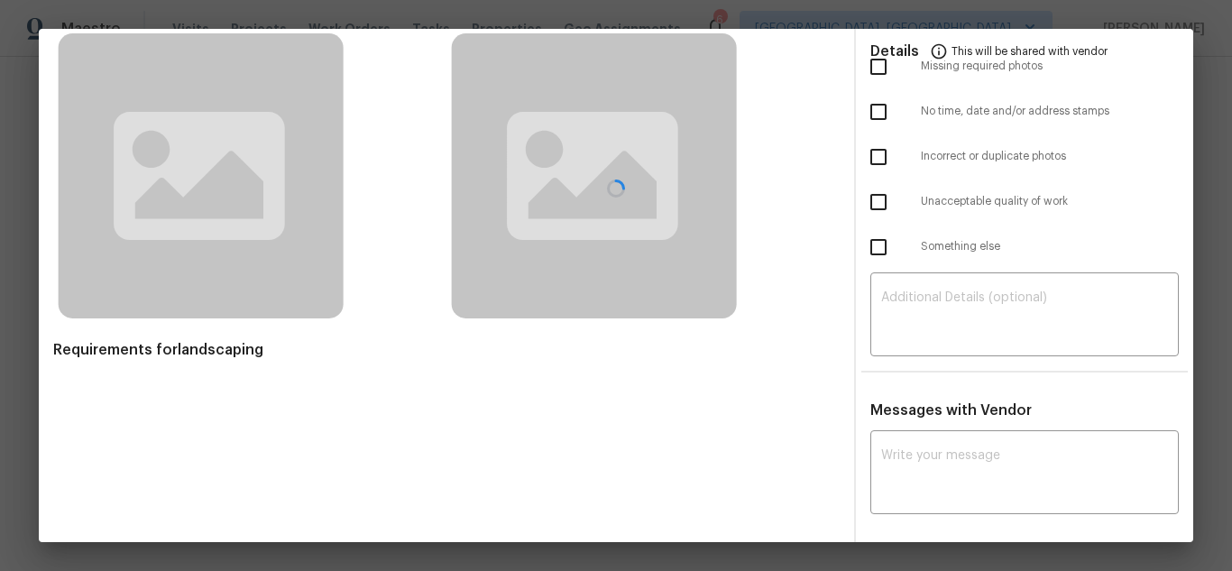
scroll to position [98, 0]
click at [915, 448] on textarea at bounding box center [1024, 473] width 287 height 51
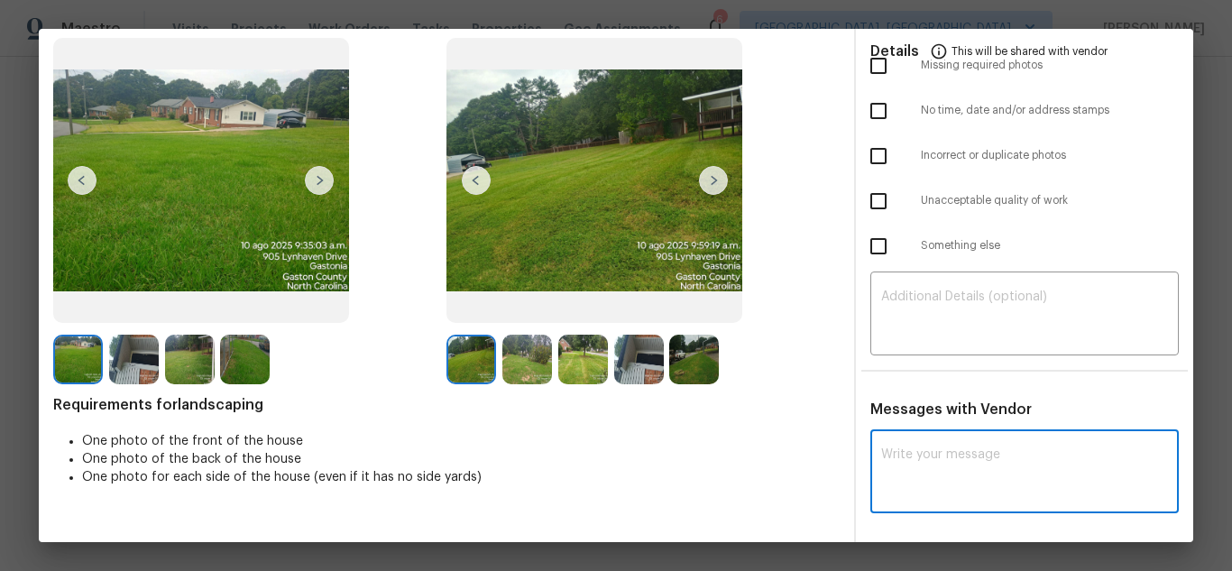
paste textarea "Maintenance Audit Team: Hello! Unfortunately, this landscaping visit completed …"
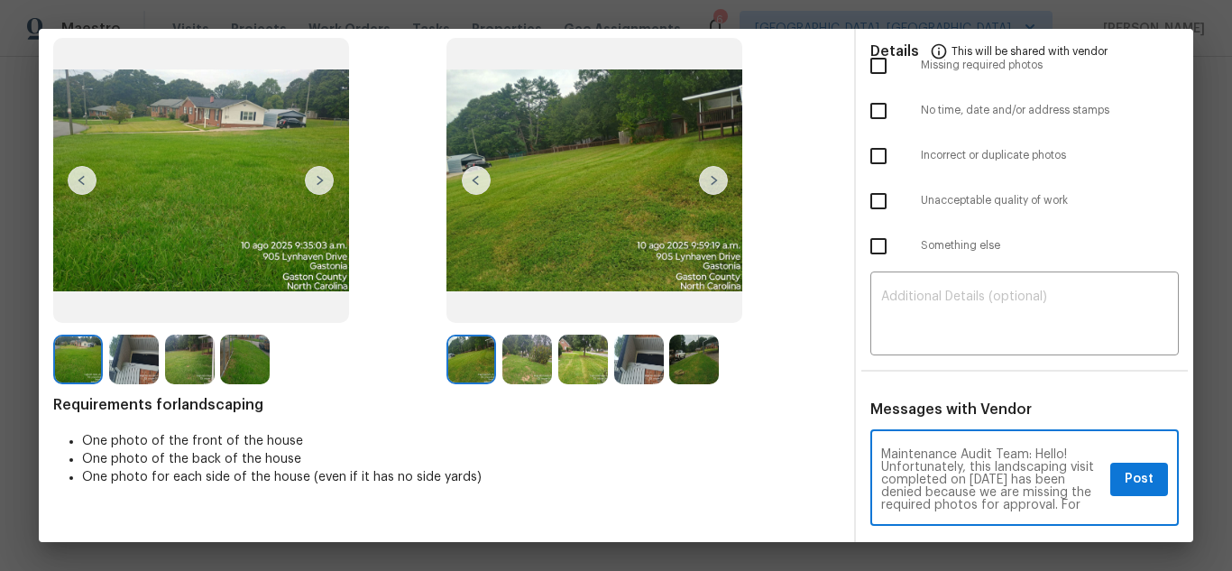
scroll to position [215, 0]
type textarea "Maintenance Audit Team: Hello! Unfortunately, this landscaping visit completed …"
click at [984, 300] on textarea at bounding box center [1024, 315] width 287 height 51
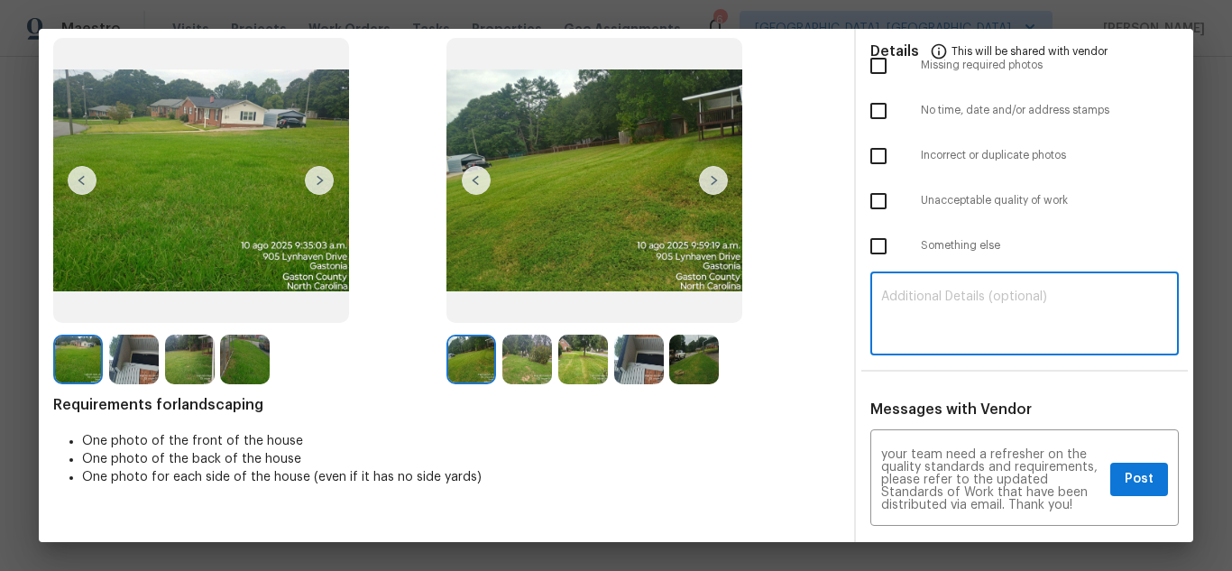
paste textarea "Maintenance Audit Team: Hello! Unfortunately, this landscaping visit completed …"
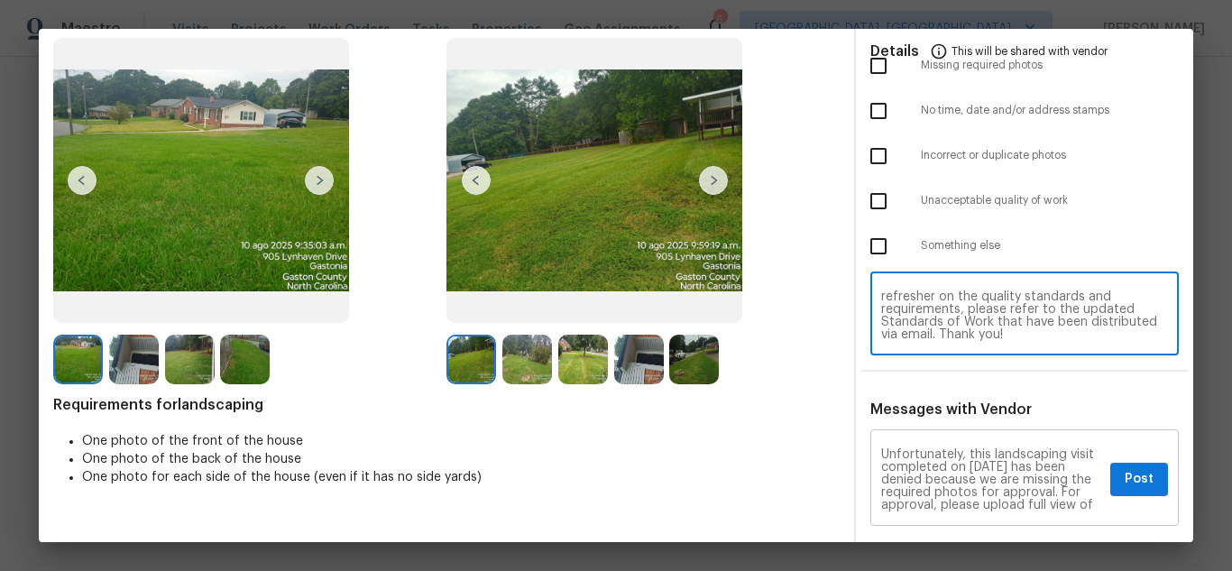
scroll to position [0, 0]
type textarea "Maintenance Audit Team: Hello! Unfortunately, this landscaping visit completed …"
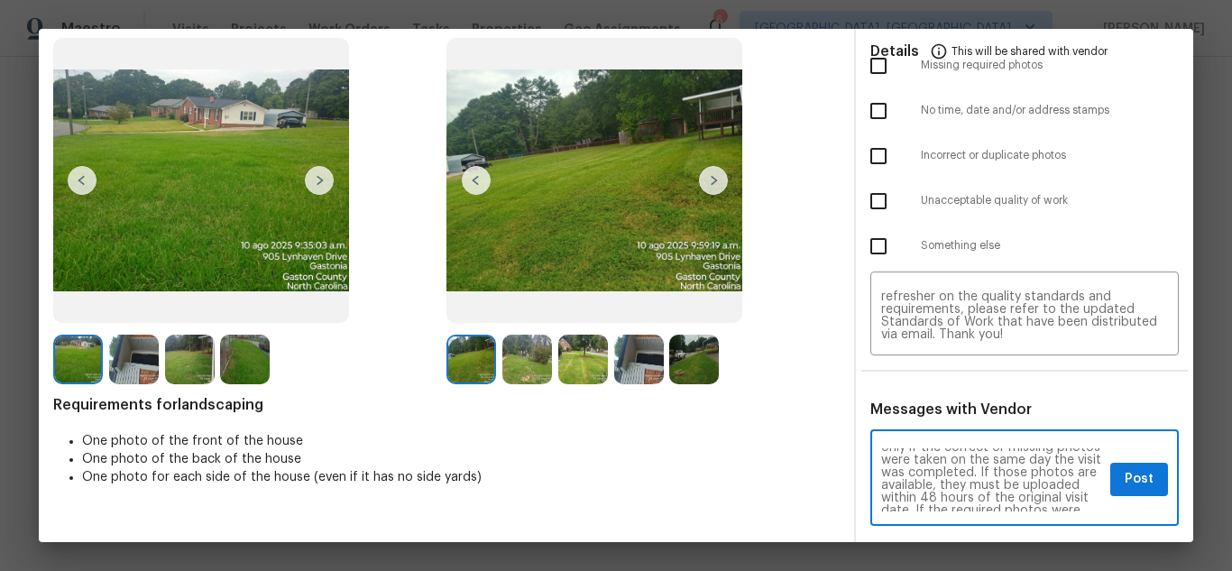
scroll to position [108, 0]
click at [1148, 469] on button "Post" at bounding box center [1139, 479] width 58 height 33
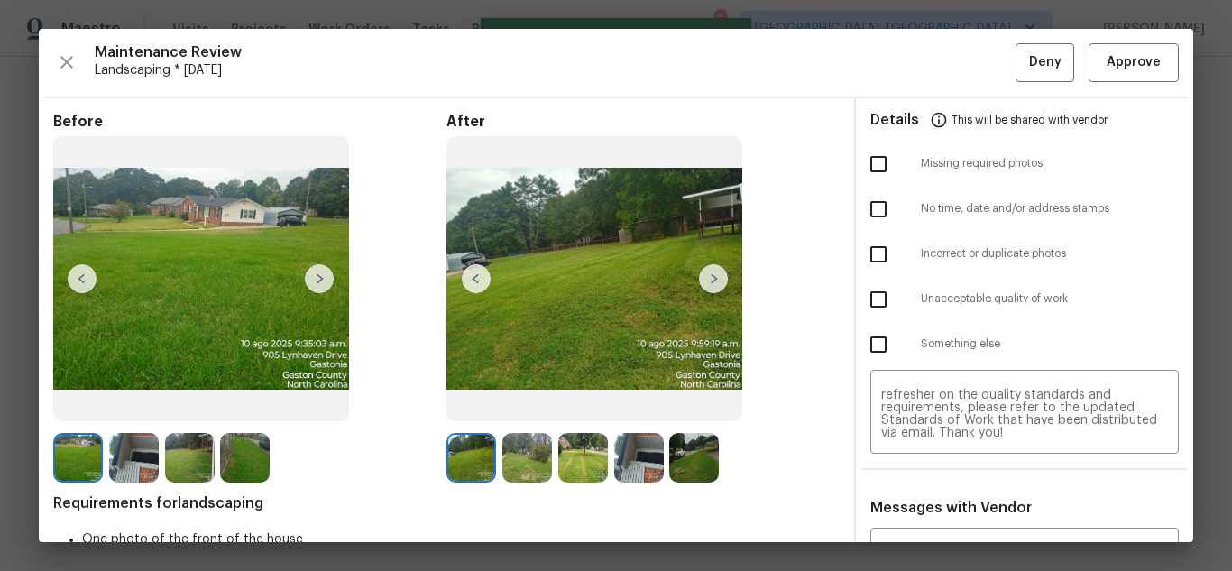
scroll to position [0, 0]
click at [871, 159] on input "checkbox" at bounding box center [879, 164] width 38 height 38
checkbox input "true"
click at [1029, 68] on span "Deny" at bounding box center [1045, 62] width 32 height 23
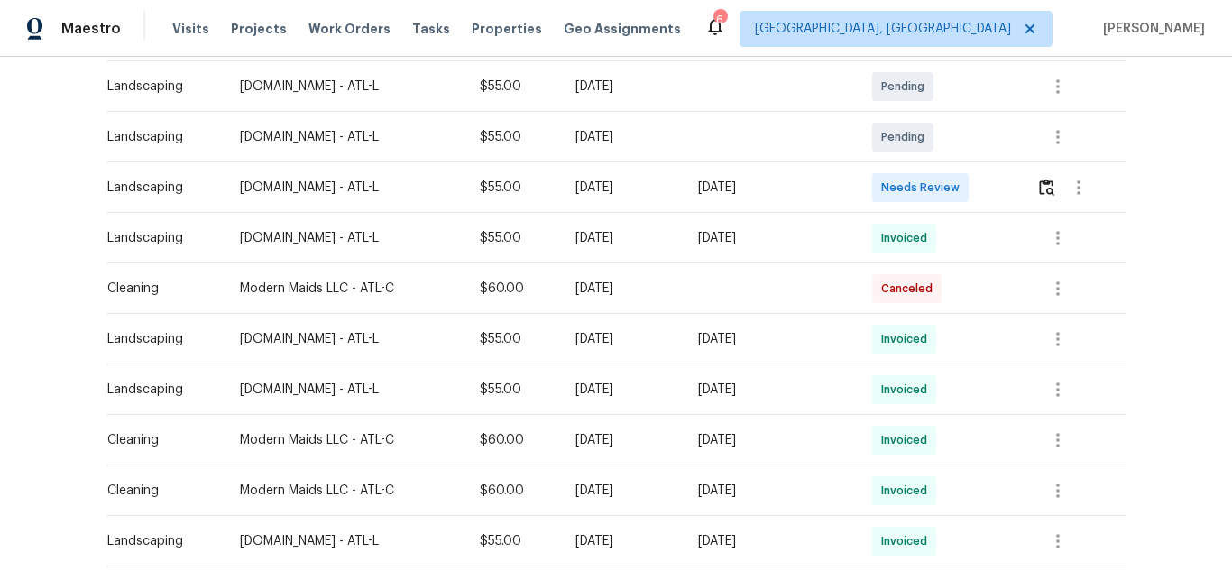
scroll to position [361, 0]
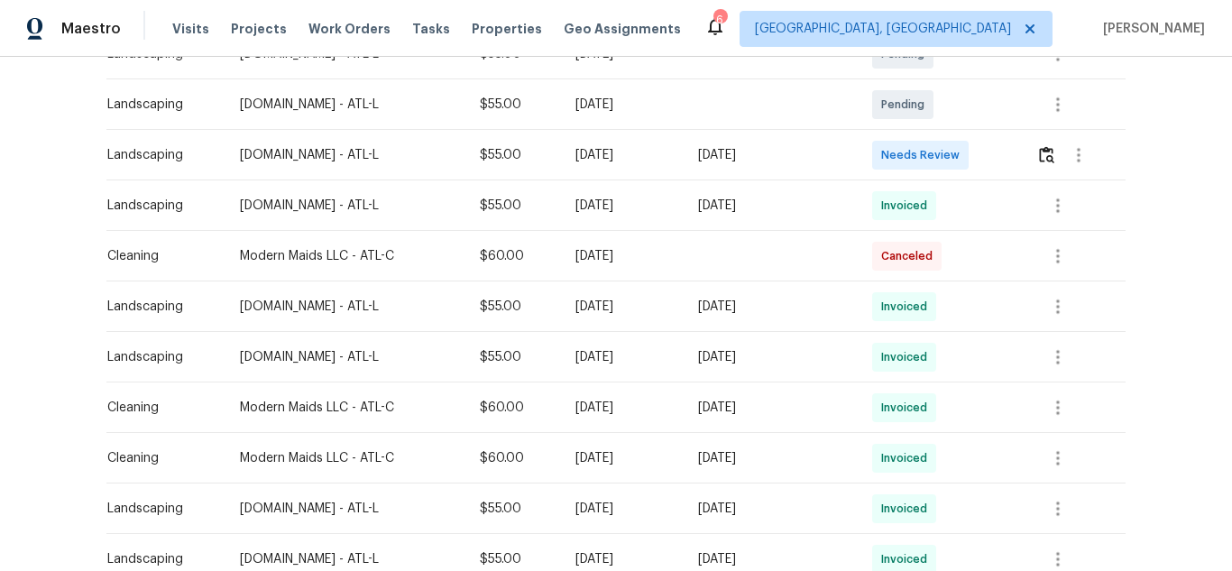
click at [1030, 158] on td at bounding box center [1074, 155] width 104 height 51
click at [1039, 154] on img "button" at bounding box center [1046, 154] width 15 height 17
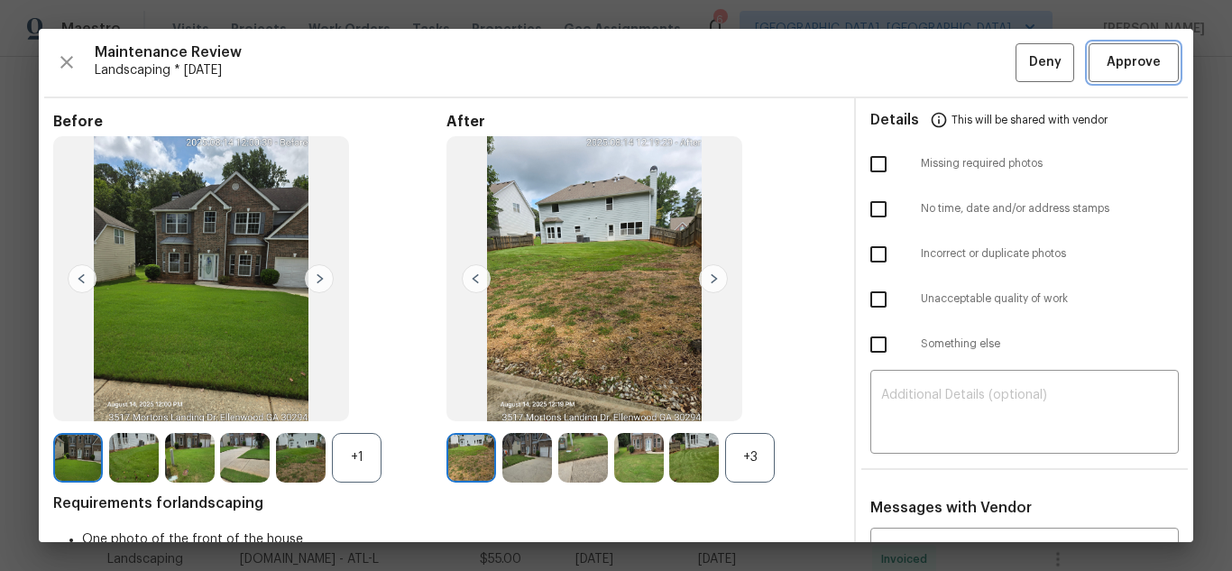
click at [1100, 76] on button "Approve" at bounding box center [1134, 62] width 90 height 39
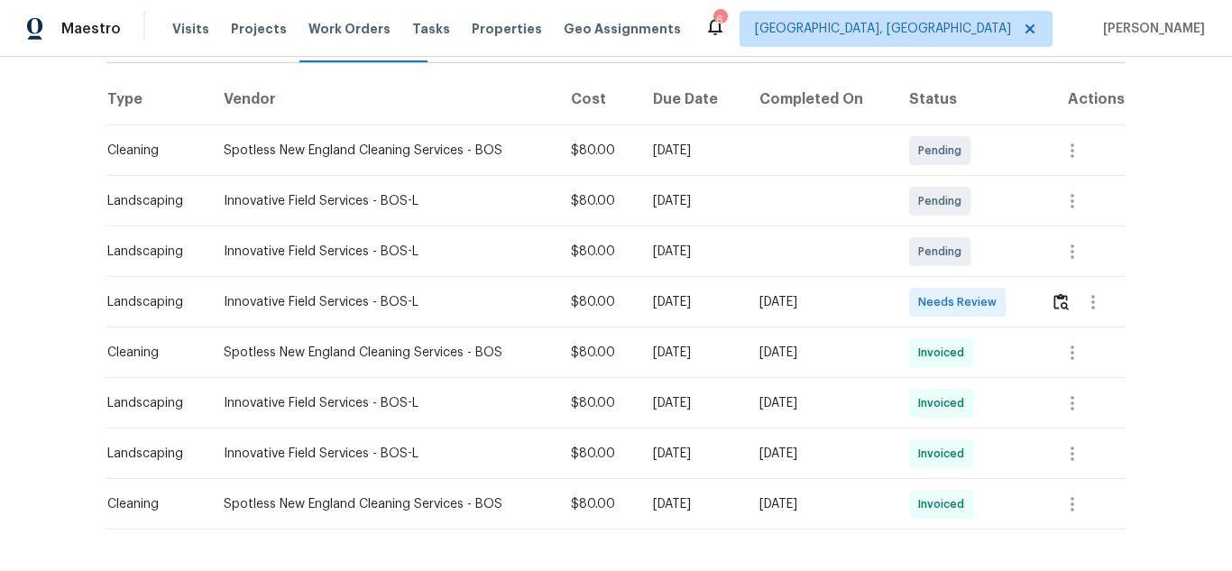
scroll to position [271, 0]
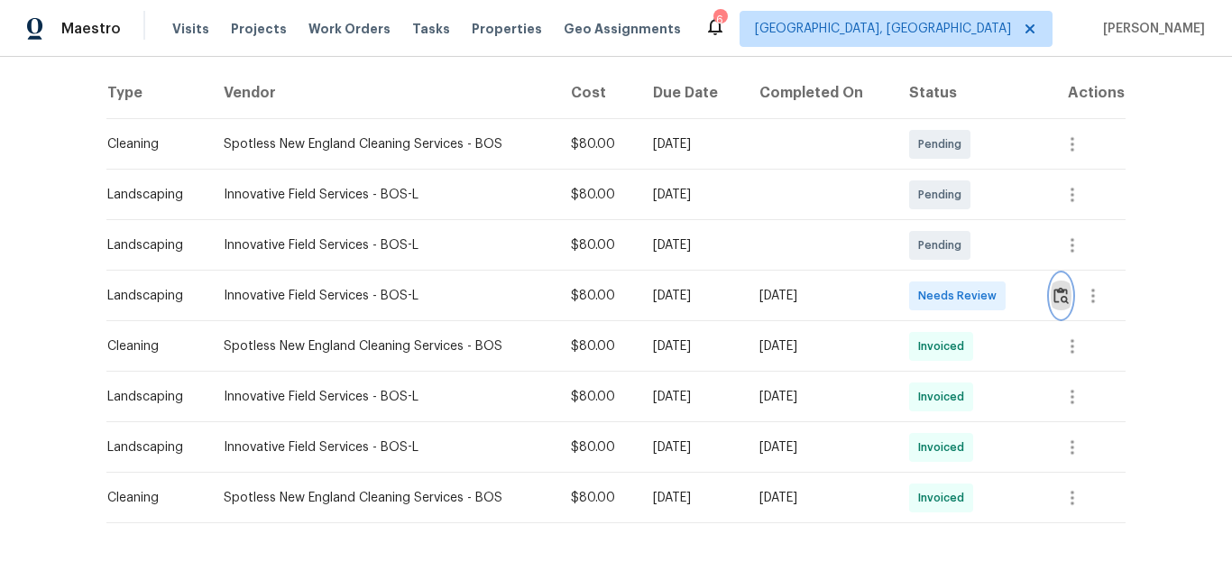
click at [1054, 296] on img "button" at bounding box center [1060, 295] width 15 height 17
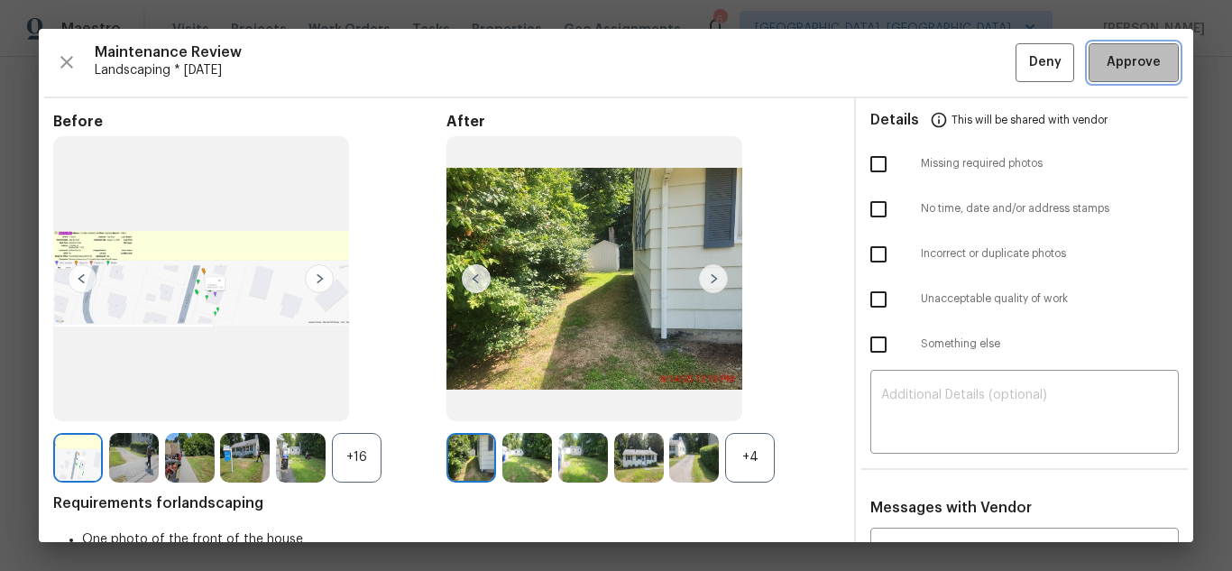
click at [1117, 67] on span "Approve" at bounding box center [1134, 62] width 54 height 23
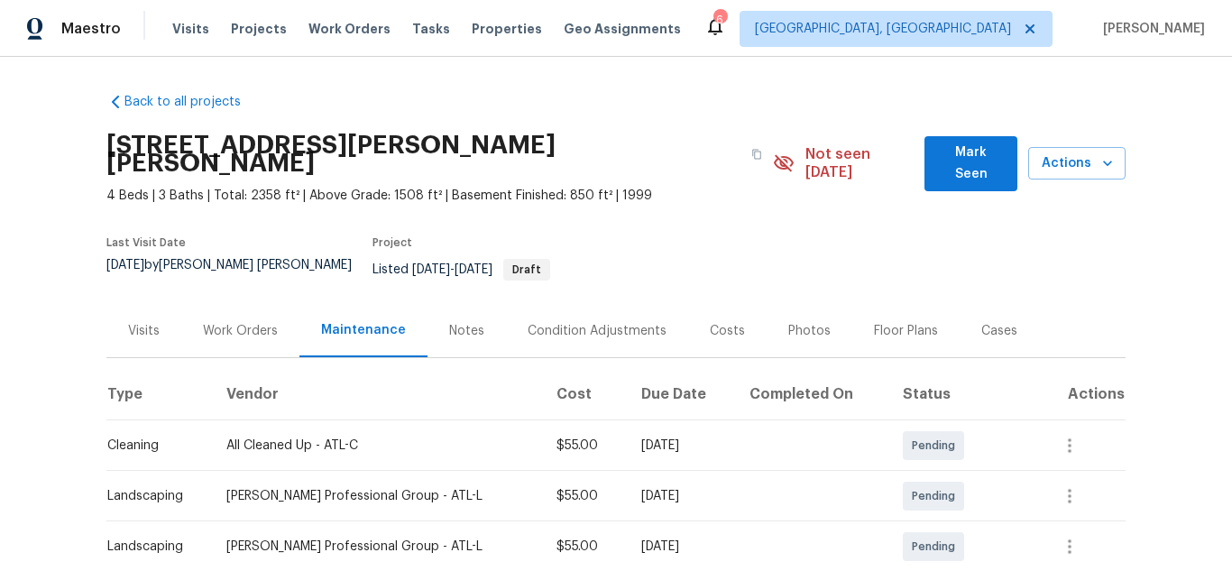
scroll to position [271, 0]
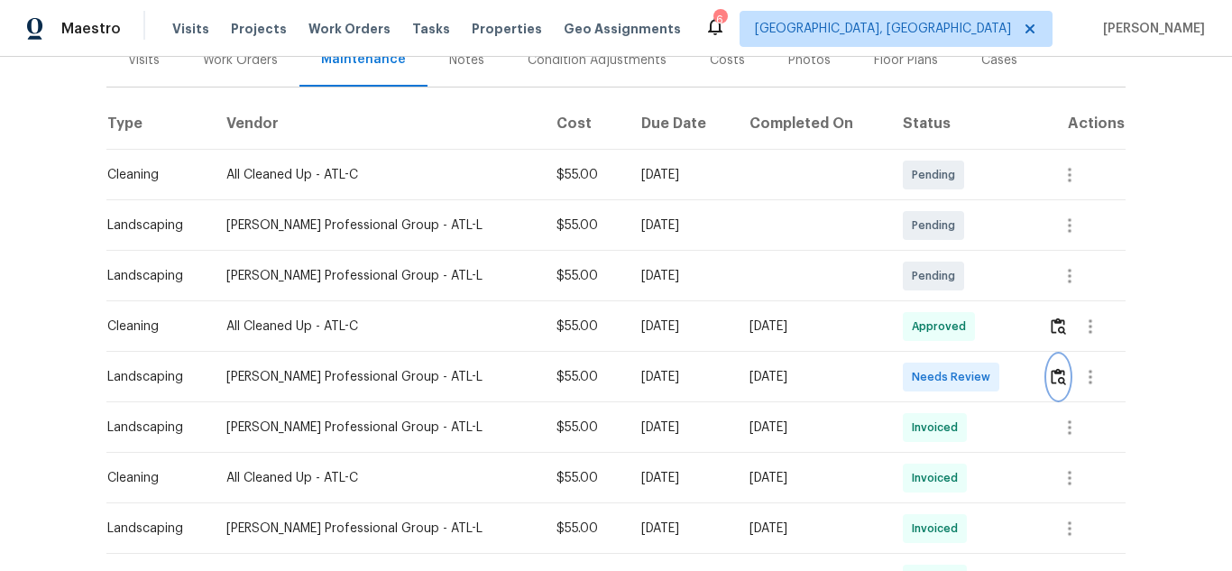
click at [1051, 368] on img "button" at bounding box center [1058, 376] width 15 height 17
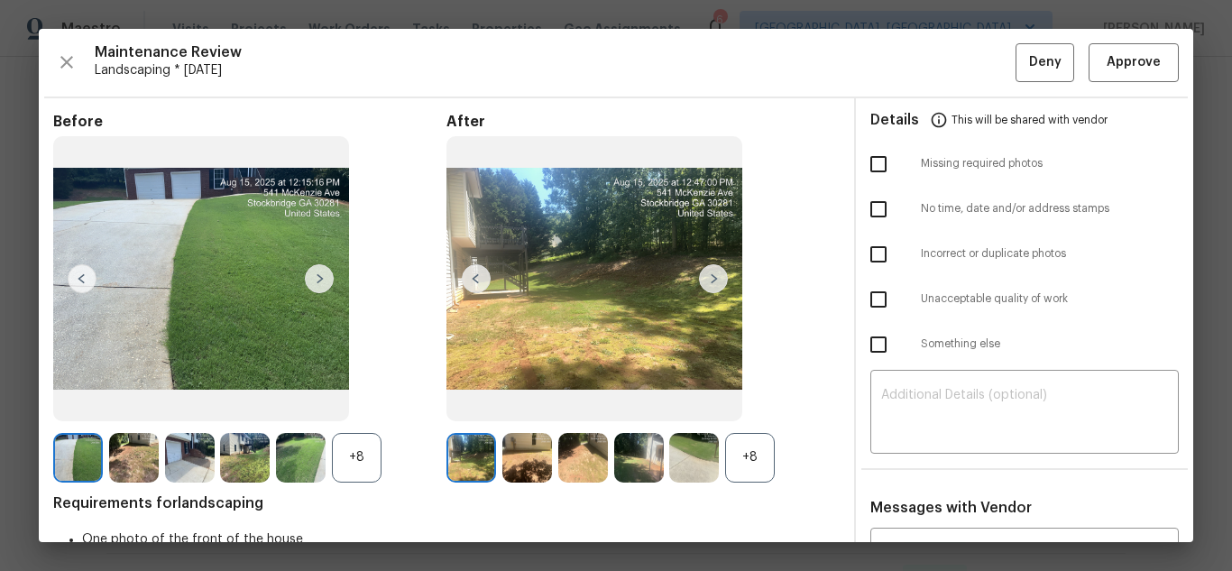
click at [711, 280] on img at bounding box center [713, 278] width 29 height 29
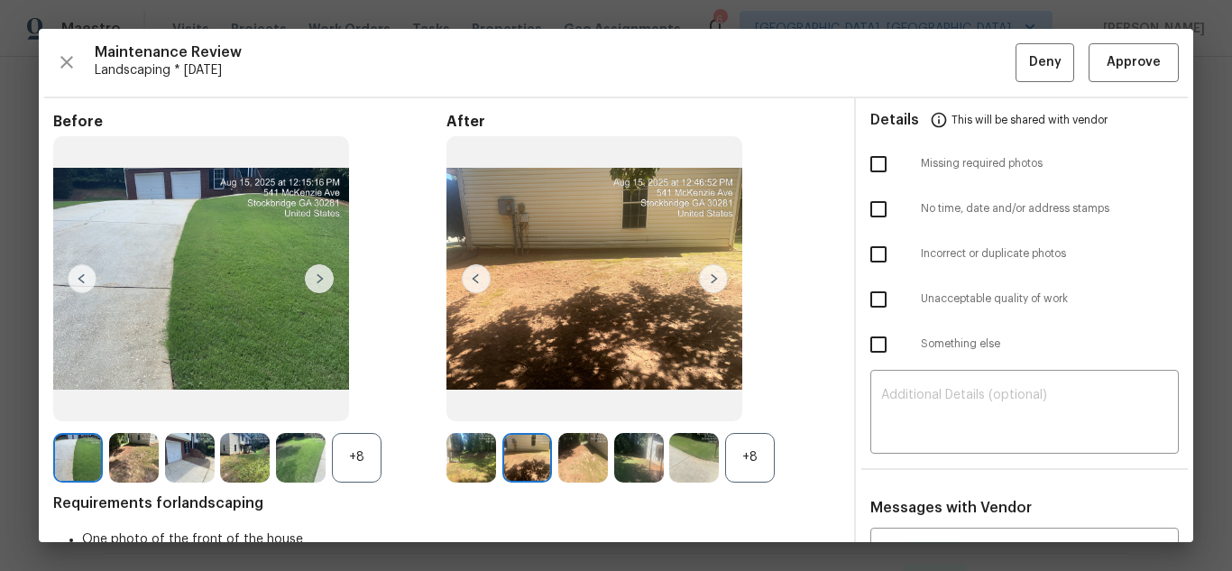
click at [711, 280] on img at bounding box center [713, 278] width 29 height 29
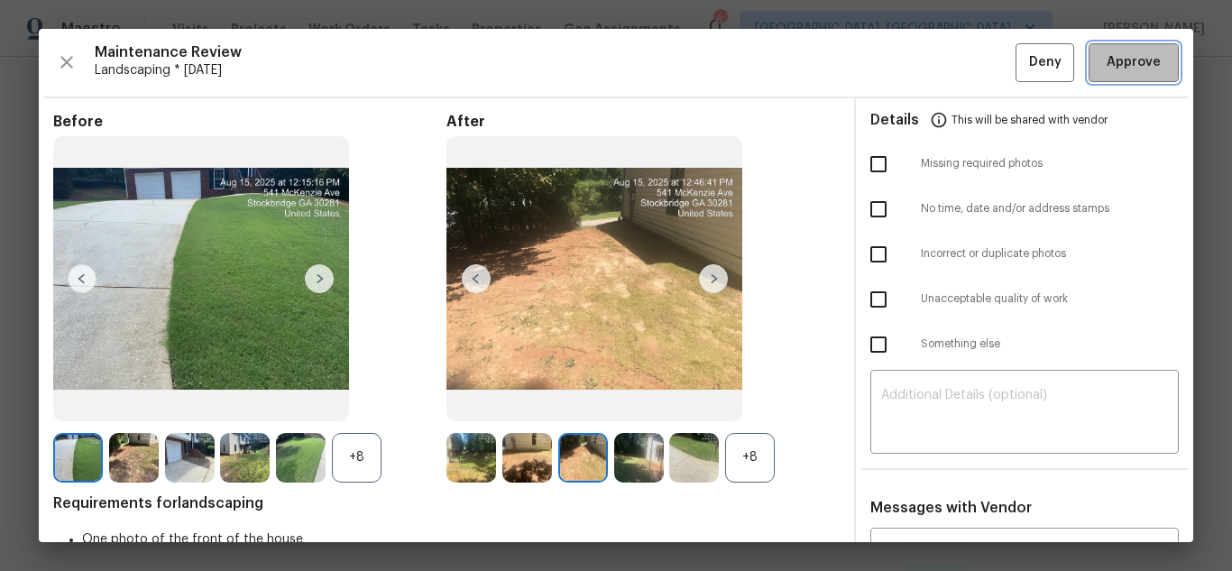
click at [1089, 76] on button "Approve" at bounding box center [1134, 62] width 90 height 39
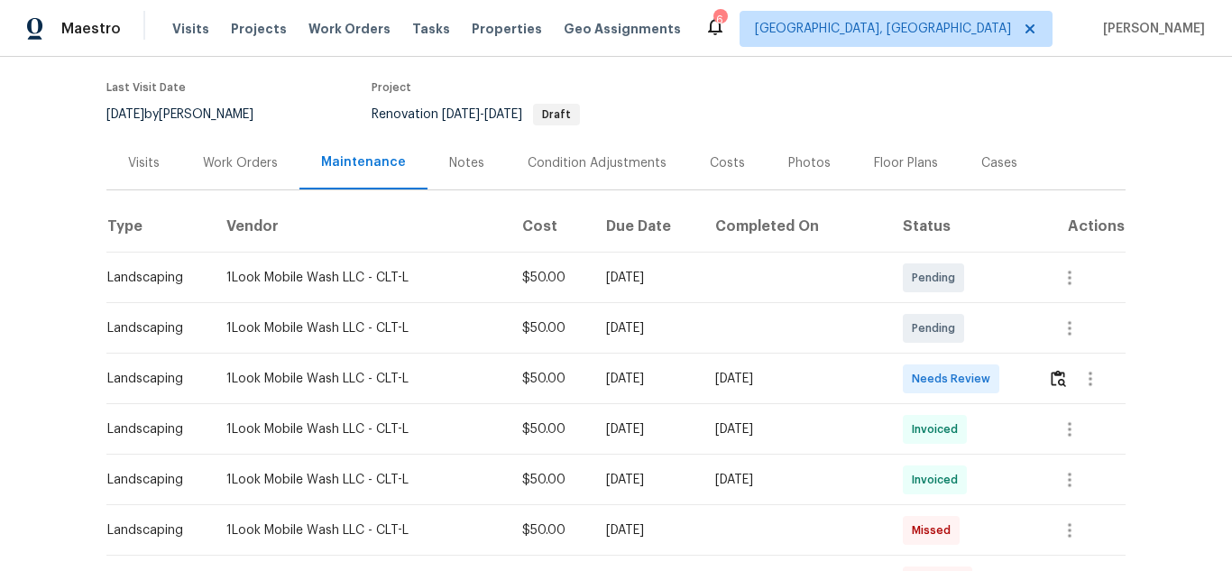
scroll to position [271, 0]
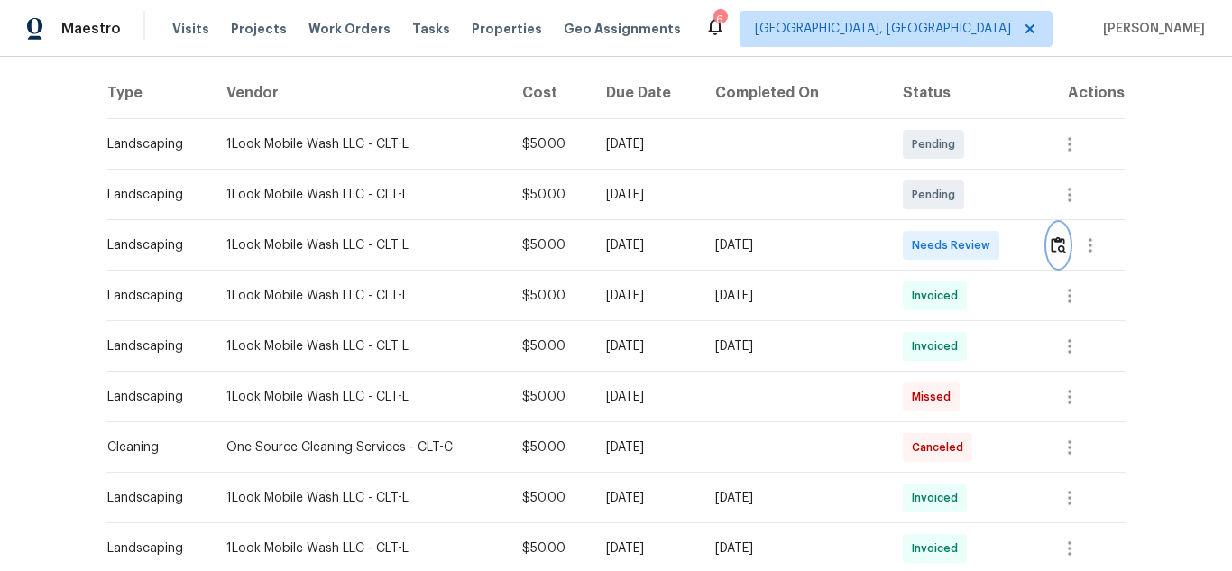
click at [1053, 247] on img "button" at bounding box center [1058, 244] width 15 height 17
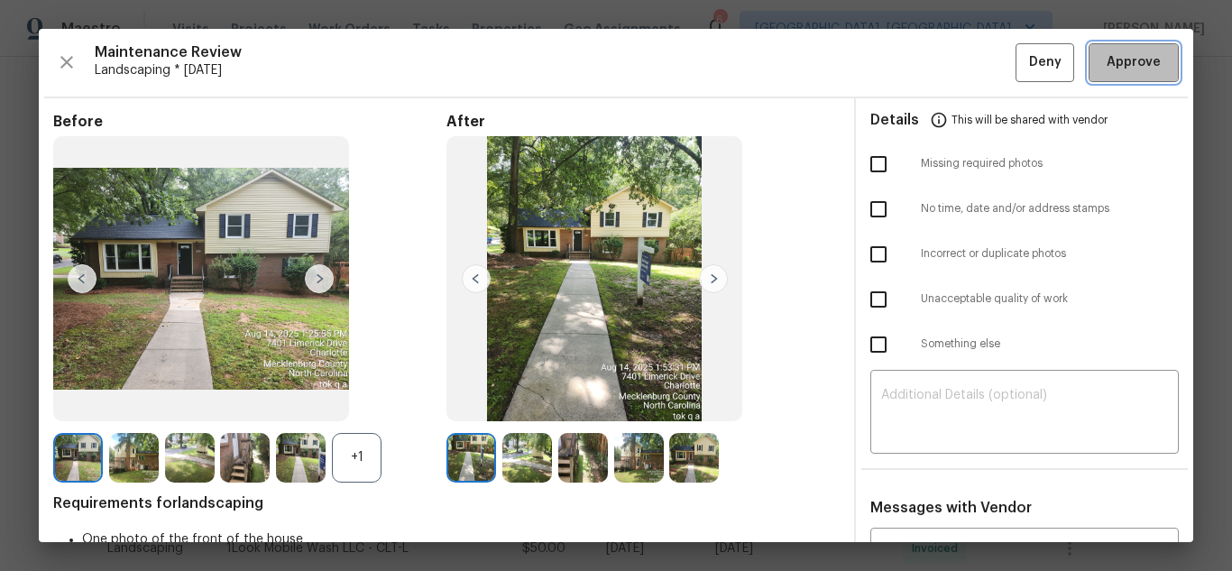
click at [1103, 64] on span "Approve" at bounding box center [1133, 62] width 61 height 23
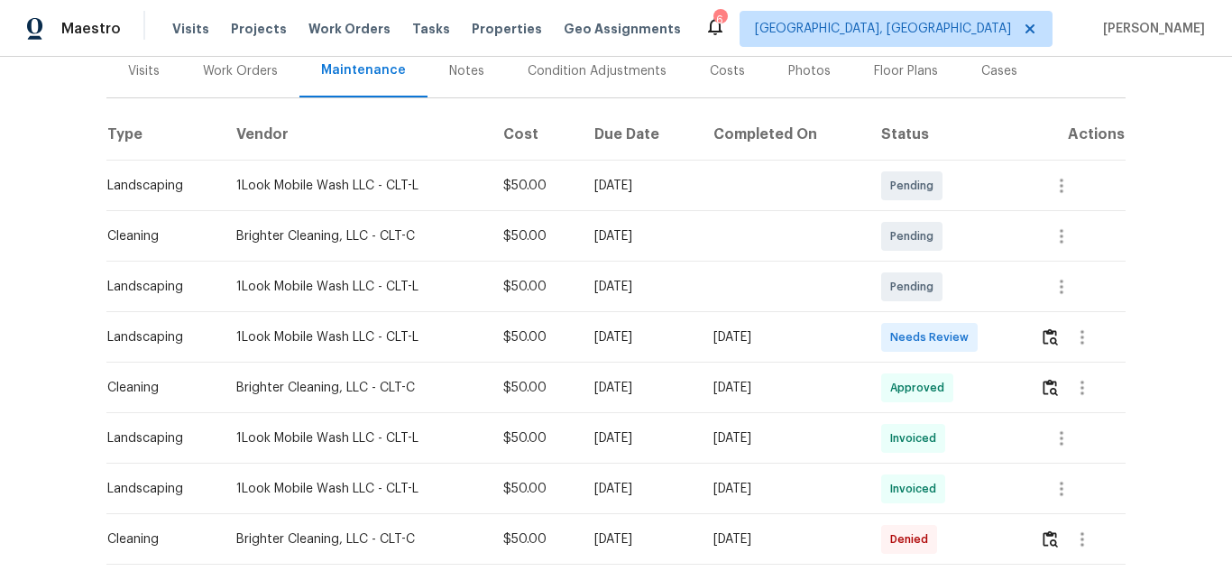
scroll to position [271, 0]
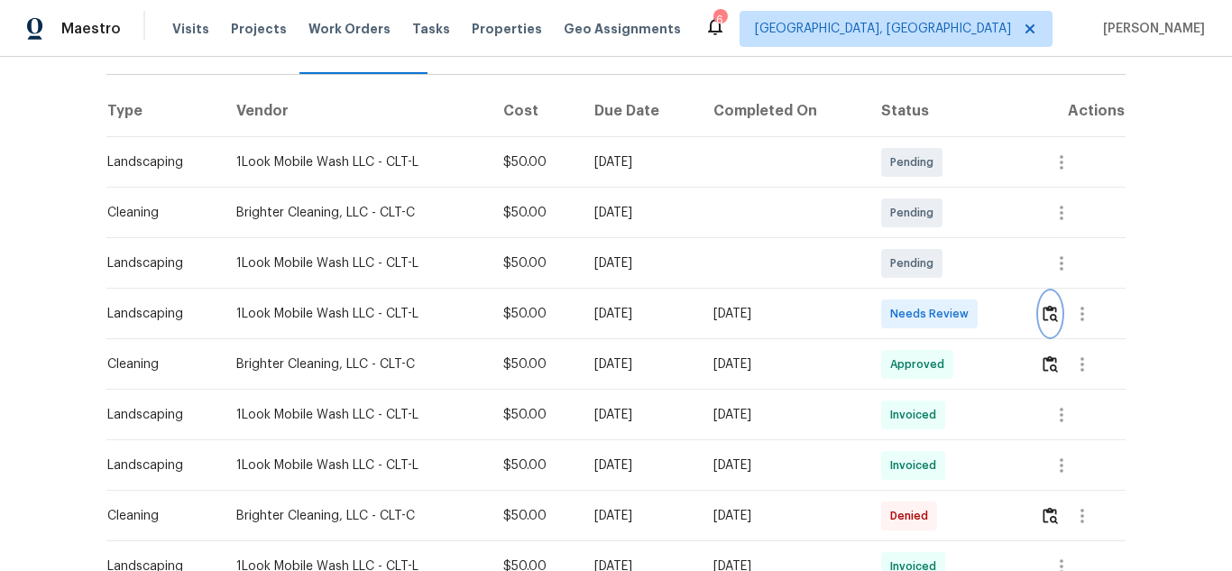
click at [1043, 305] on img "button" at bounding box center [1050, 313] width 15 height 17
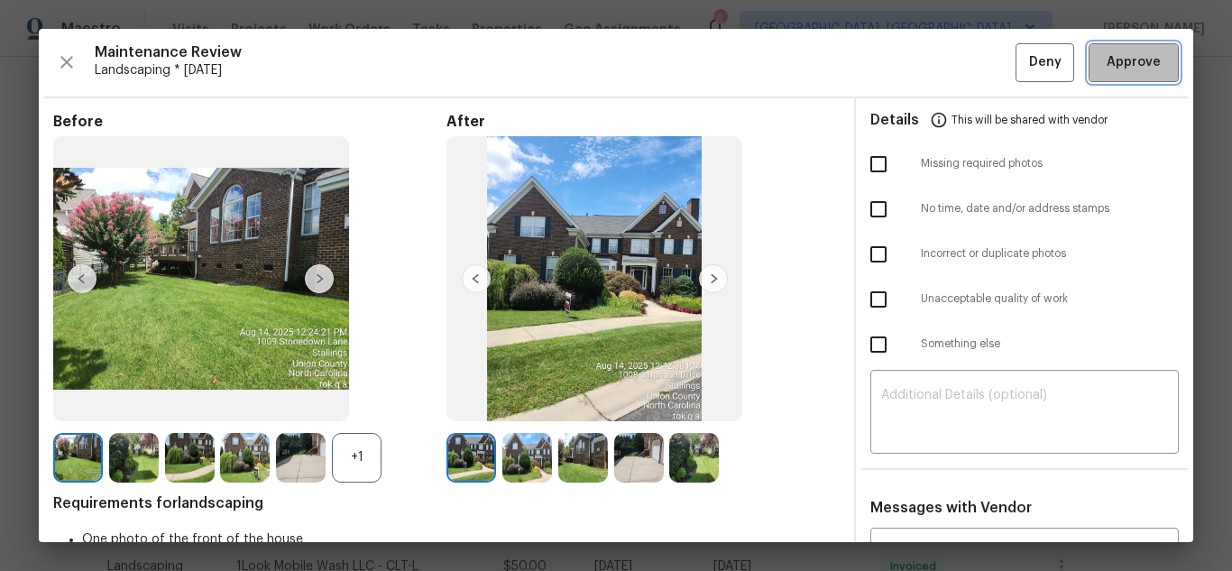
click at [1115, 76] on button "Approve" at bounding box center [1134, 62] width 90 height 39
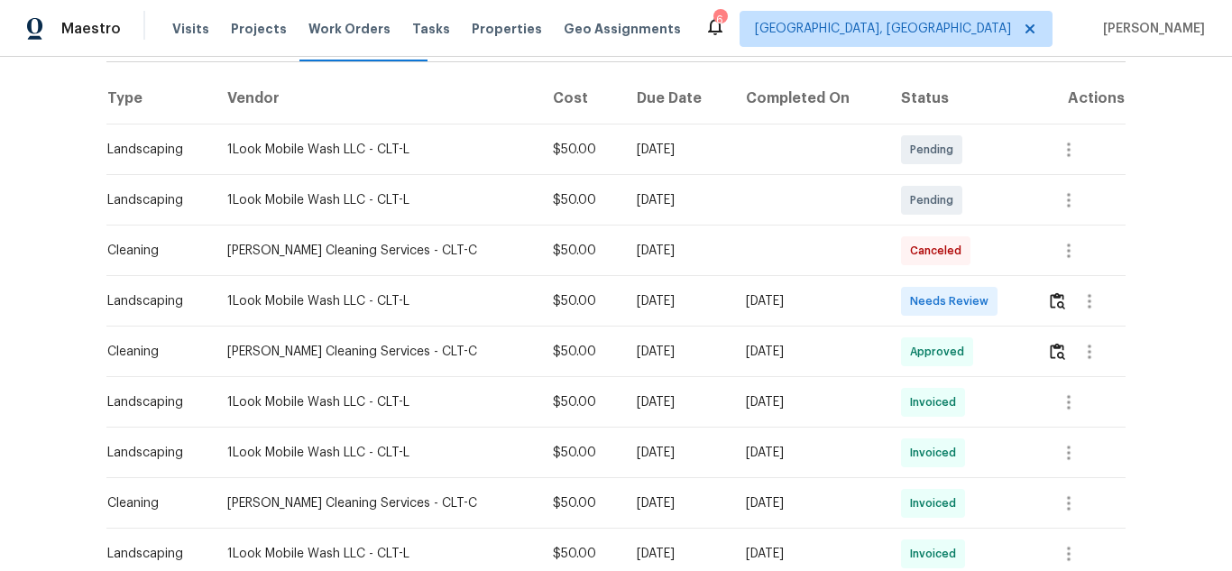
scroll to position [271, 0]
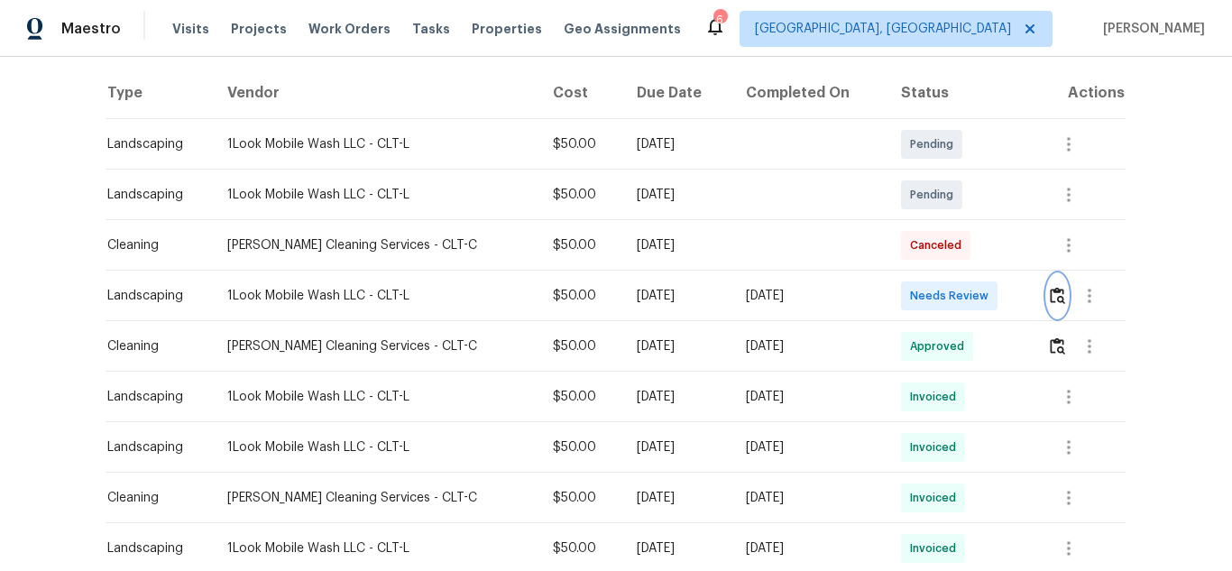
click at [1050, 293] on img "button" at bounding box center [1057, 295] width 15 height 17
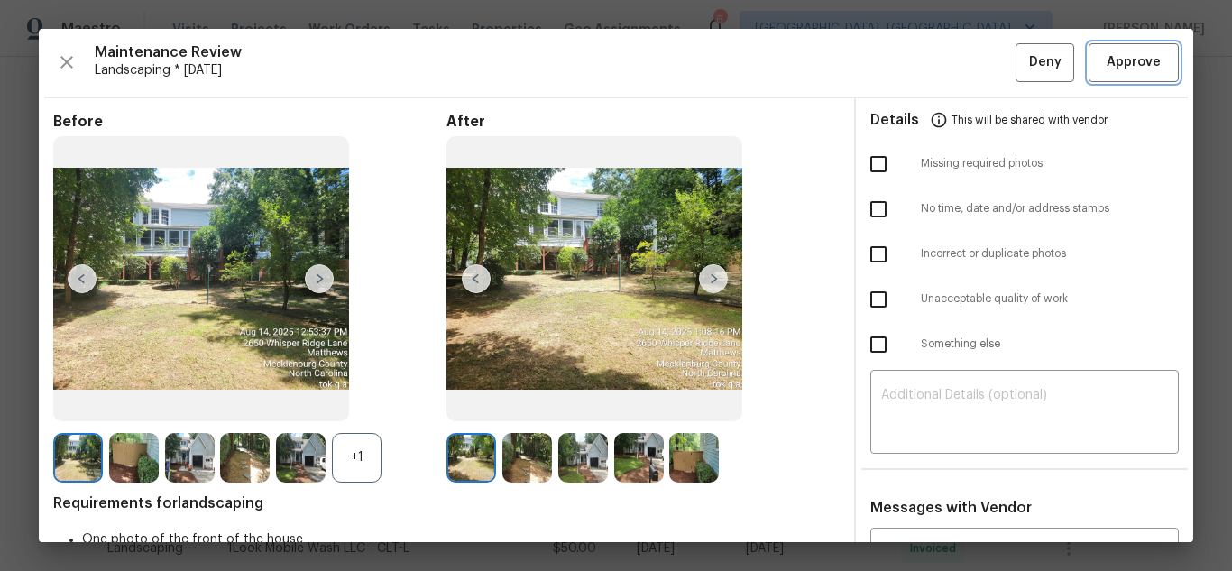
click at [1107, 69] on span "Approve" at bounding box center [1134, 62] width 54 height 23
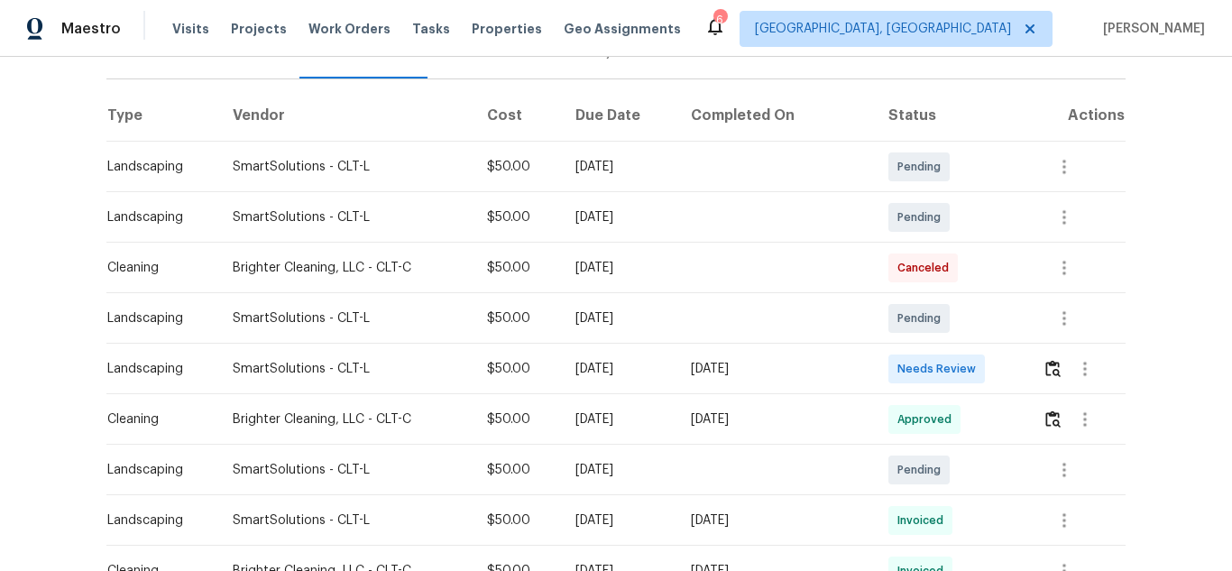
scroll to position [271, 0]
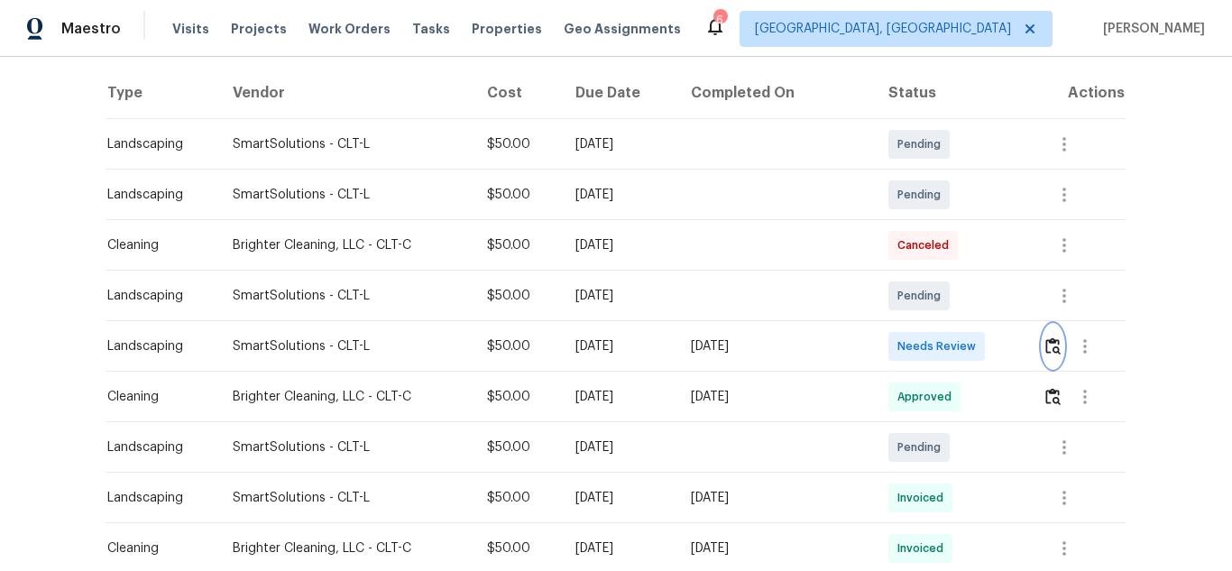
click at [1056, 350] on button "button" at bounding box center [1053, 346] width 21 height 43
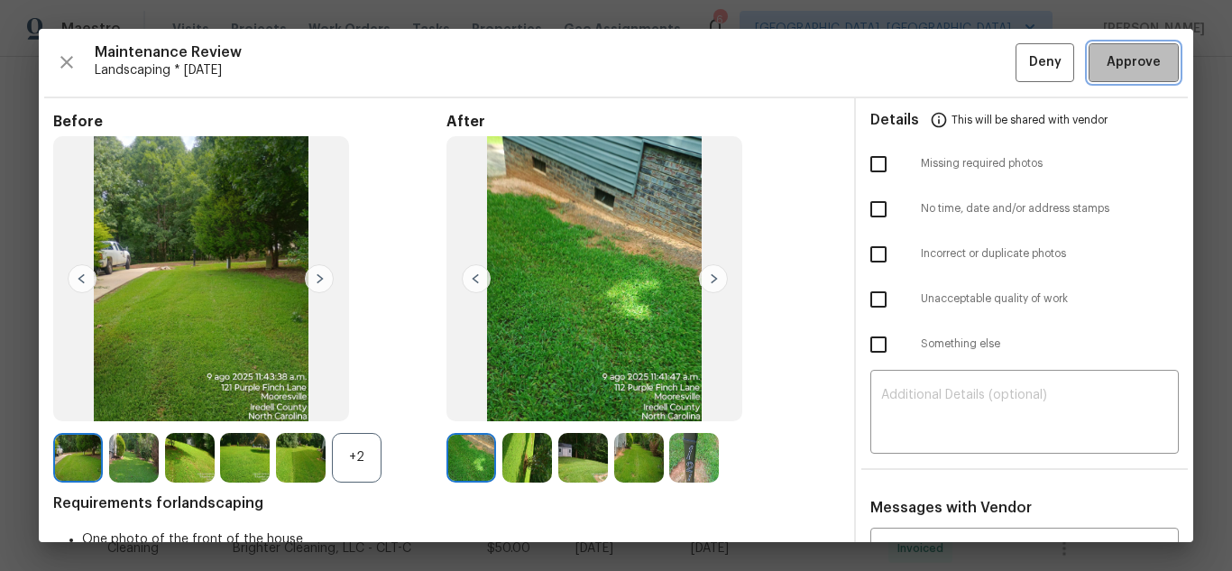
click at [1089, 49] on button "Approve" at bounding box center [1134, 62] width 90 height 39
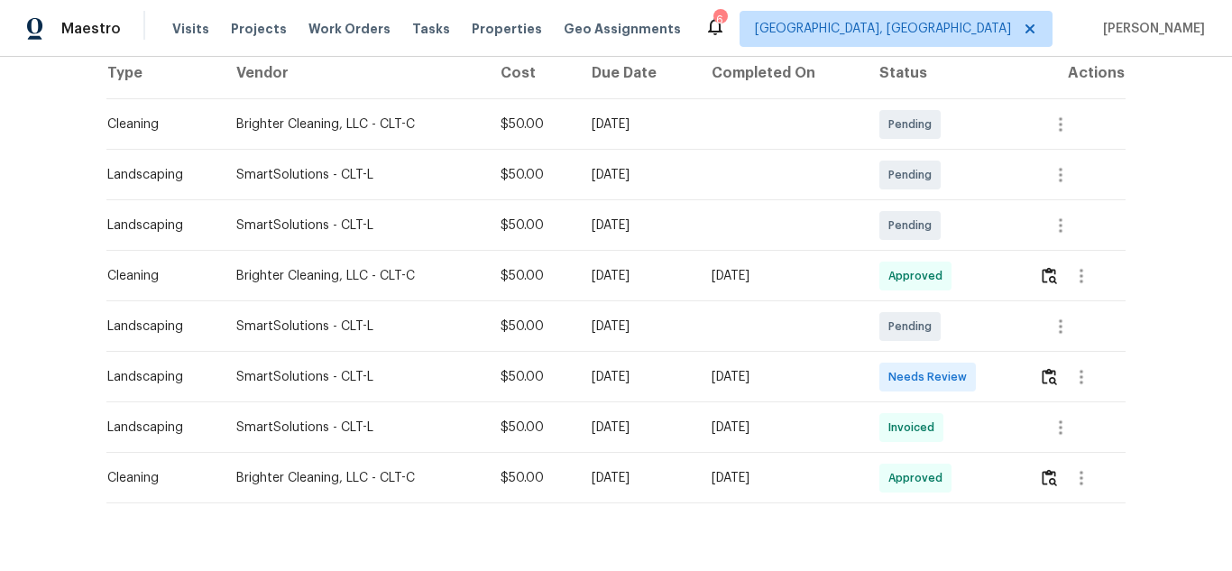
scroll to position [345, 0]
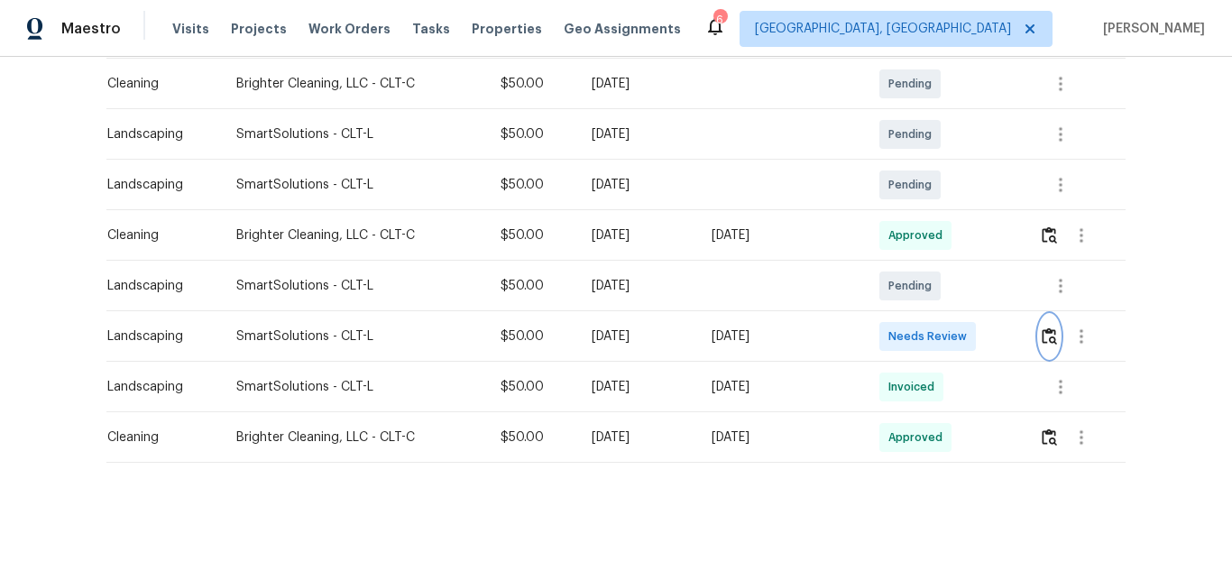
click at [1047, 315] on button "button" at bounding box center [1049, 336] width 21 height 43
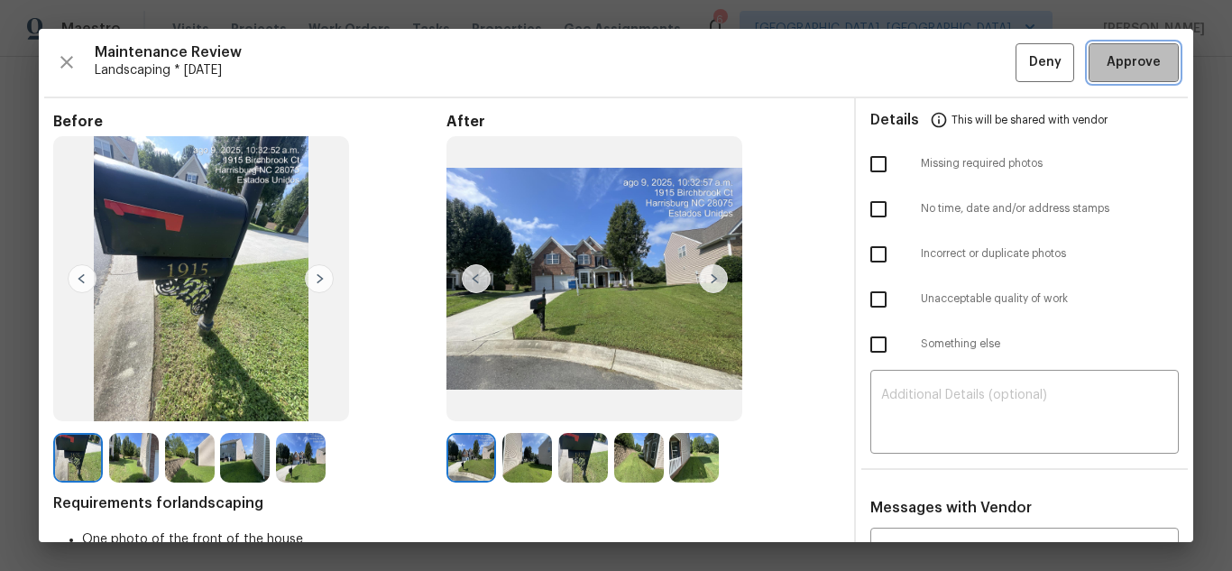
click at [1124, 71] on span "Approve" at bounding box center [1134, 62] width 54 height 23
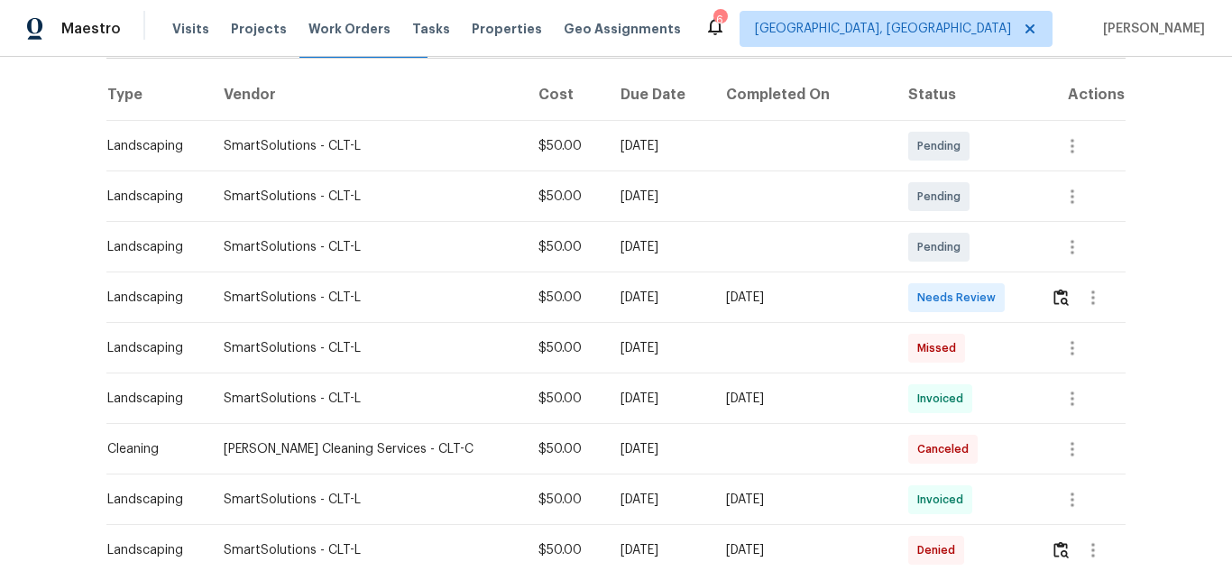
scroll to position [271, 0]
click at [1053, 299] on img "button" at bounding box center [1060, 295] width 15 height 17
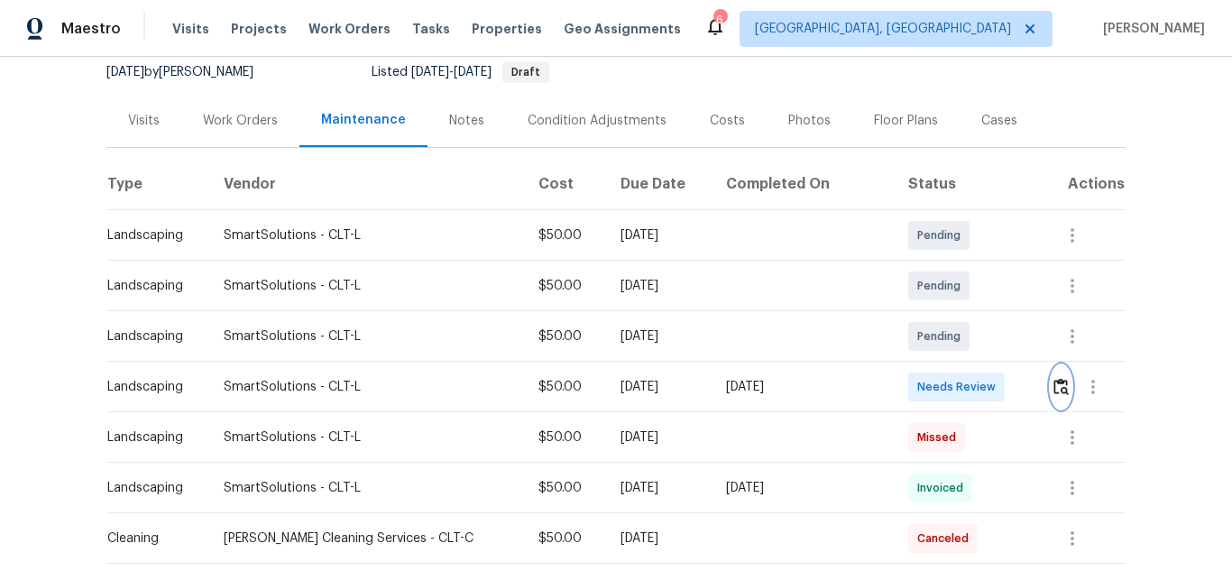
scroll to position [180, 0]
click at [1055, 382] on img "button" at bounding box center [1060, 385] width 15 height 17
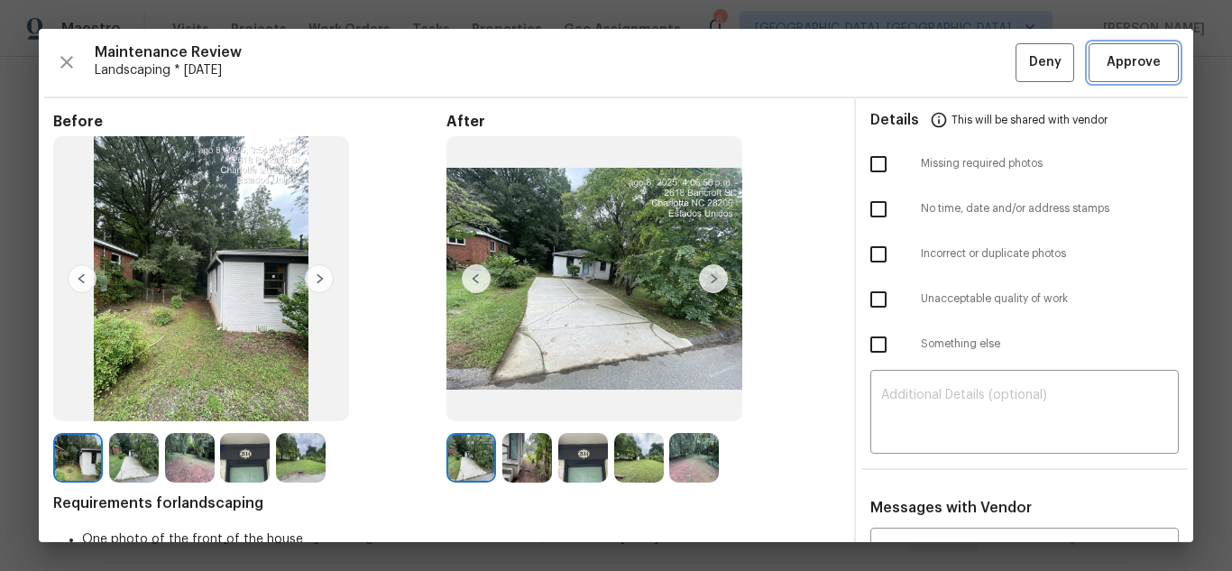
click at [1107, 74] on button "Approve" at bounding box center [1134, 62] width 90 height 39
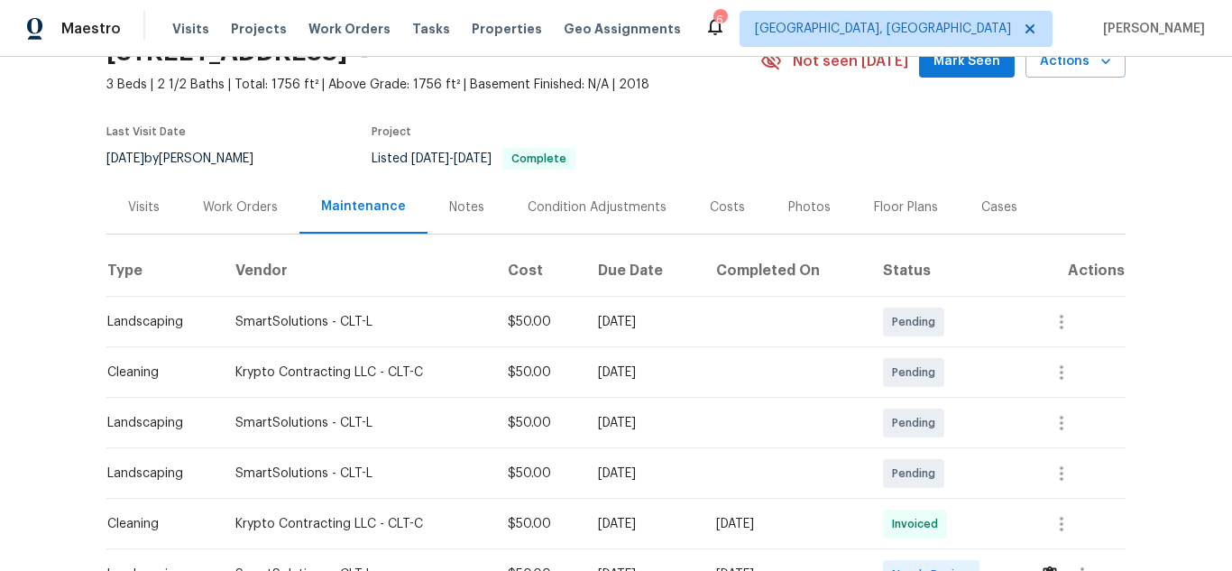
scroll to position [244, 0]
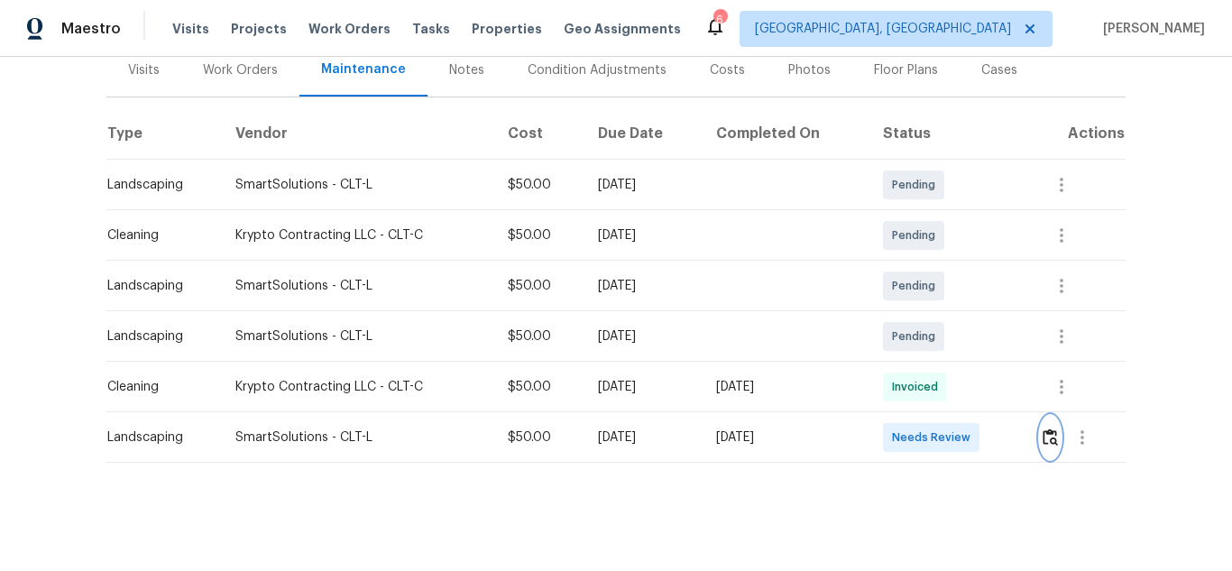
click at [1057, 416] on button "button" at bounding box center [1050, 437] width 21 height 43
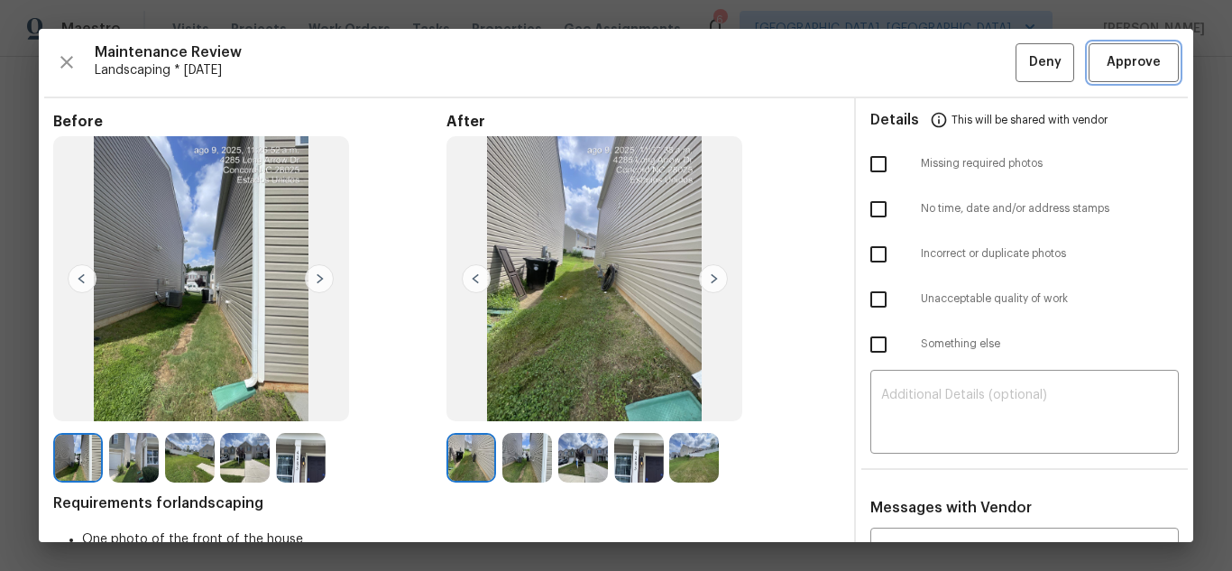
click at [1122, 58] on span "Approve" at bounding box center [1134, 62] width 54 height 23
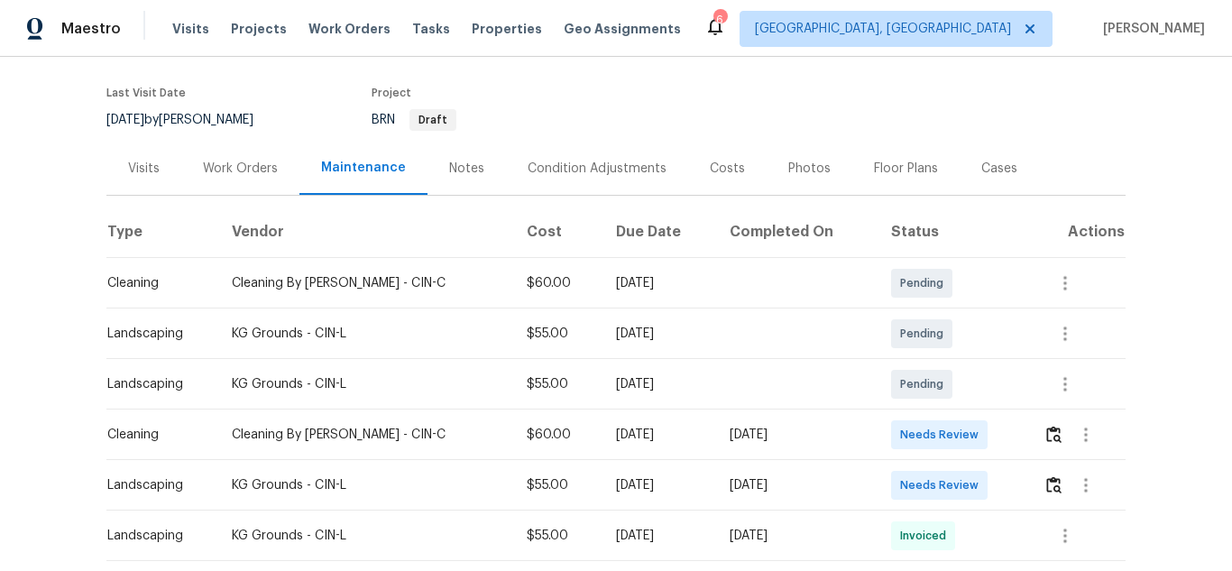
scroll to position [451, 0]
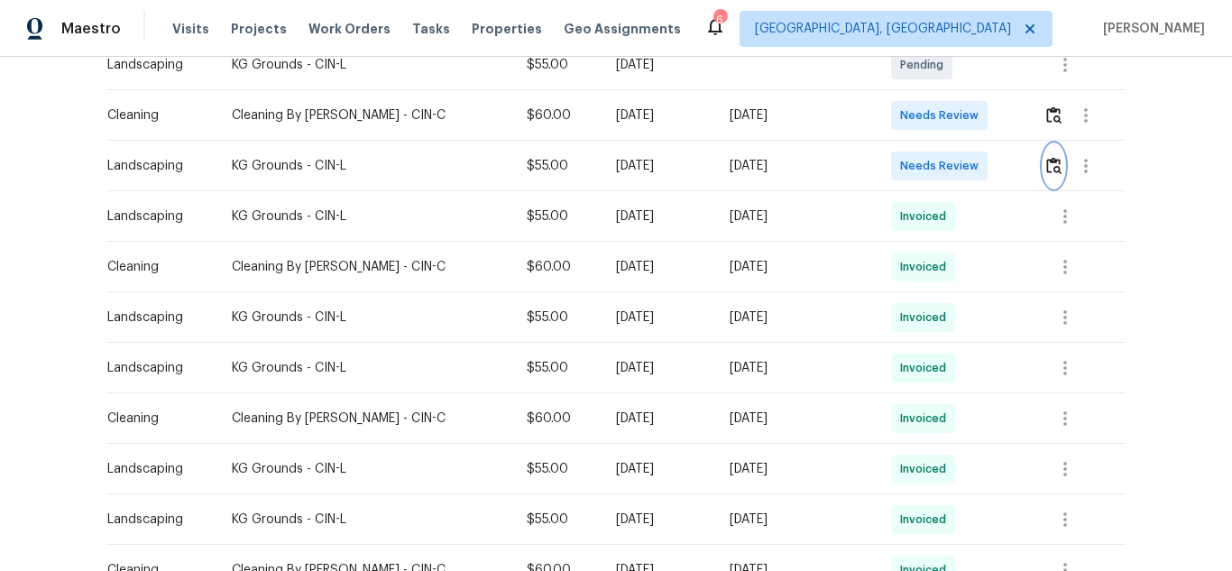
click at [1046, 162] on img "button" at bounding box center [1053, 165] width 15 height 17
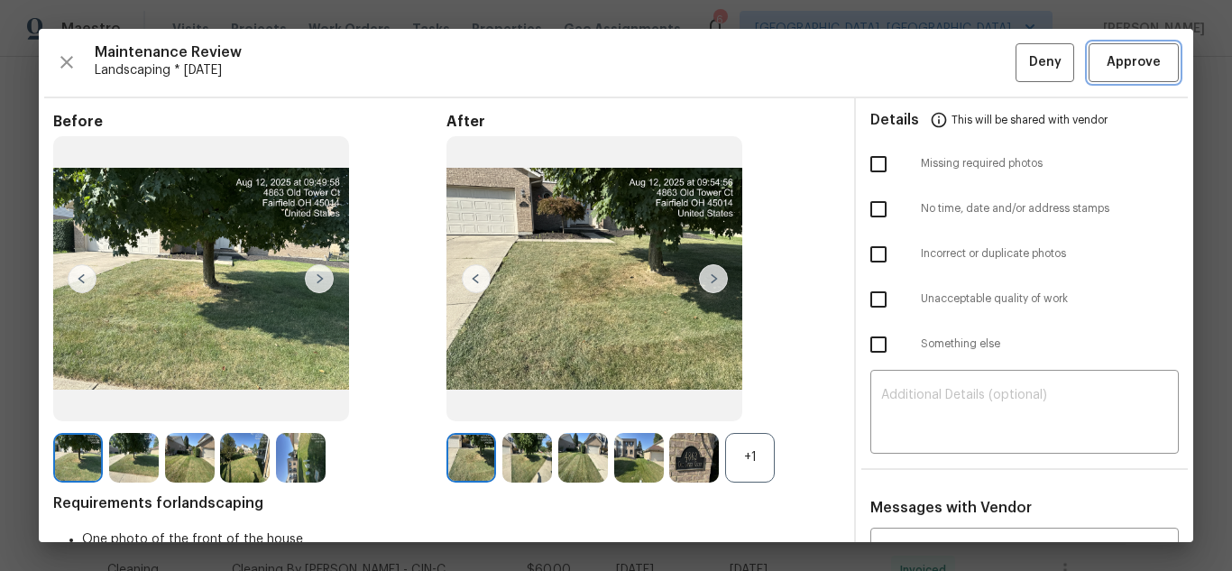
click at [1117, 76] on button "Approve" at bounding box center [1134, 62] width 90 height 39
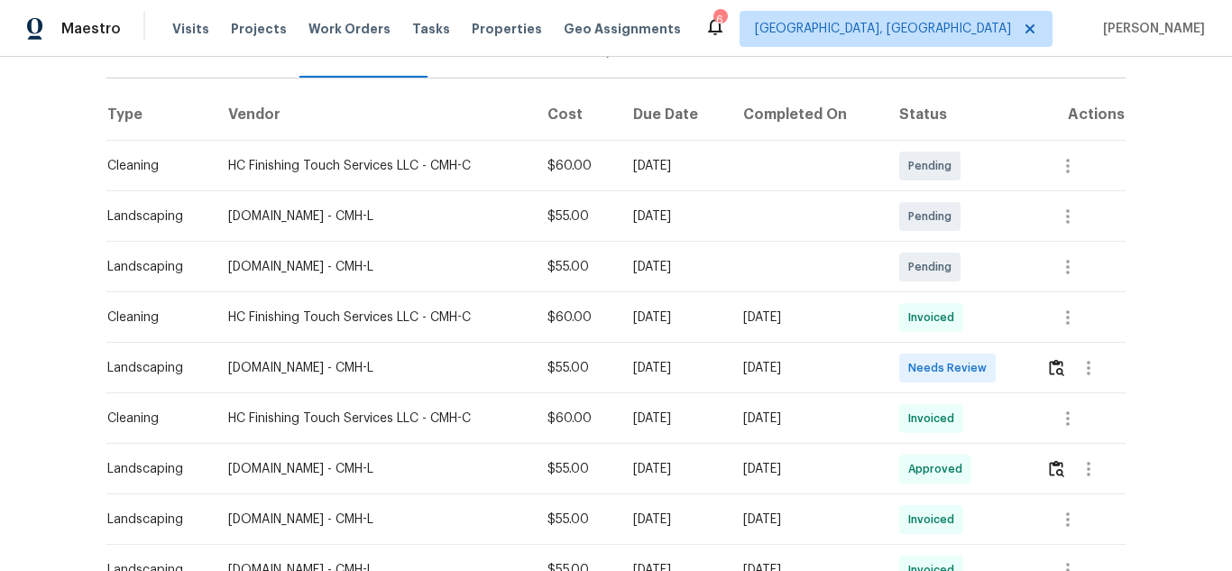
scroll to position [271, 0]
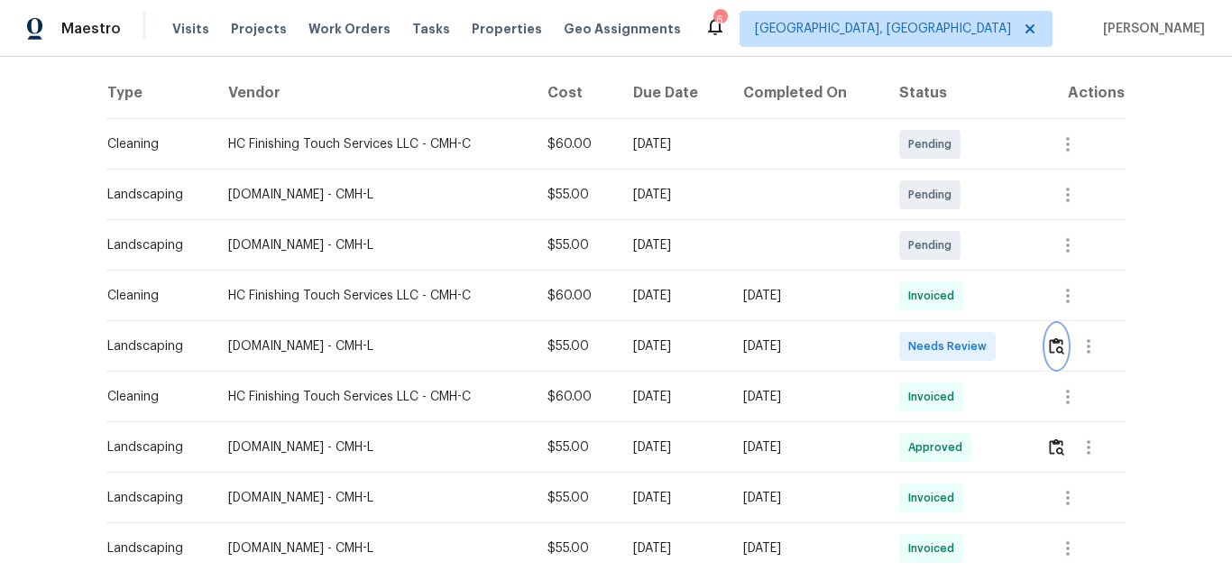
click at [1052, 344] on img "button" at bounding box center [1056, 345] width 15 height 17
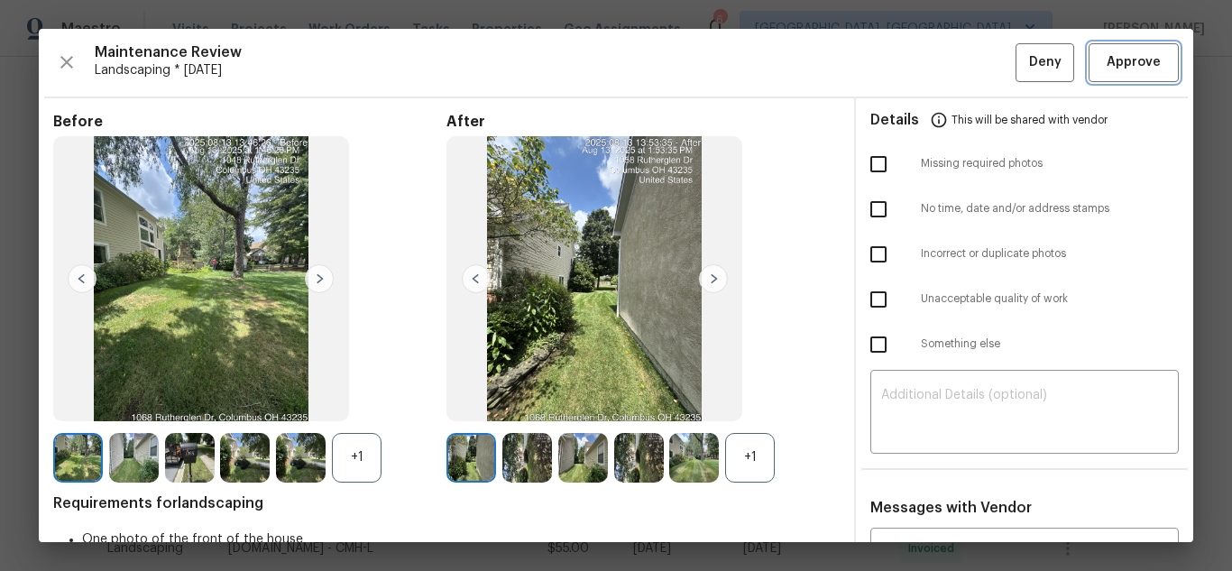
click at [1141, 58] on span "Approve" at bounding box center [1134, 62] width 54 height 23
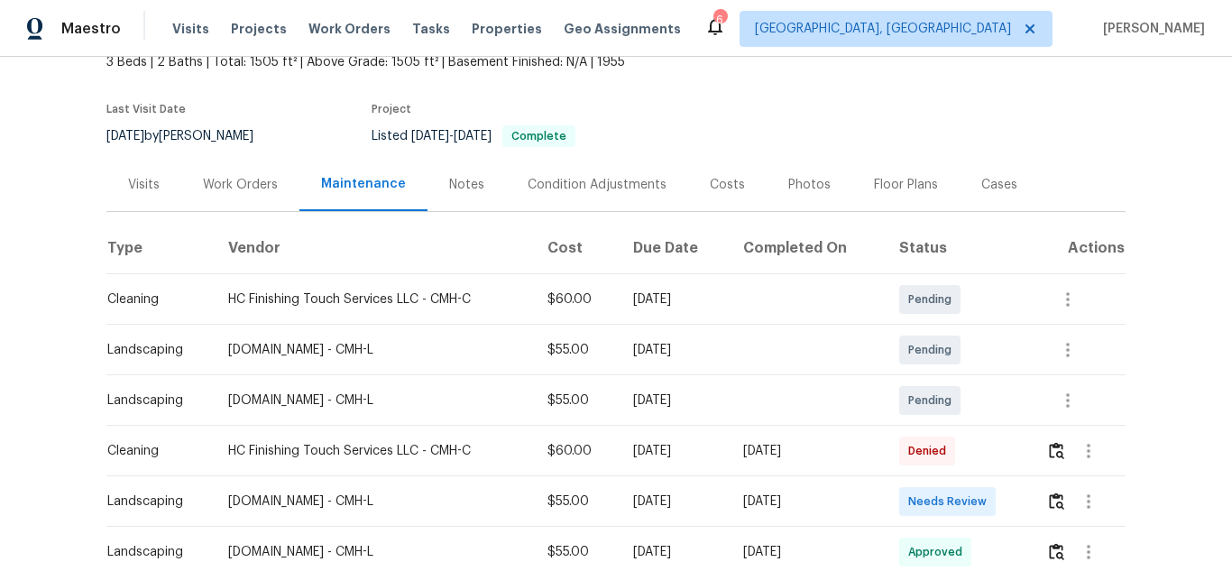
scroll to position [271, 0]
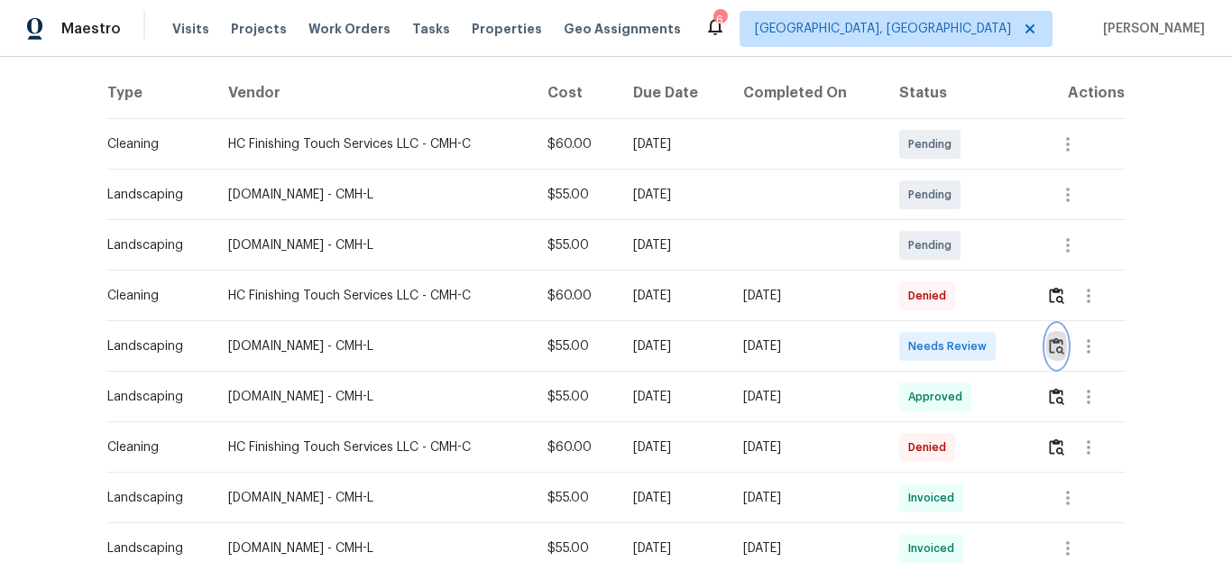
click at [1059, 350] on img "button" at bounding box center [1056, 345] width 15 height 17
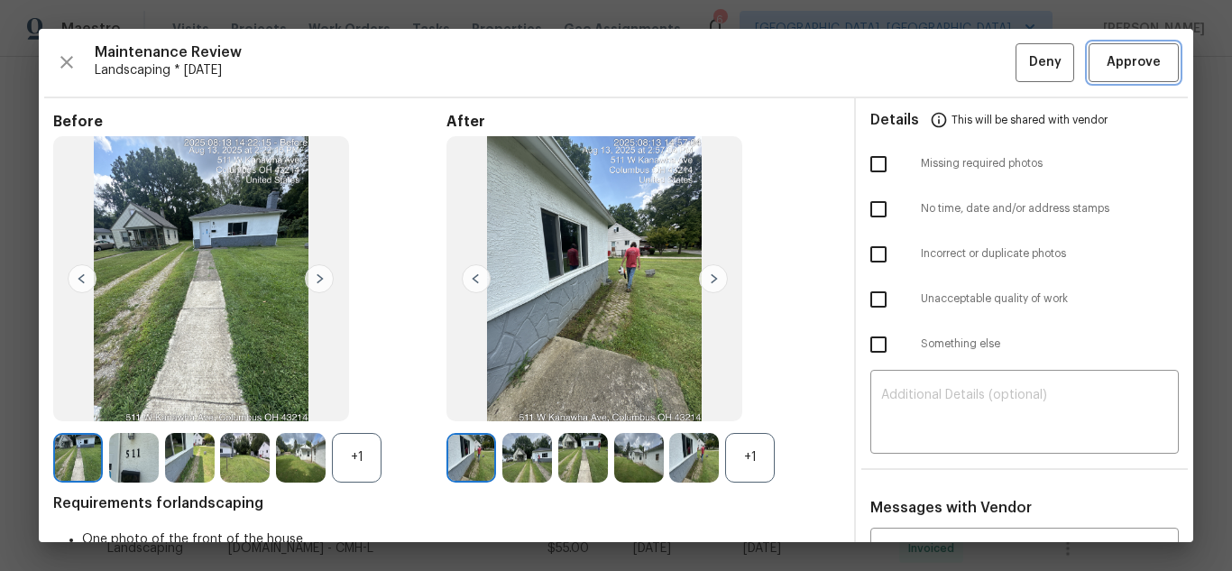
click at [1139, 71] on span "Approve" at bounding box center [1134, 62] width 54 height 23
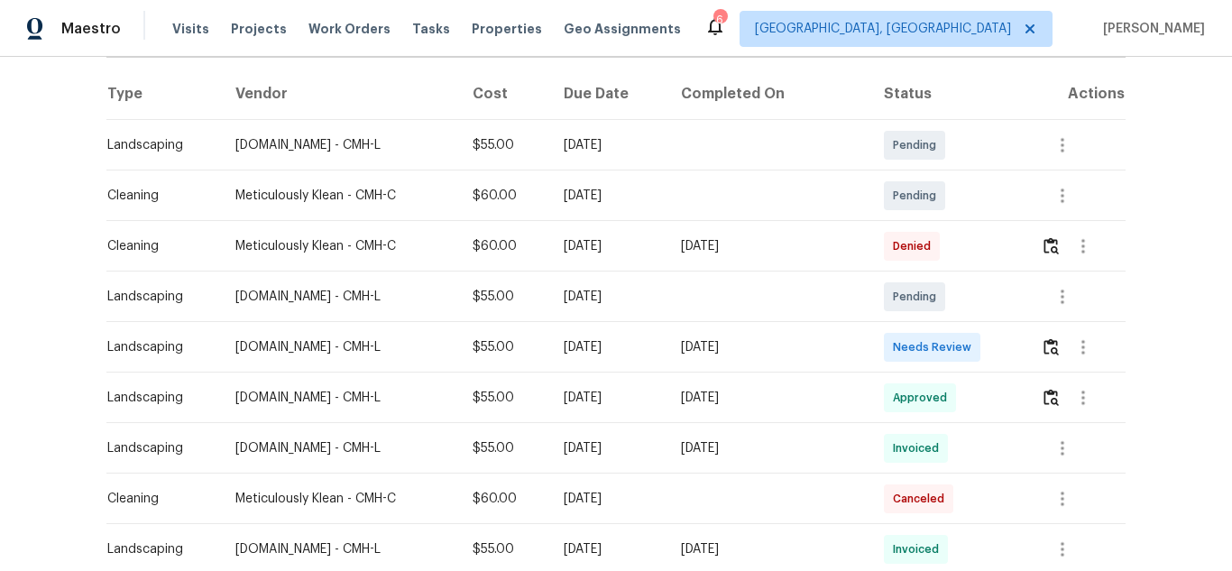
scroll to position [271, 0]
click at [1044, 345] on img "button" at bounding box center [1051, 345] width 15 height 17
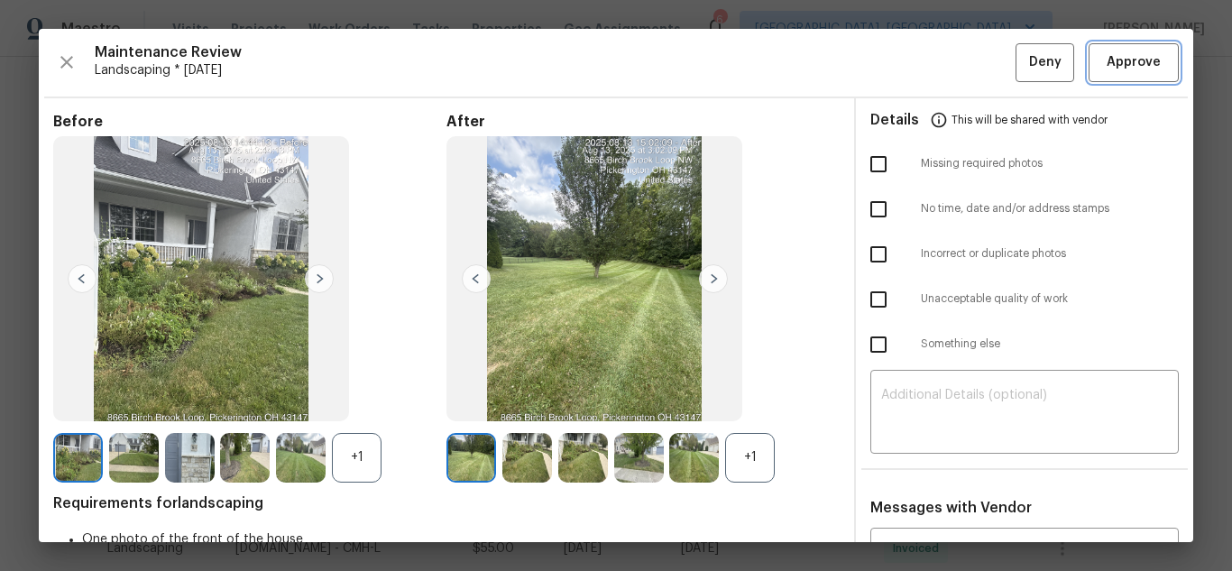
click at [1147, 71] on span "Approve" at bounding box center [1133, 62] width 61 height 23
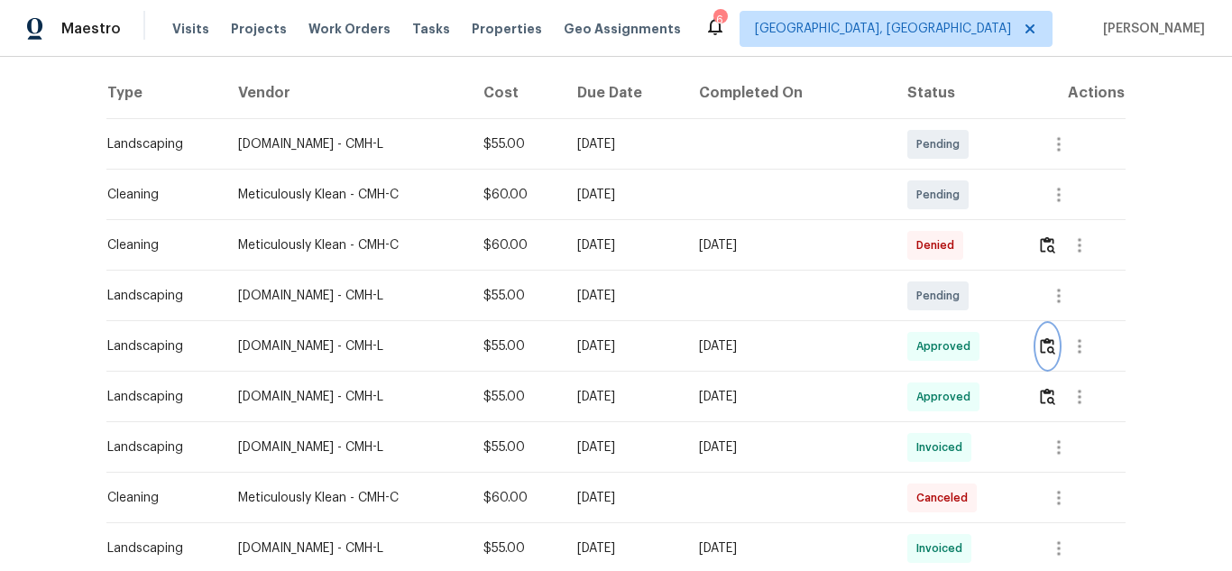
scroll to position [0, 0]
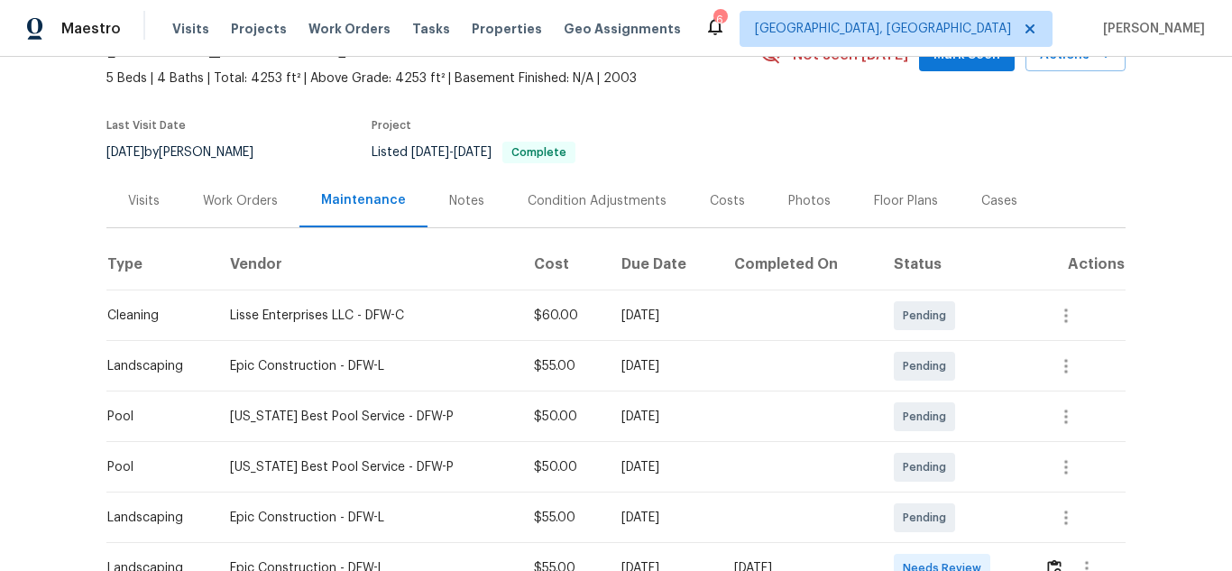
scroll to position [361, 0]
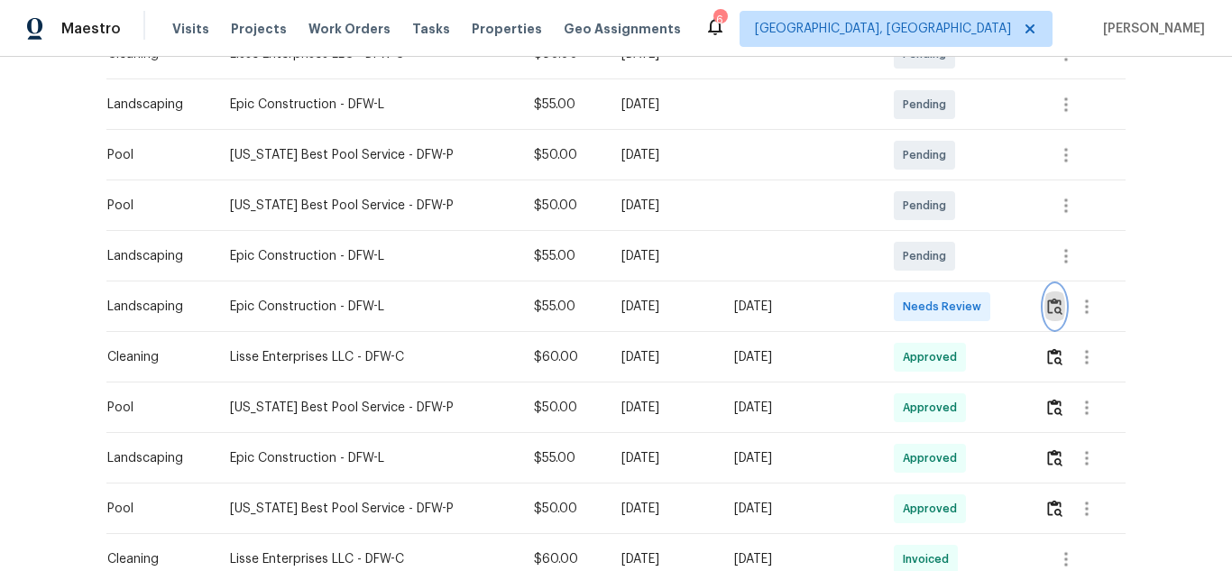
click at [1047, 306] on img "button" at bounding box center [1054, 306] width 15 height 17
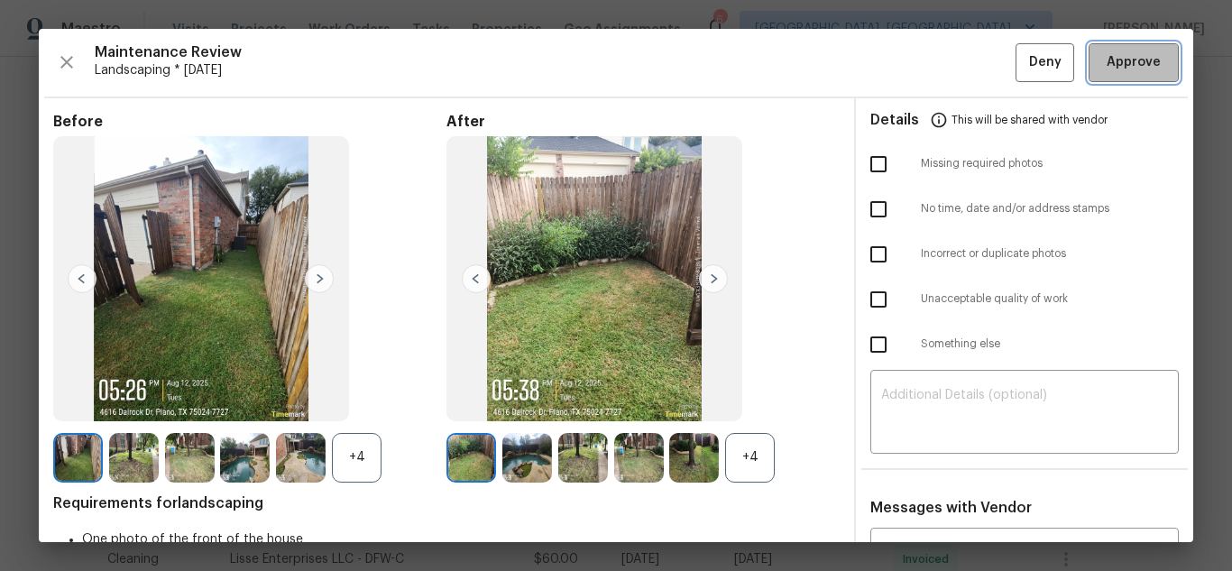
click at [1148, 64] on span "Approve" at bounding box center [1133, 62] width 61 height 23
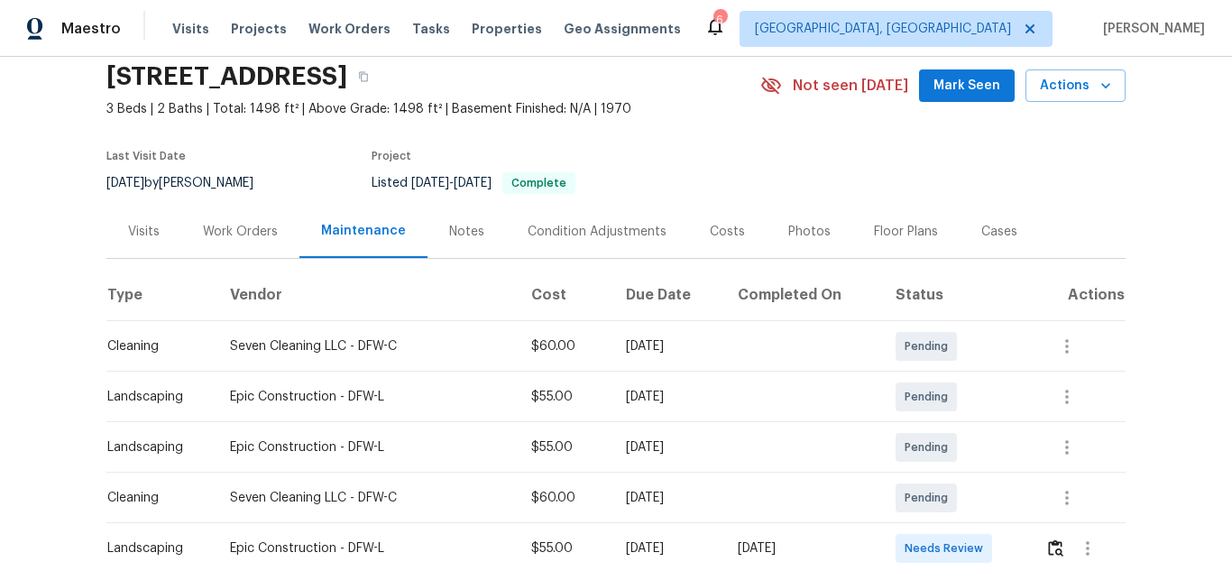
scroll to position [271, 0]
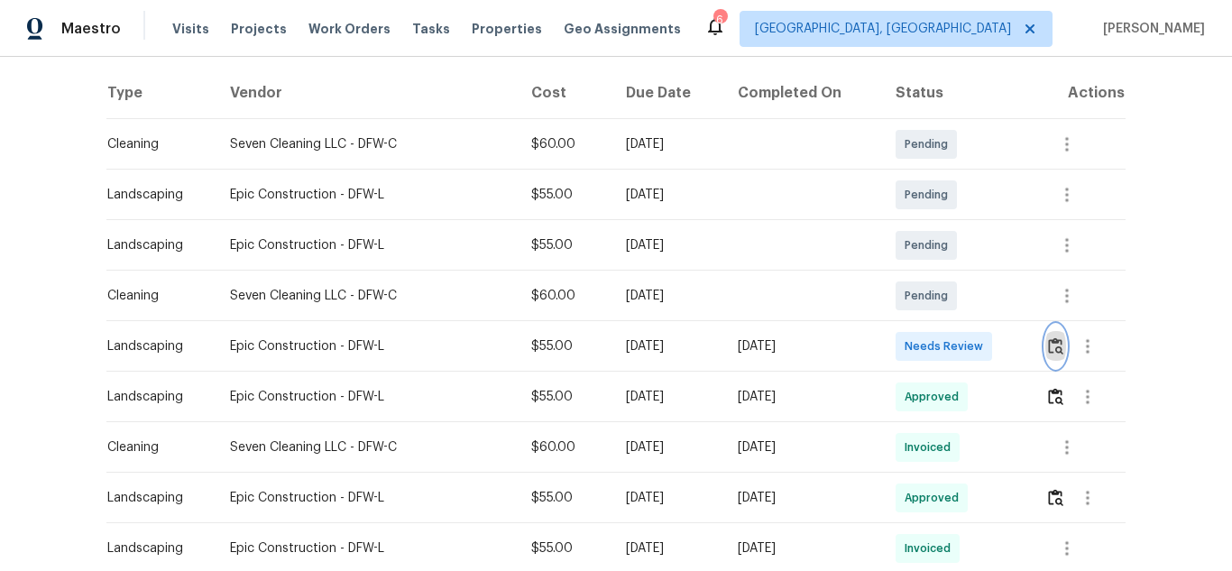
click at [1051, 350] on img "button" at bounding box center [1055, 345] width 15 height 17
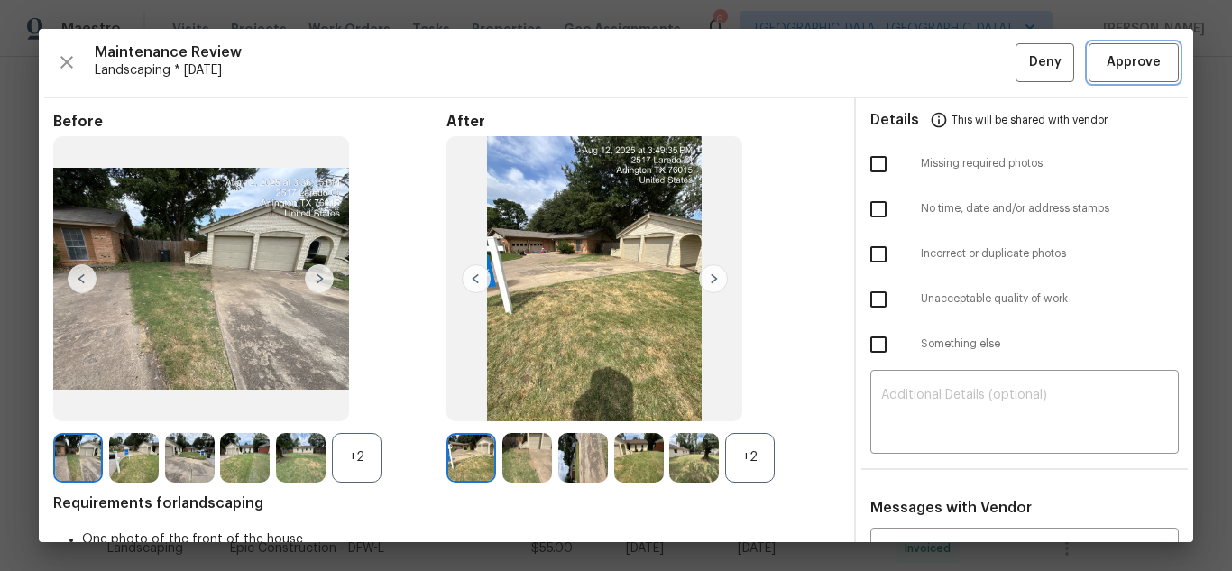
click at [1097, 43] on button "Approve" at bounding box center [1134, 62] width 90 height 39
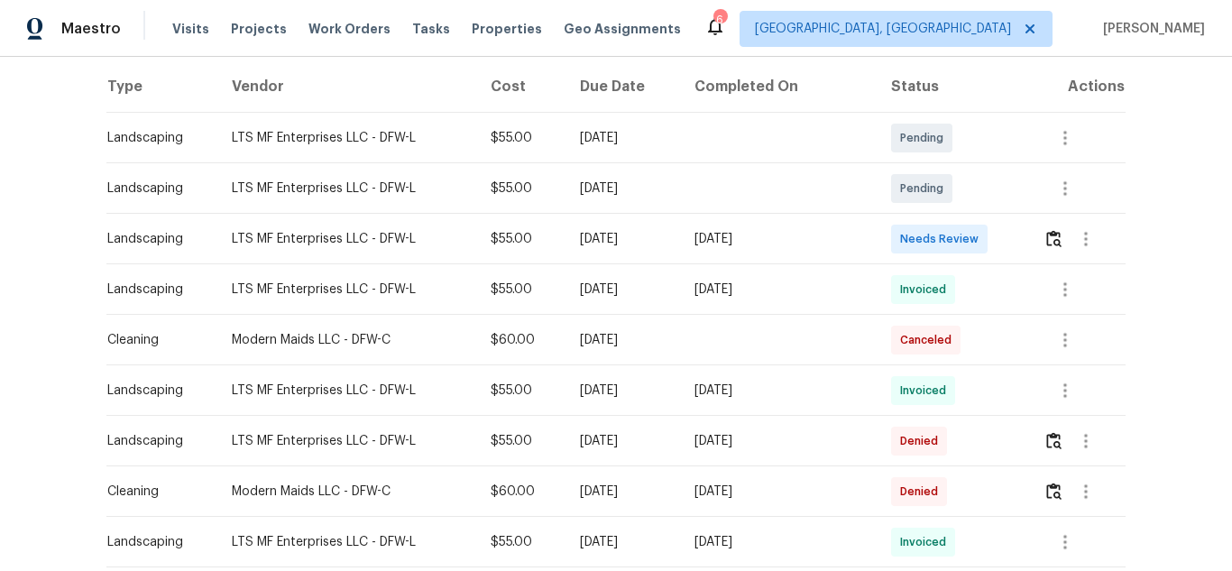
scroll to position [271, 0]
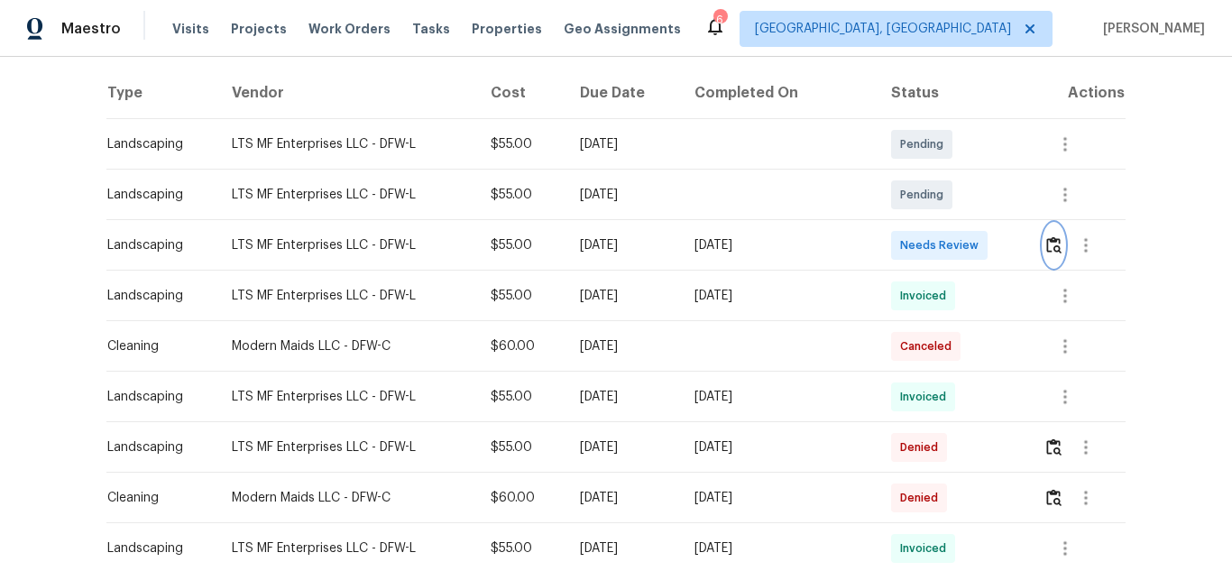
click at [1050, 253] on img "button" at bounding box center [1053, 244] width 15 height 17
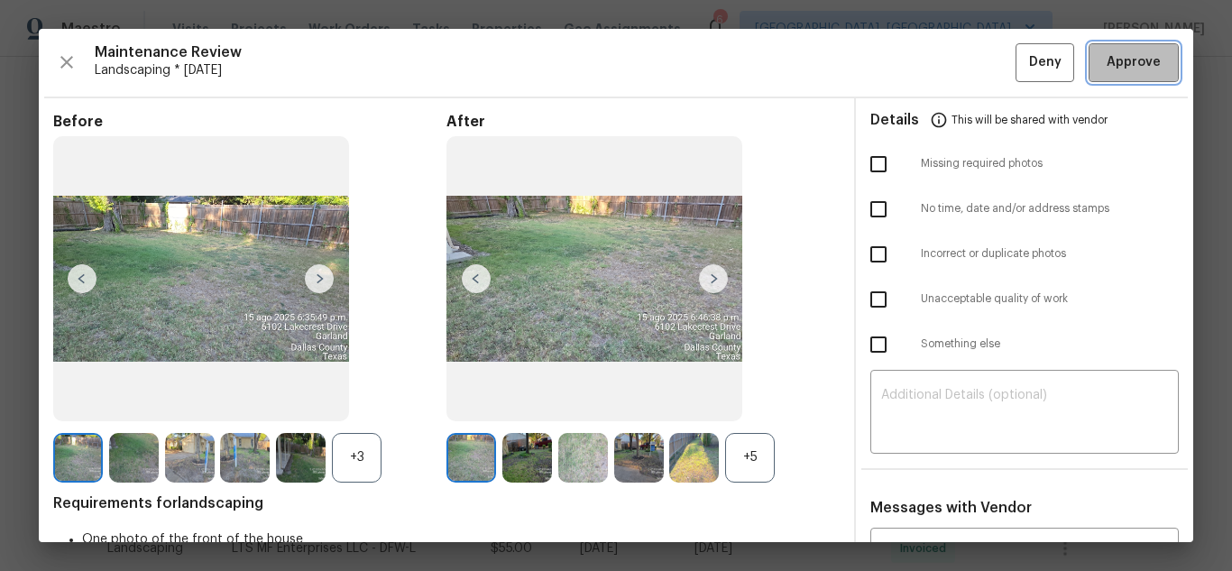
click at [1107, 68] on span "Approve" at bounding box center [1134, 62] width 54 height 23
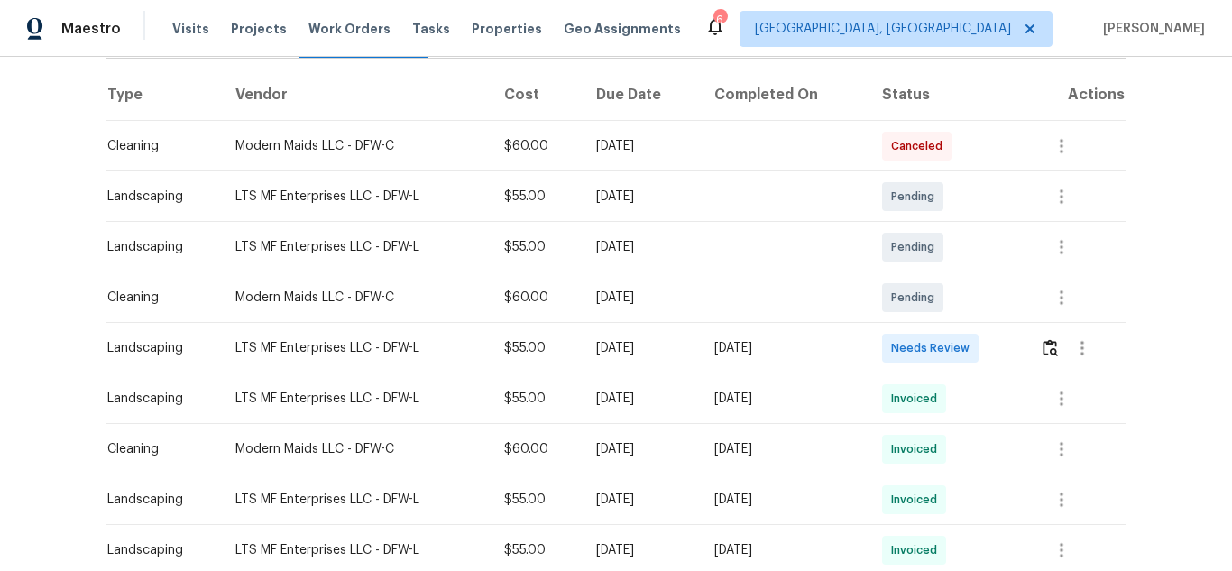
scroll to position [271, 0]
click at [1044, 343] on img "button" at bounding box center [1050, 345] width 15 height 17
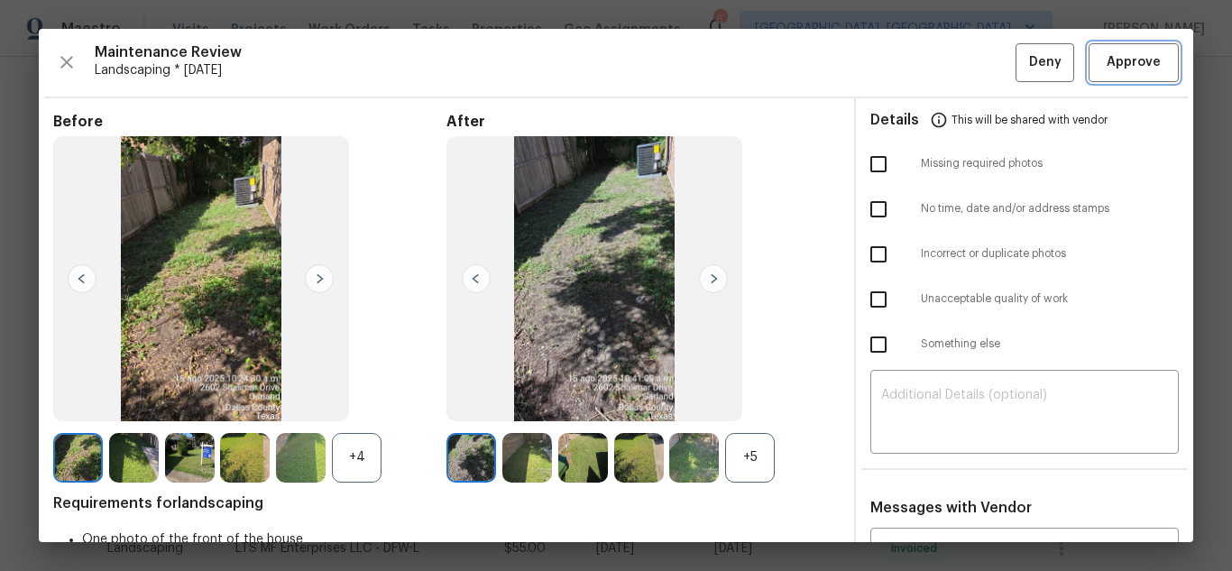
click at [1126, 78] on button "Approve" at bounding box center [1134, 62] width 90 height 39
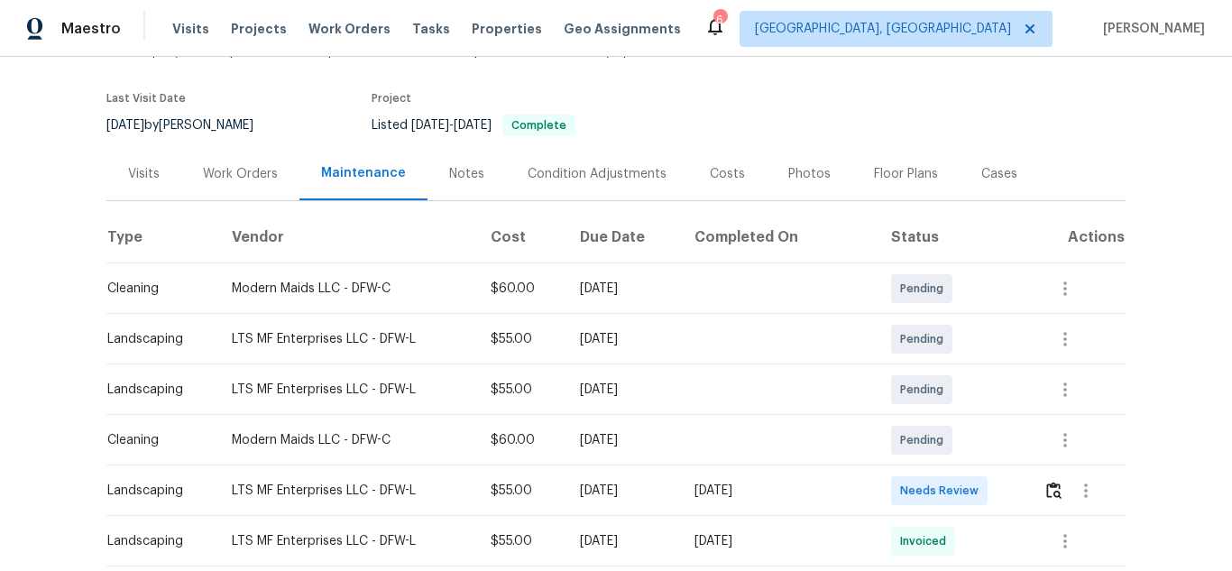
scroll to position [271, 0]
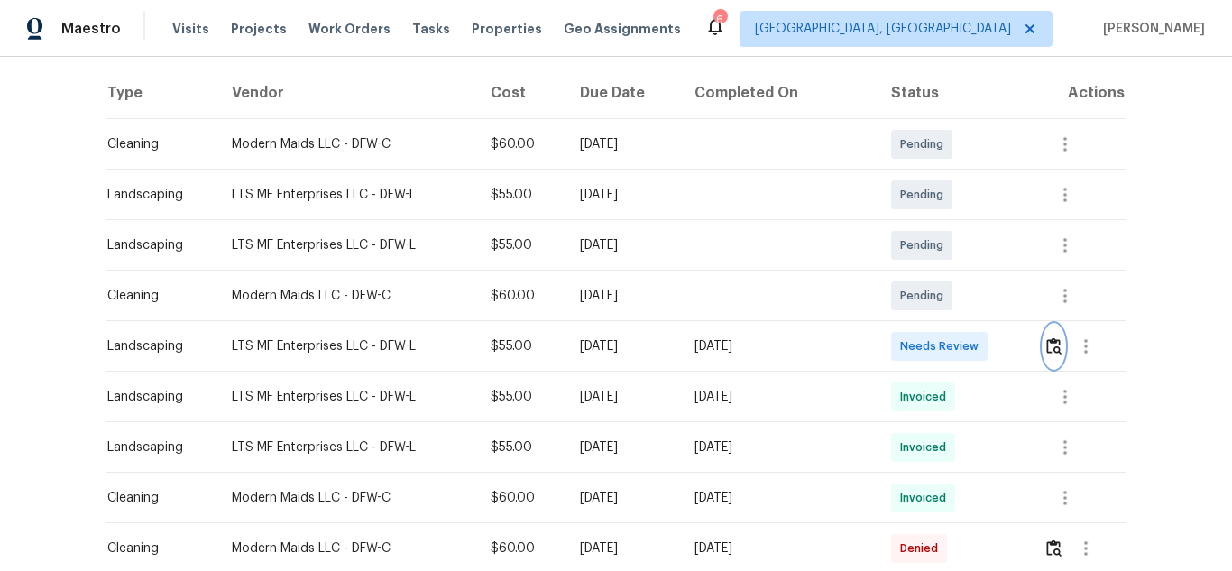
click at [1052, 347] on img "button" at bounding box center [1053, 345] width 15 height 17
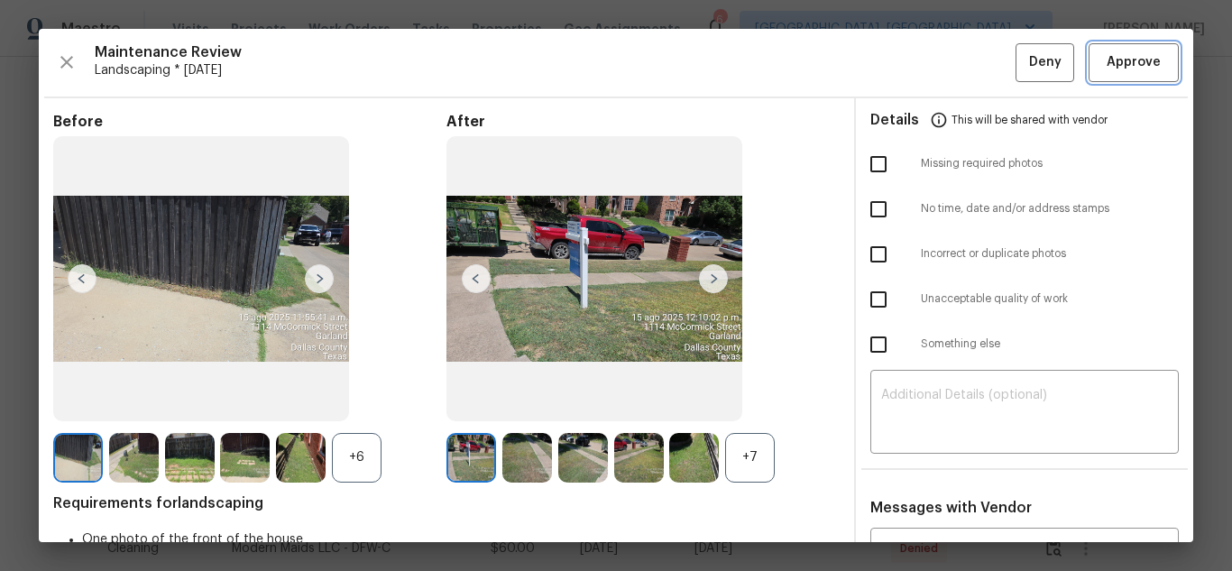
click at [1107, 65] on span "Approve" at bounding box center [1134, 62] width 54 height 23
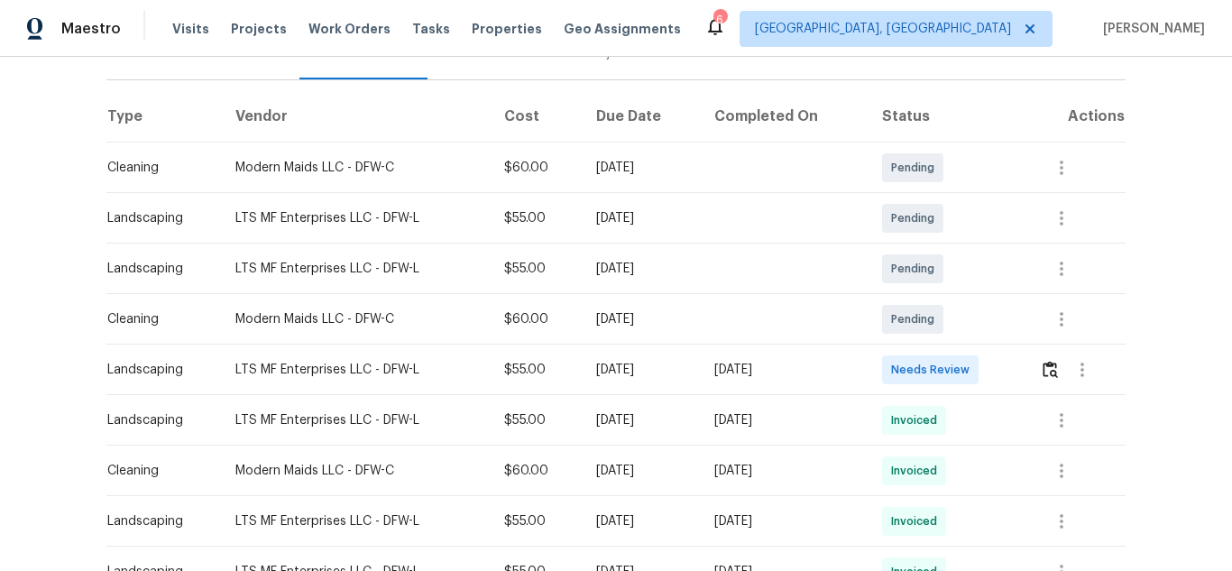
scroll to position [271, 0]
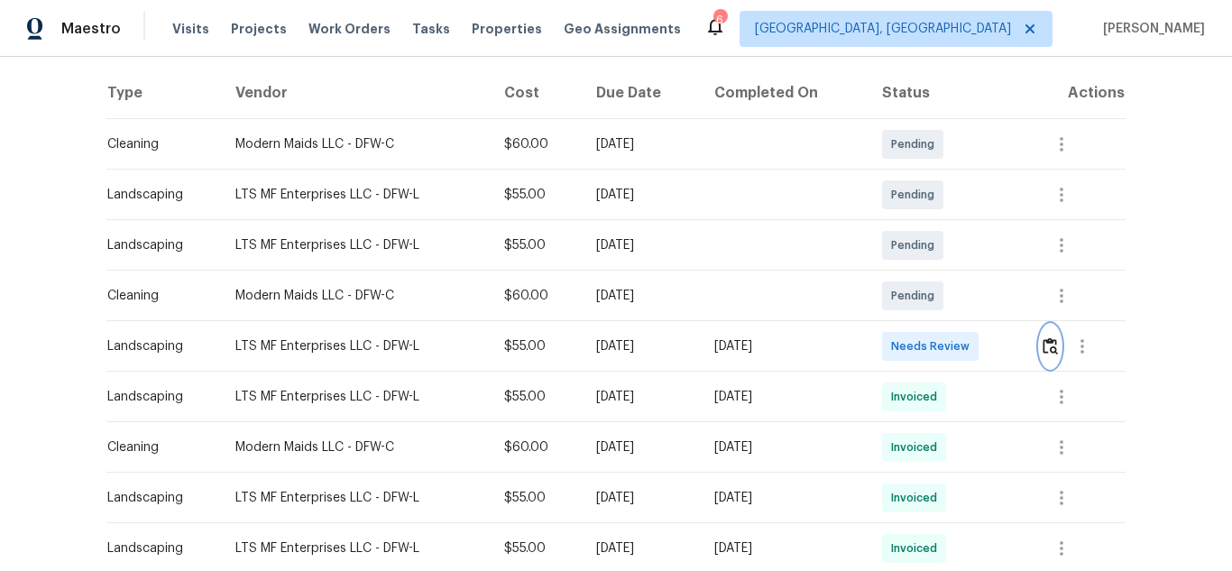
click at [1053, 341] on img "button" at bounding box center [1050, 345] width 15 height 17
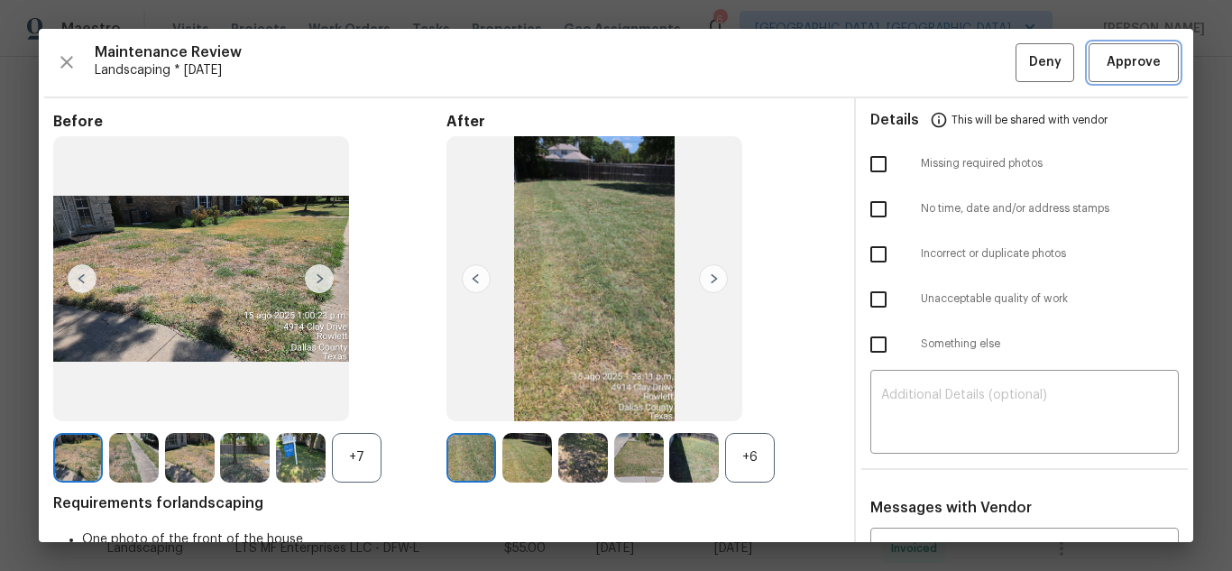
click at [1107, 51] on span "Approve" at bounding box center [1134, 62] width 54 height 23
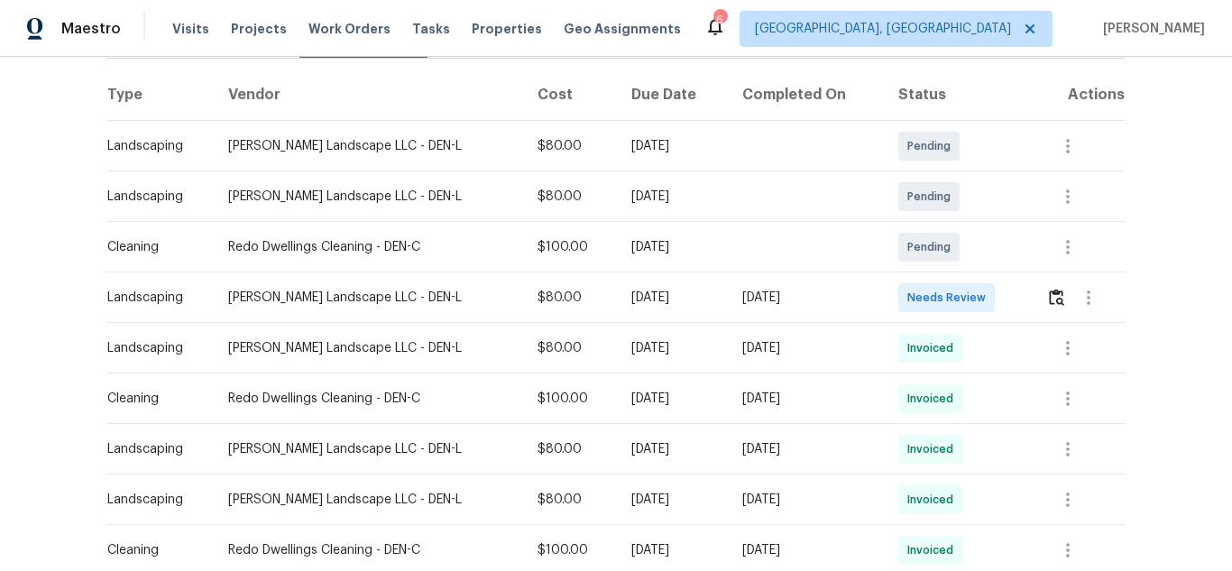
scroll to position [361, 0]
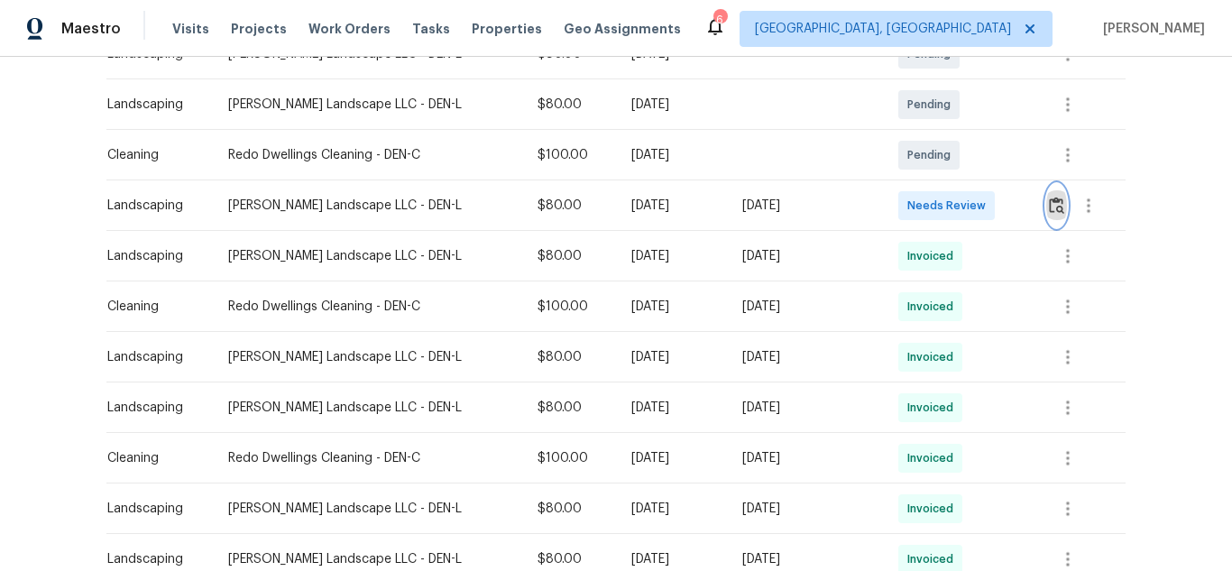
click at [1049, 207] on img "button" at bounding box center [1056, 205] width 15 height 17
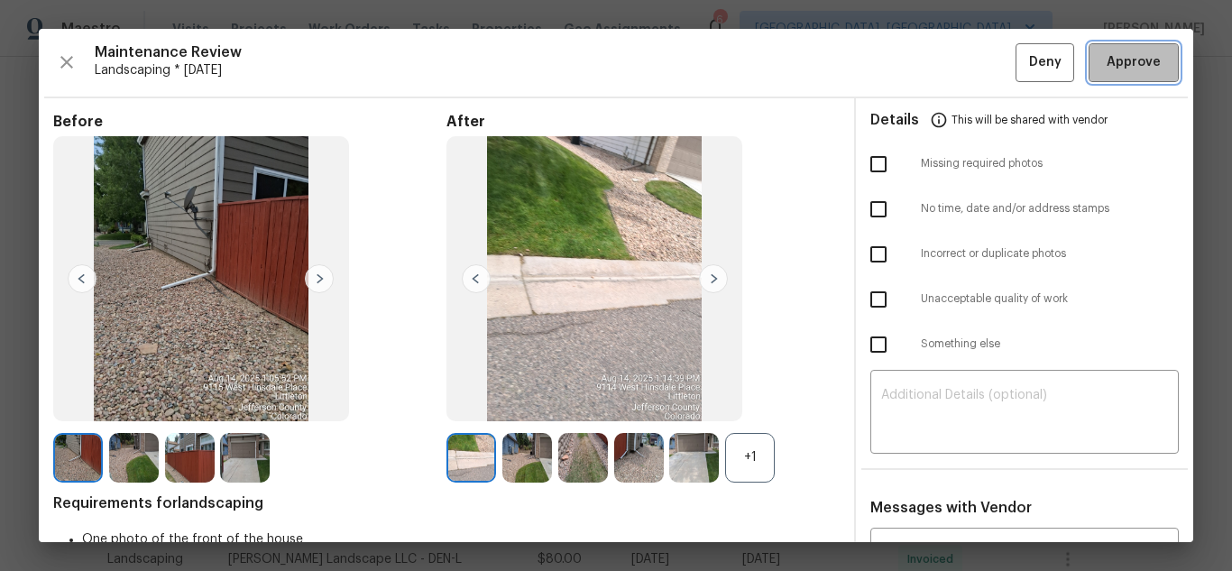
click at [1107, 67] on span "Approve" at bounding box center [1134, 62] width 54 height 23
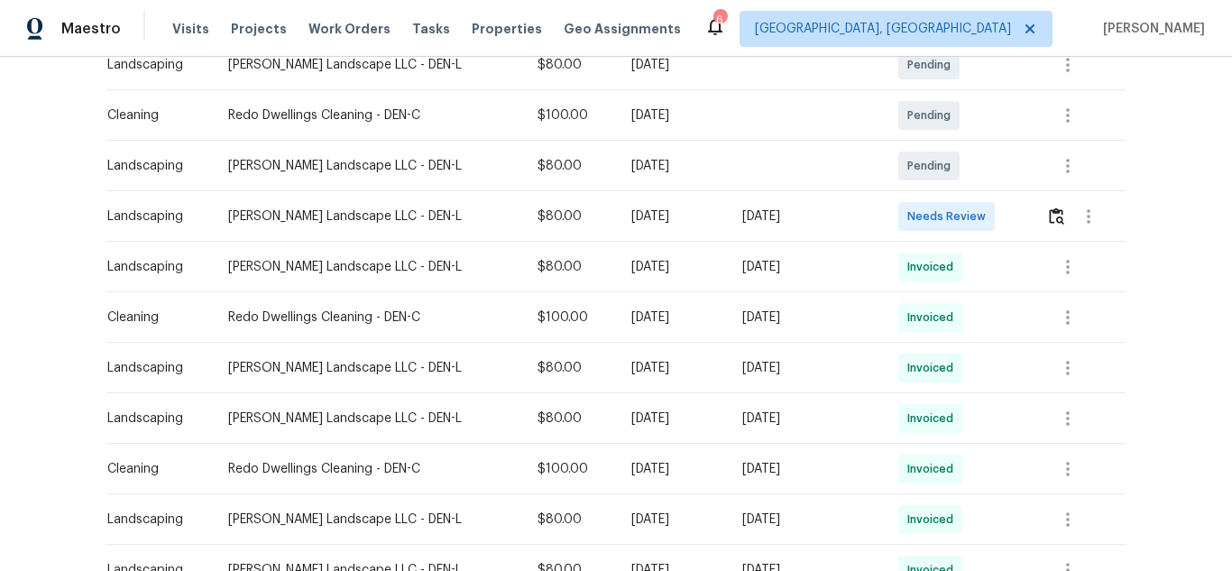
scroll to position [361, 0]
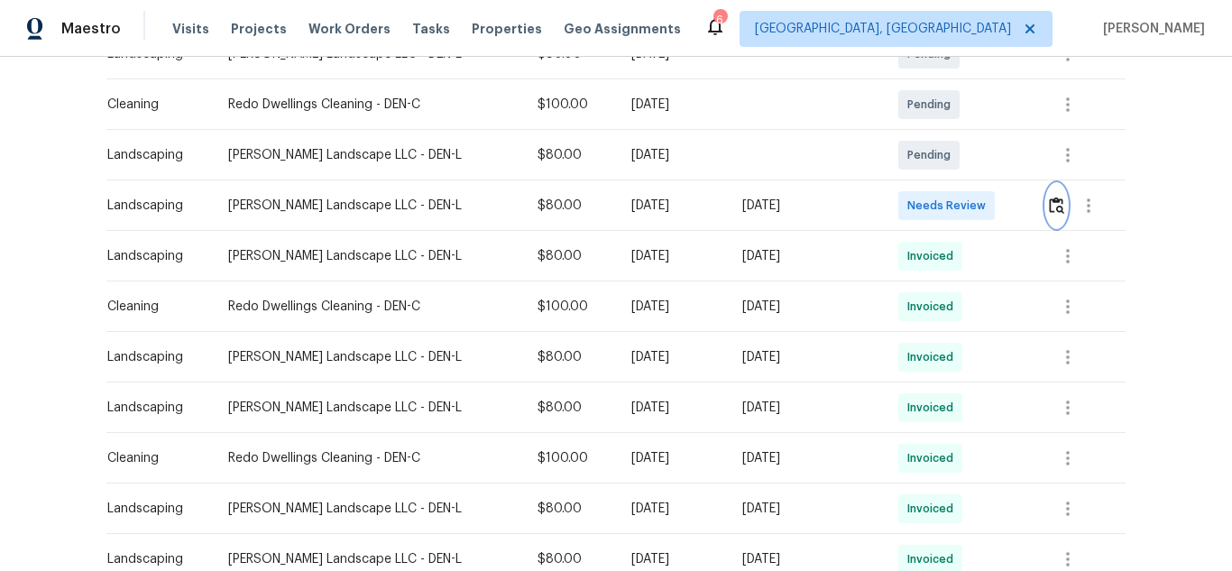
click at [1049, 210] on img "button" at bounding box center [1056, 205] width 15 height 17
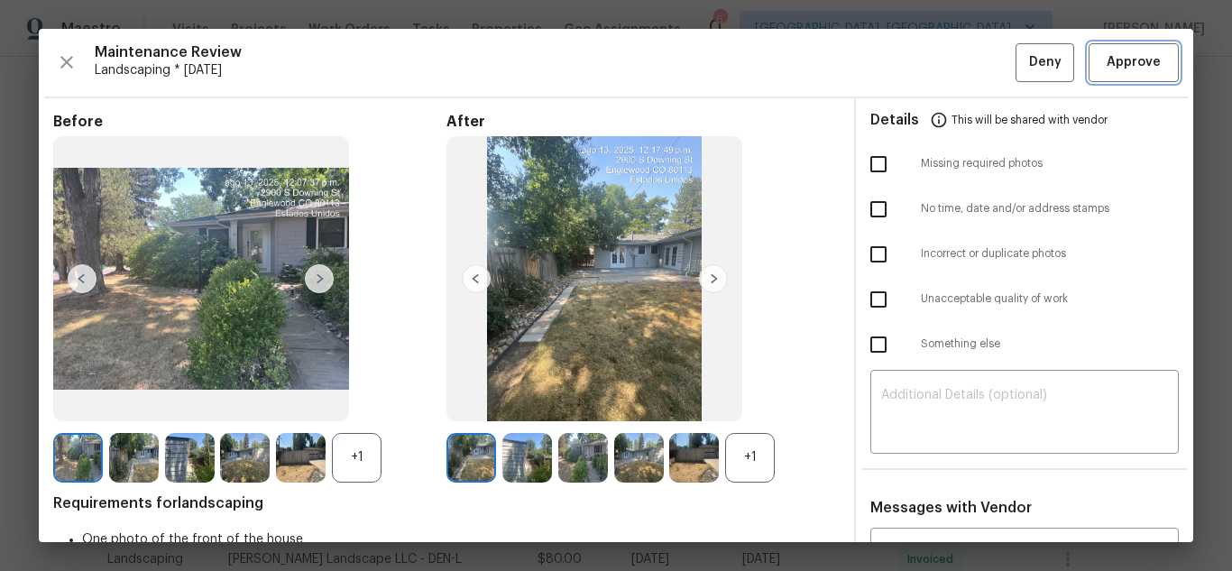
click at [1125, 68] on span "Approve" at bounding box center [1134, 62] width 54 height 23
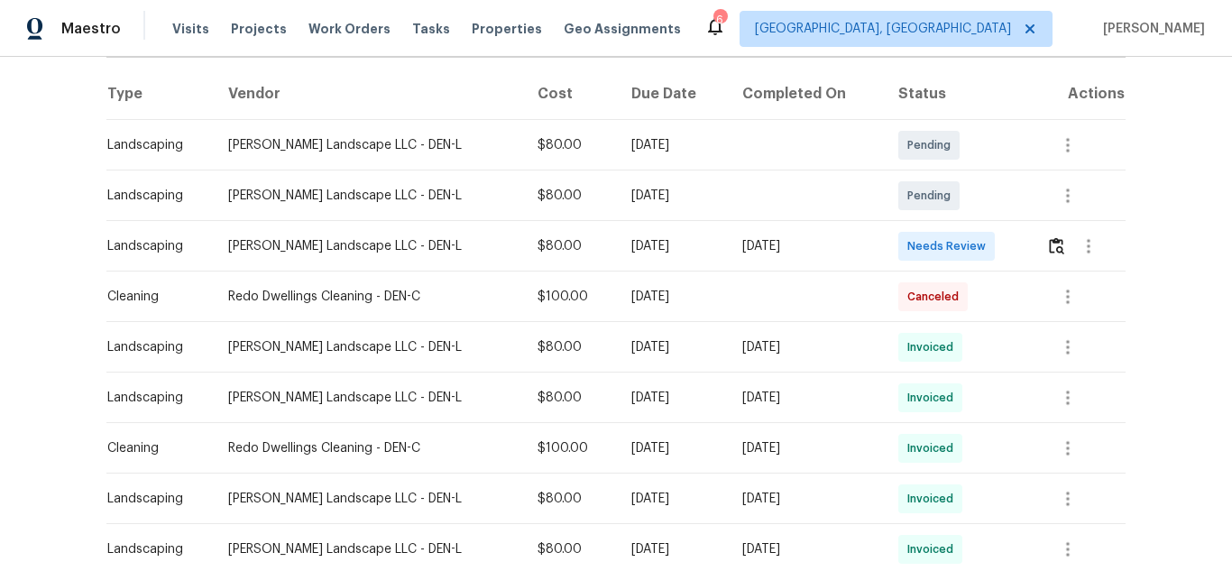
scroll to position [271, 0]
click at [1049, 241] on img "button" at bounding box center [1056, 244] width 15 height 17
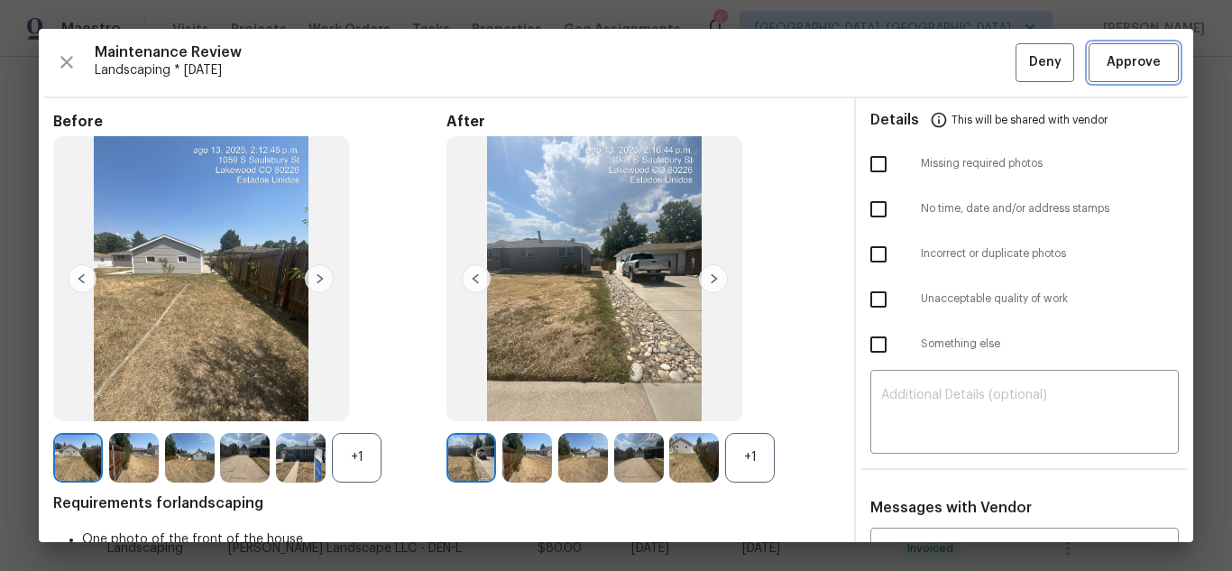
click at [1107, 62] on span "Approve" at bounding box center [1134, 62] width 54 height 23
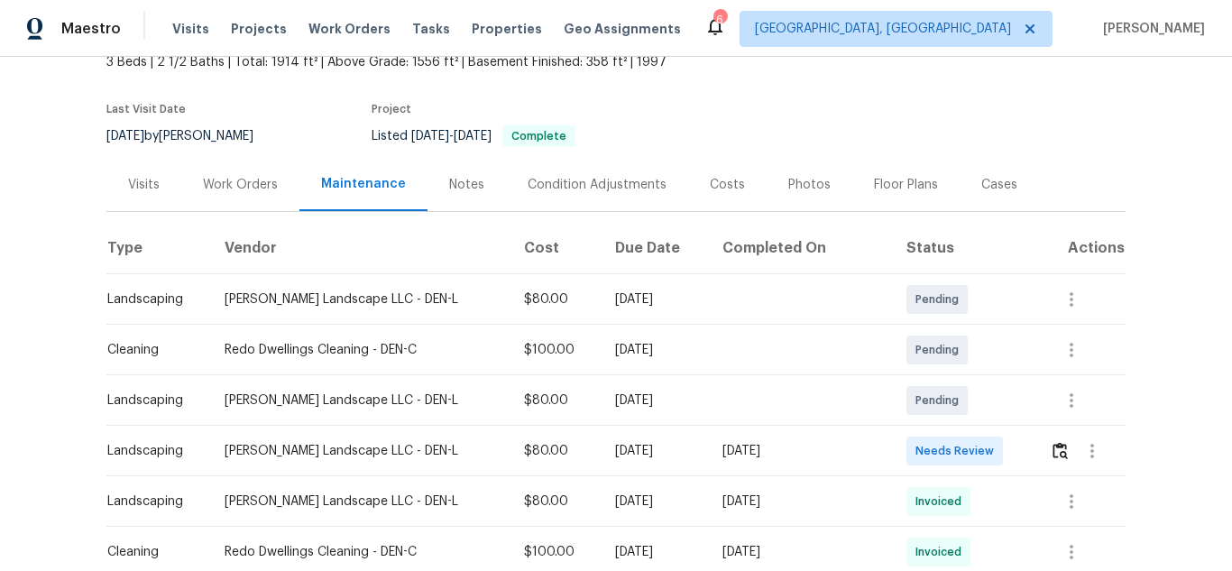
scroll to position [361, 0]
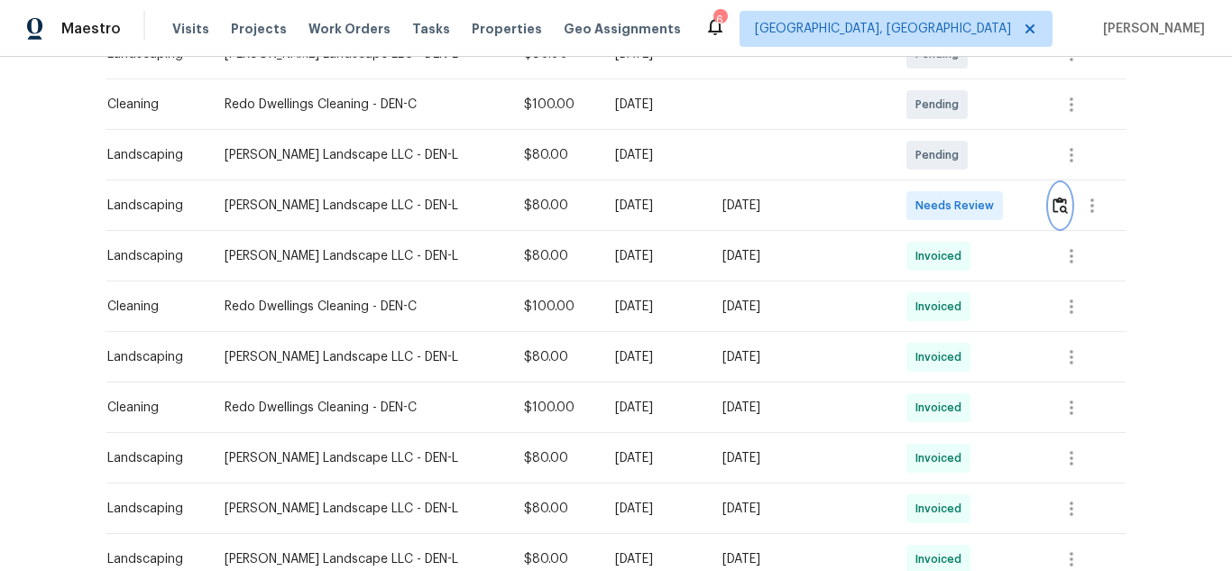
click at [1053, 205] on img "button" at bounding box center [1060, 205] width 15 height 17
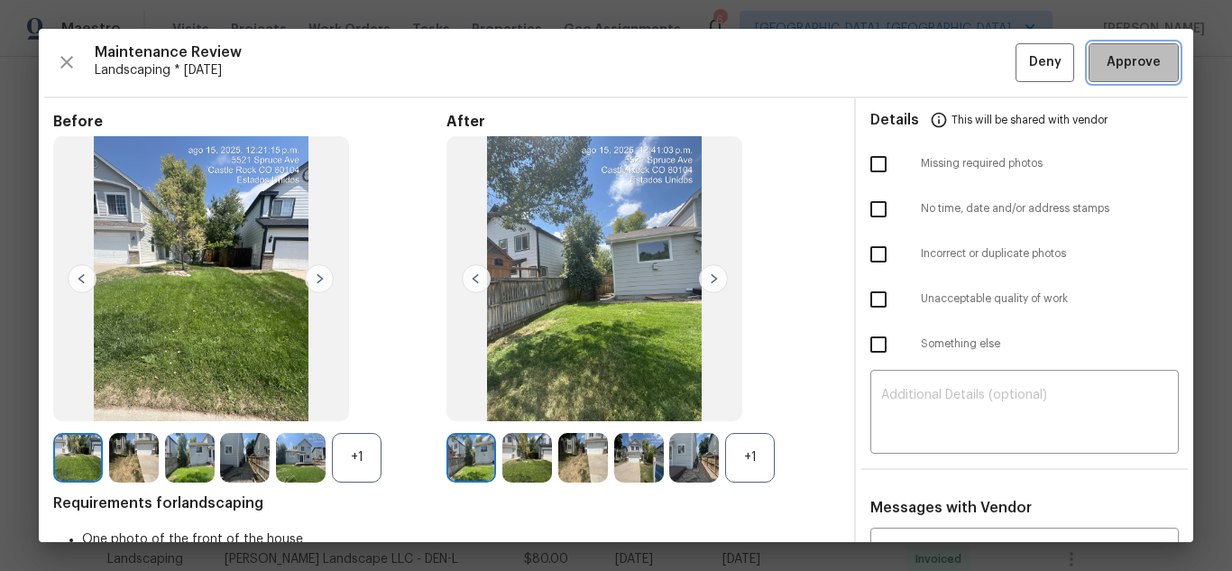
click at [1140, 64] on span "Approve" at bounding box center [1134, 62] width 54 height 23
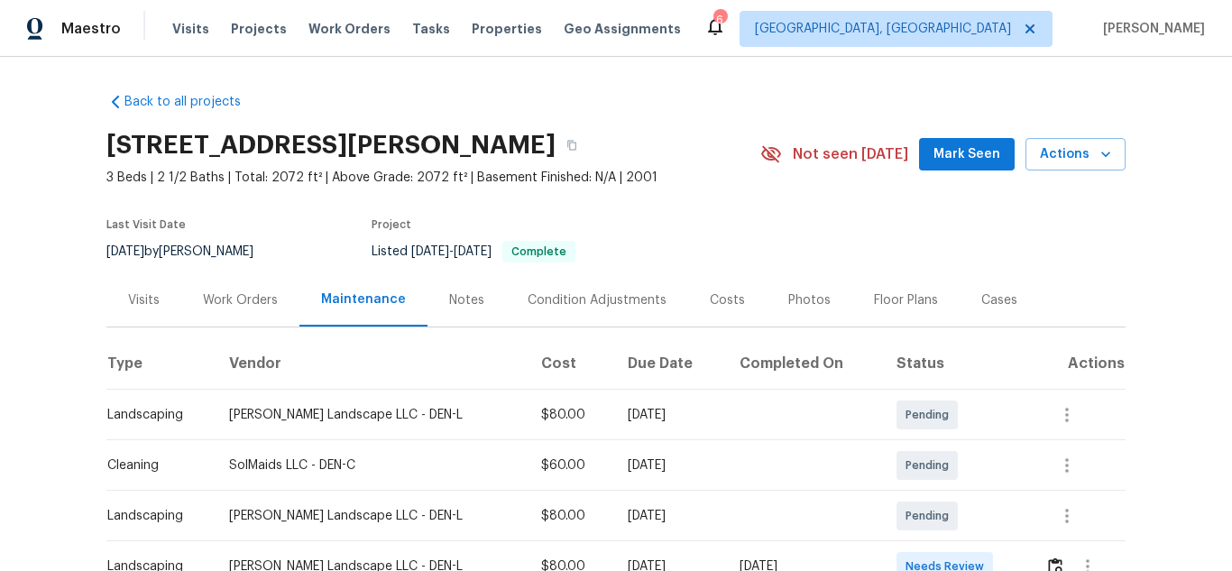
scroll to position [271, 0]
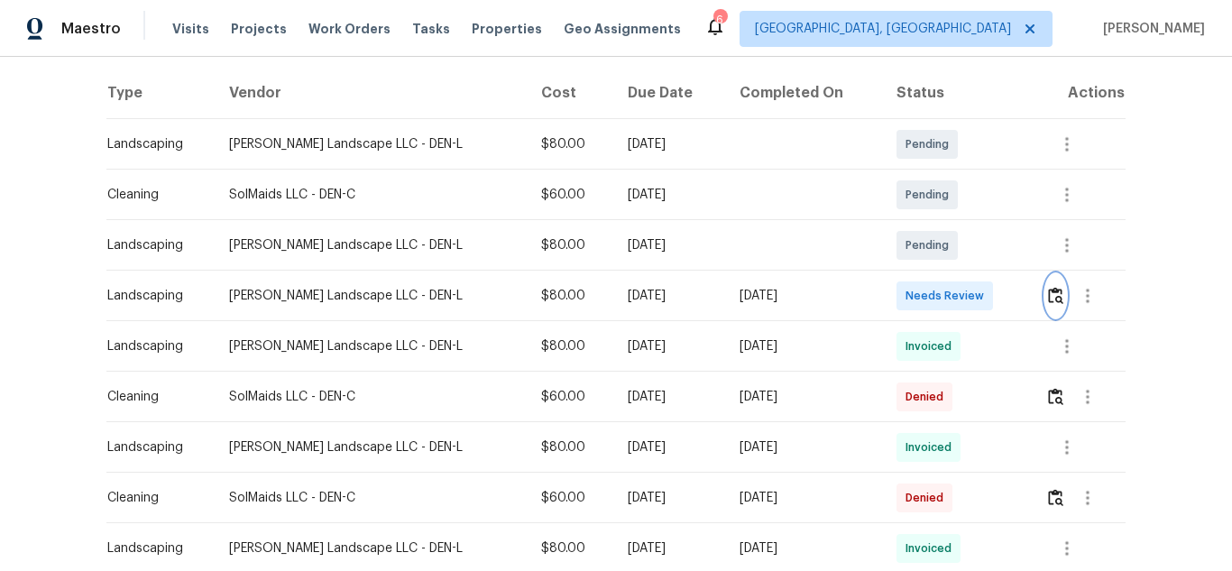
click at [1048, 295] on img "button" at bounding box center [1055, 295] width 15 height 17
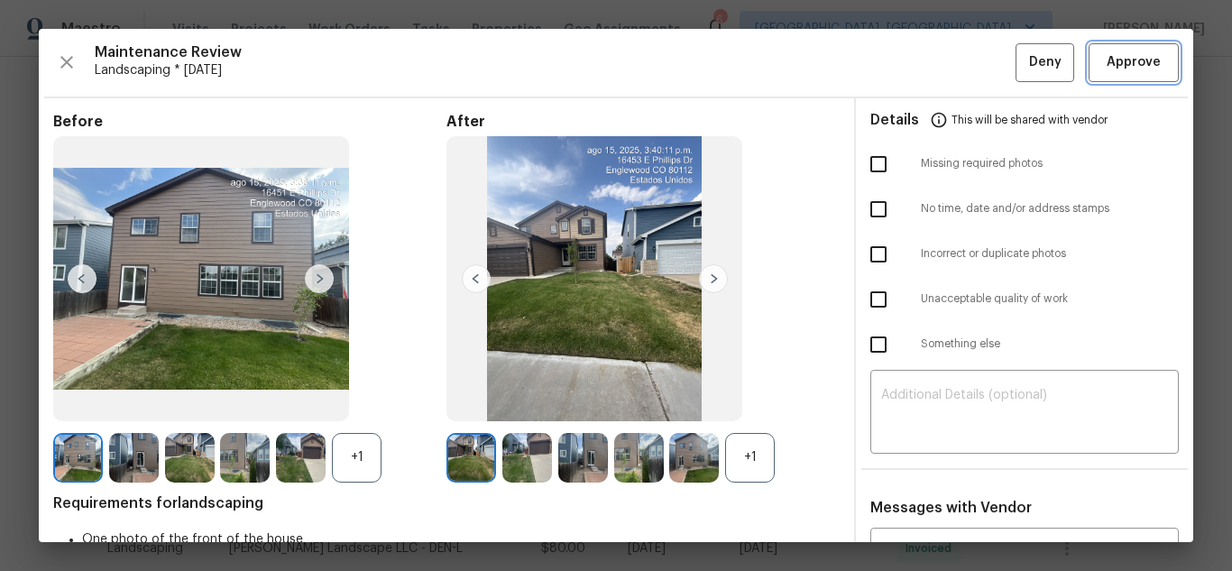
click at [1160, 67] on button "Approve" at bounding box center [1134, 62] width 90 height 39
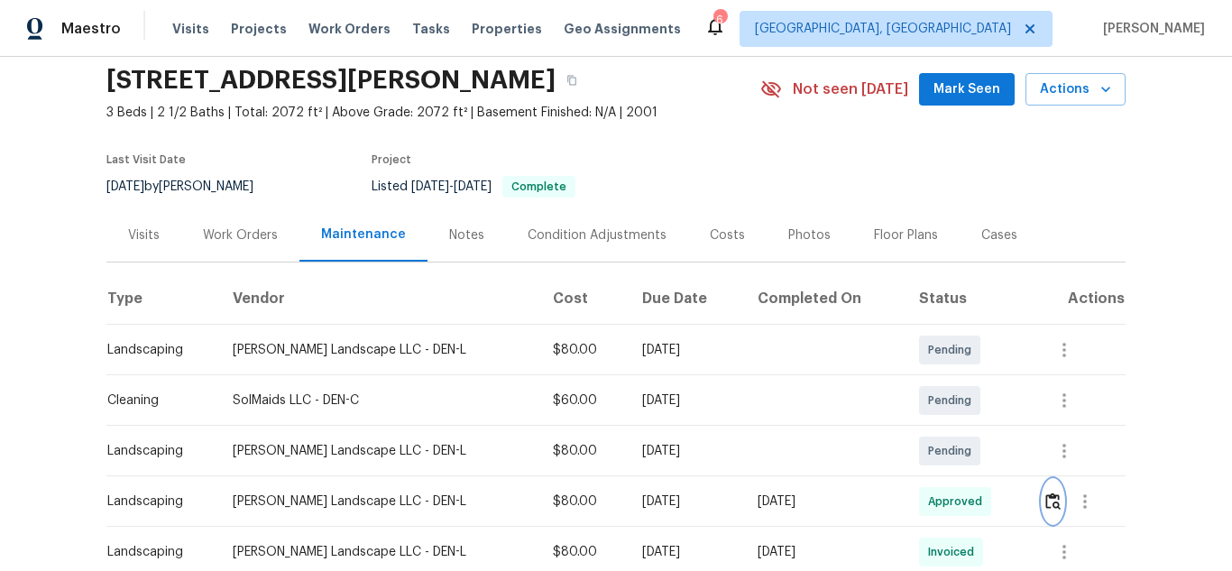
scroll to position [0, 0]
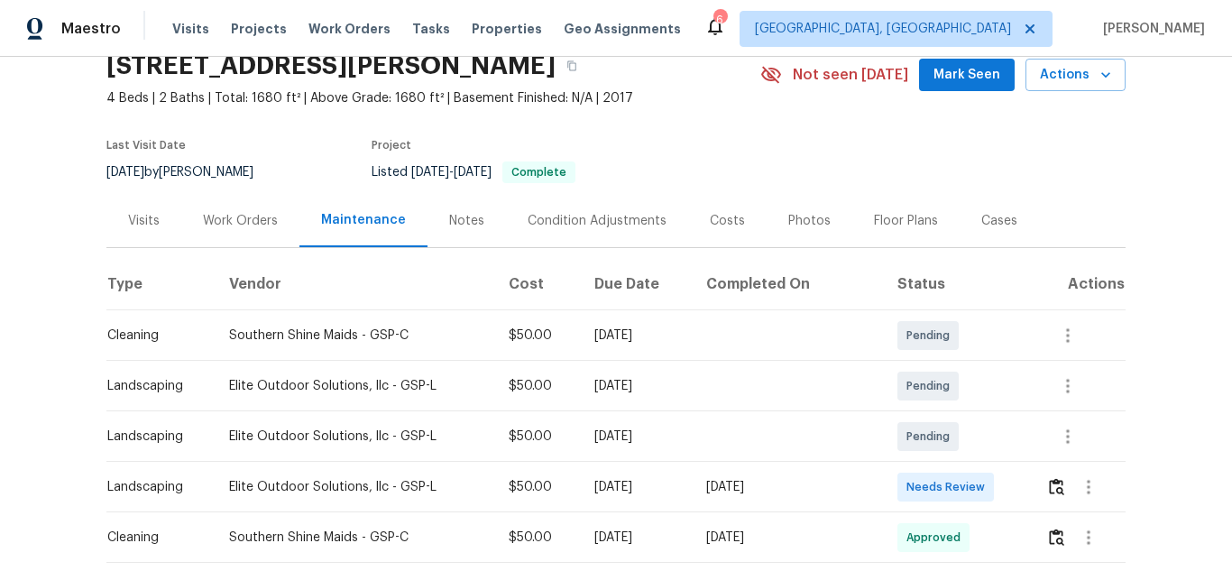
scroll to position [451, 0]
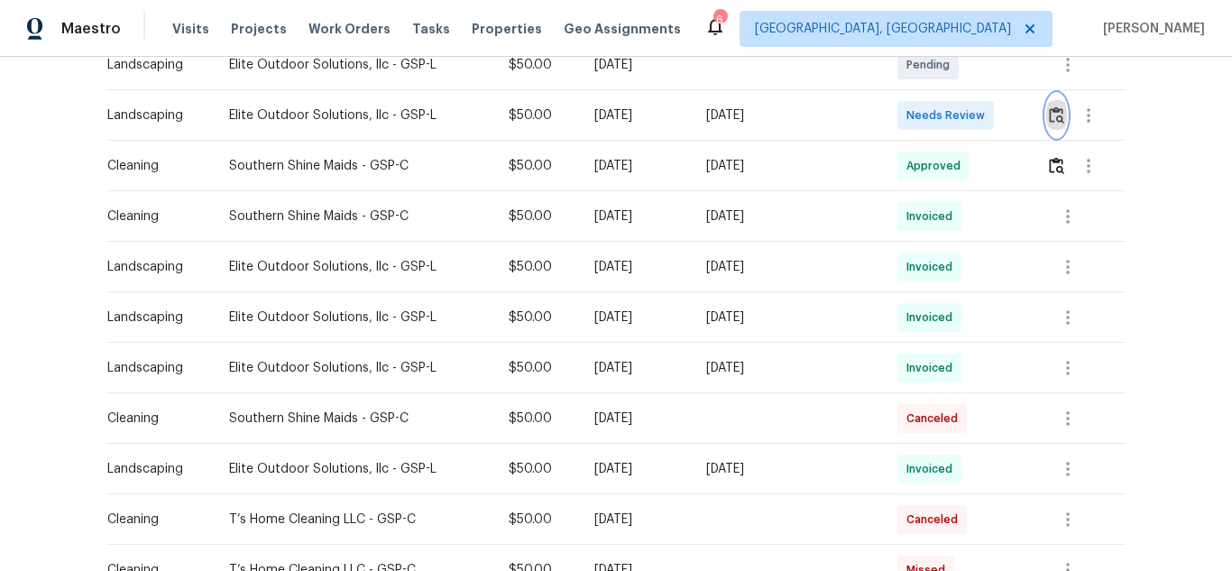
click at [1055, 124] on img "button" at bounding box center [1056, 114] width 15 height 17
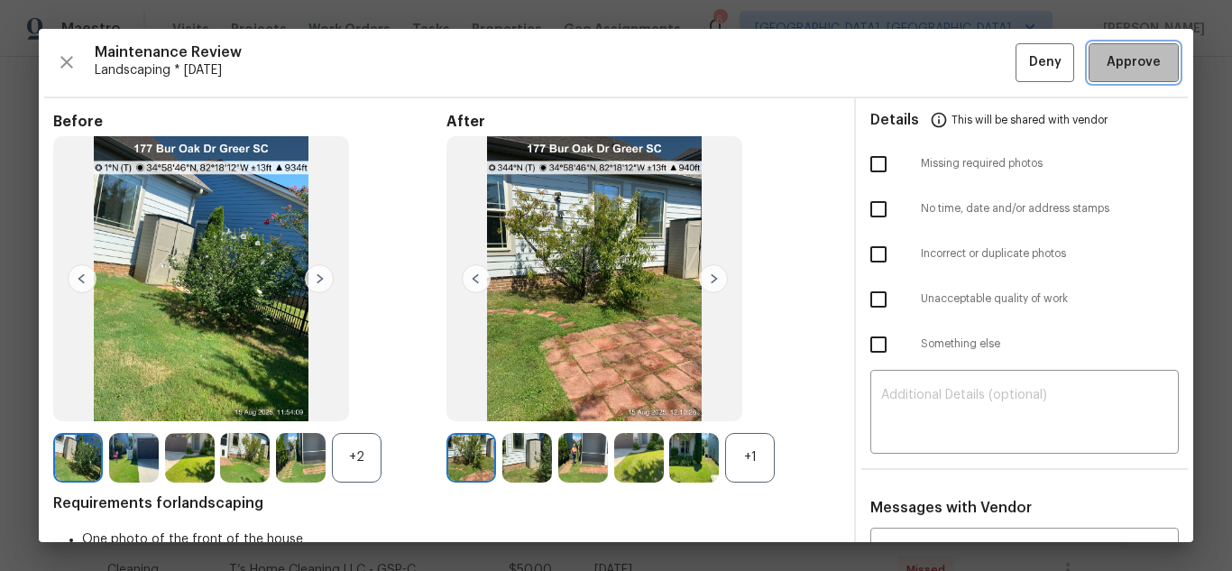
click at [1107, 73] on span "Approve" at bounding box center [1134, 62] width 54 height 23
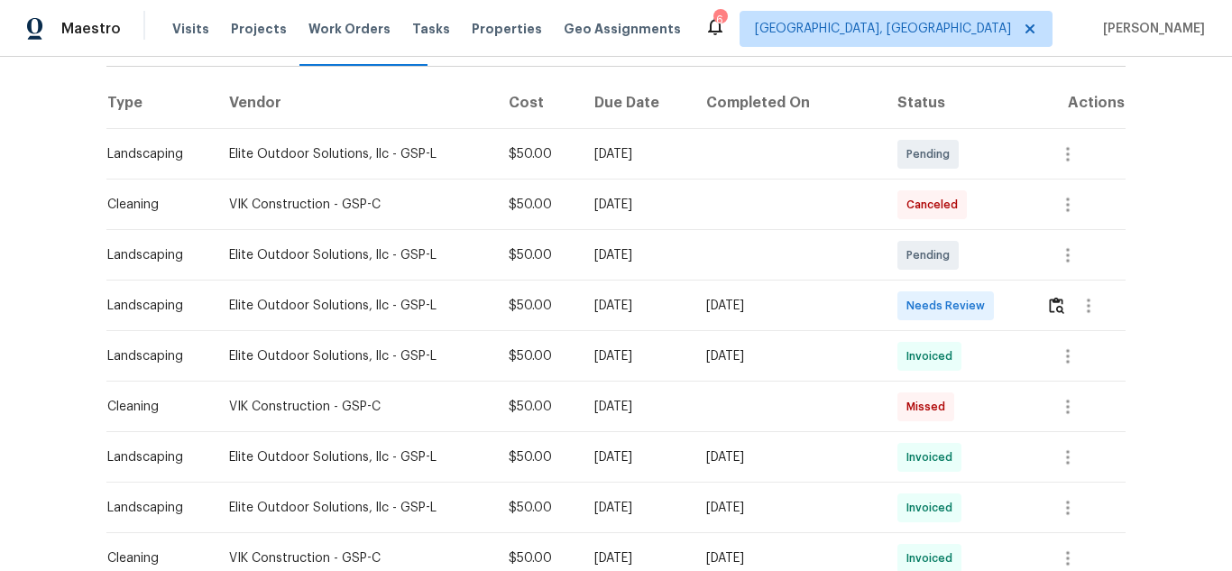
scroll to position [271, 0]
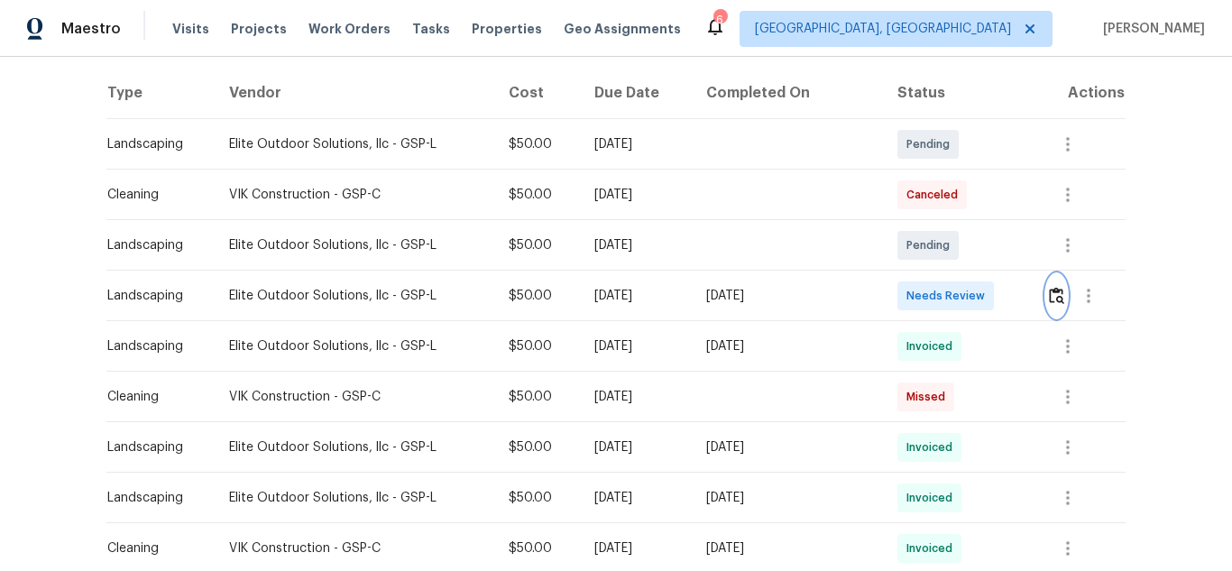
click at [1050, 291] on img "button" at bounding box center [1056, 295] width 15 height 17
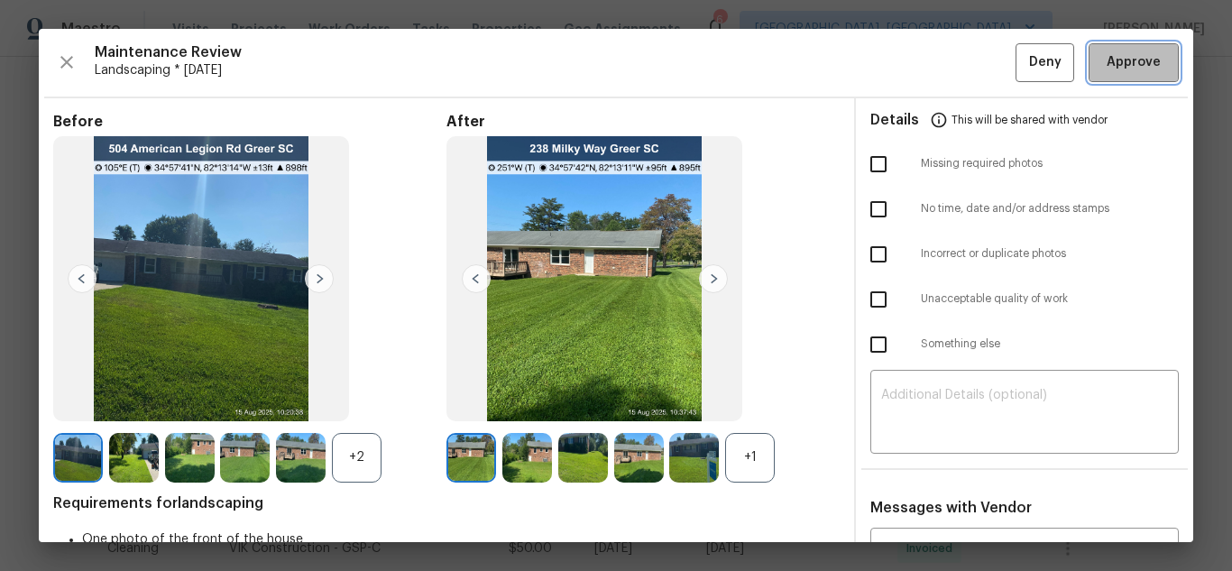
click at [1138, 47] on button "Approve" at bounding box center [1134, 62] width 90 height 39
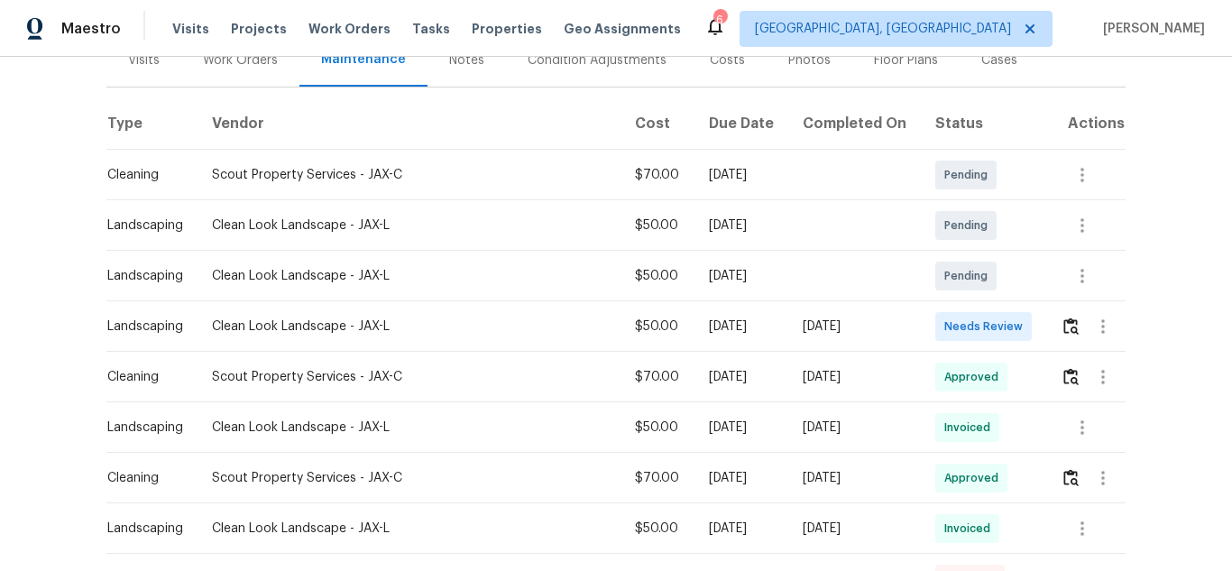
scroll to position [361, 0]
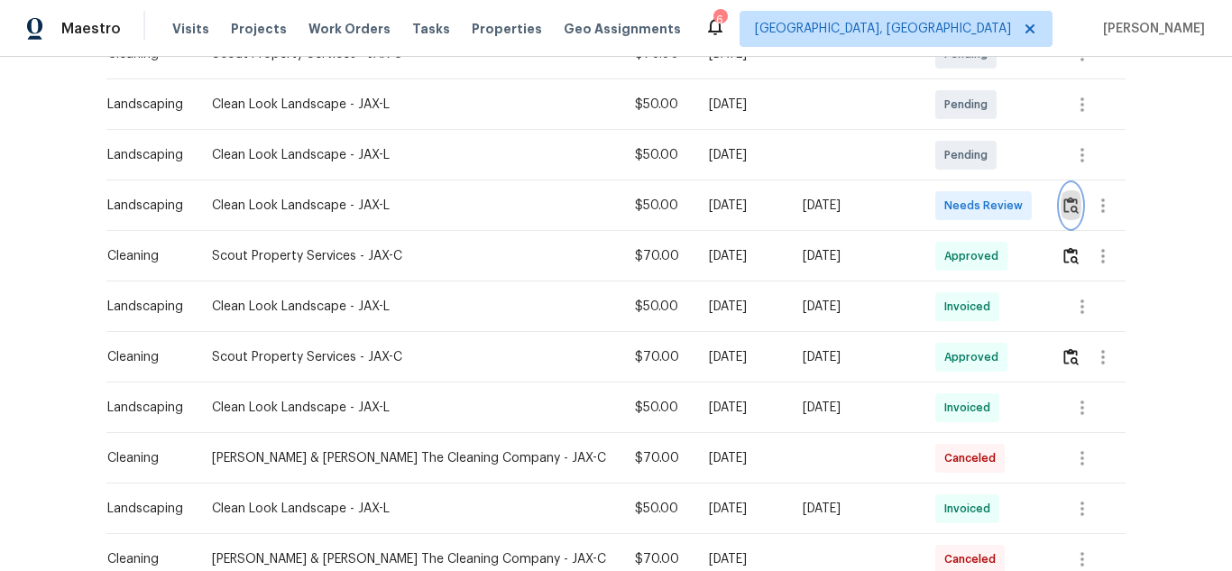
click at [1063, 204] on img "button" at bounding box center [1070, 205] width 15 height 17
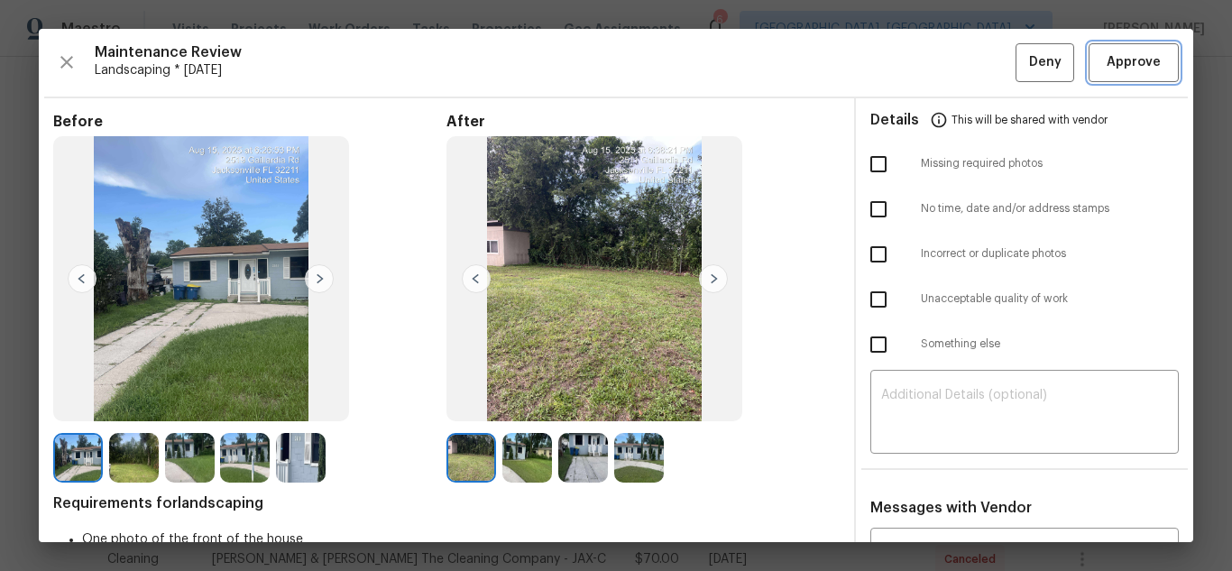
click at [1136, 69] on span "Approve" at bounding box center [1134, 62] width 54 height 23
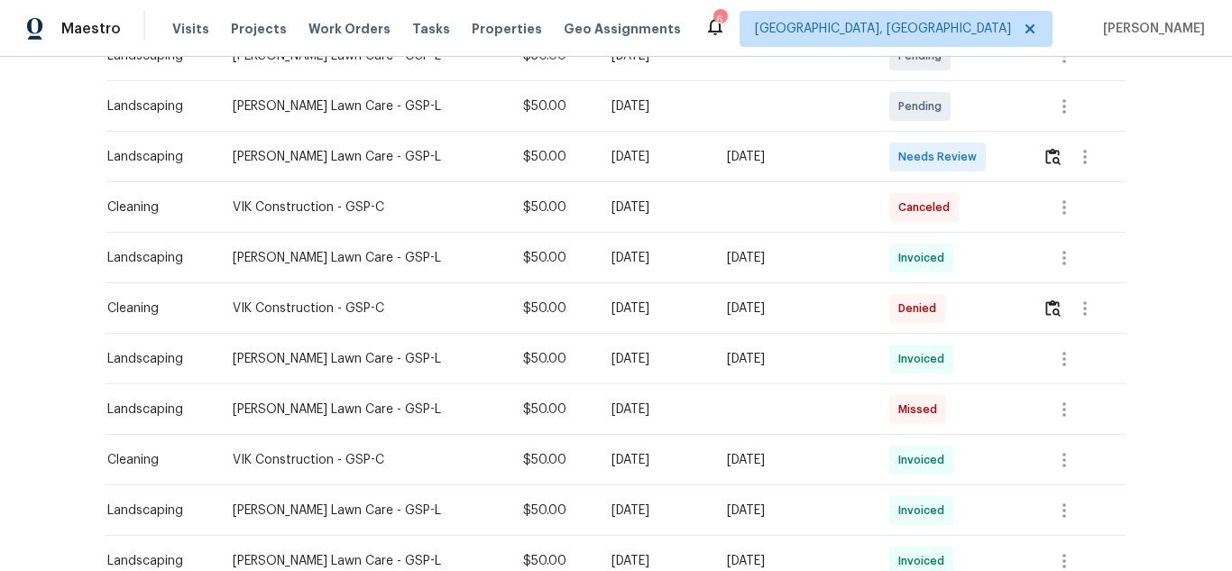
scroll to position [361, 0]
click at [1052, 160] on img "button" at bounding box center [1052, 154] width 15 height 17
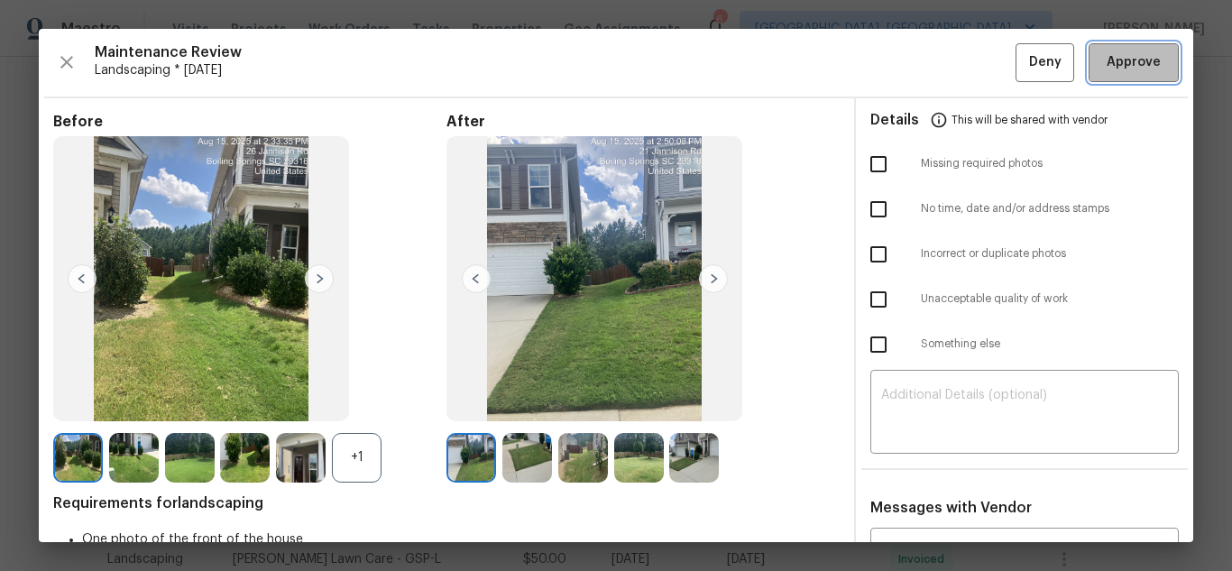
click at [1107, 57] on span "Approve" at bounding box center [1134, 62] width 54 height 23
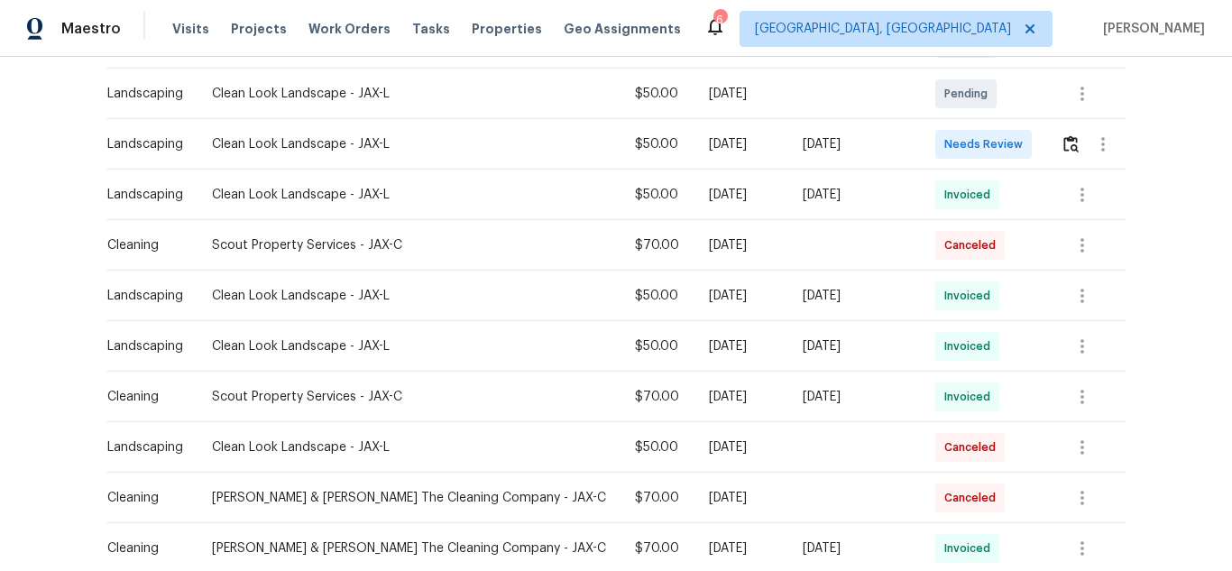
scroll to position [271, 0]
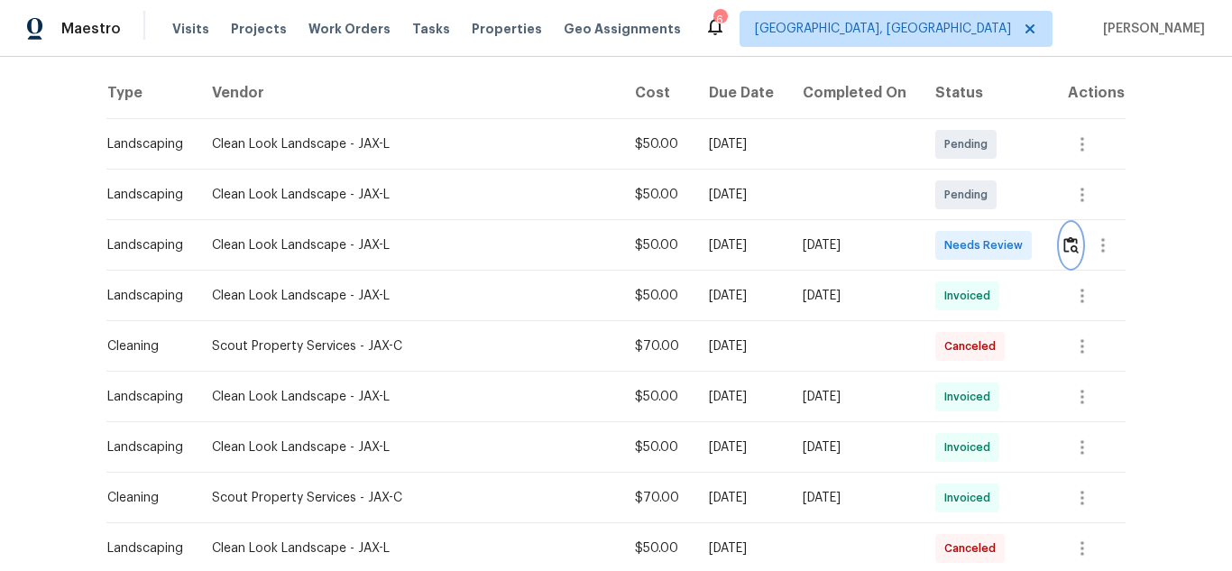
click at [1063, 246] on img "button" at bounding box center [1070, 244] width 15 height 17
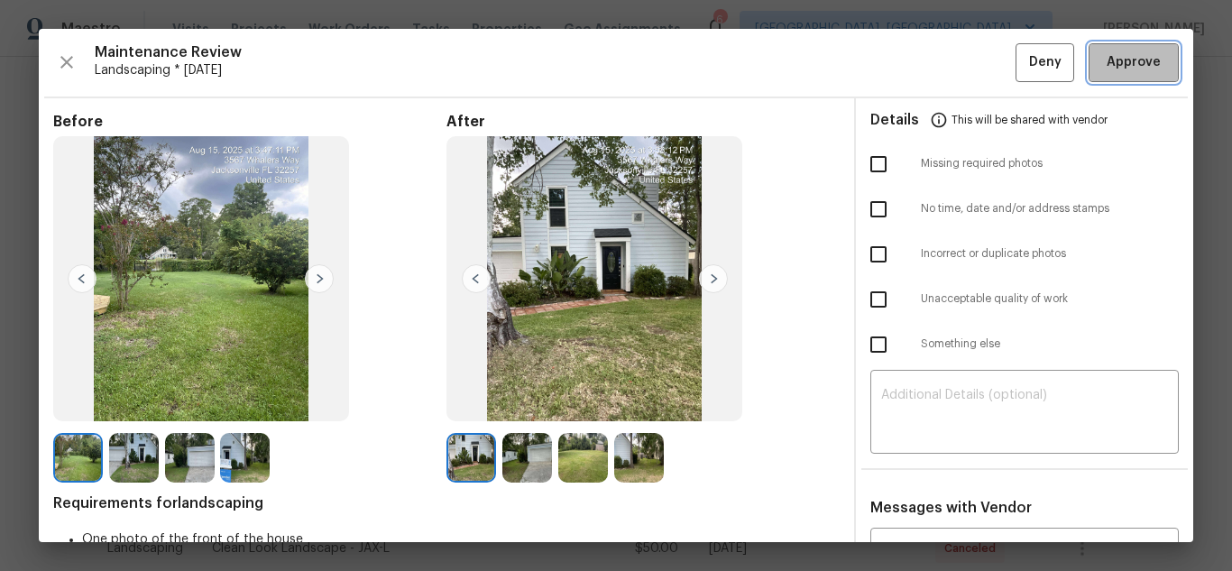
click at [1107, 64] on span "Approve" at bounding box center [1134, 62] width 54 height 23
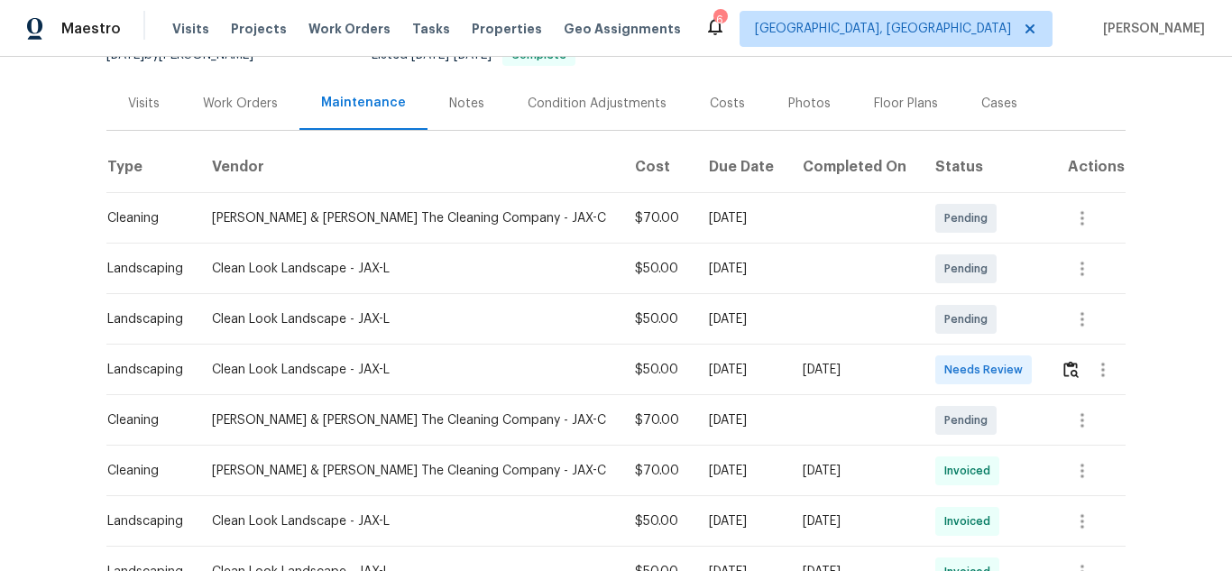
scroll to position [361, 0]
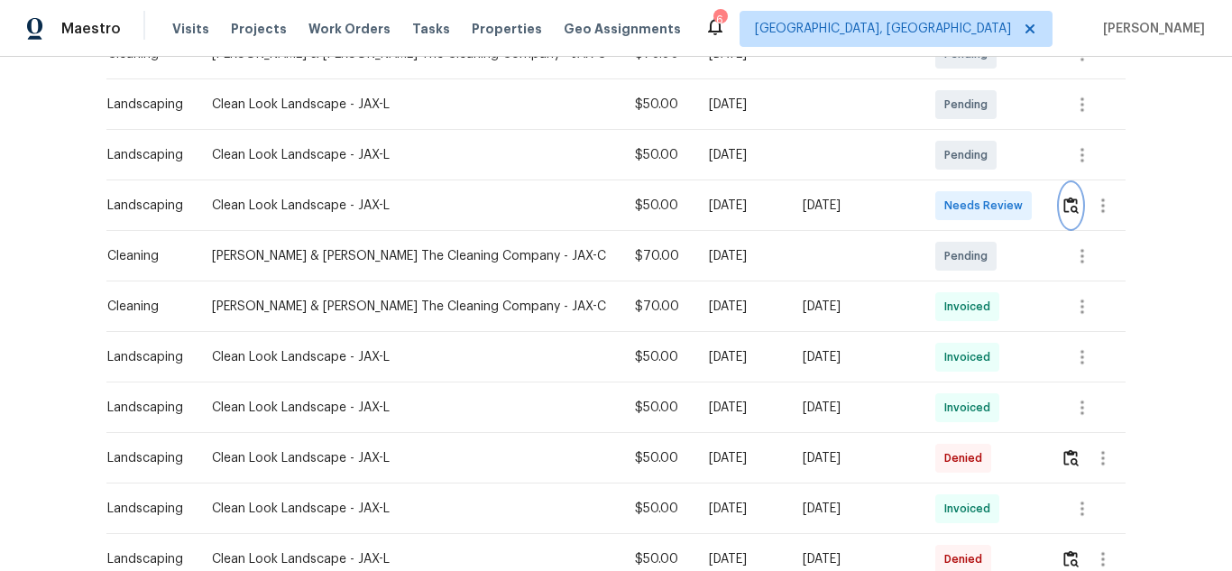
click at [1063, 202] on img "button" at bounding box center [1070, 205] width 15 height 17
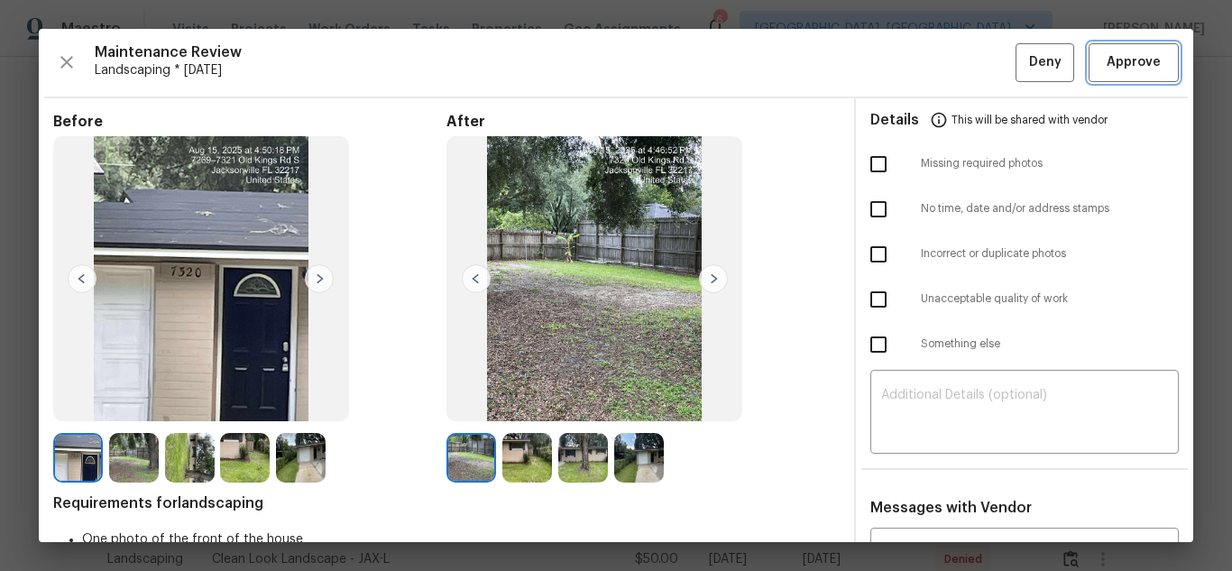
click at [1121, 71] on span "Approve" at bounding box center [1134, 62] width 54 height 23
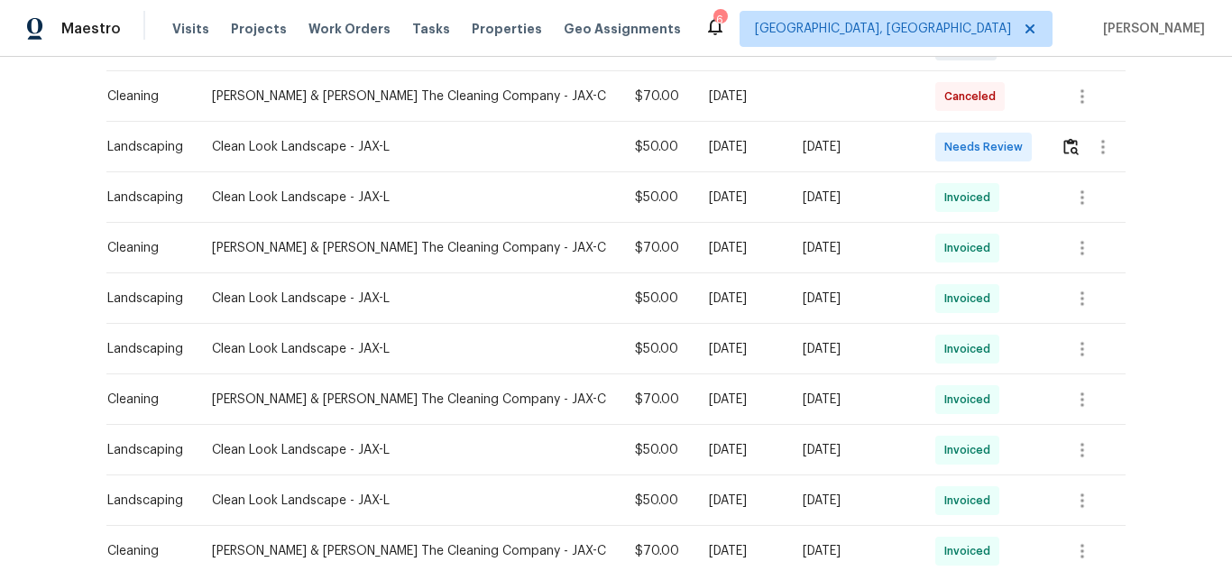
scroll to position [451, 0]
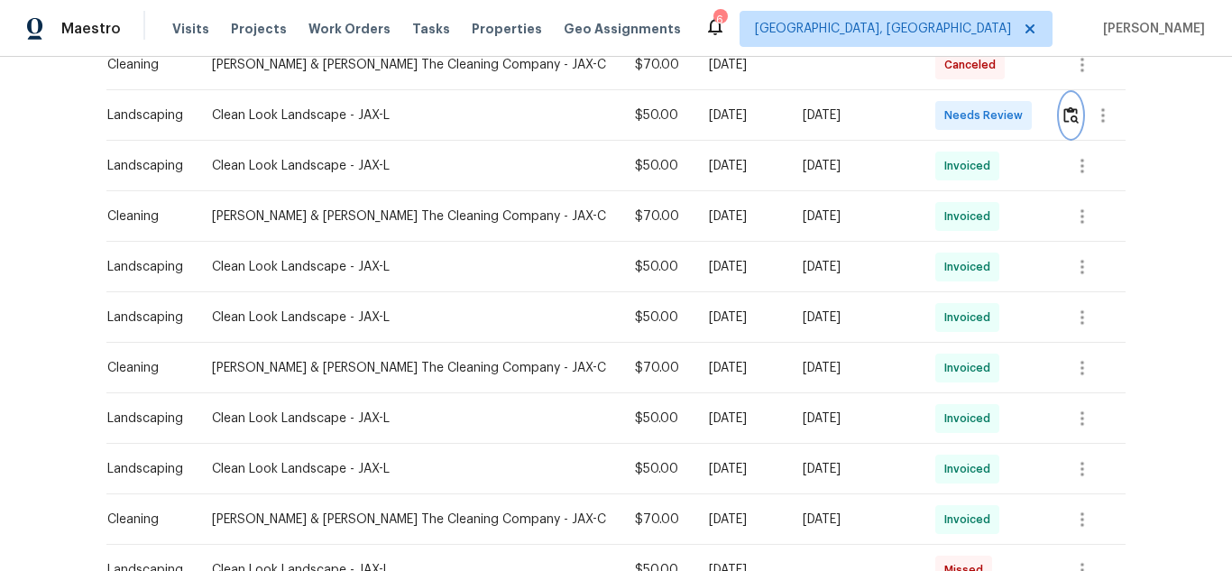
click at [1063, 110] on img "button" at bounding box center [1070, 114] width 15 height 17
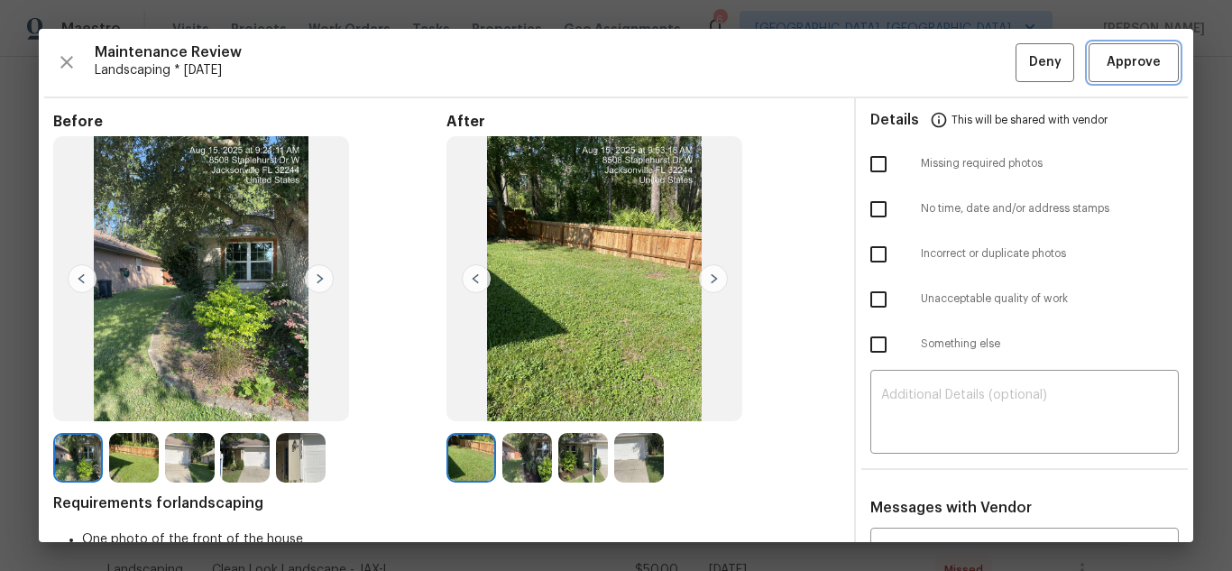
click at [1111, 52] on span "Approve" at bounding box center [1134, 62] width 54 height 23
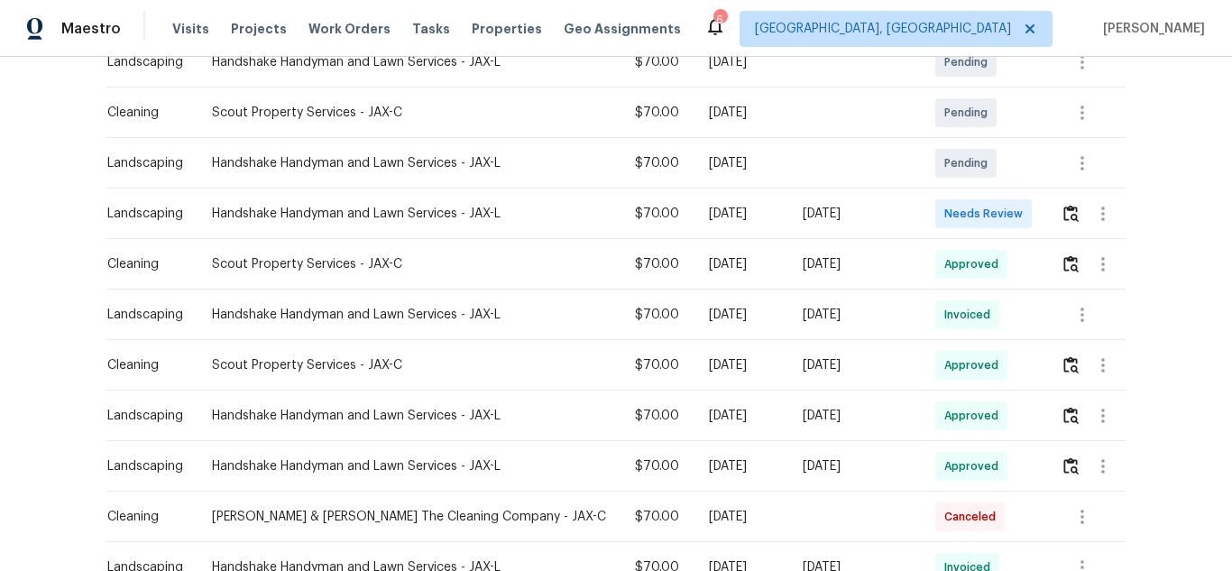
scroll to position [361, 0]
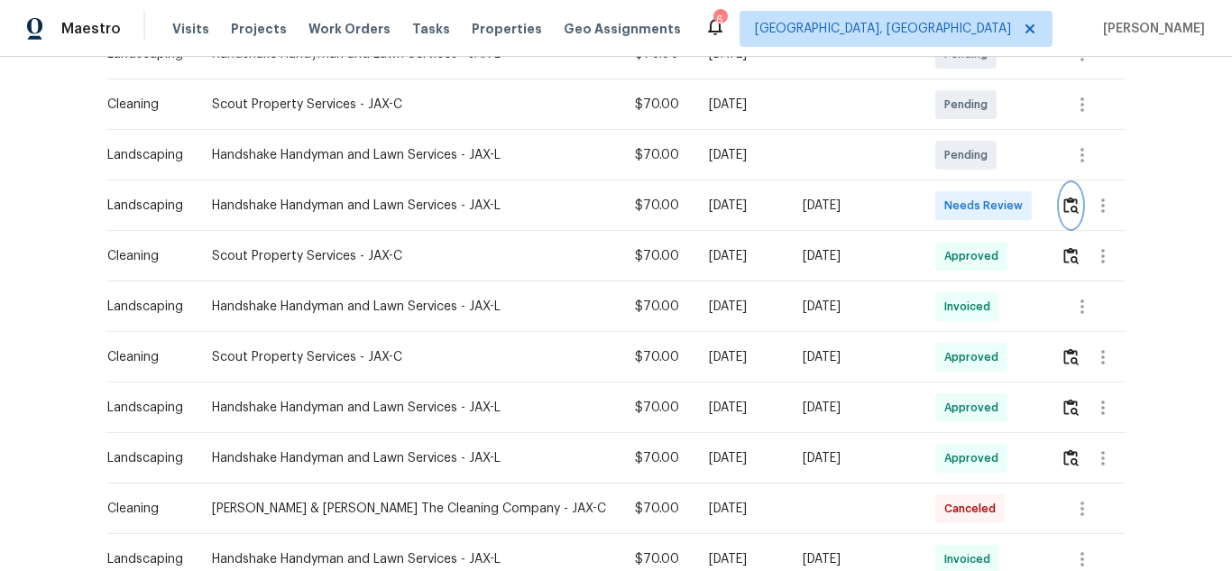
click at [1061, 216] on button "button" at bounding box center [1071, 205] width 21 height 43
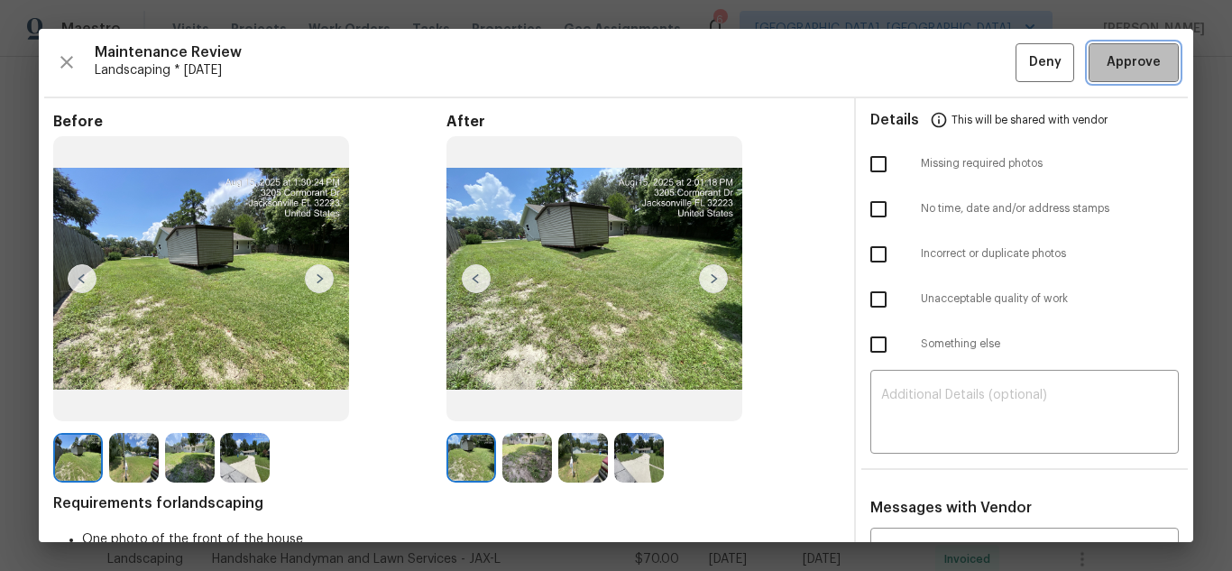
click at [1108, 71] on span "Approve" at bounding box center [1134, 62] width 54 height 23
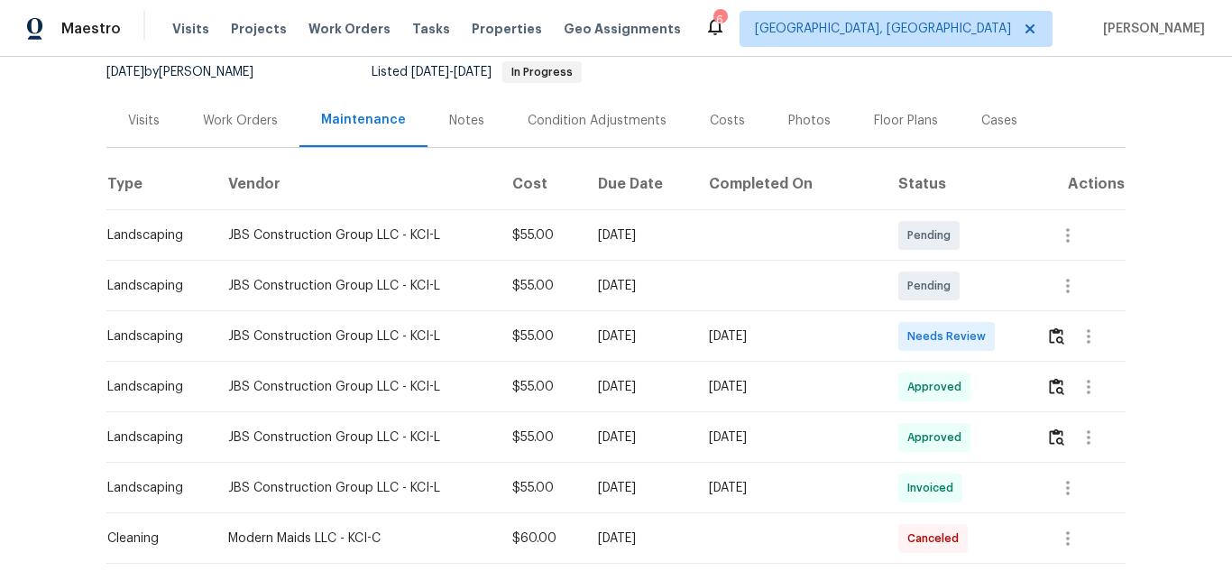
scroll to position [180, 0]
click at [1051, 319] on button "button" at bounding box center [1056, 335] width 21 height 43
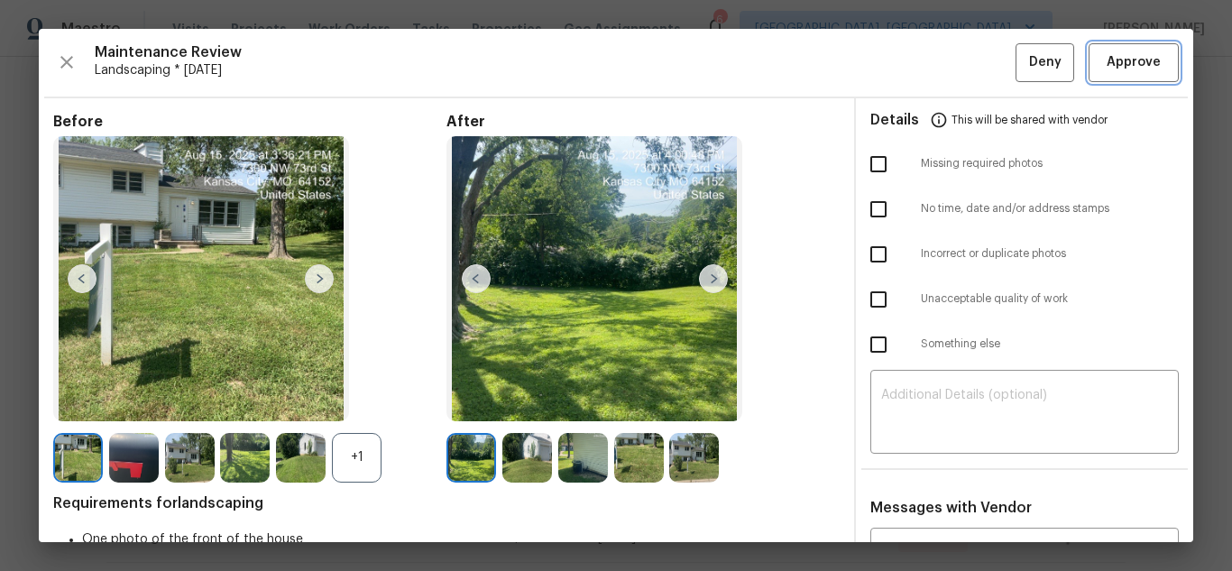
click at [1090, 47] on button "Approve" at bounding box center [1134, 62] width 90 height 39
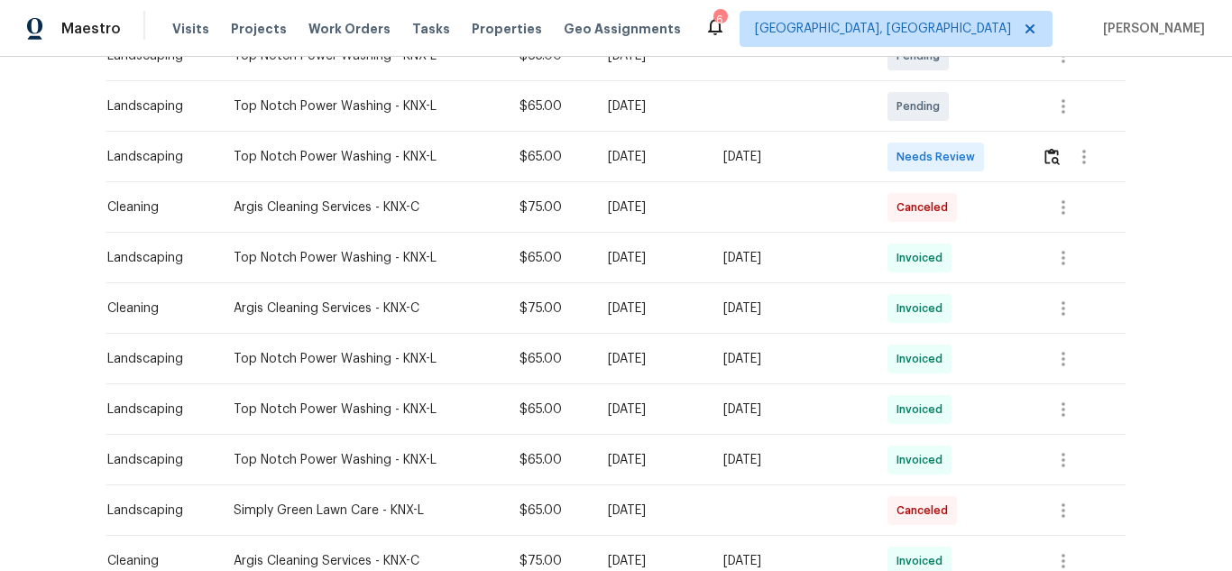
scroll to position [361, 0]
click at [1050, 143] on button "button" at bounding box center [1052, 154] width 21 height 43
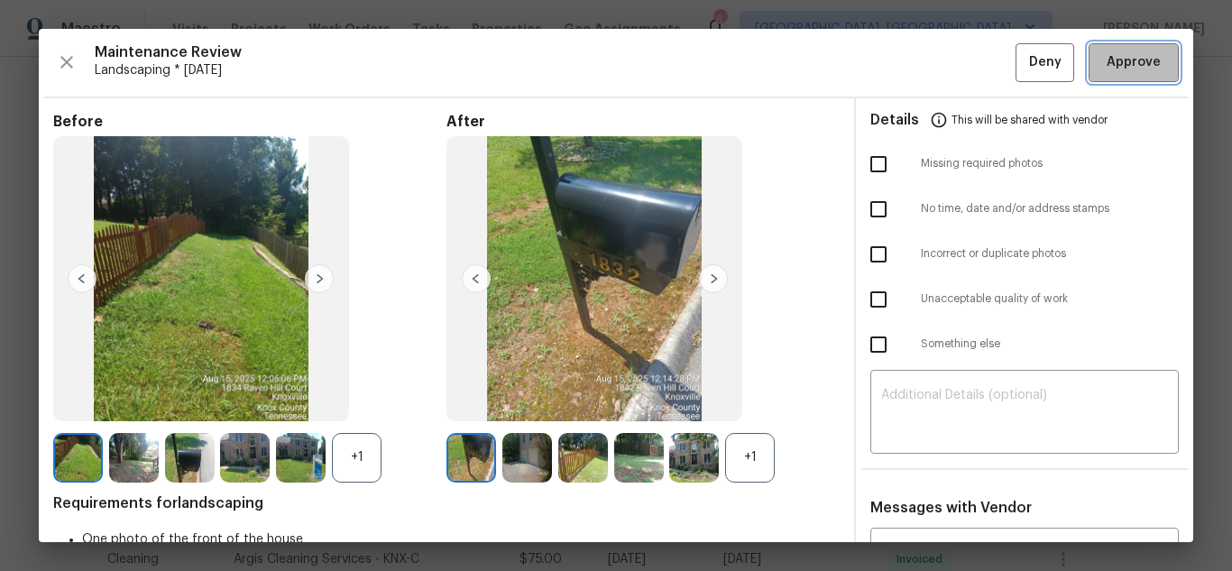
click at [1107, 72] on span "Approve" at bounding box center [1134, 62] width 54 height 23
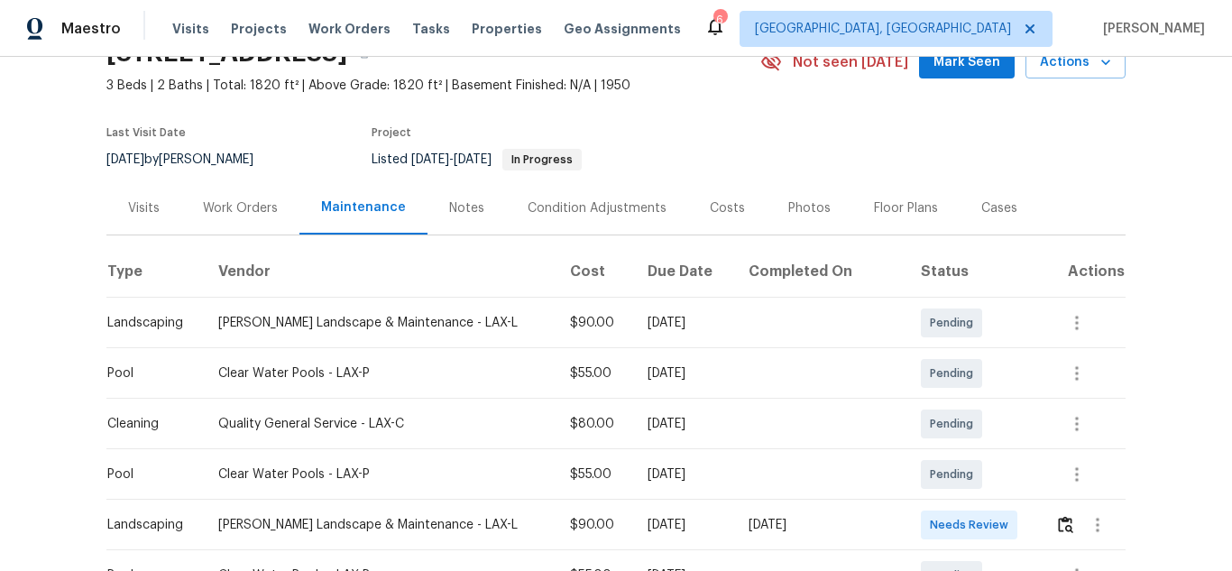
scroll to position [271, 0]
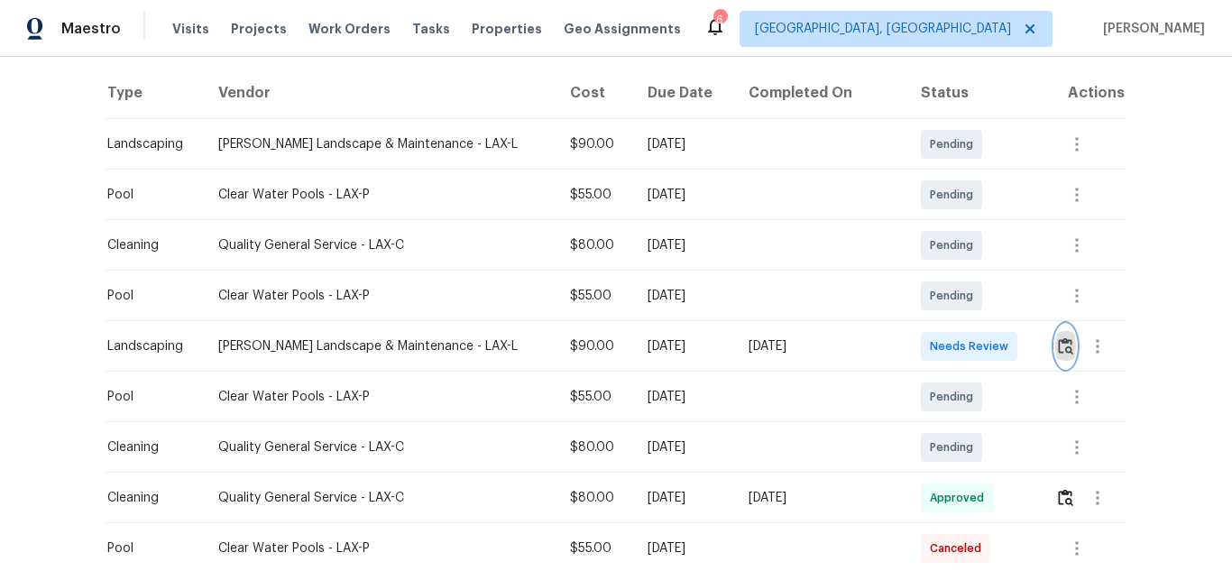
click at [1056, 368] on button "button" at bounding box center [1065, 346] width 21 height 43
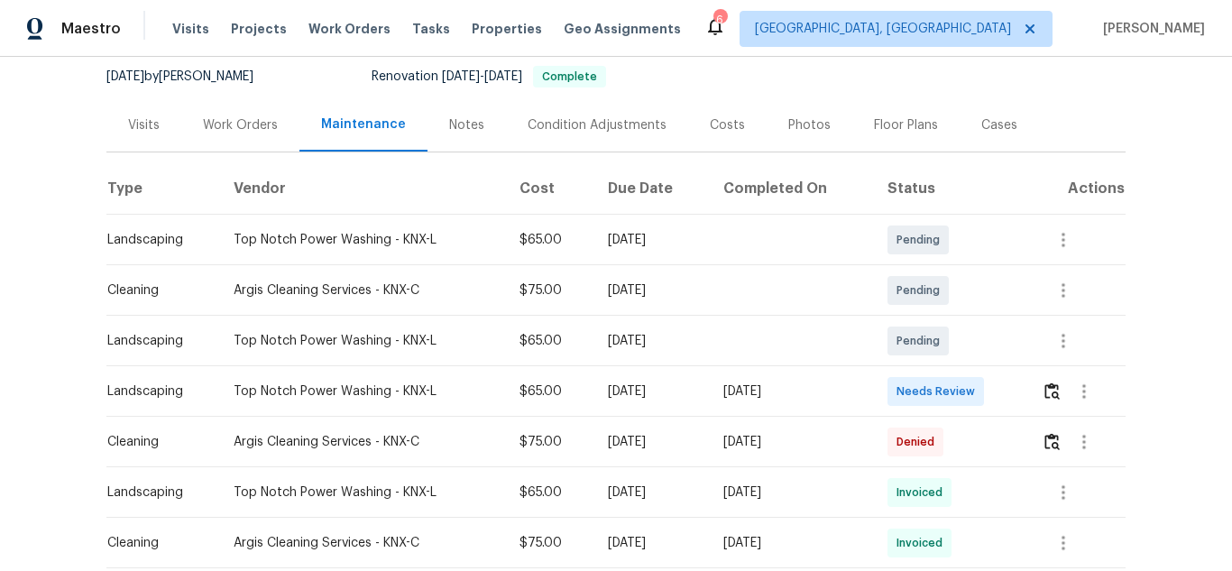
scroll to position [180, 0]
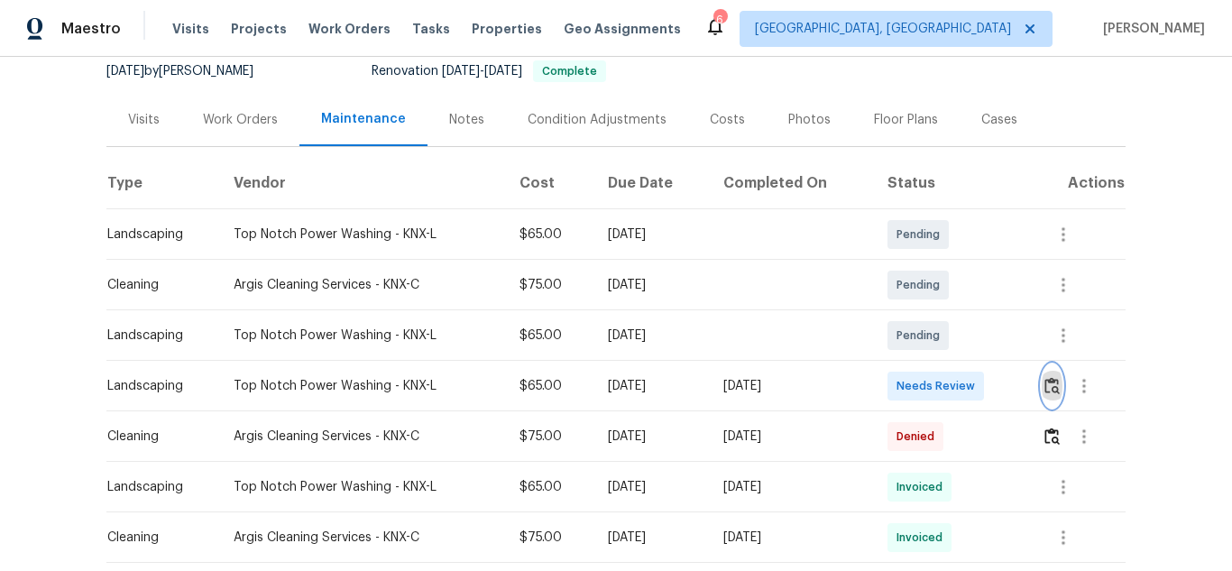
click at [1046, 384] on img "button" at bounding box center [1051, 385] width 15 height 17
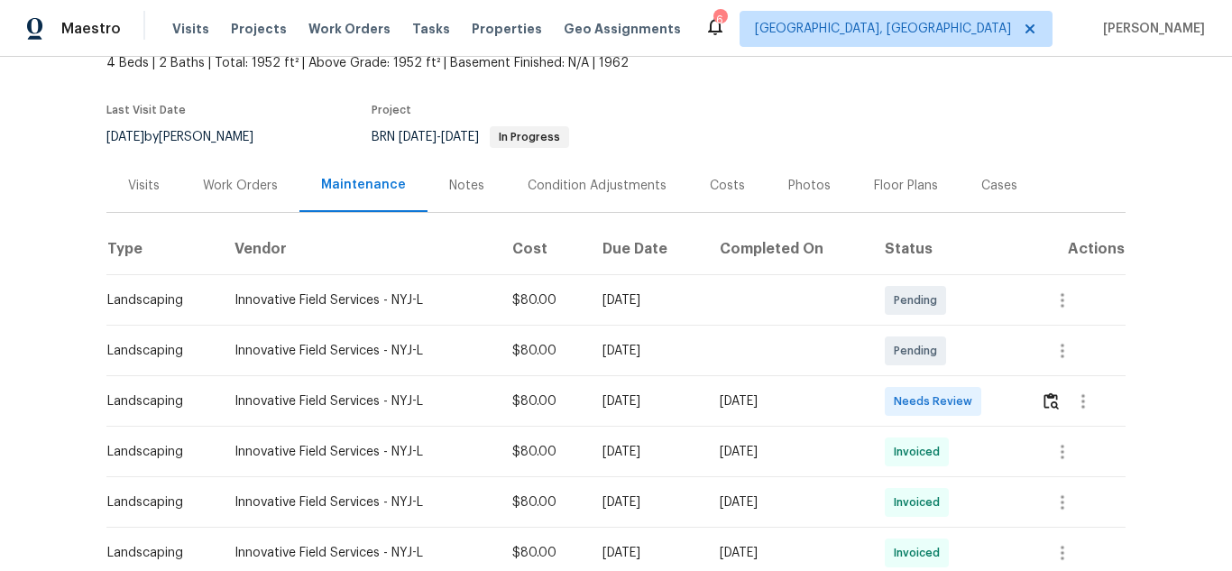
scroll to position [361, 0]
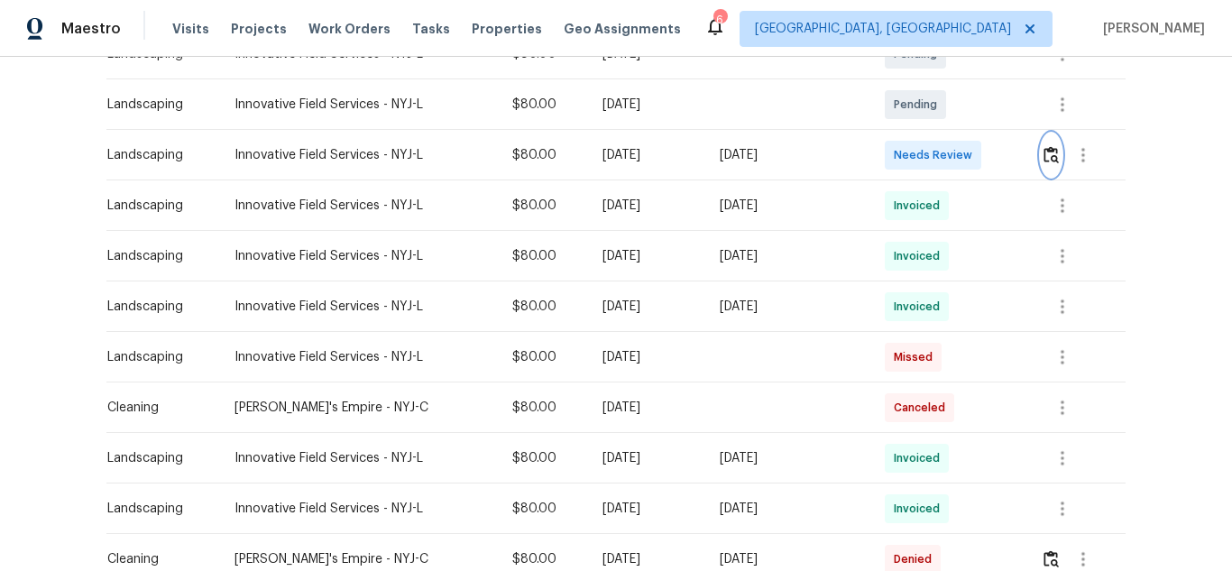
click at [1052, 143] on button "button" at bounding box center [1051, 154] width 21 height 43
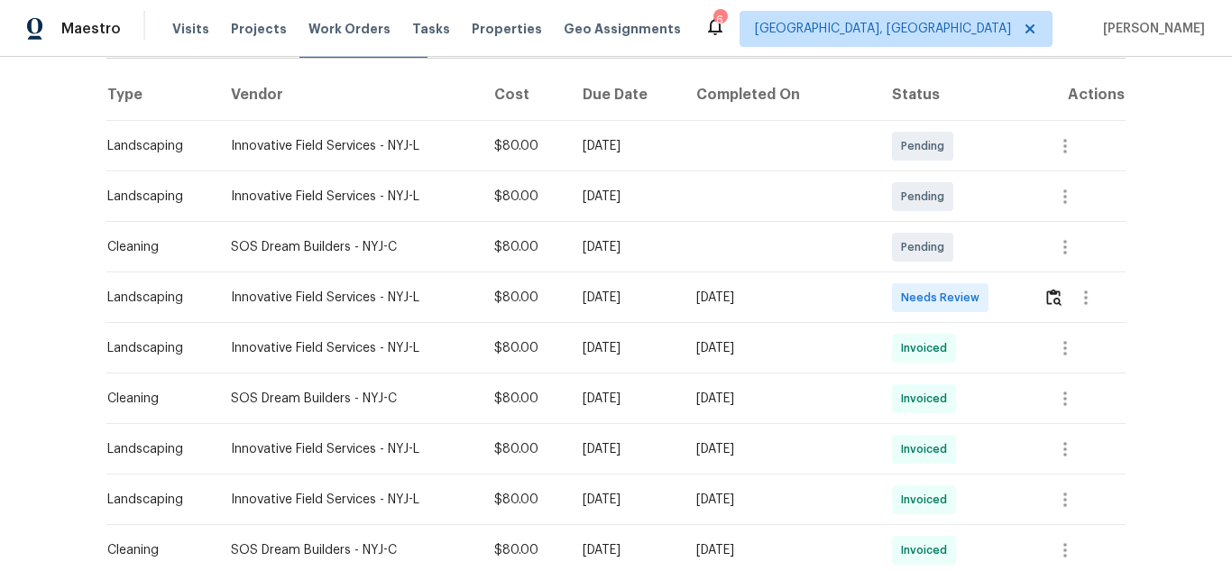
scroll to position [271, 0]
click at [1051, 294] on img "button" at bounding box center [1053, 295] width 15 height 17
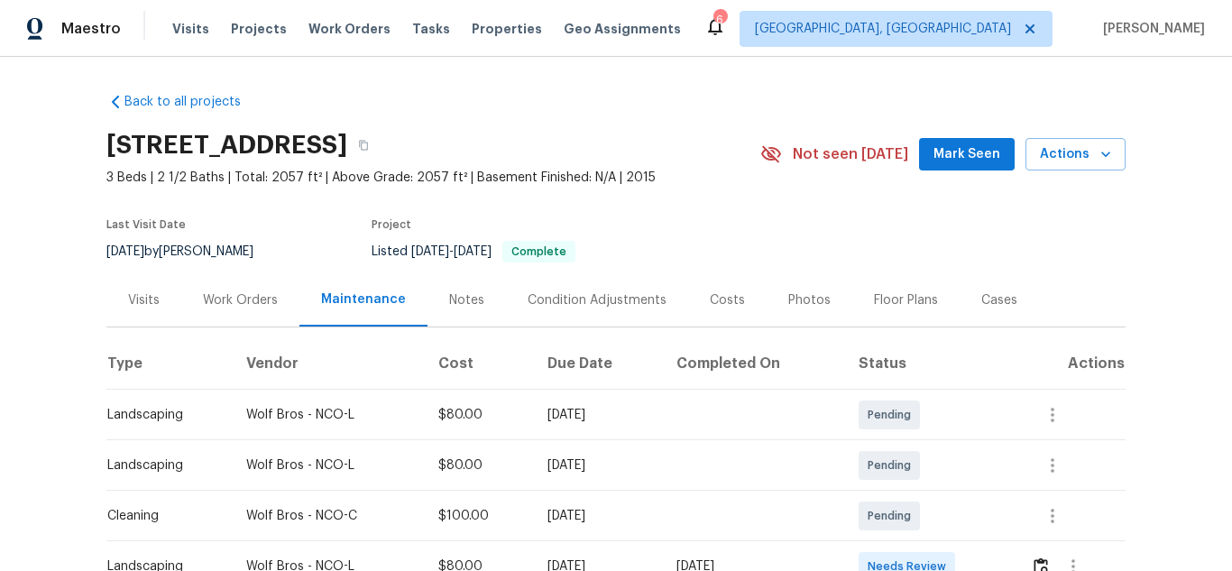
scroll to position [271, 0]
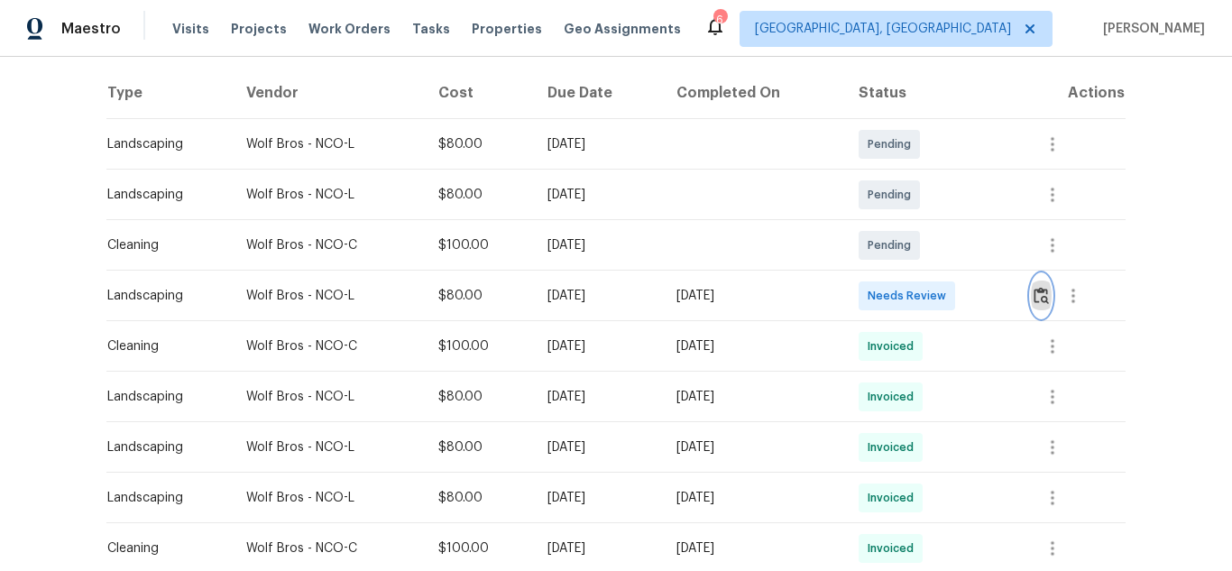
click at [1031, 292] on button "button" at bounding box center [1041, 295] width 21 height 43
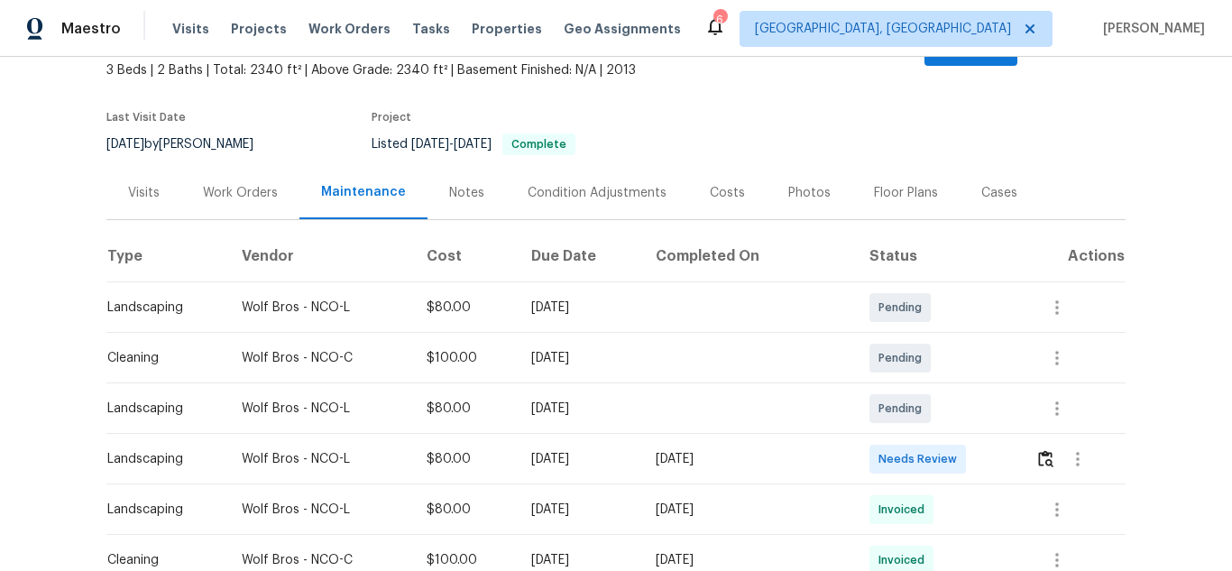
scroll to position [271, 0]
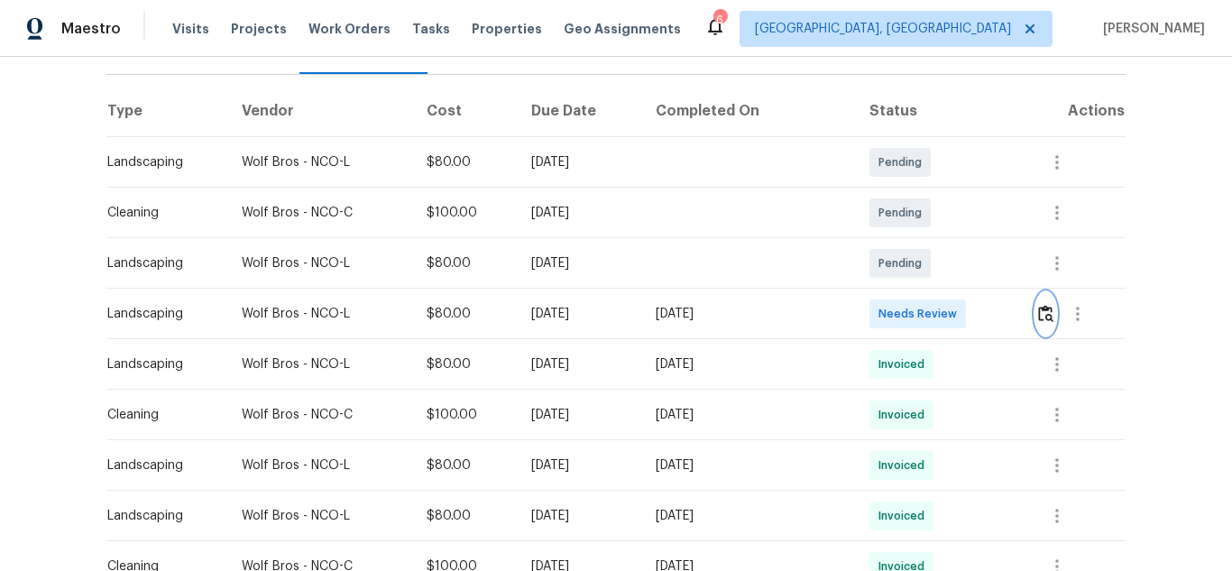
click at [1038, 305] on img "button" at bounding box center [1045, 313] width 15 height 17
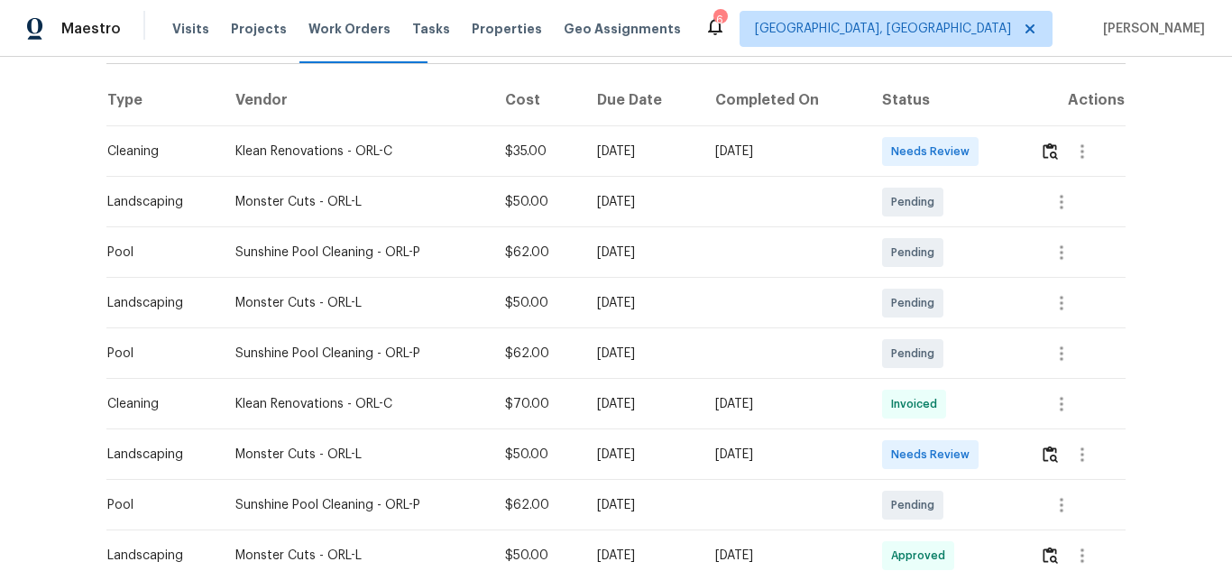
scroll to position [271, 0]
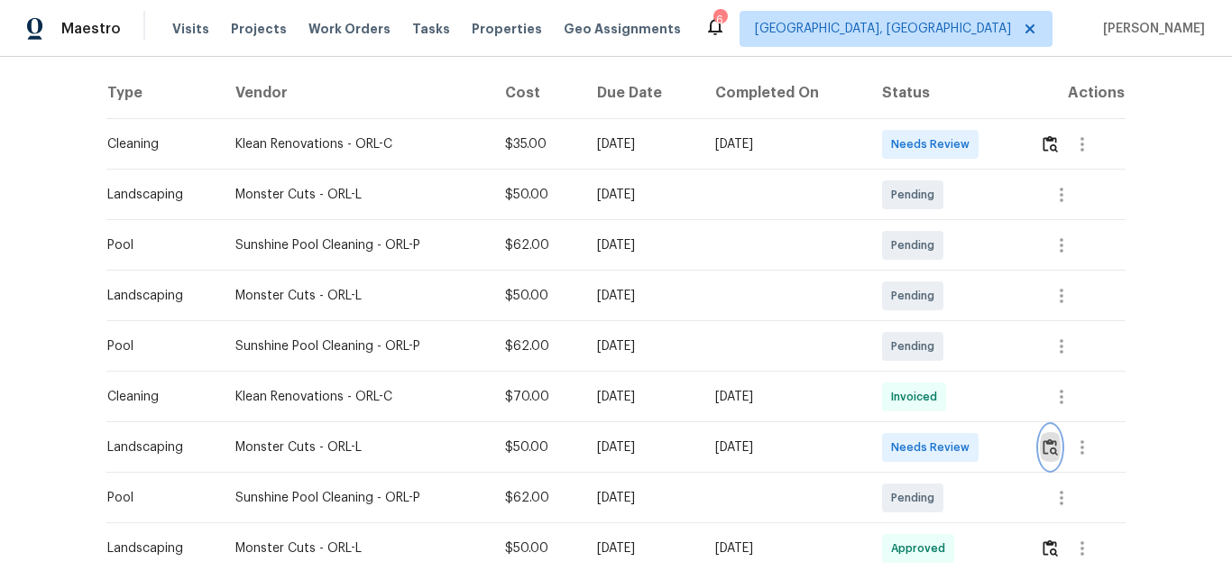
click at [1041, 439] on button "button" at bounding box center [1050, 447] width 21 height 43
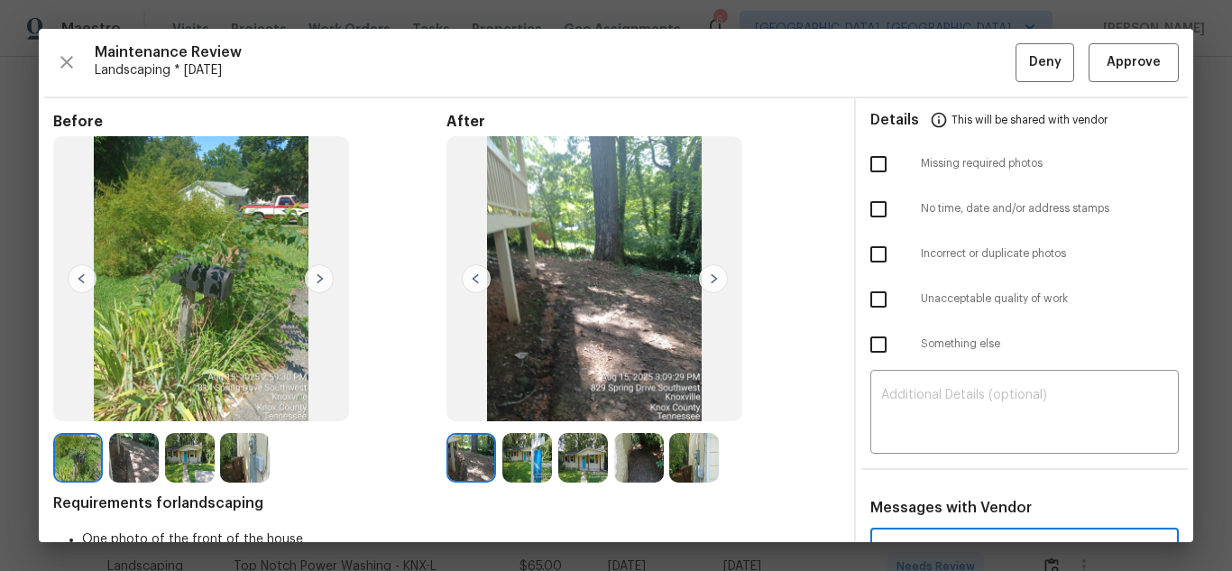
click at [925, 547] on textarea at bounding box center [1024, 572] width 287 height 51
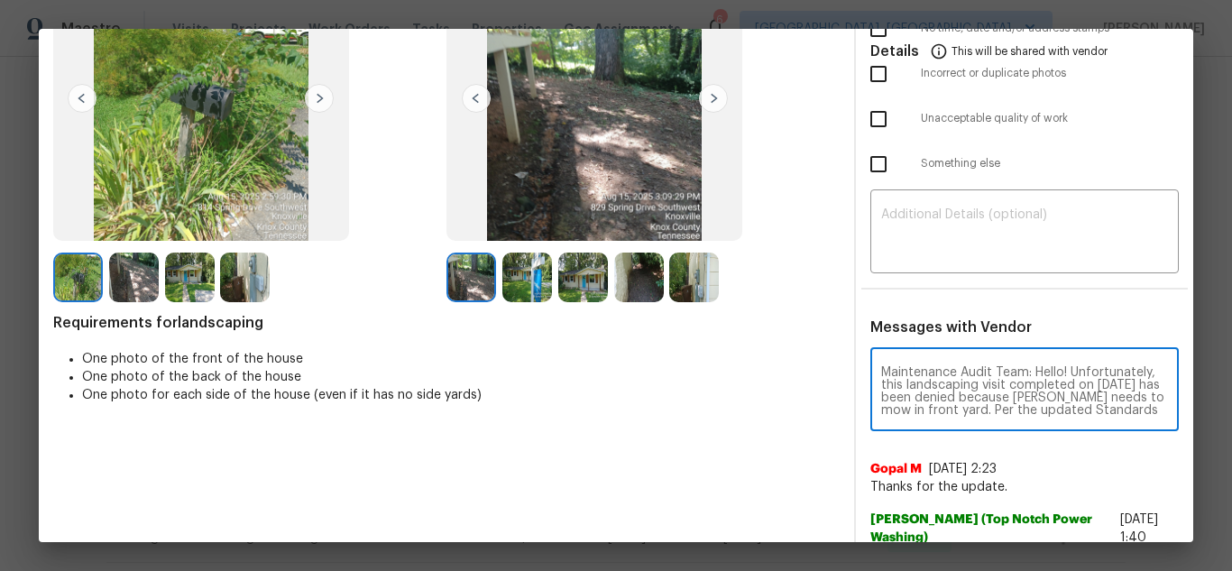
scroll to position [202, 0]
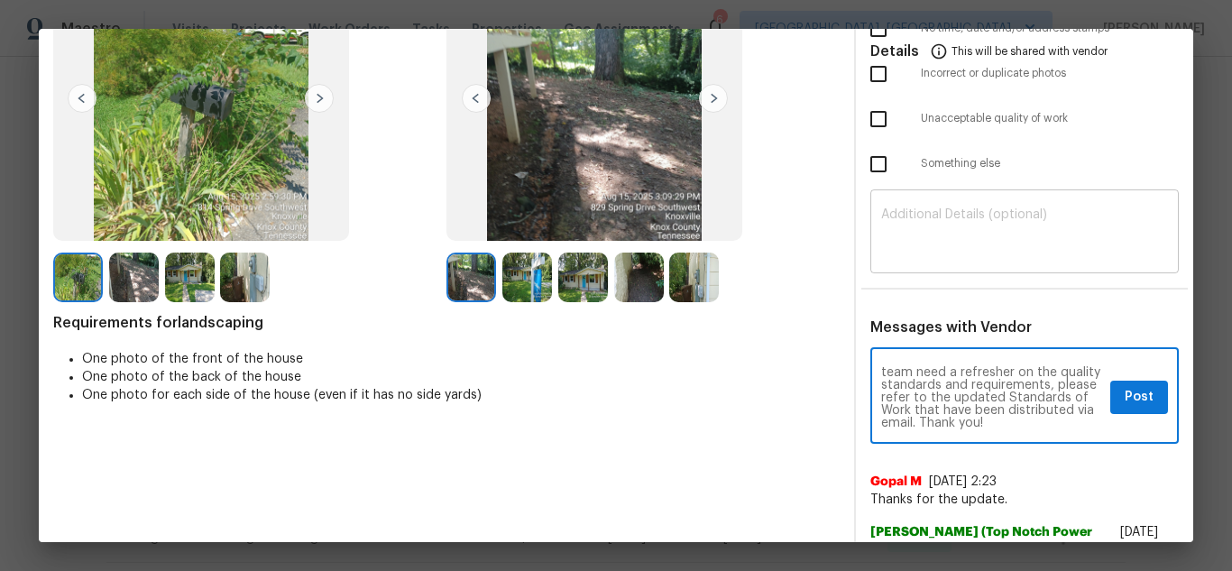
type textarea "Maintenance Audit Team: Hello! Unfortunately, this landscaping visit completed …"
click at [945, 253] on textarea at bounding box center [1024, 233] width 287 height 51
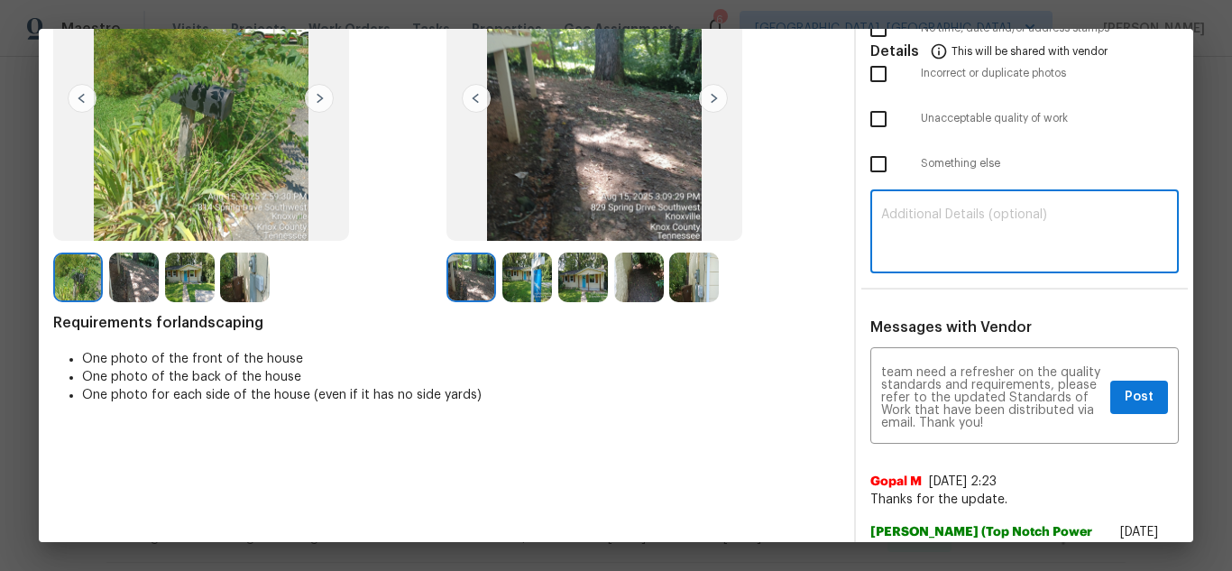
paste textarea "Maintenance Audit Team: Hello! Unfortunately, this landscaping visit completed …"
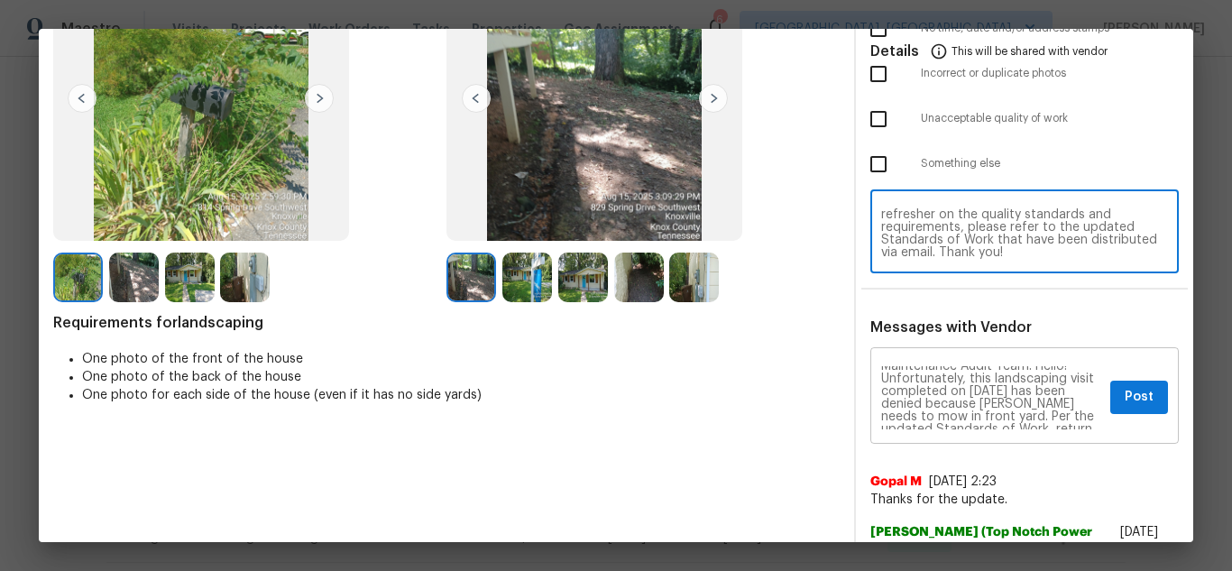
scroll to position [0, 0]
type textarea "Maintenance Audit Team: Hello! Unfortunately, this landscaping visit completed …"
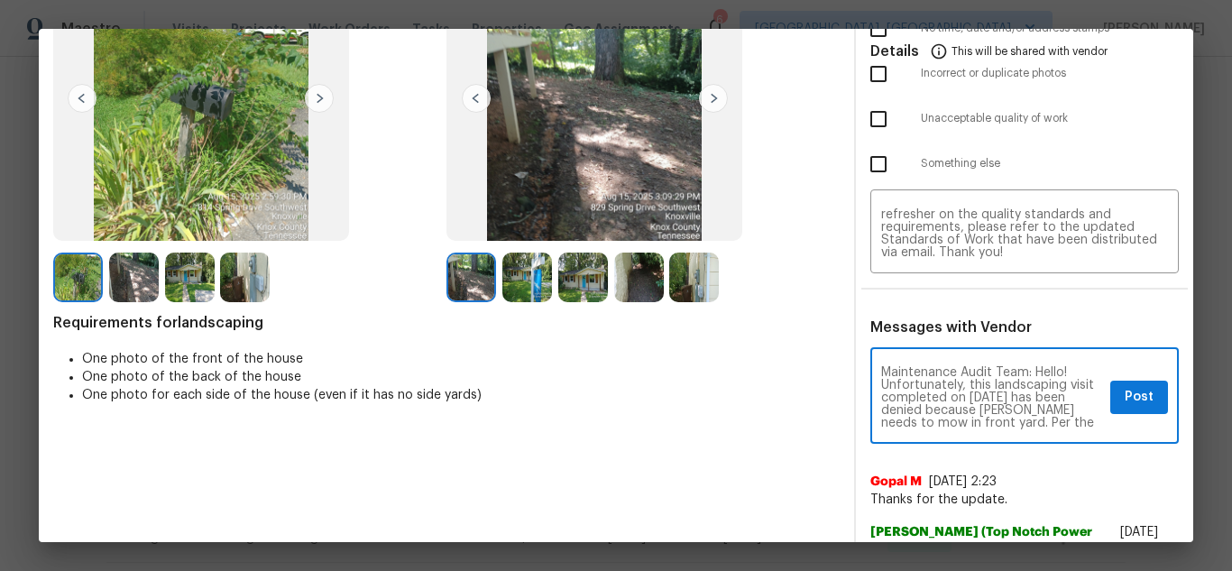
scroll to position [36, 0]
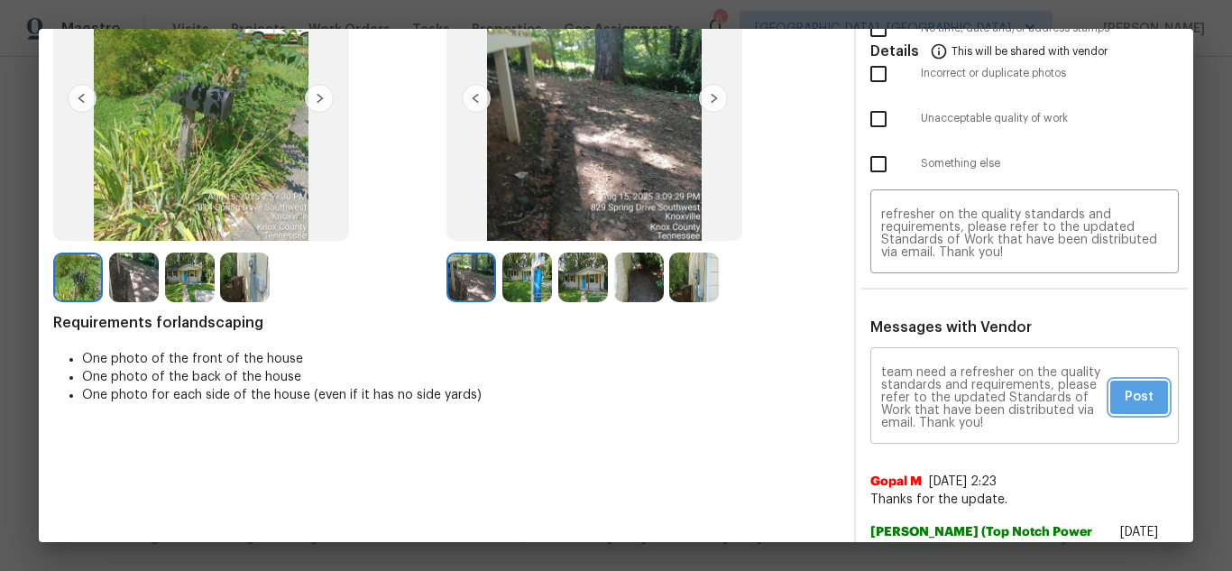
click at [1127, 390] on span "Post" at bounding box center [1139, 397] width 29 height 23
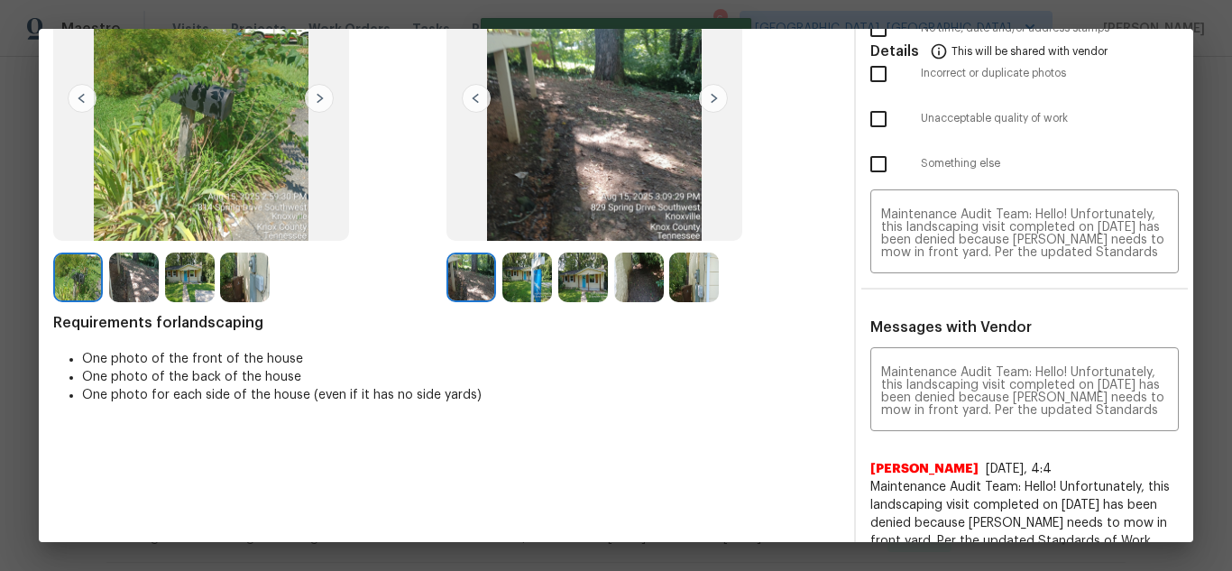
scroll to position [0, 0]
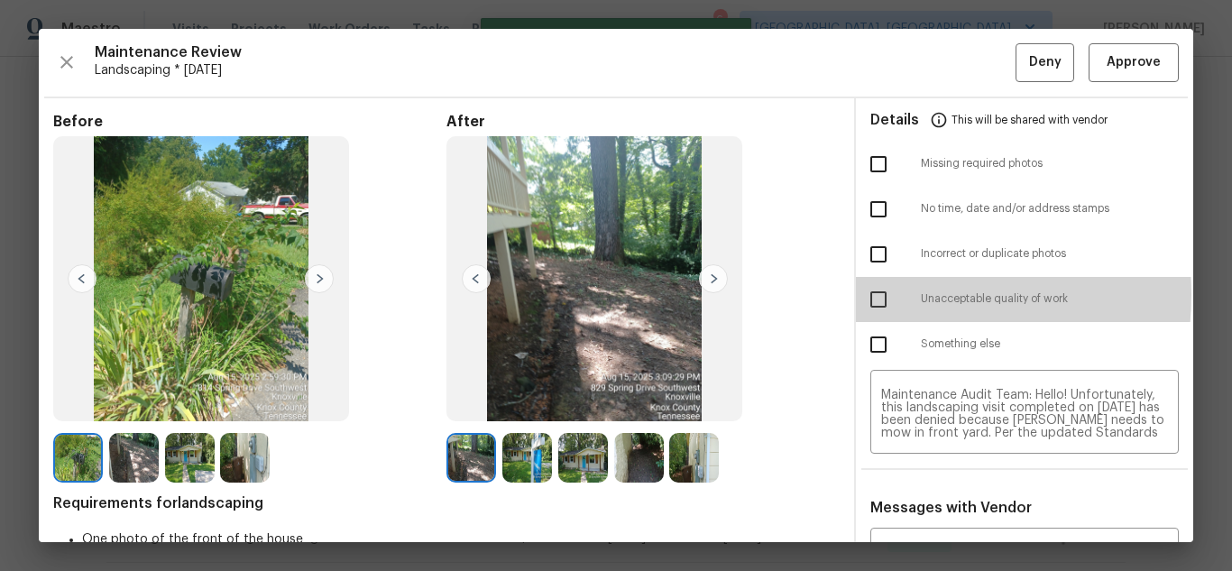
click at [866, 294] on input "checkbox" at bounding box center [879, 300] width 38 height 38
checkbox input "true"
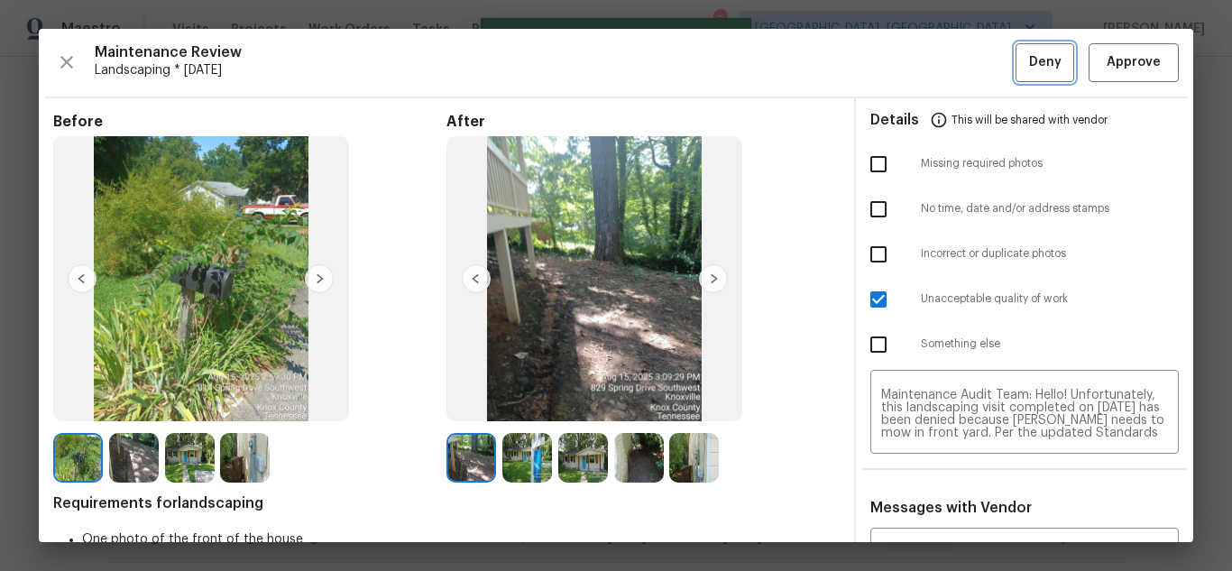
click at [1034, 58] on span "Deny" at bounding box center [1045, 62] width 32 height 23
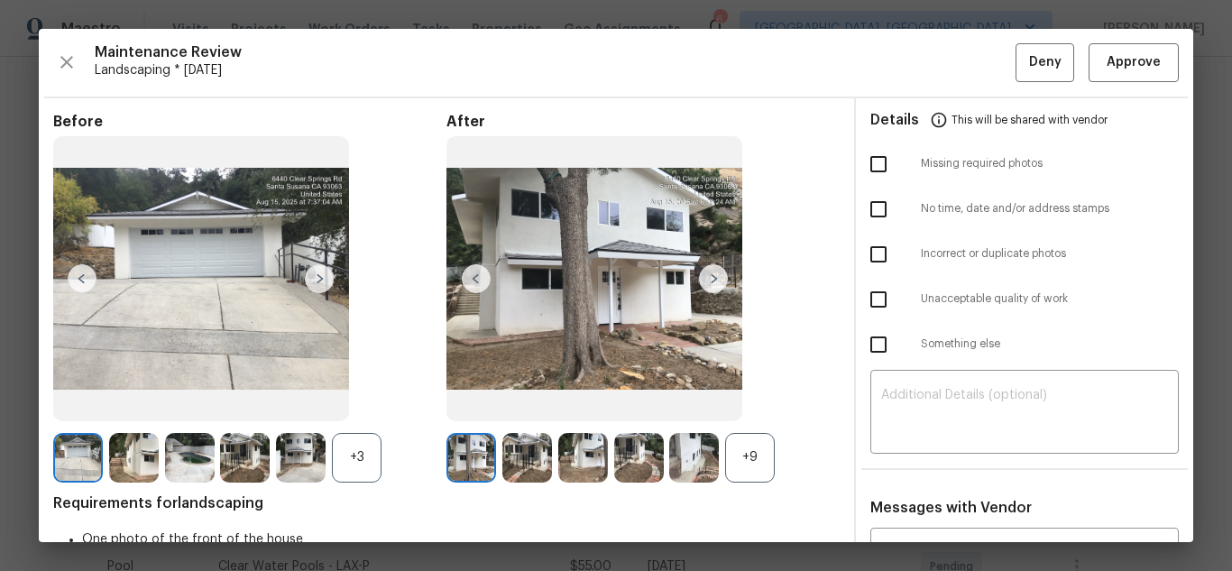
scroll to position [271, 0]
click at [1120, 69] on span "Approve" at bounding box center [1134, 62] width 54 height 23
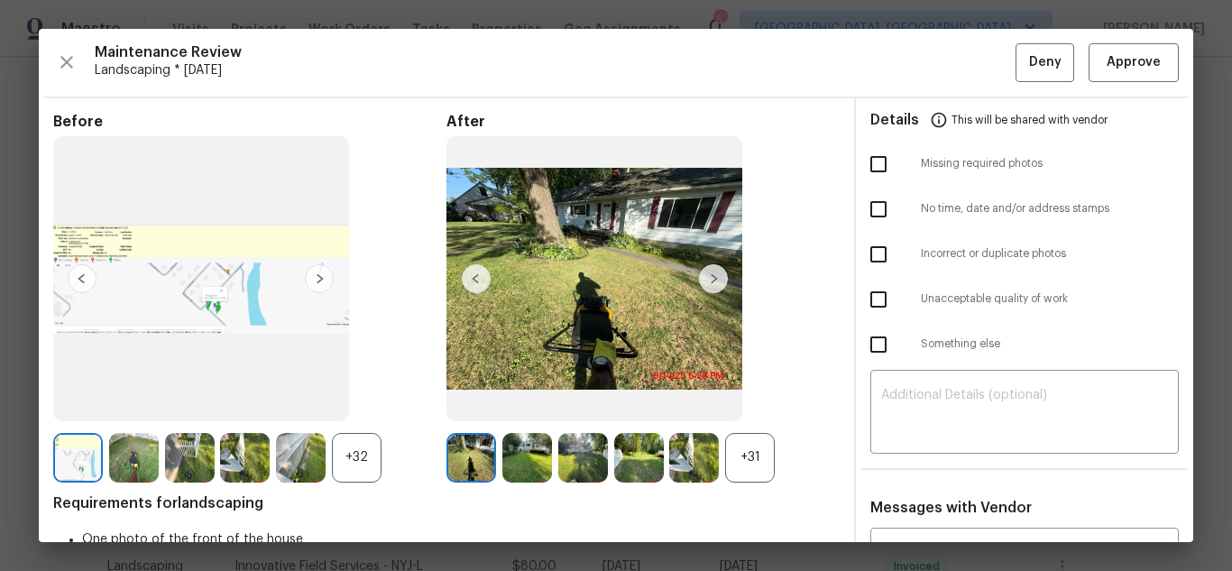
scroll to position [361, 0]
click at [1110, 68] on span "Approve" at bounding box center [1134, 62] width 54 height 23
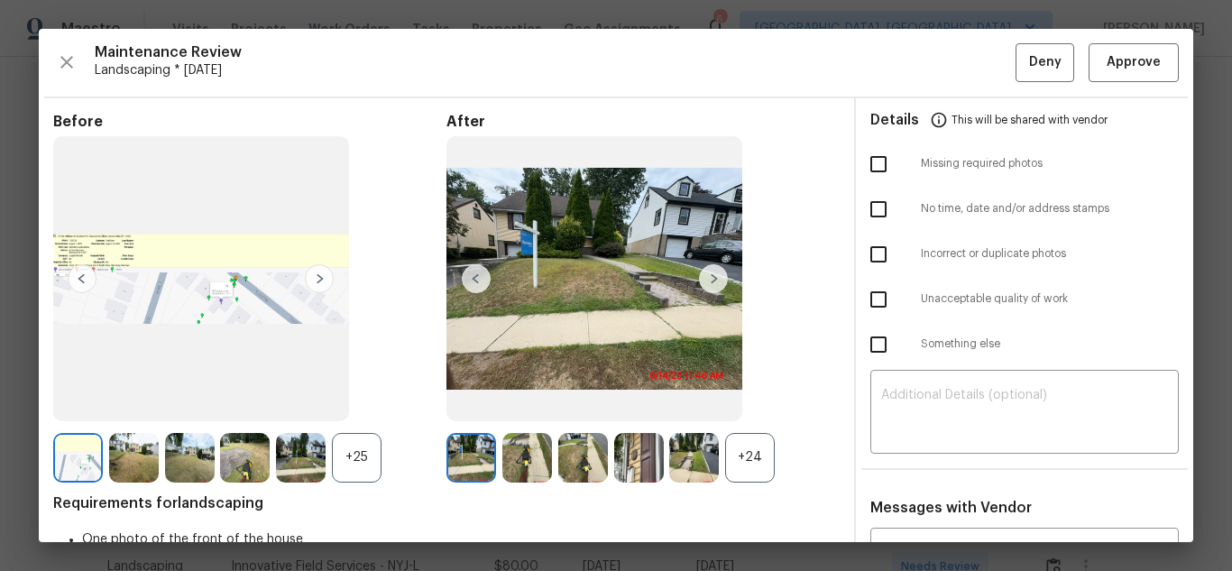
scroll to position [271, 0]
click at [1108, 62] on span "Approve" at bounding box center [1134, 62] width 54 height 23
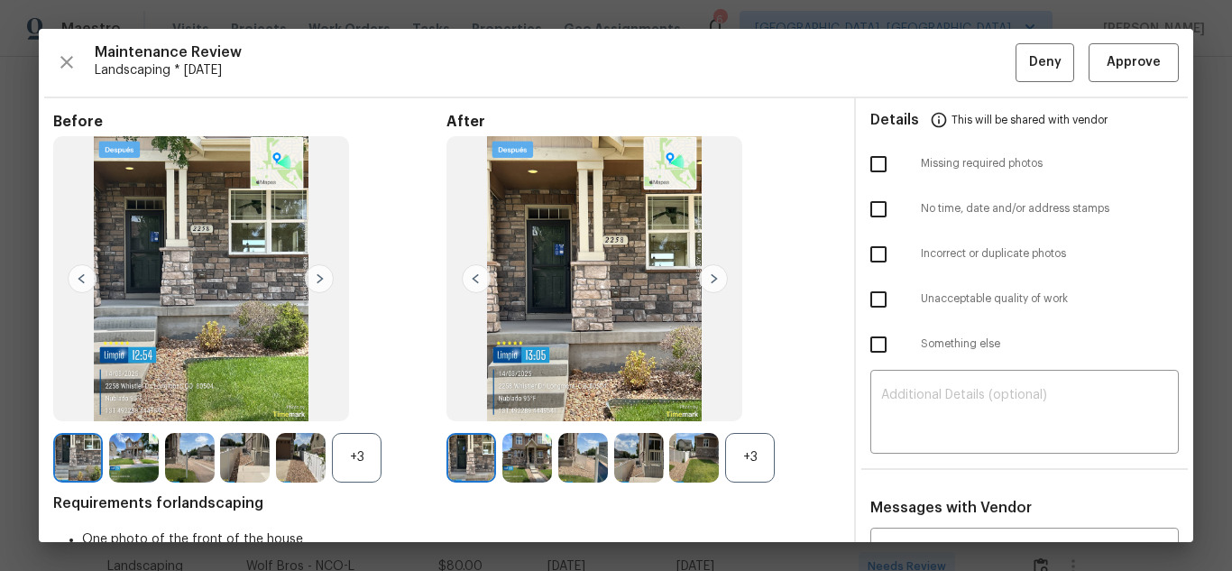
scroll to position [271, 0]
click at [1119, 69] on span "Approve" at bounding box center [1134, 62] width 54 height 23
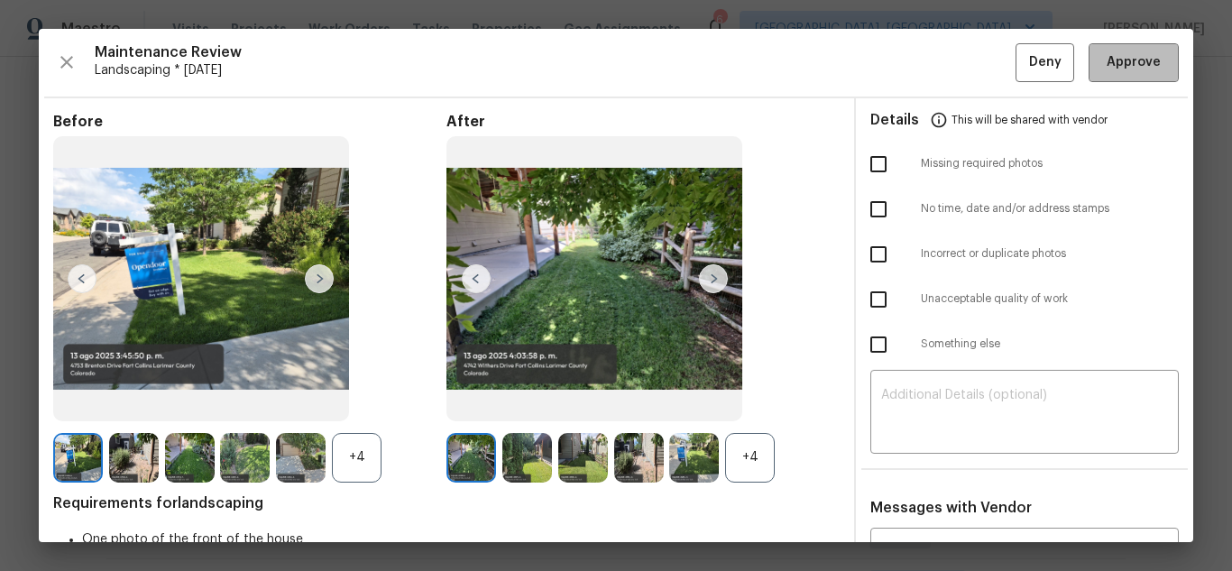
click at [1110, 71] on span "Approve" at bounding box center [1134, 62] width 54 height 23
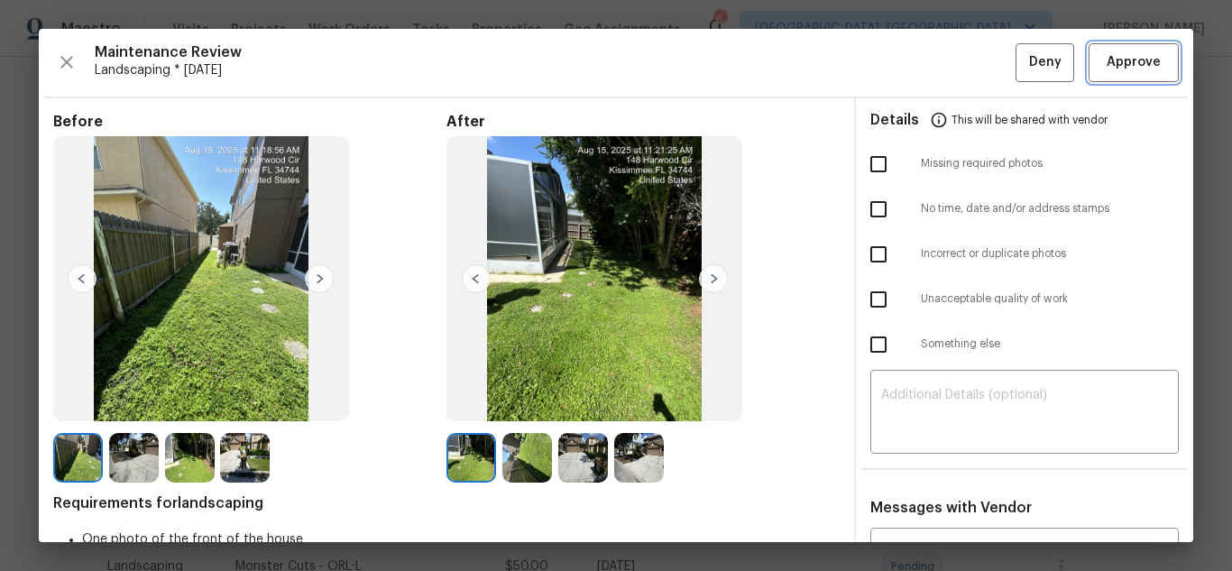
scroll to position [271, 0]
click at [1089, 69] on button "Approve" at bounding box center [1134, 62] width 90 height 39
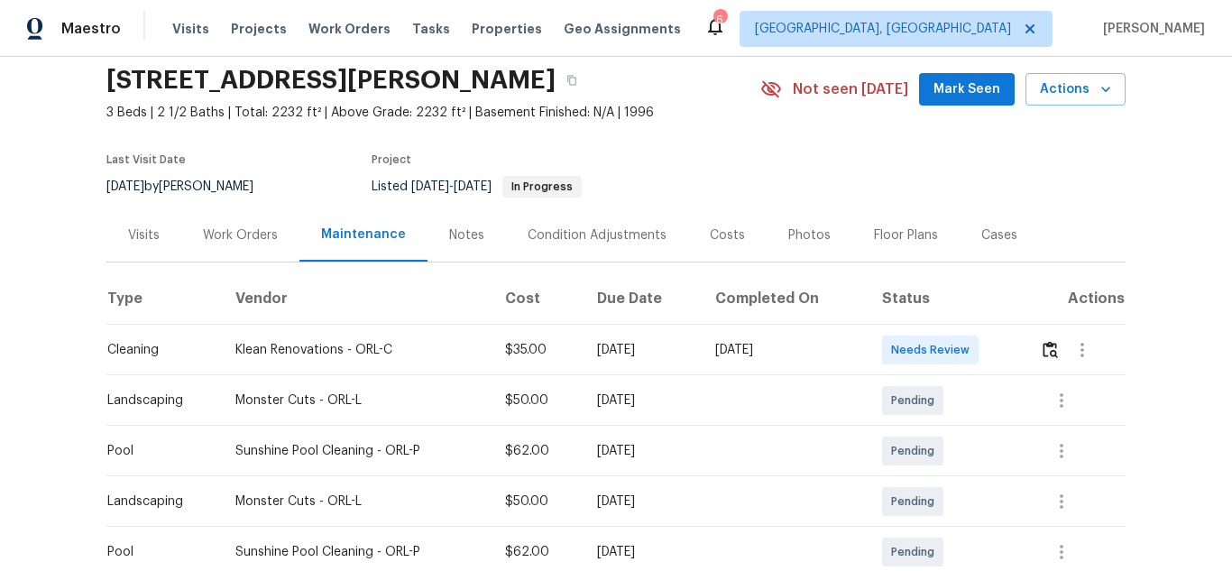
scroll to position [0, 0]
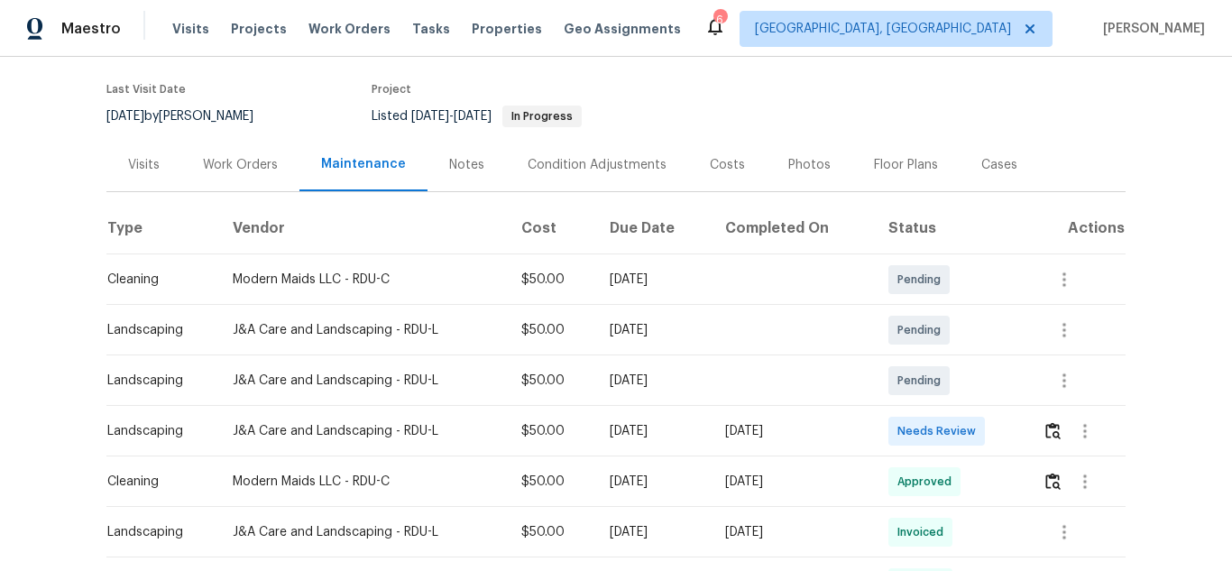
scroll to position [361, 0]
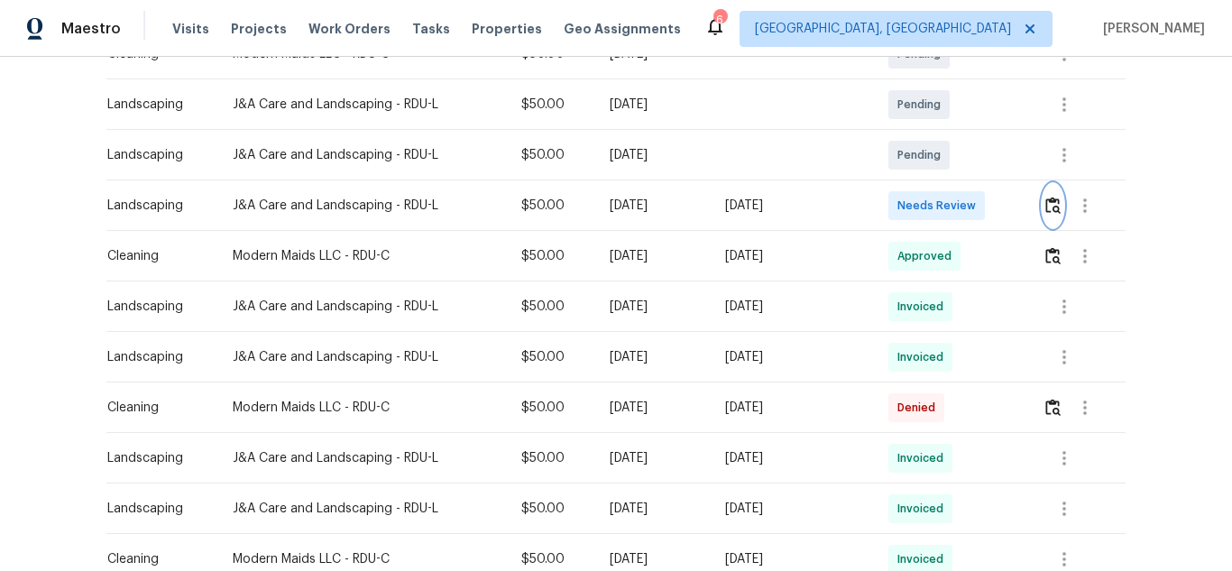
click at [1052, 203] on img "button" at bounding box center [1052, 205] width 15 height 17
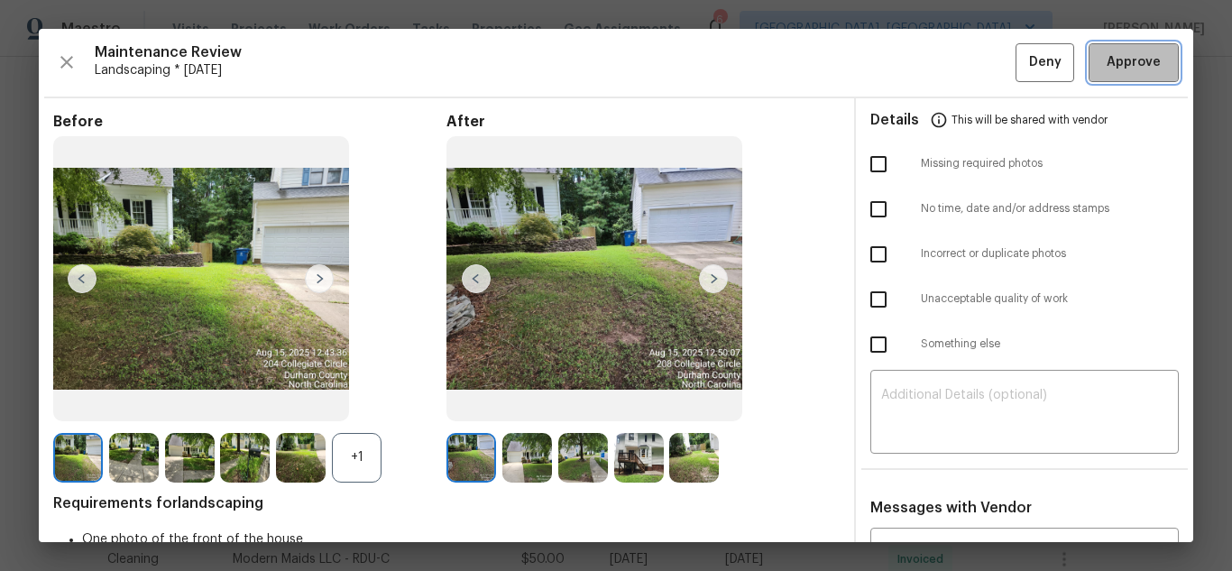
click at [1107, 59] on span "Approve" at bounding box center [1134, 62] width 54 height 23
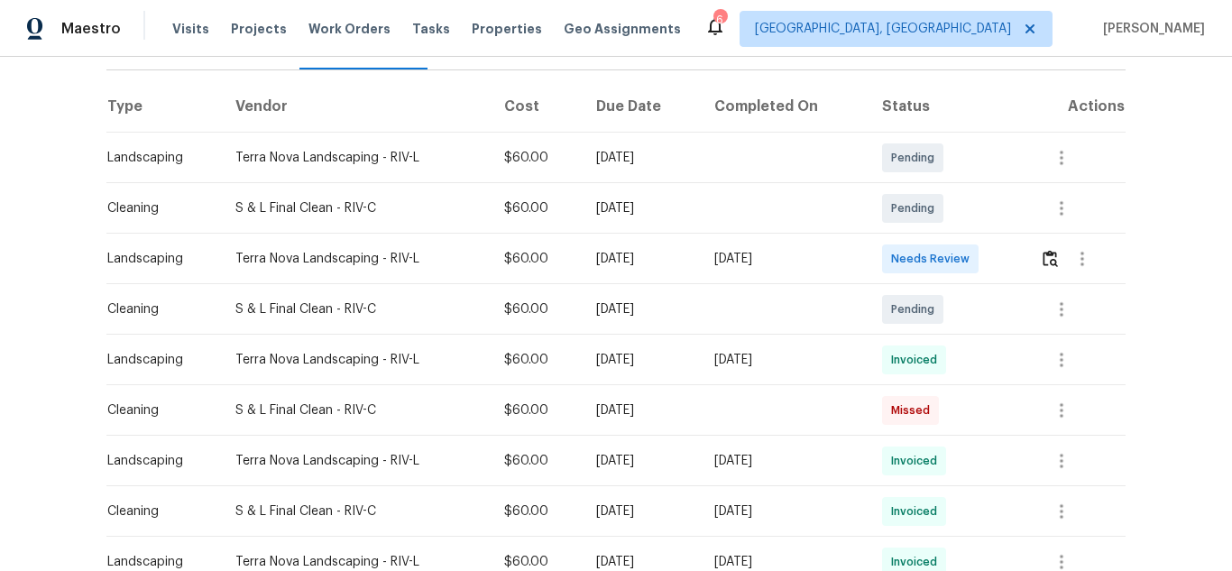
scroll to position [271, 0]
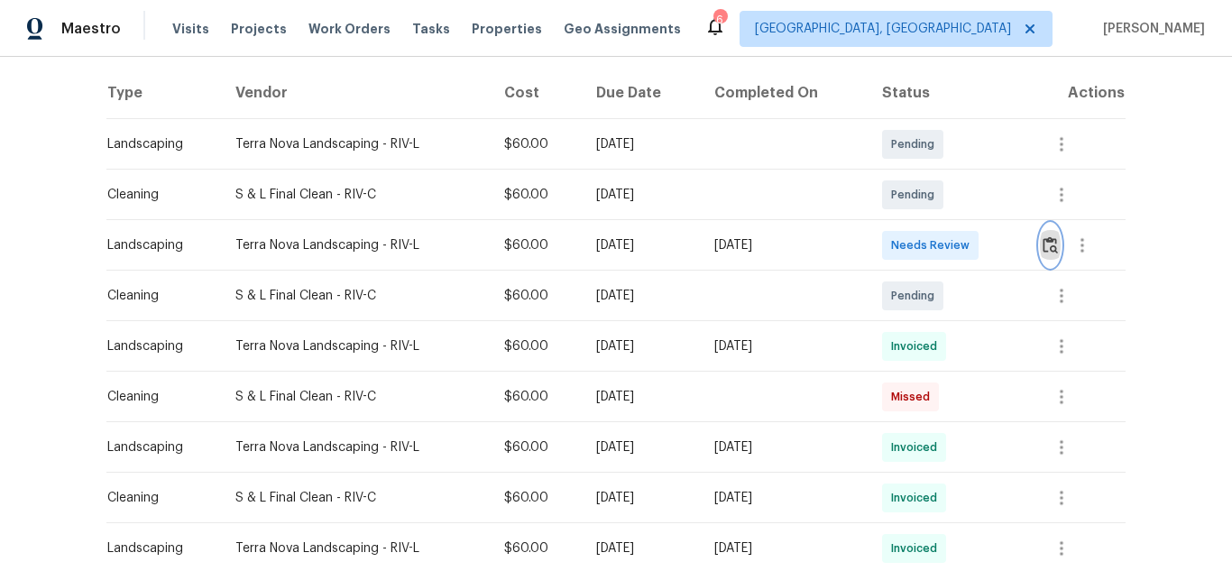
click at [1044, 244] on img "button" at bounding box center [1050, 244] width 15 height 17
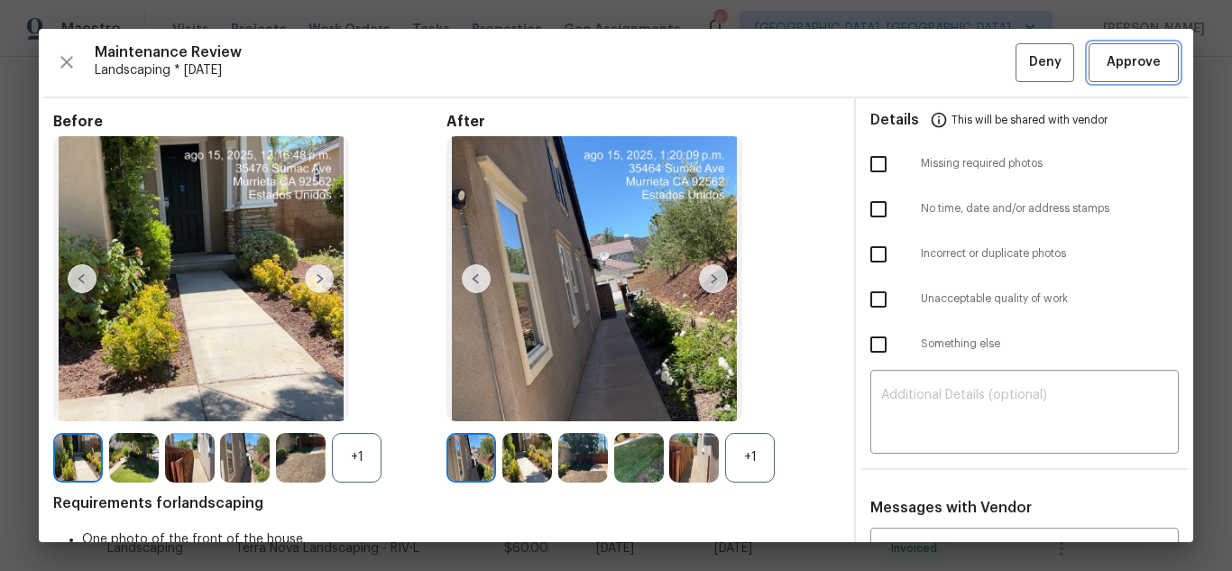
click at [1120, 58] on span "Approve" at bounding box center [1134, 62] width 54 height 23
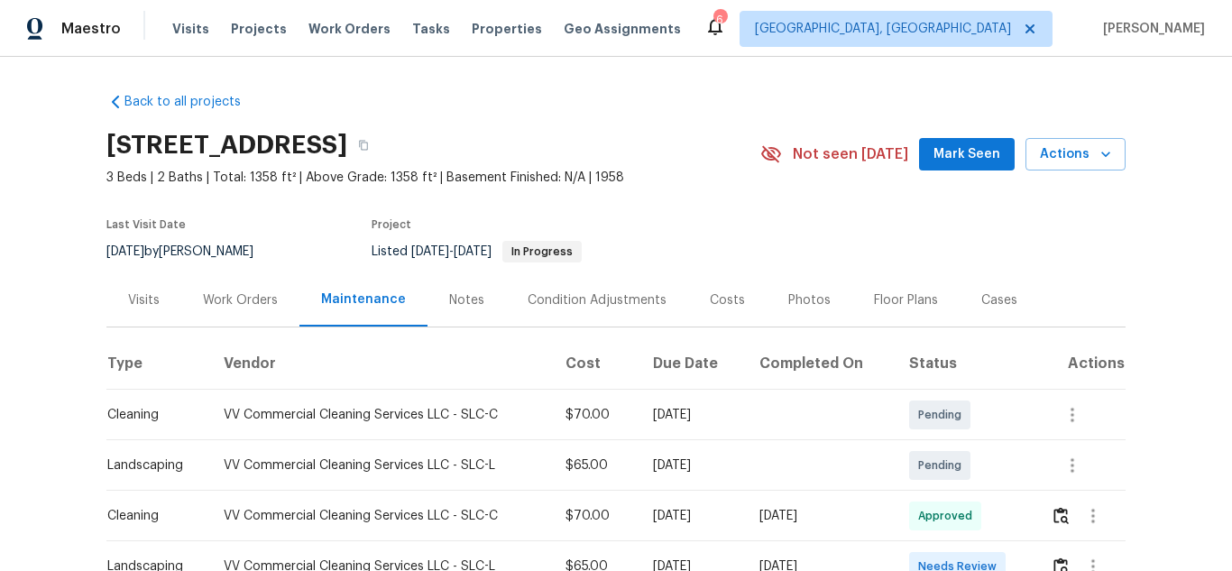
scroll to position [271, 0]
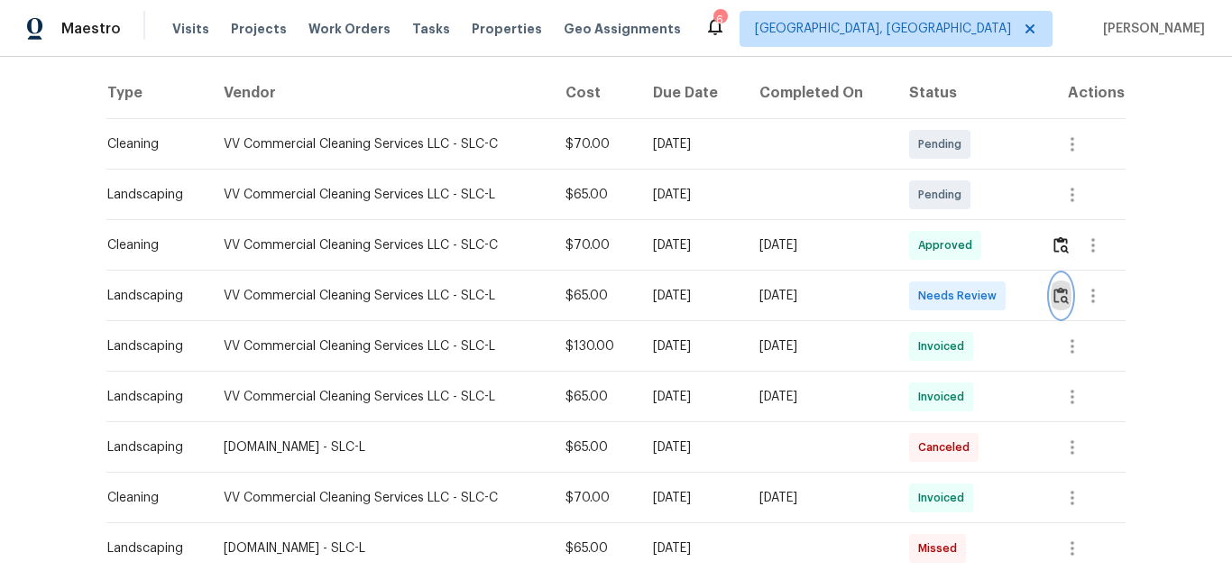
click at [1053, 292] on img "button" at bounding box center [1060, 295] width 15 height 17
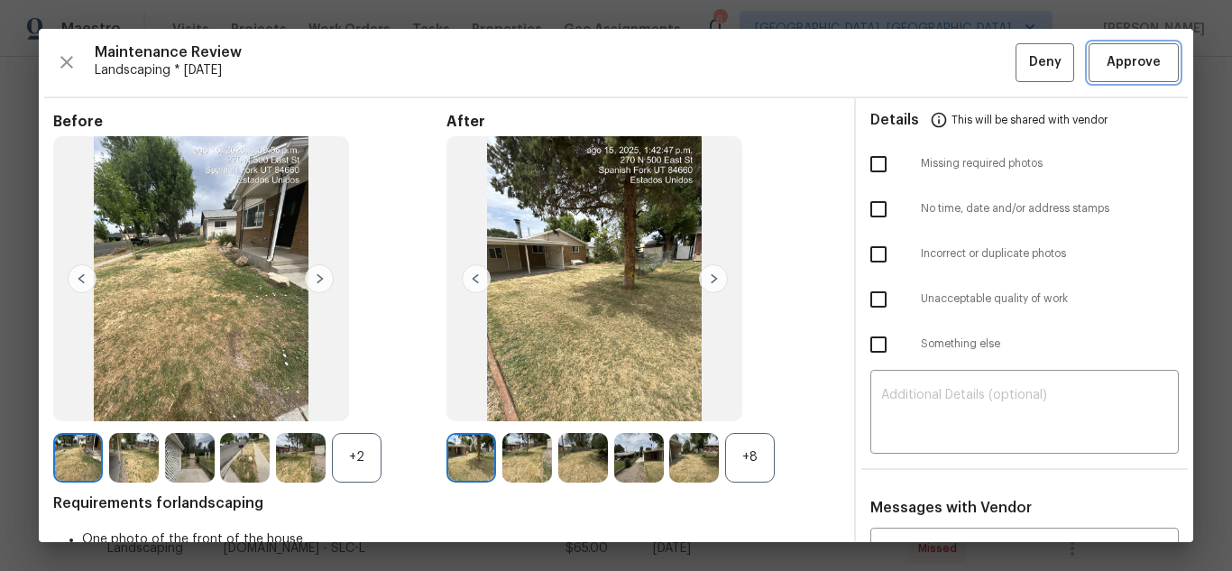
click at [1107, 52] on span "Approve" at bounding box center [1134, 62] width 54 height 23
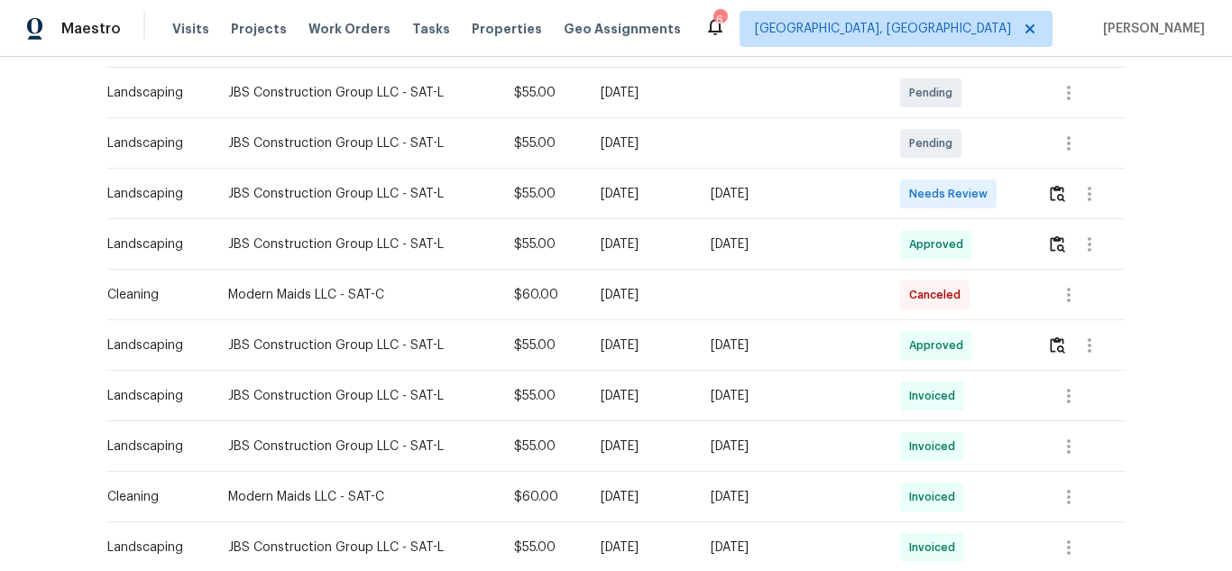
scroll to position [361, 0]
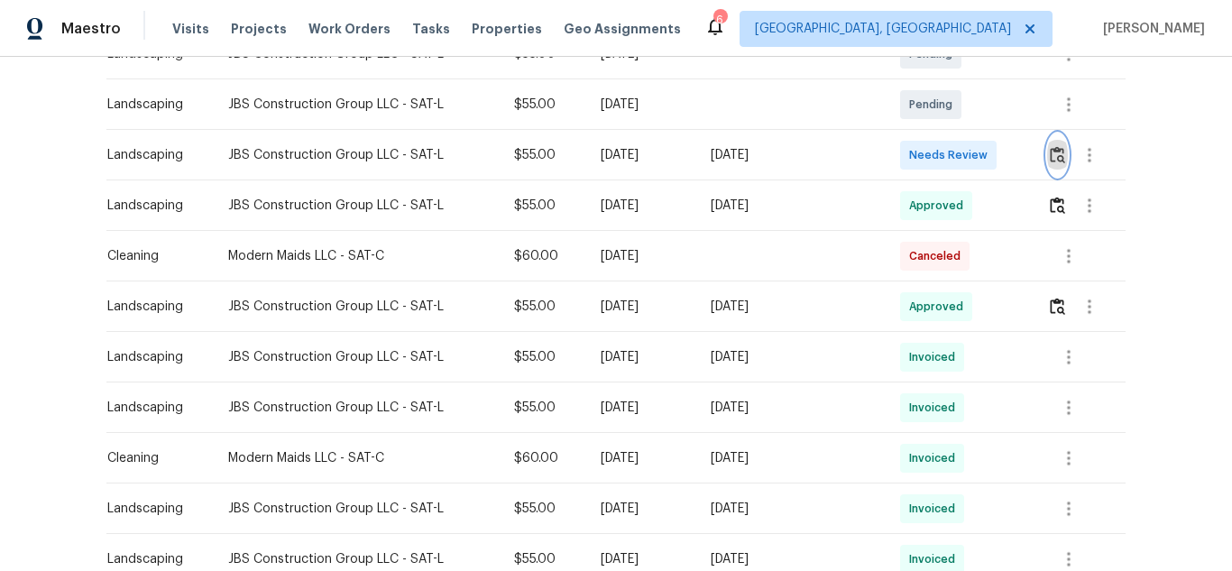
click at [1055, 160] on img "button" at bounding box center [1057, 154] width 15 height 17
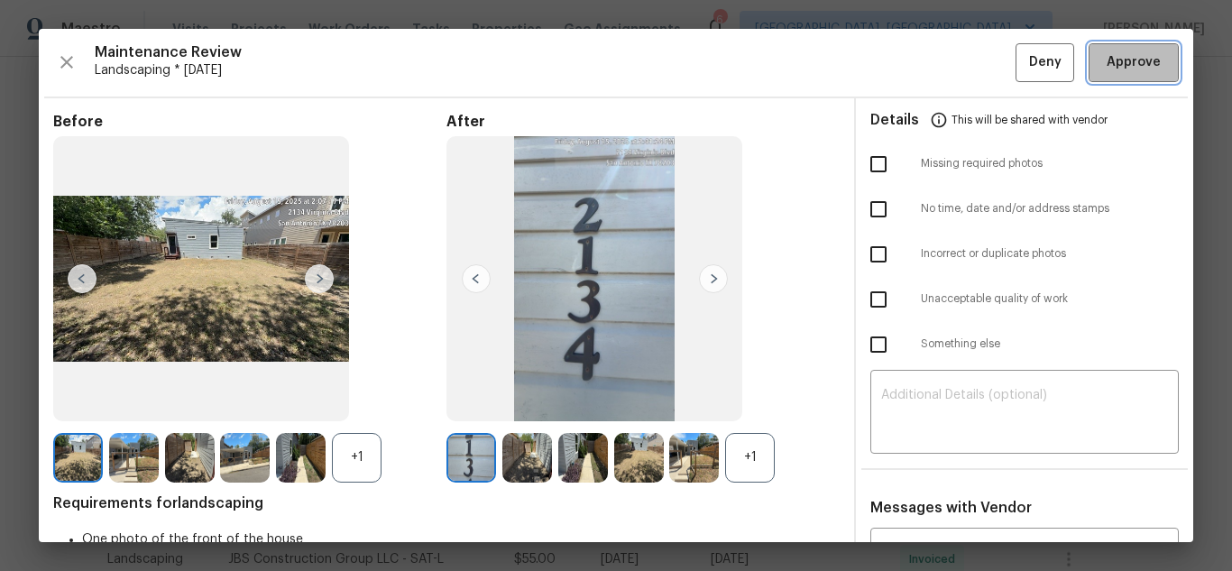
click at [1091, 51] on button "Approve" at bounding box center [1134, 62] width 90 height 39
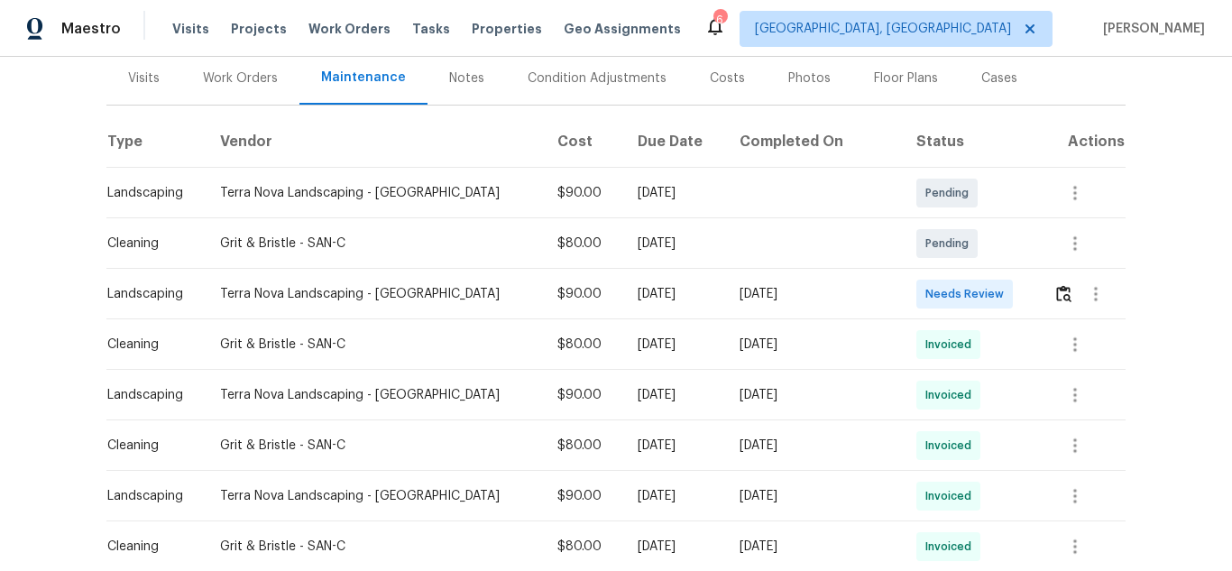
scroll to position [271, 0]
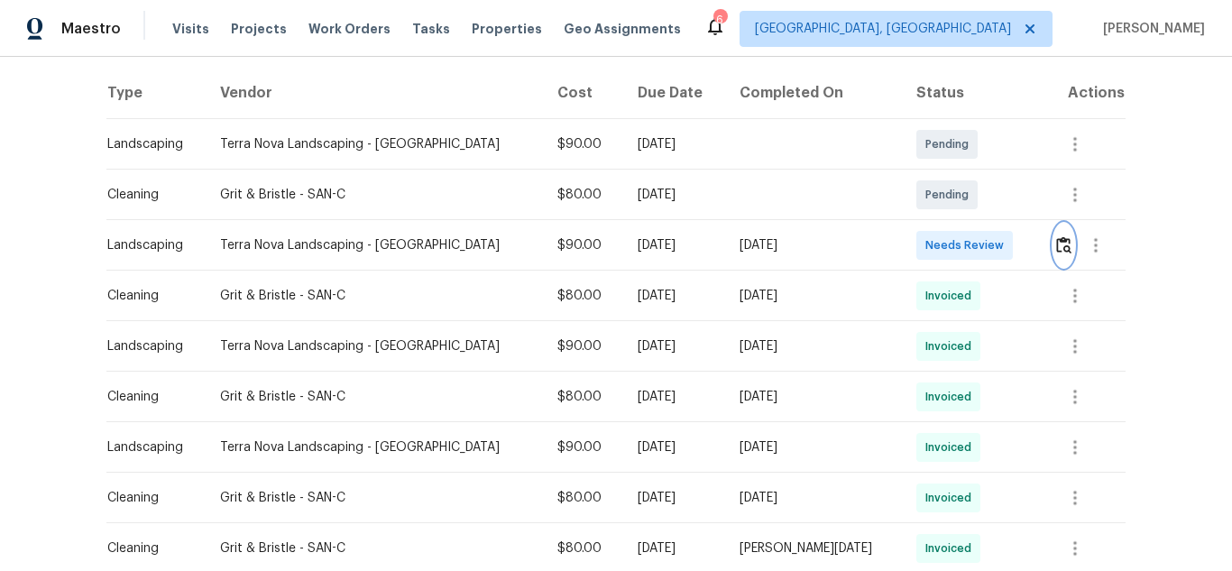
click at [1056, 236] on img "button" at bounding box center [1063, 244] width 15 height 17
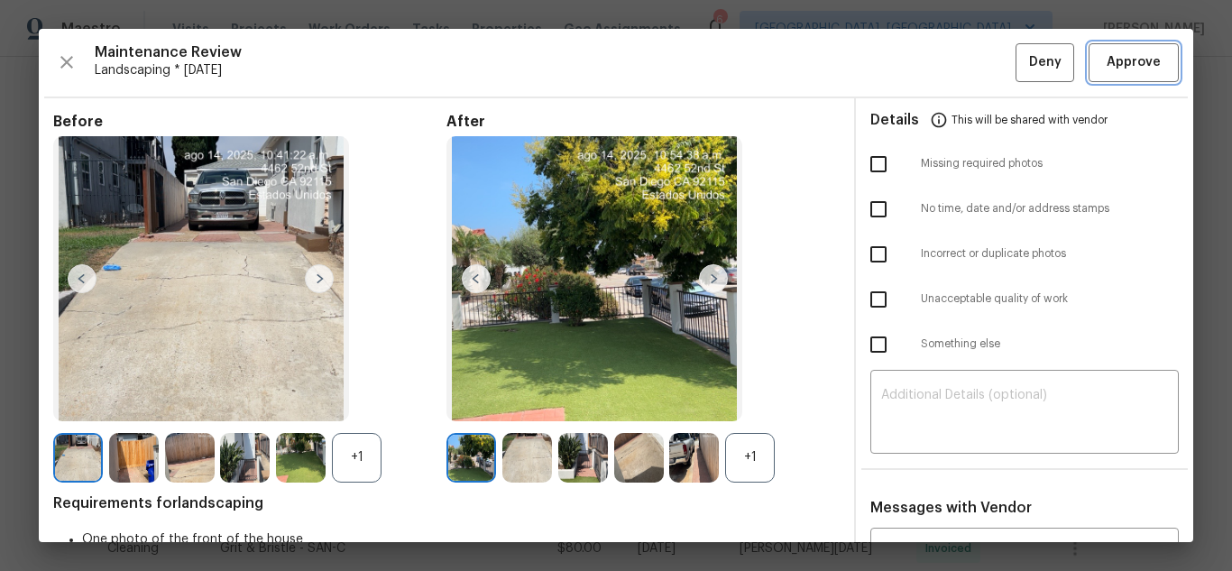
click at [1111, 78] on button "Approve" at bounding box center [1134, 62] width 90 height 39
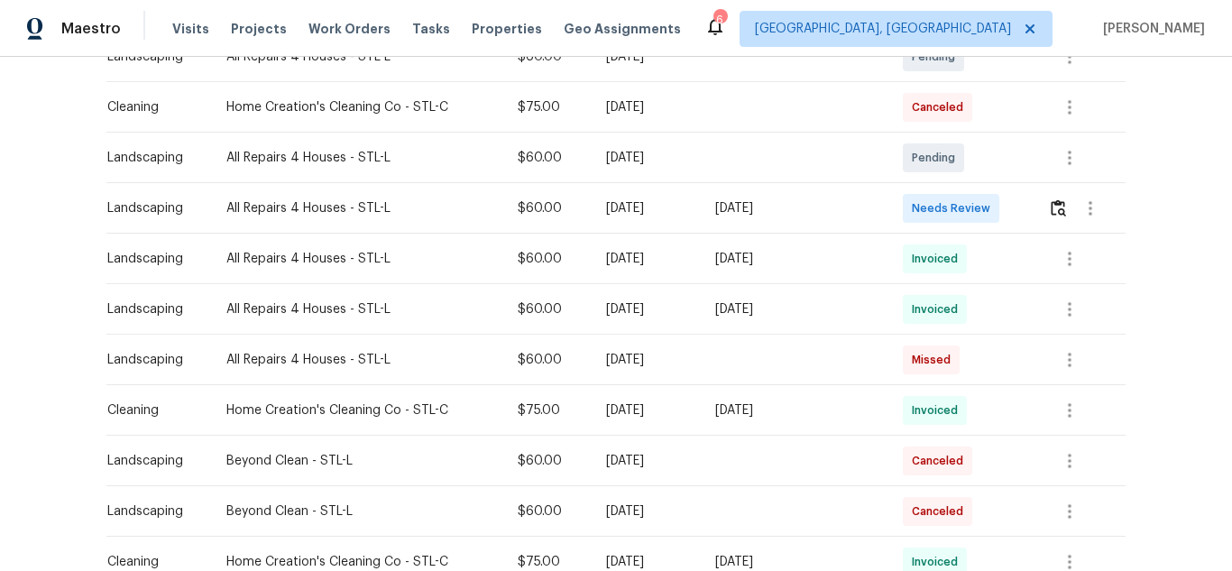
scroll to position [361, 0]
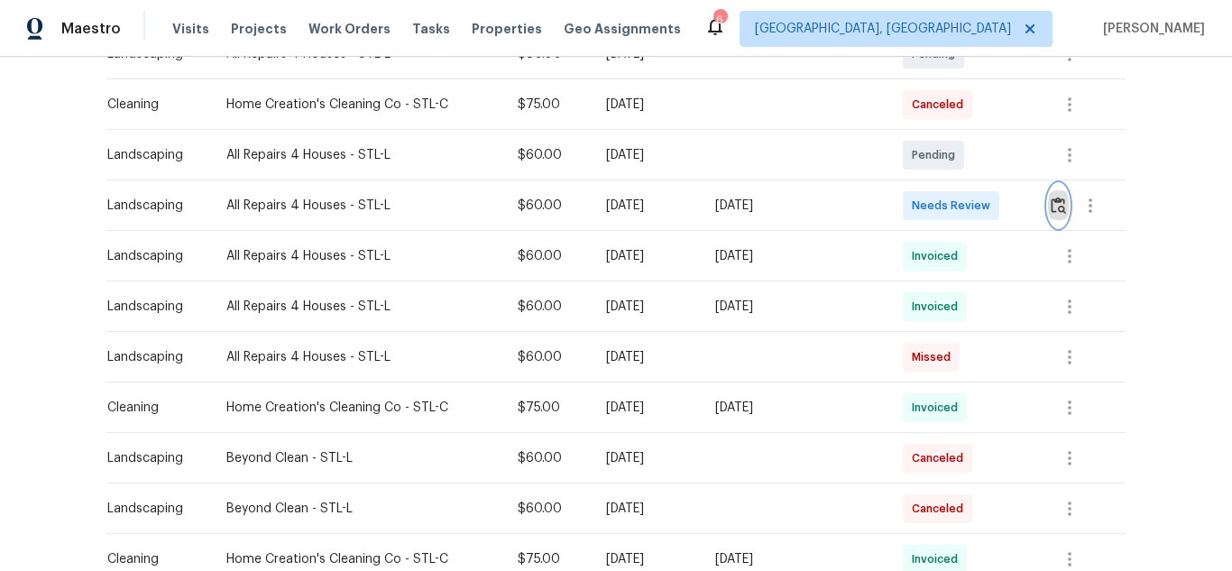
click at [1051, 207] on img "button" at bounding box center [1058, 205] width 15 height 17
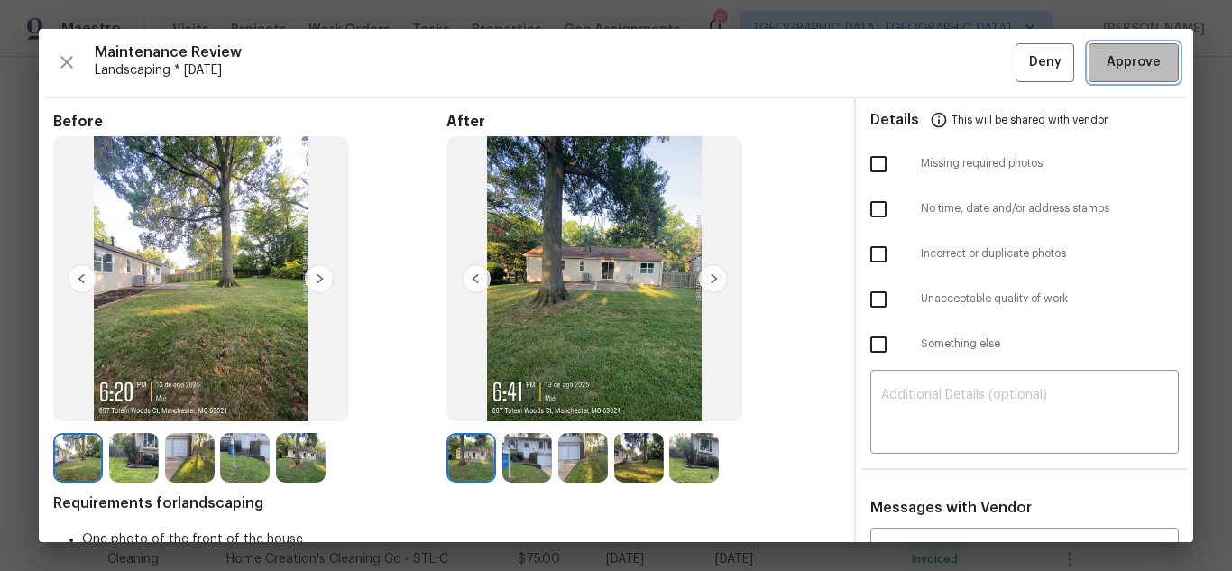
click at [1089, 54] on button "Approve" at bounding box center [1134, 62] width 90 height 39
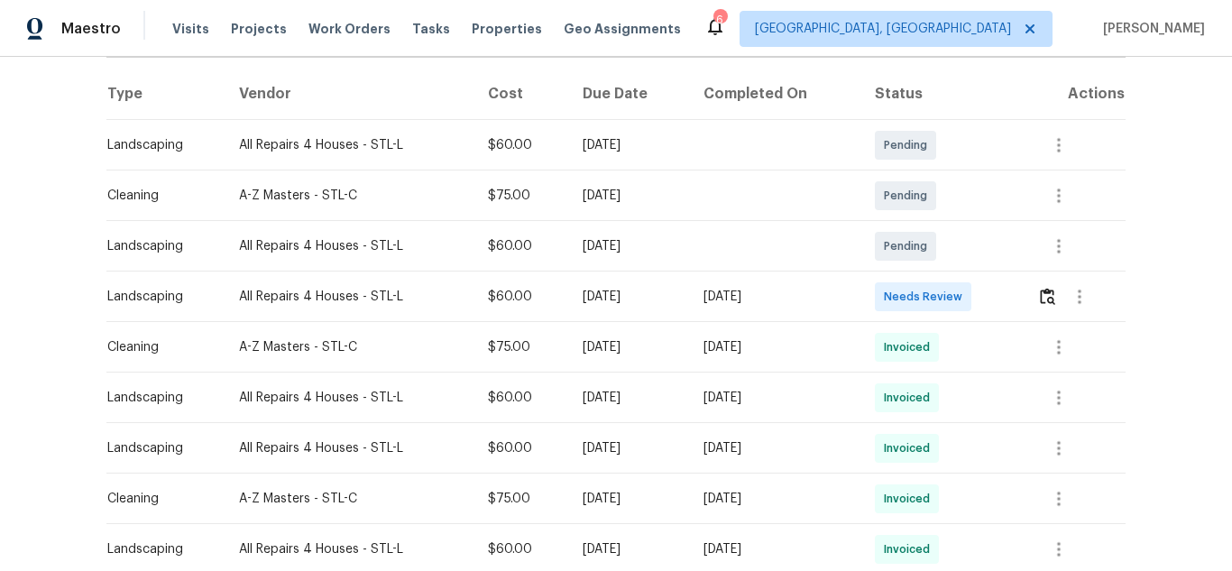
scroll to position [271, 0]
click at [1051, 297] on img "button" at bounding box center [1047, 295] width 15 height 17
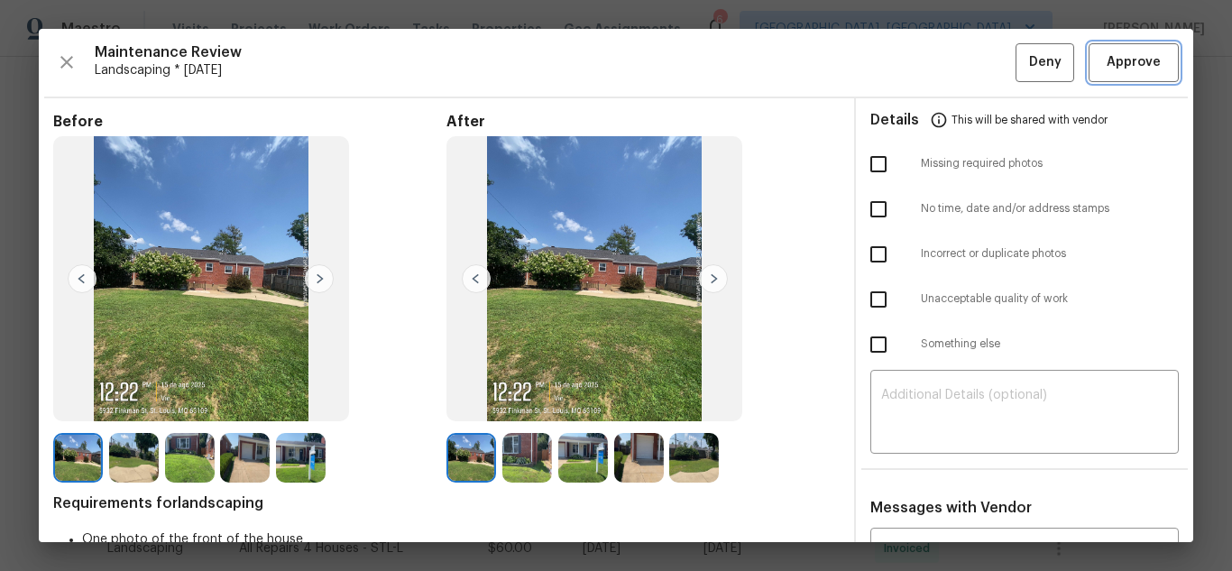
click at [1120, 62] on span "Approve" at bounding box center [1134, 62] width 54 height 23
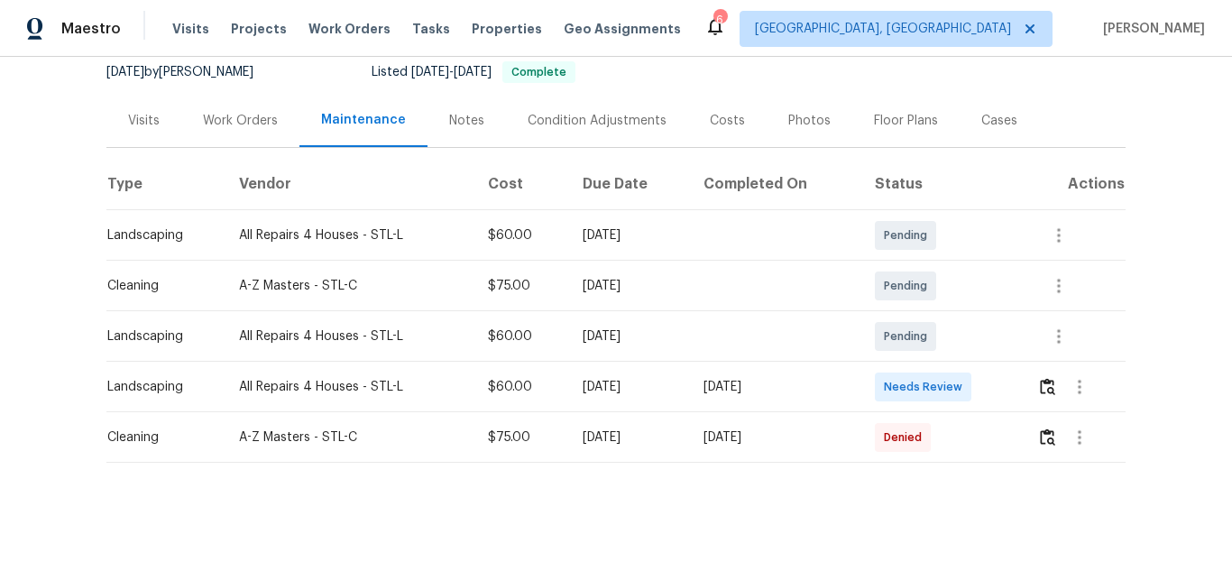
scroll to position [193, 0]
click at [1044, 378] on img "button" at bounding box center [1047, 386] width 15 height 17
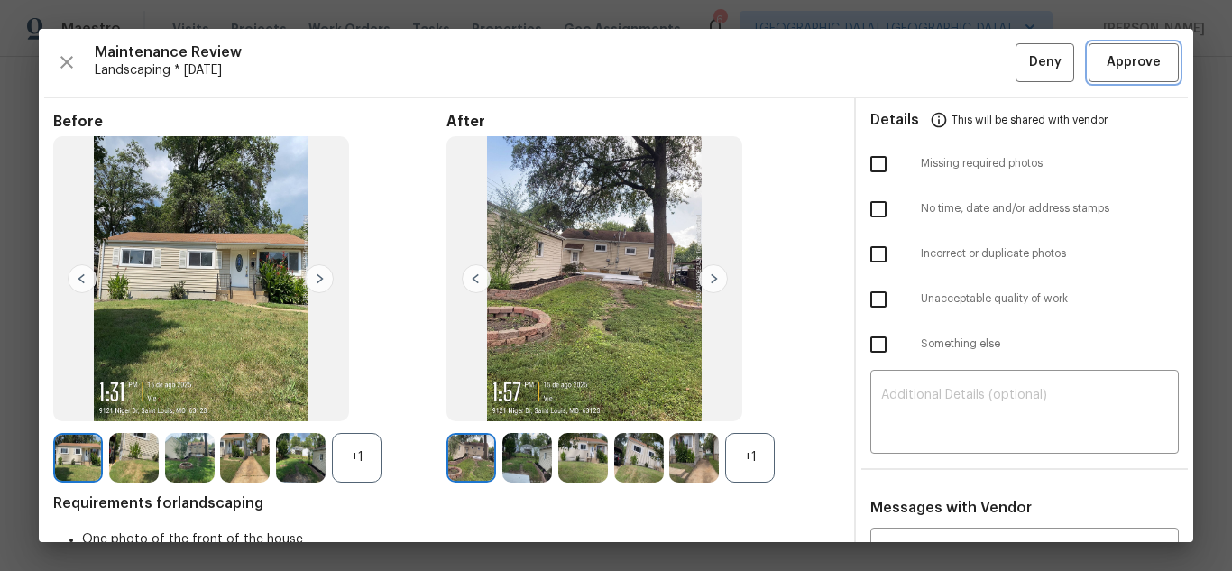
click at [1141, 69] on span "Approve" at bounding box center [1134, 62] width 54 height 23
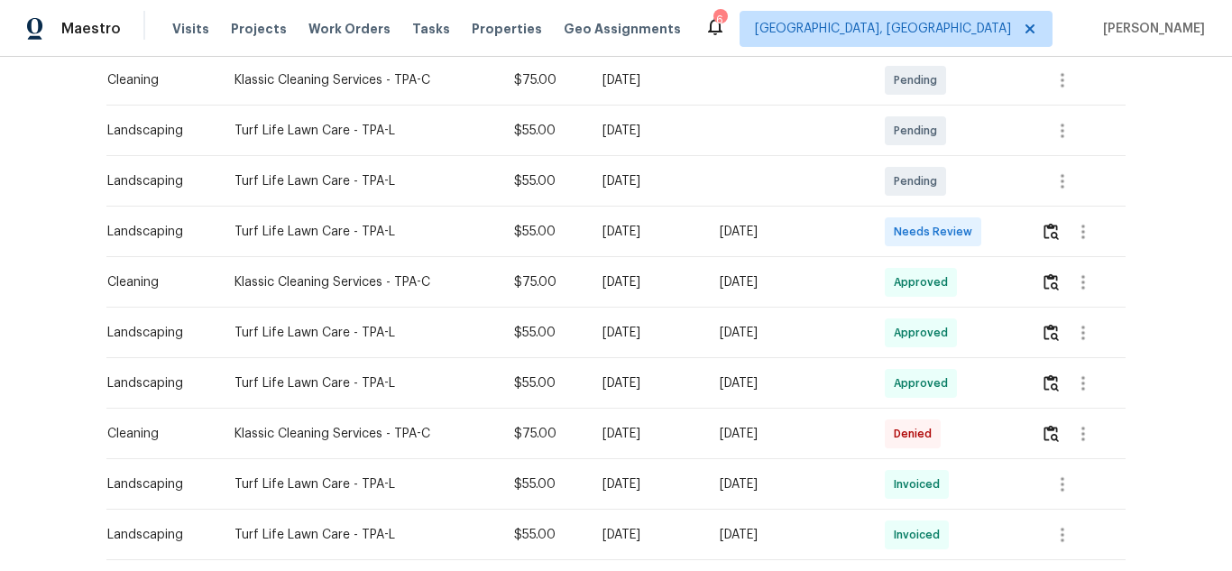
scroll to position [361, 0]
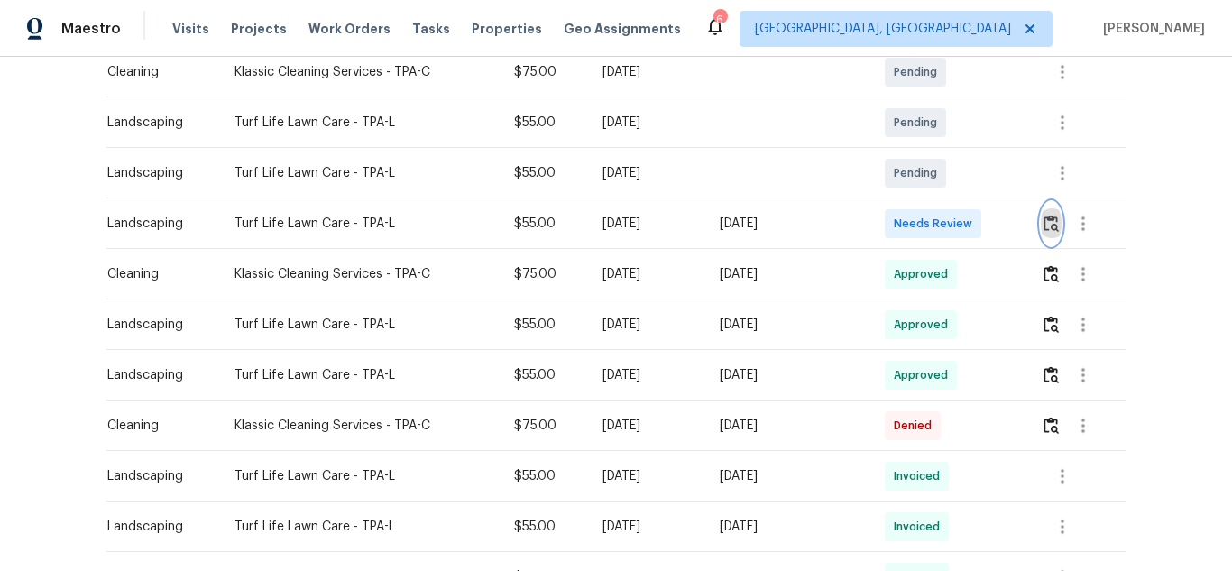
click at [1044, 215] on img "button" at bounding box center [1051, 223] width 15 height 17
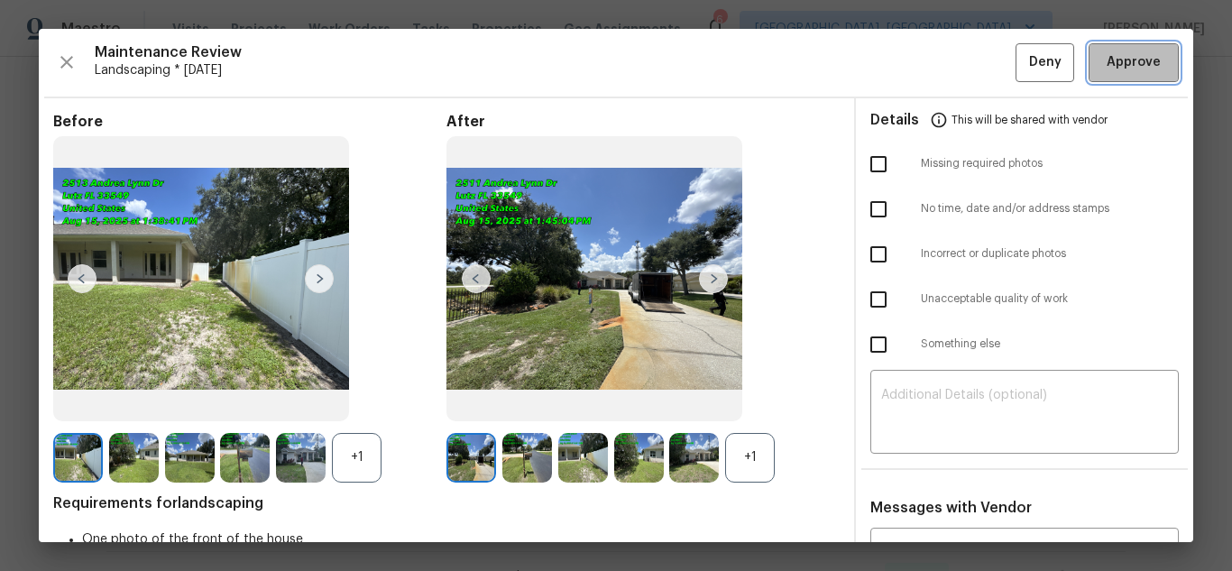
click at [1125, 58] on span "Approve" at bounding box center [1134, 62] width 54 height 23
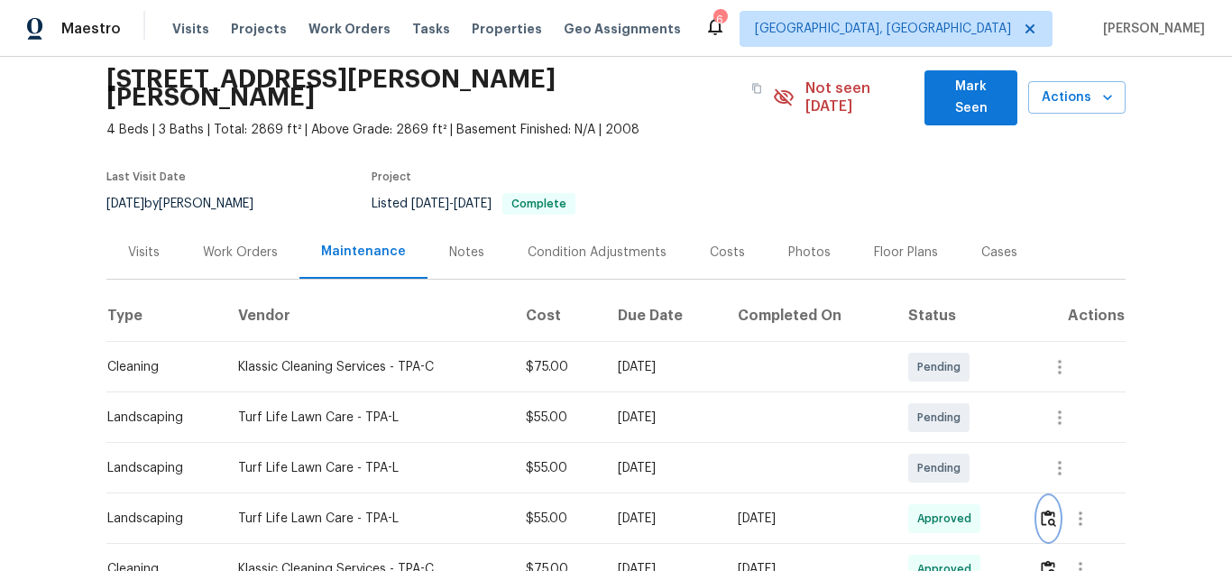
scroll to position [0, 0]
